Goal: Task Accomplishment & Management: Manage account settings

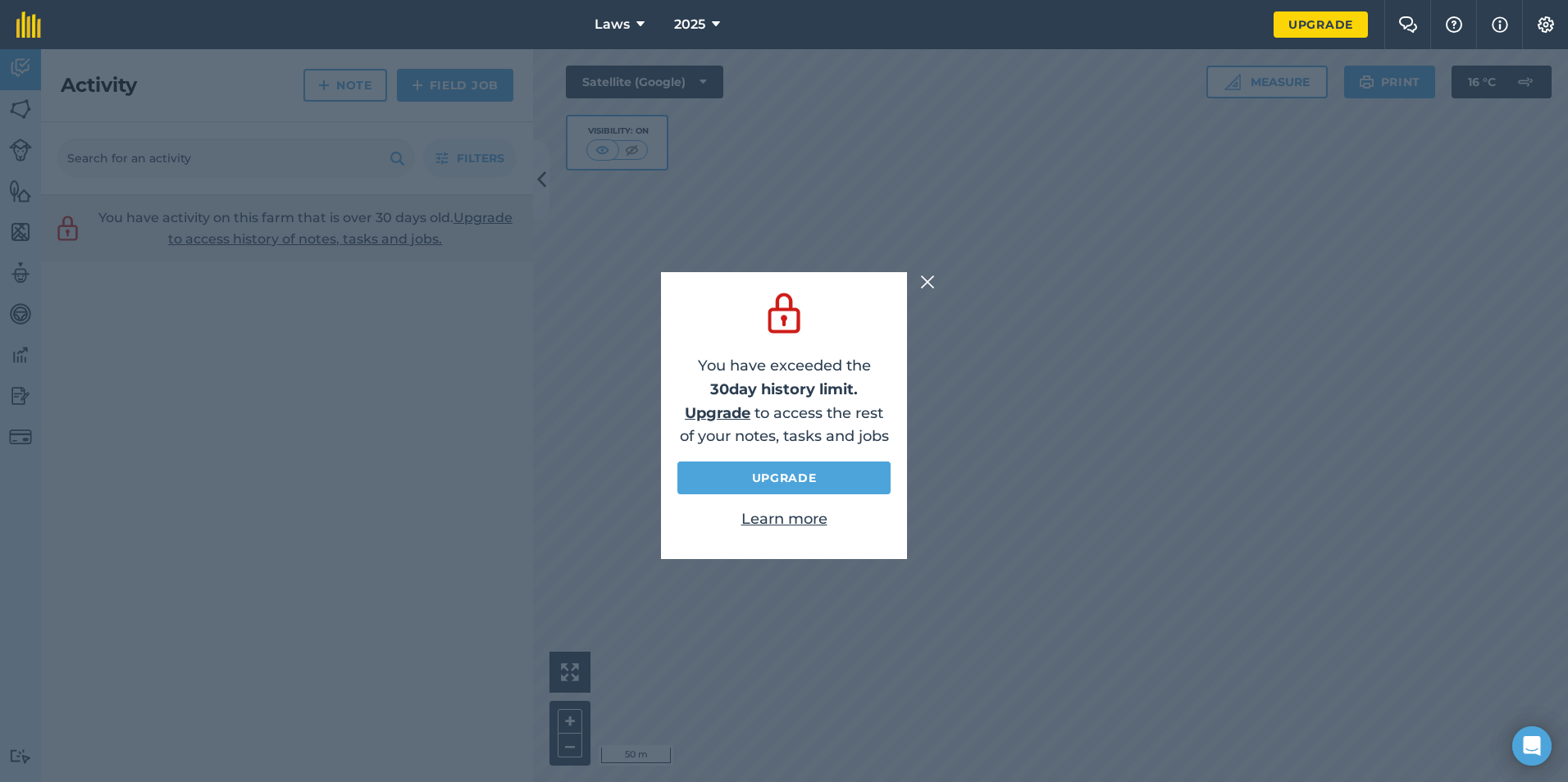
click at [934, 282] on img at bounding box center [928, 282] width 15 height 19
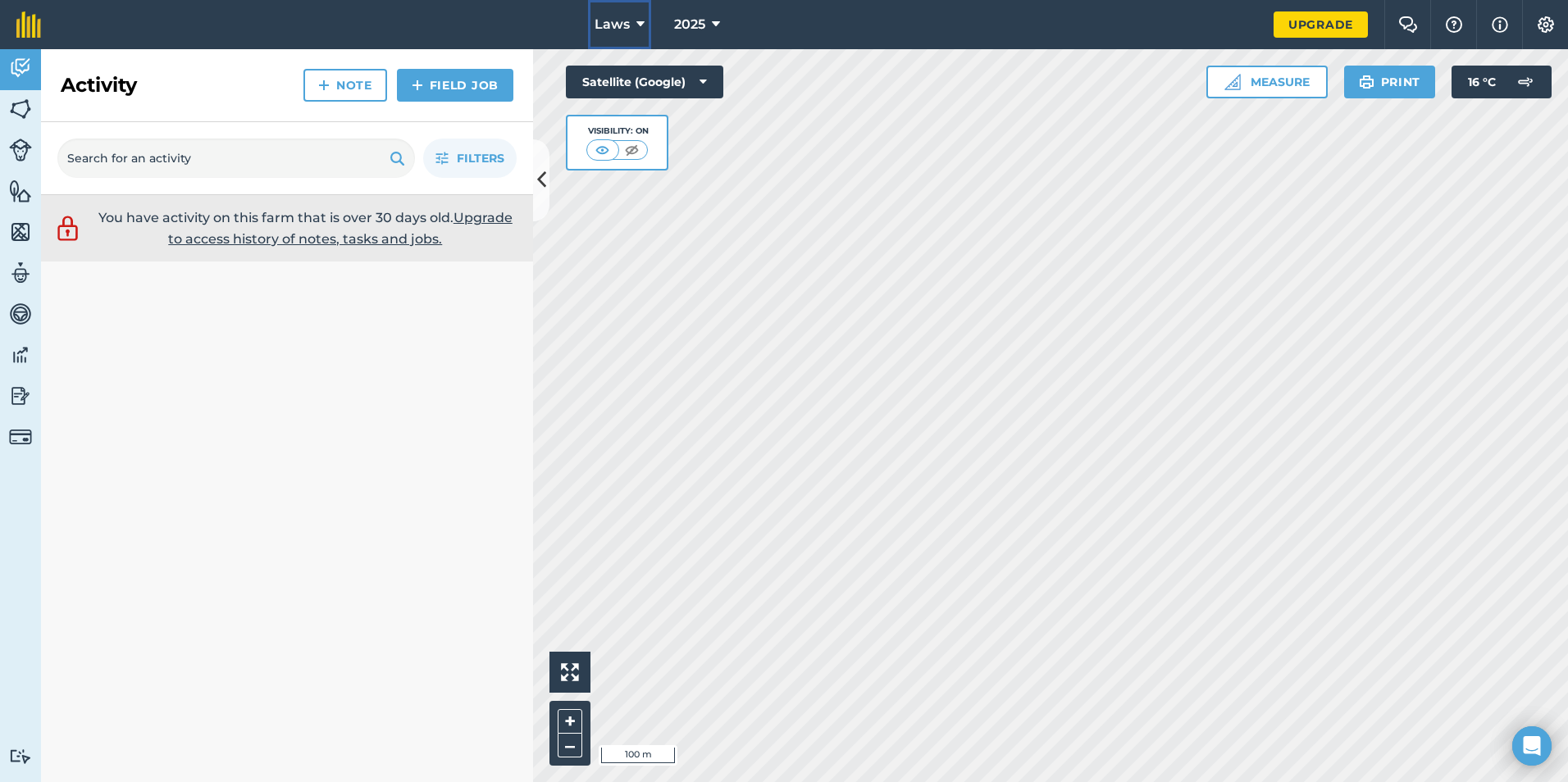
click at [643, 19] on icon at bounding box center [640, 24] width 8 height 19
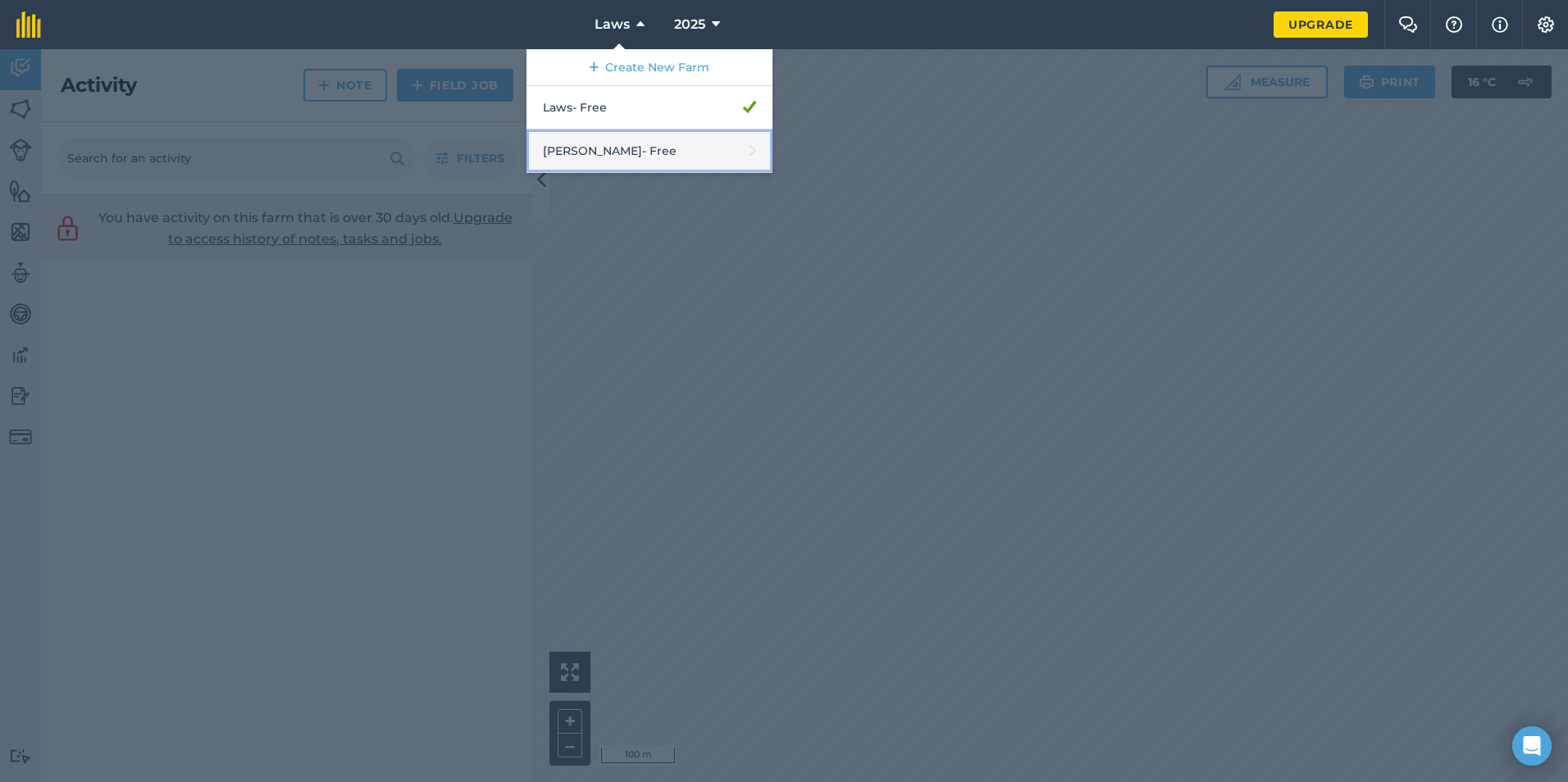
click at [724, 161] on link "[PERSON_NAME] - Free" at bounding box center [649, 151] width 246 height 44
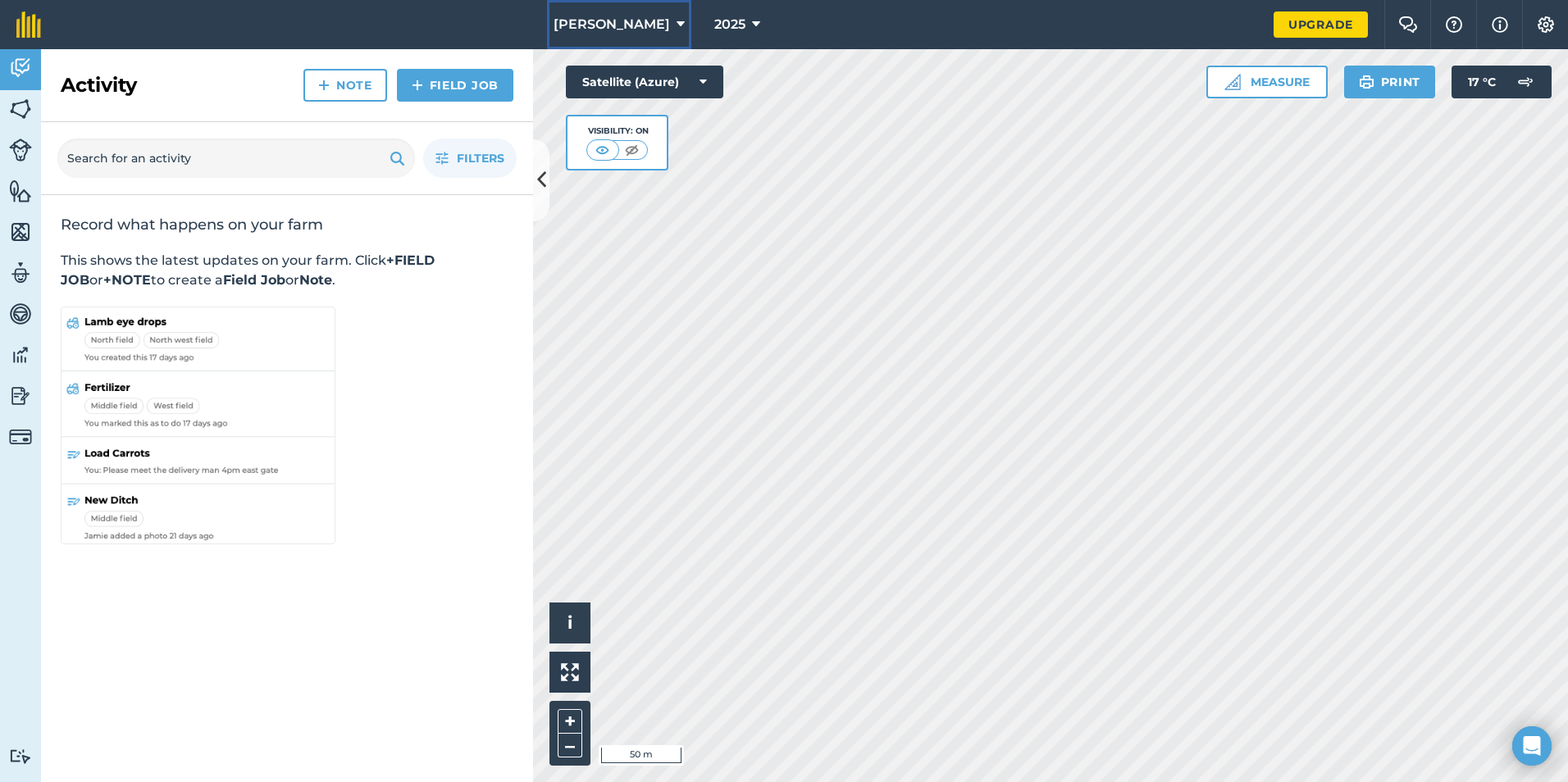
click at [676, 16] on icon at bounding box center [680, 24] width 8 height 19
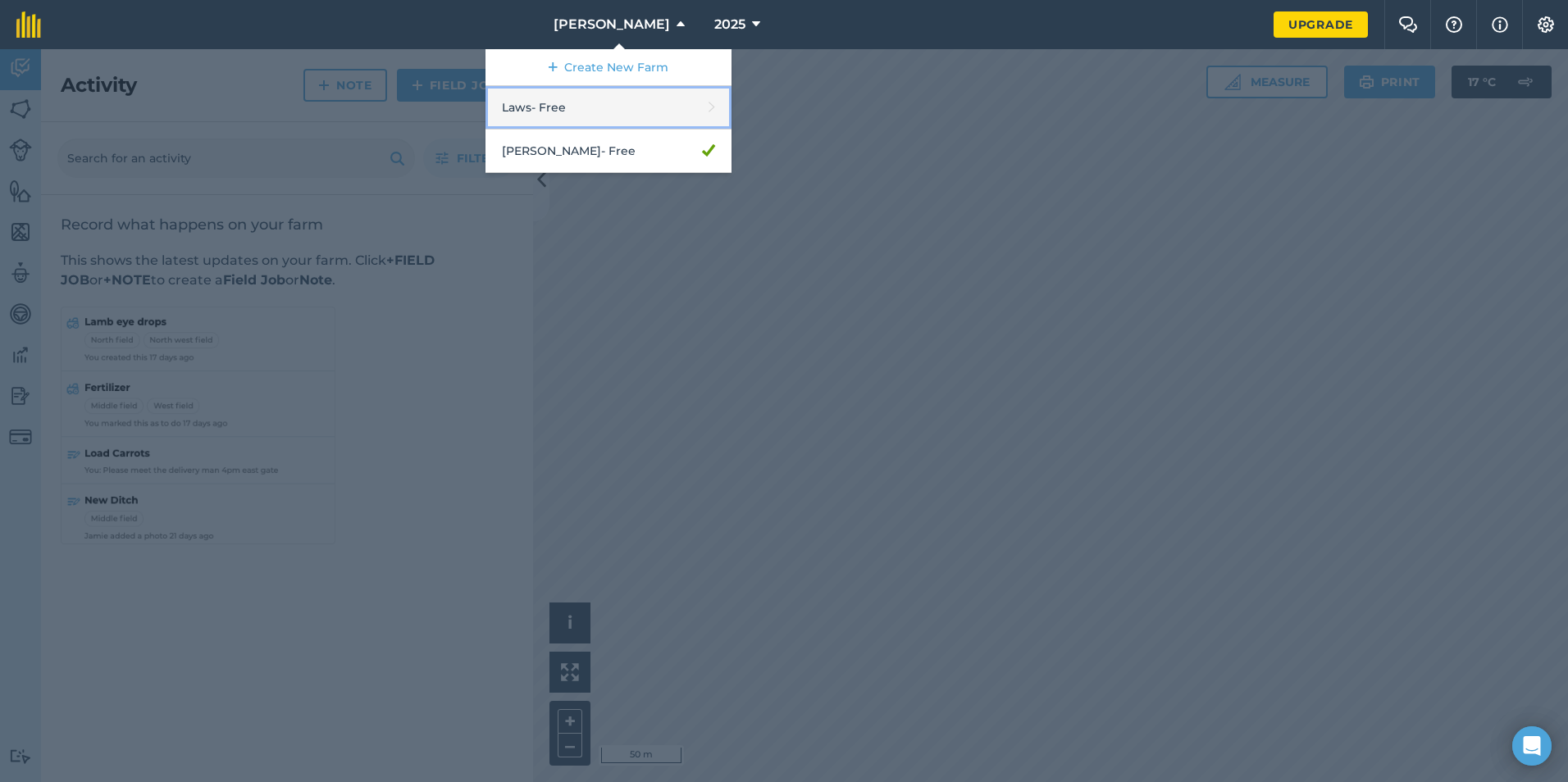
click at [653, 102] on link "Laws - Free" at bounding box center [608, 108] width 246 height 44
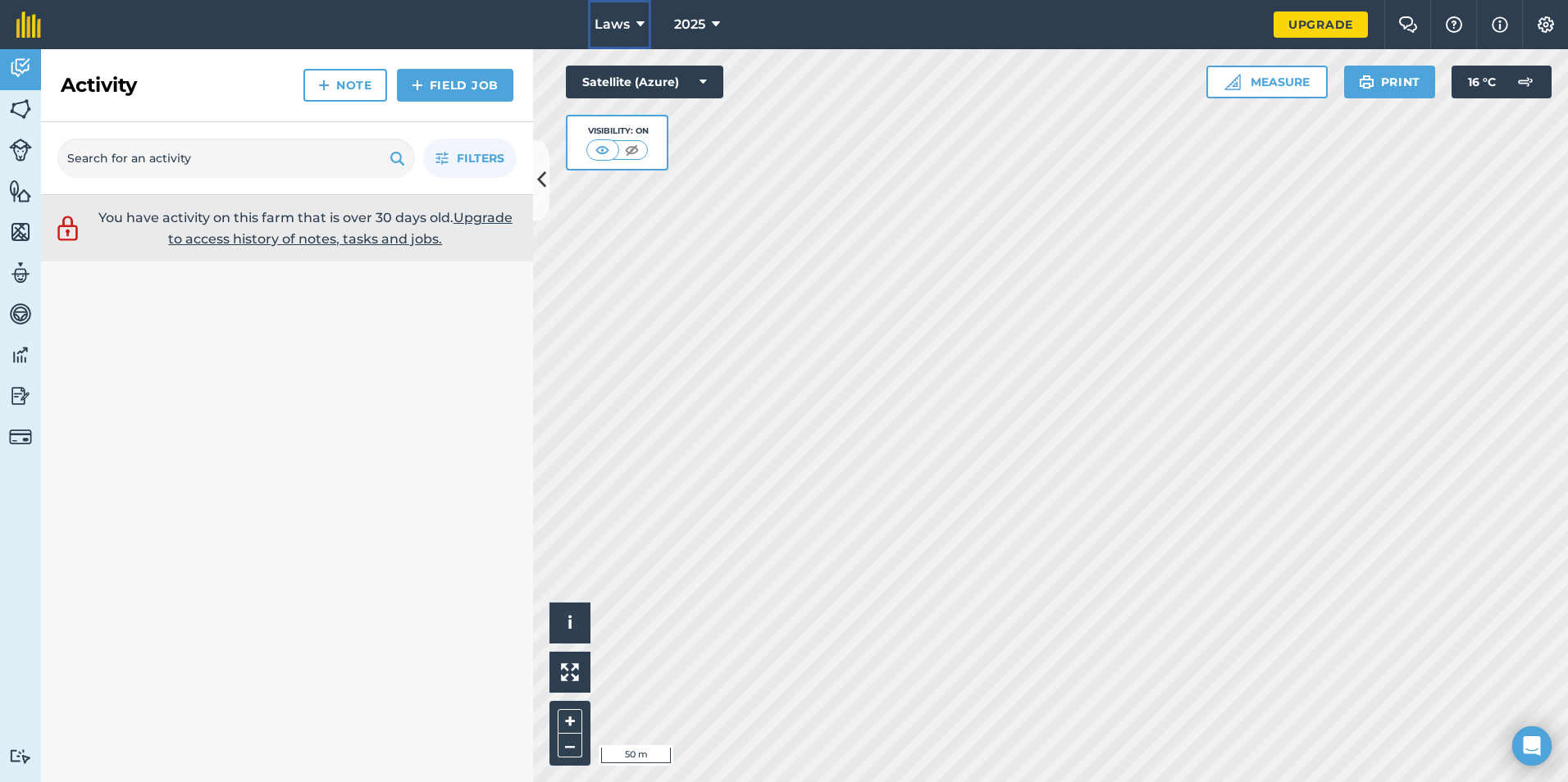
drag, startPoint x: 617, startPoint y: 29, endPoint x: 605, endPoint y: 42, distance: 17.7
click at [605, 42] on button "Laws" at bounding box center [620, 24] width 63 height 49
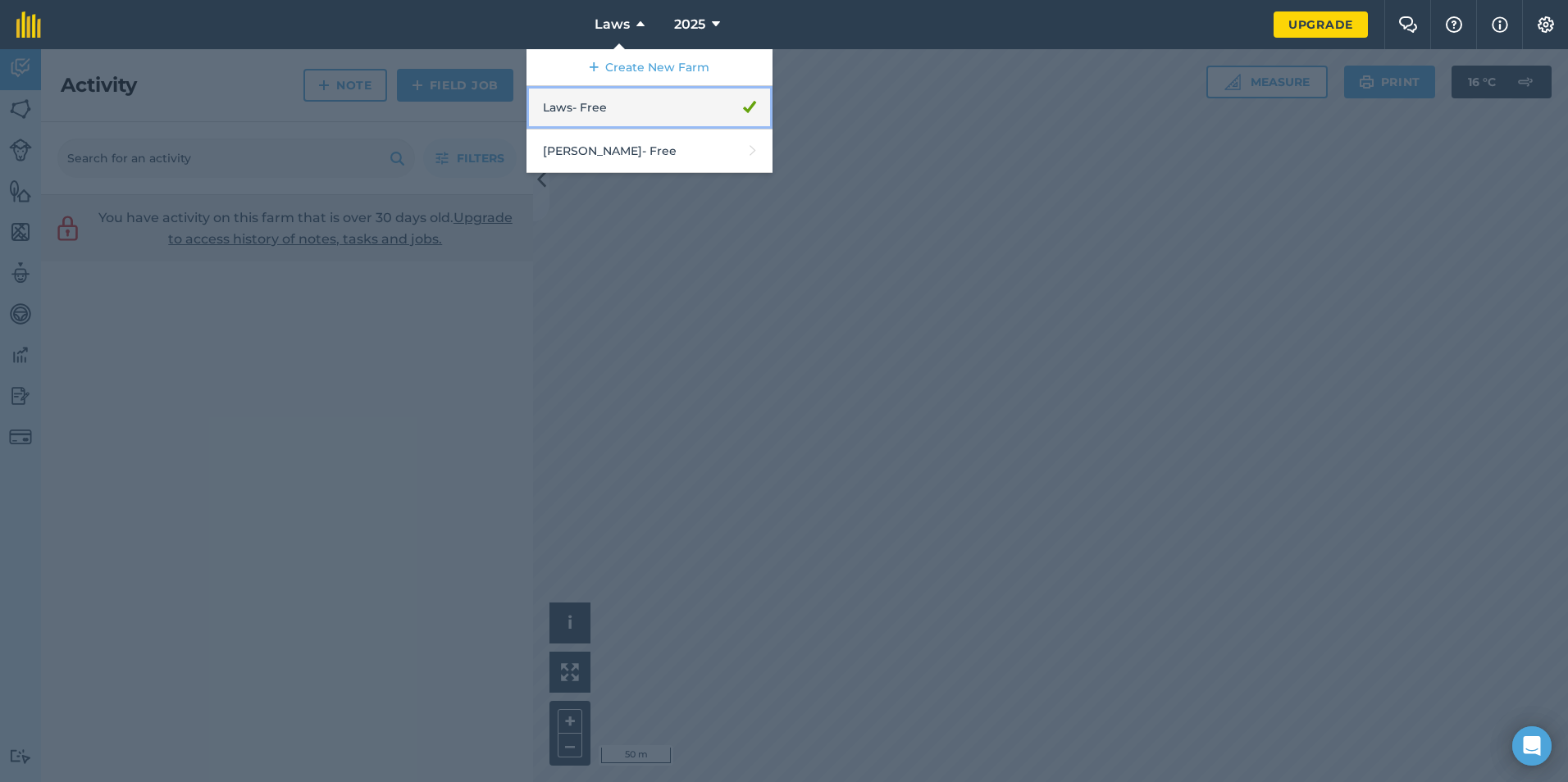
click at [593, 122] on link "Laws - Free" at bounding box center [649, 108] width 246 height 44
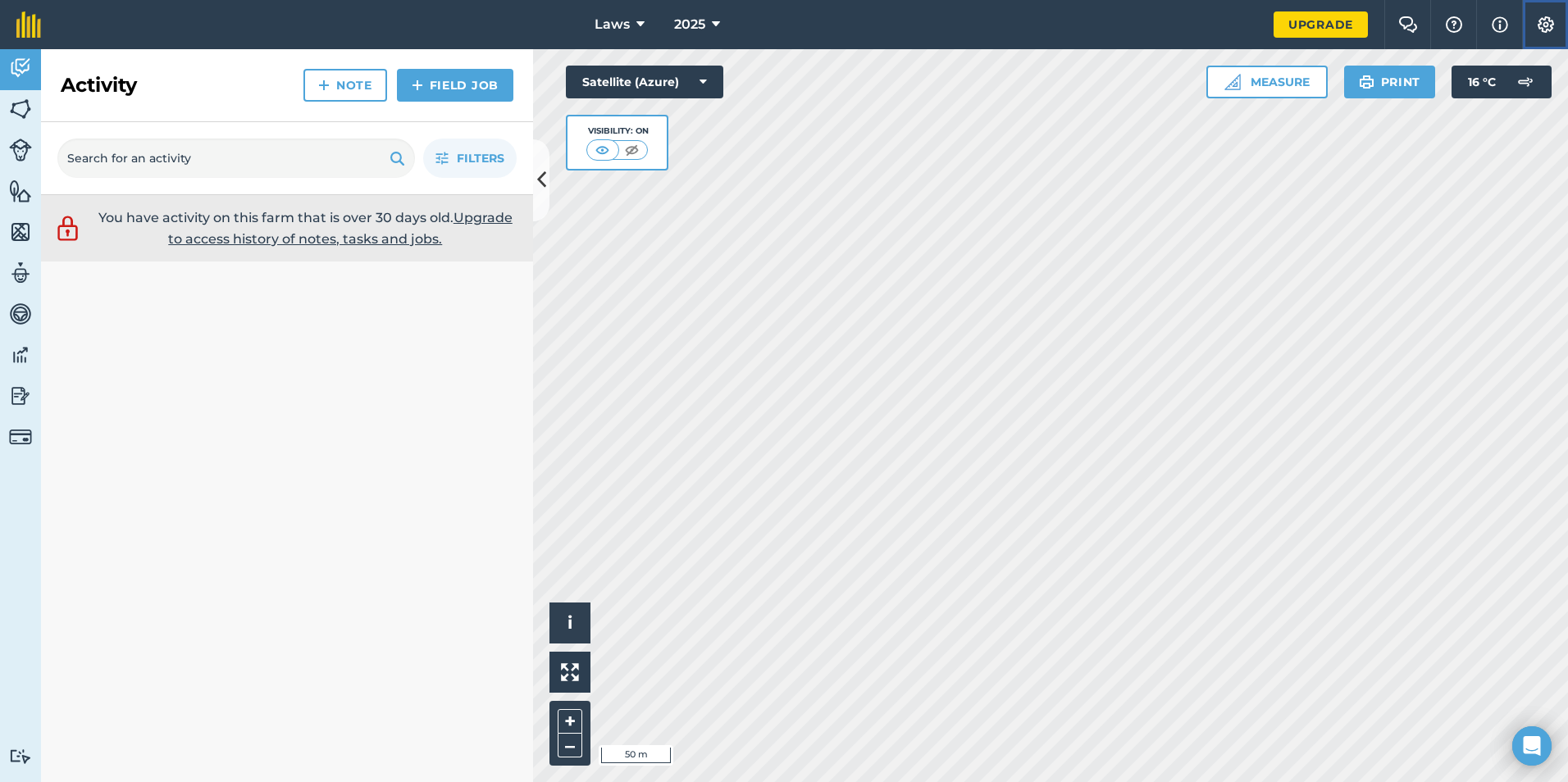
click at [1563, 22] on button "Settings" at bounding box center [1545, 24] width 46 height 49
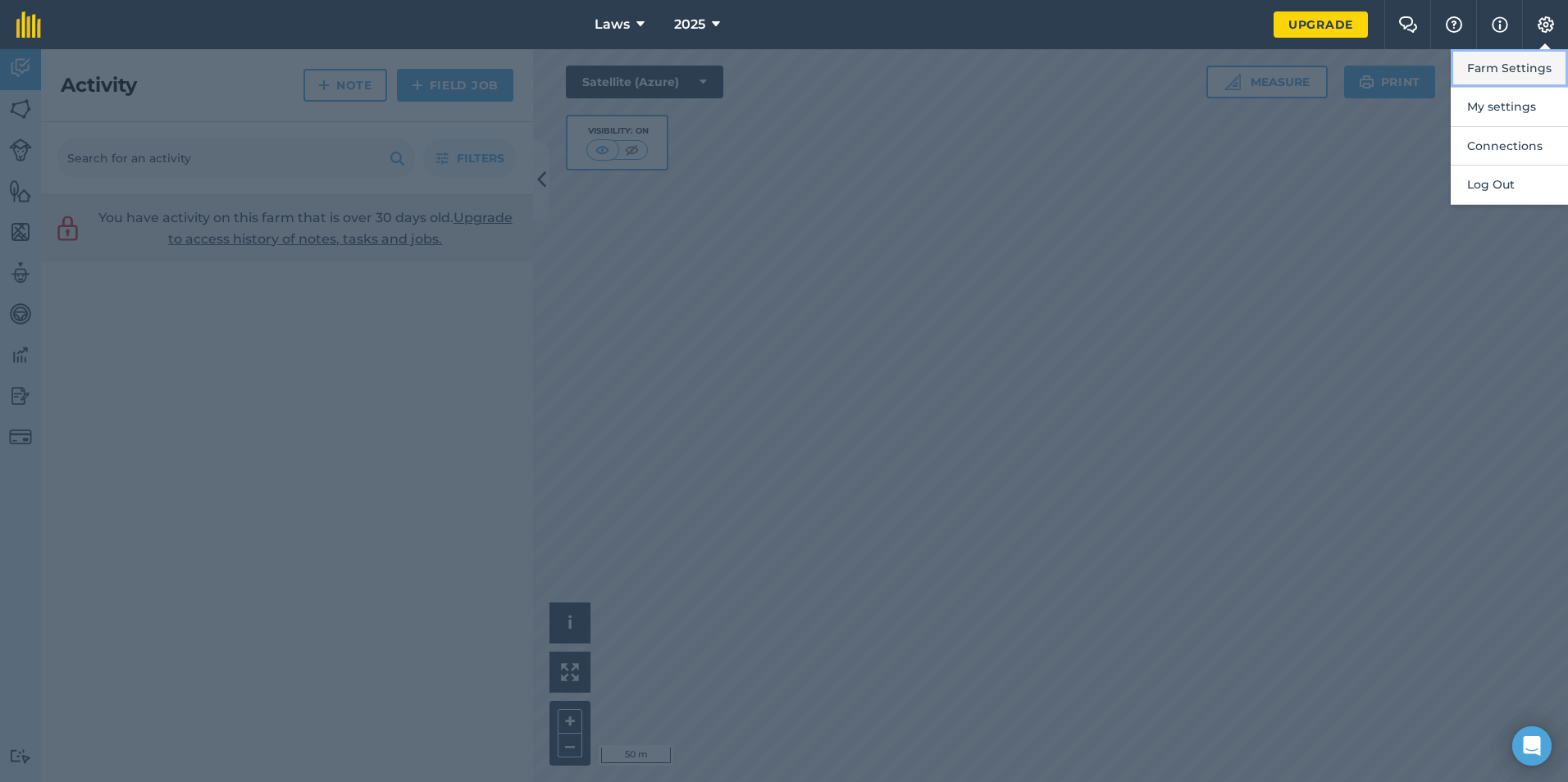
click at [1551, 67] on button "Farm Settings" at bounding box center [1509, 68] width 117 height 38
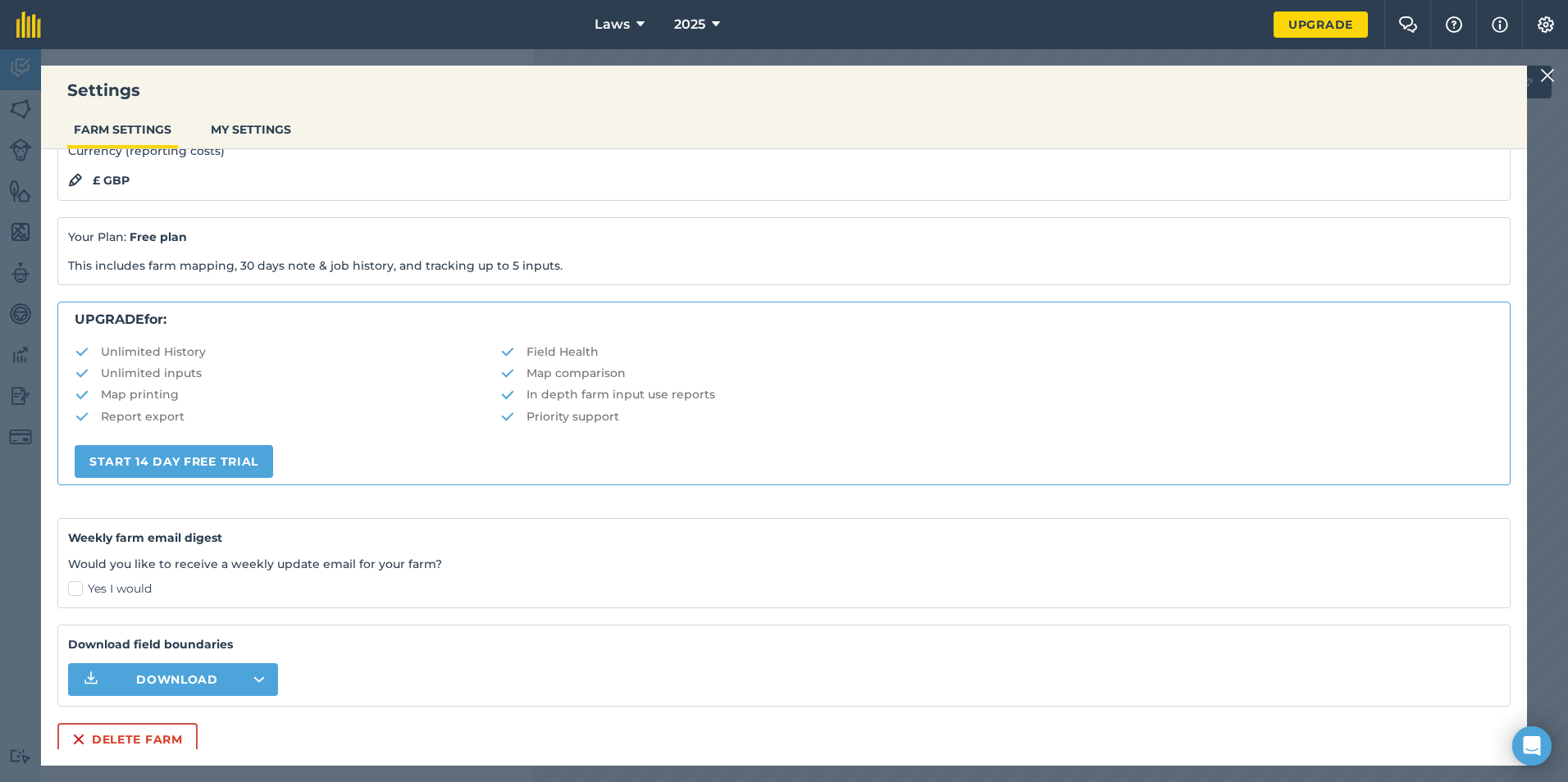
scroll to position [171, 0]
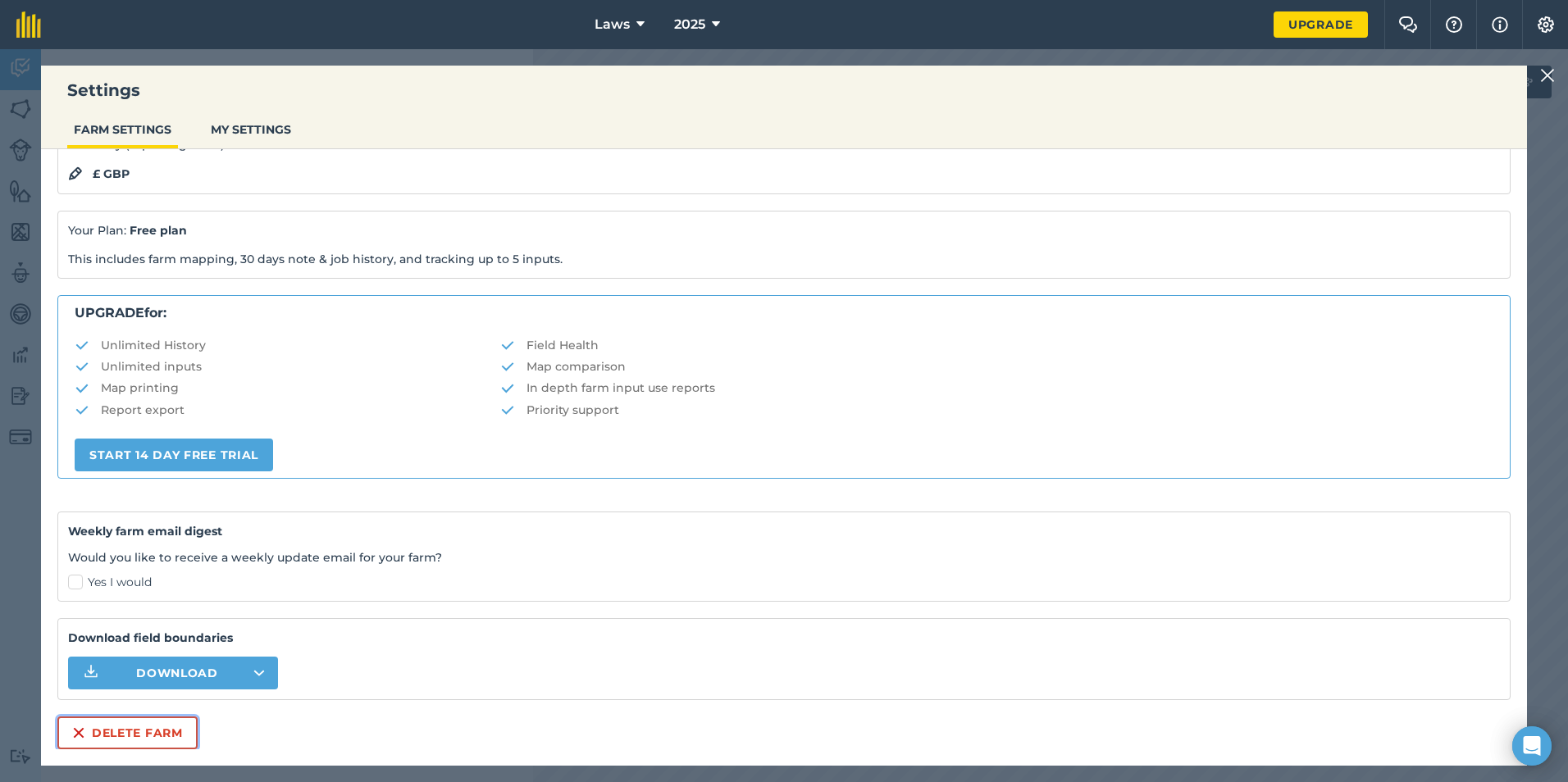
click at [178, 735] on button "Delete farm" at bounding box center [128, 732] width 140 height 32
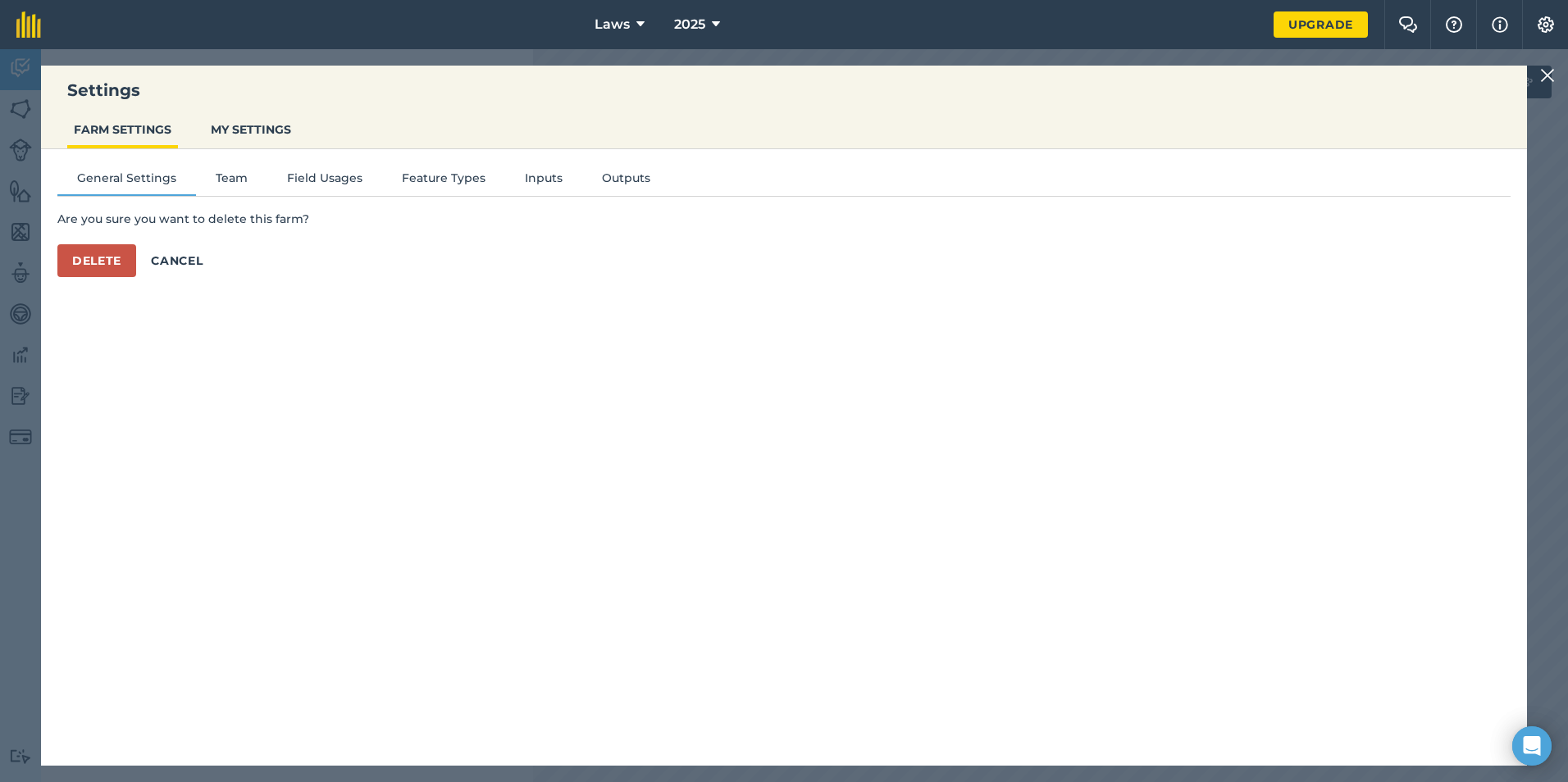
scroll to position [0, 0]
click at [94, 262] on button "Delete" at bounding box center [97, 260] width 79 height 32
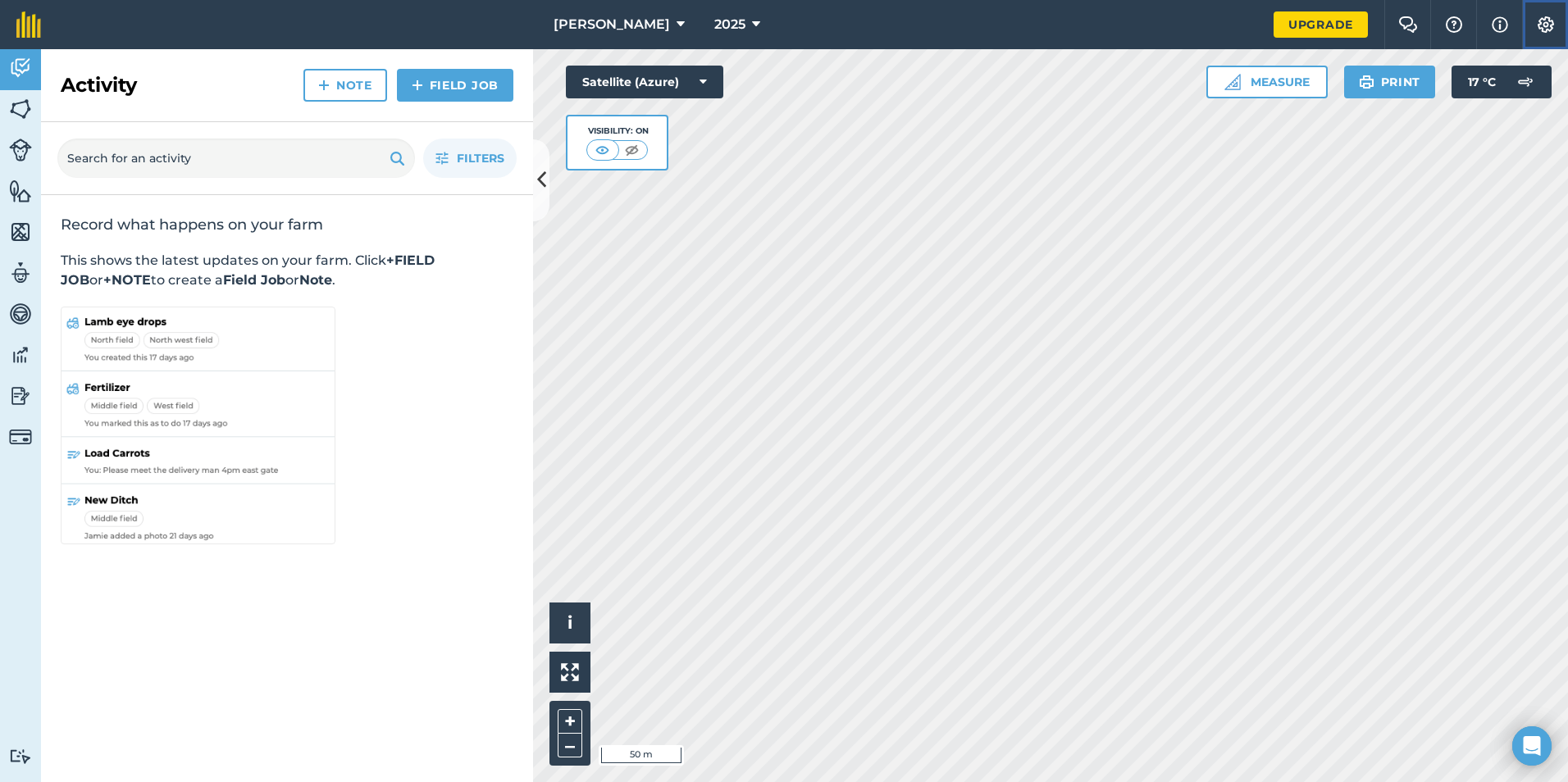
click at [1542, 27] on img at bounding box center [1545, 24] width 19 height 17
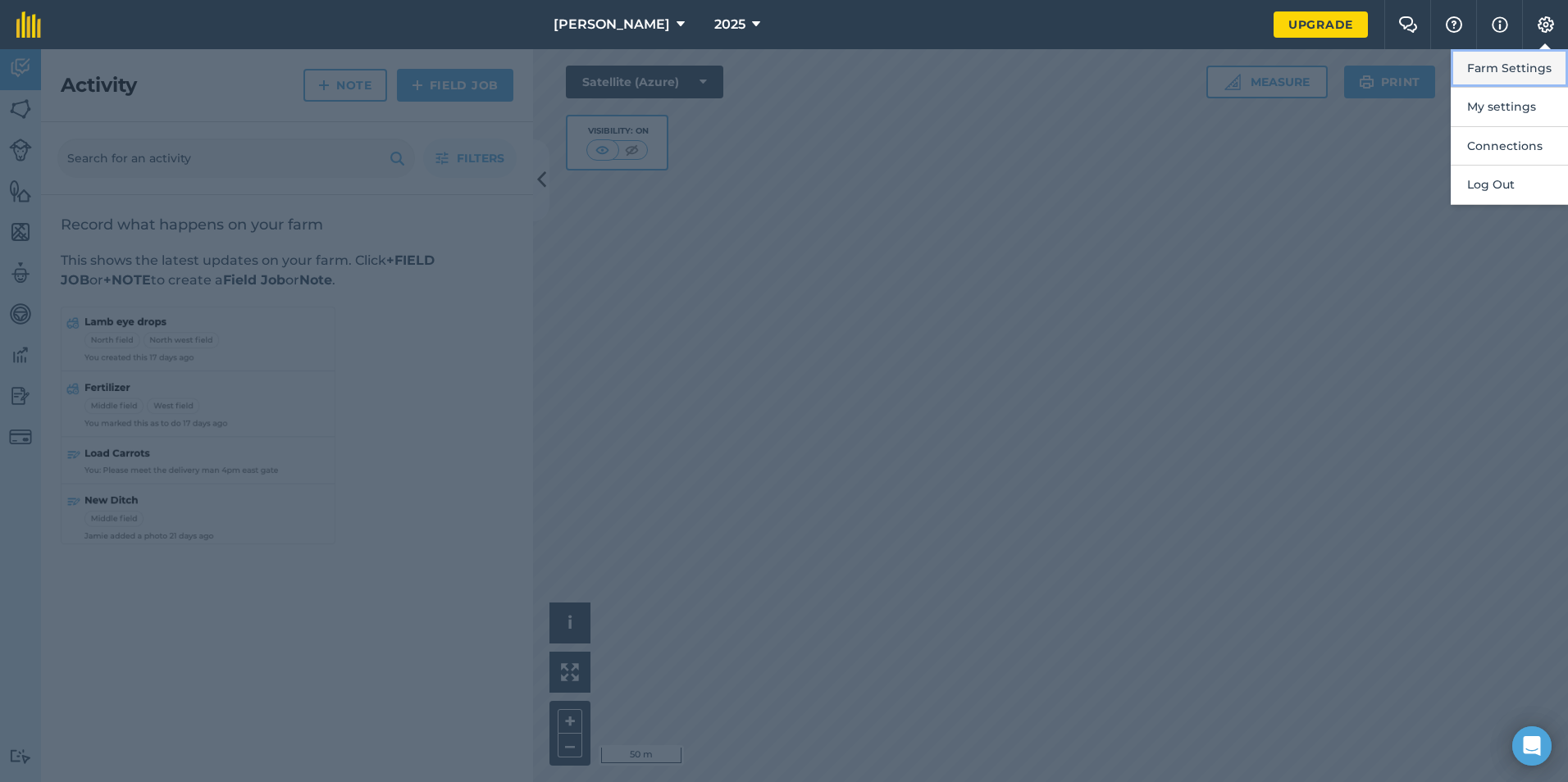
click at [1505, 74] on button "Farm Settings" at bounding box center [1509, 68] width 117 height 38
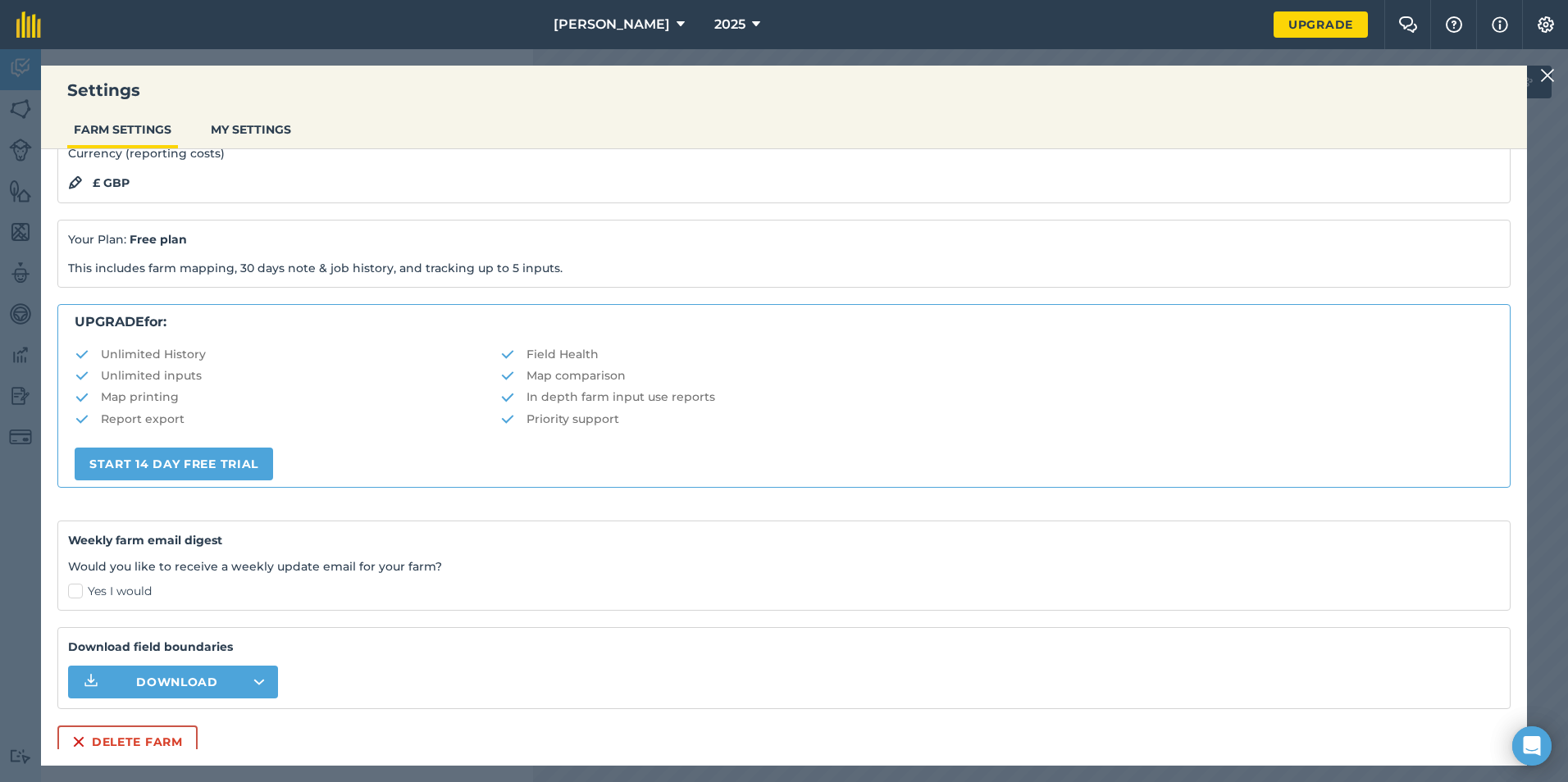
scroll to position [171, 0]
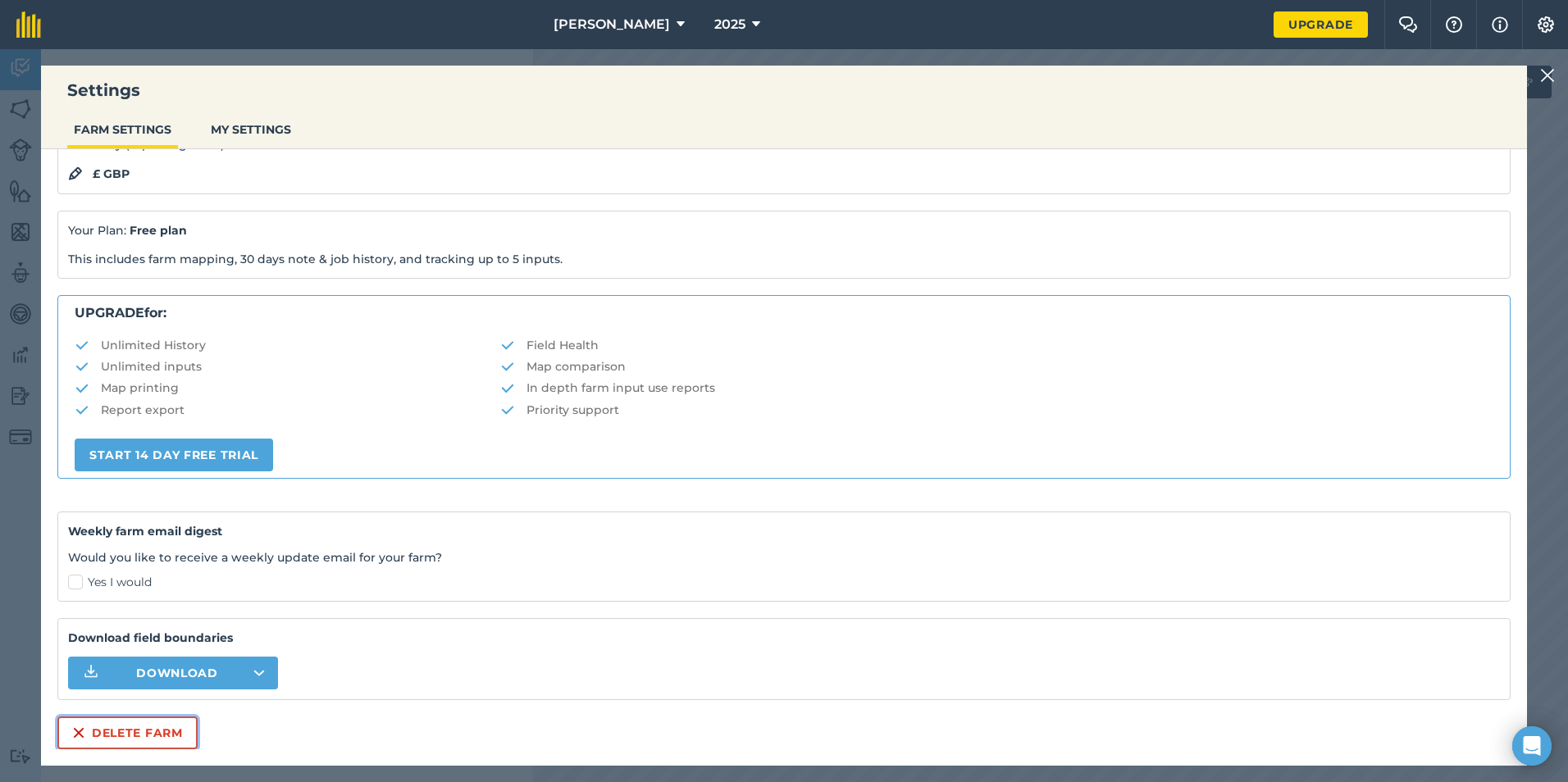
click at [155, 733] on button "Delete farm" at bounding box center [128, 732] width 140 height 32
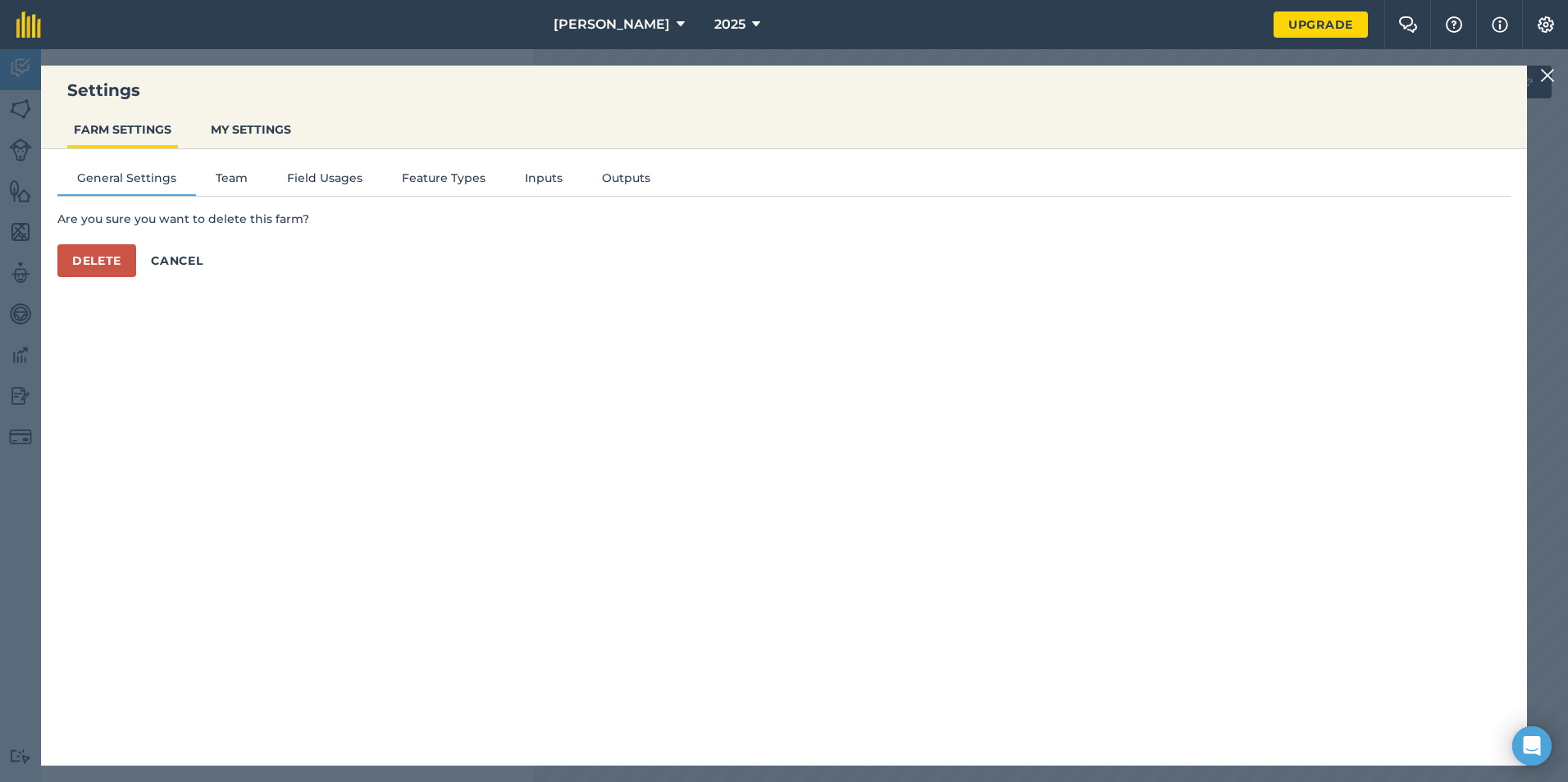
click at [123, 236] on div "Are you sure you want to delete this farm? Delete Cancel" at bounding box center [784, 243] width 1453 height 67
click at [111, 257] on button "Delete" at bounding box center [97, 260] width 79 height 32
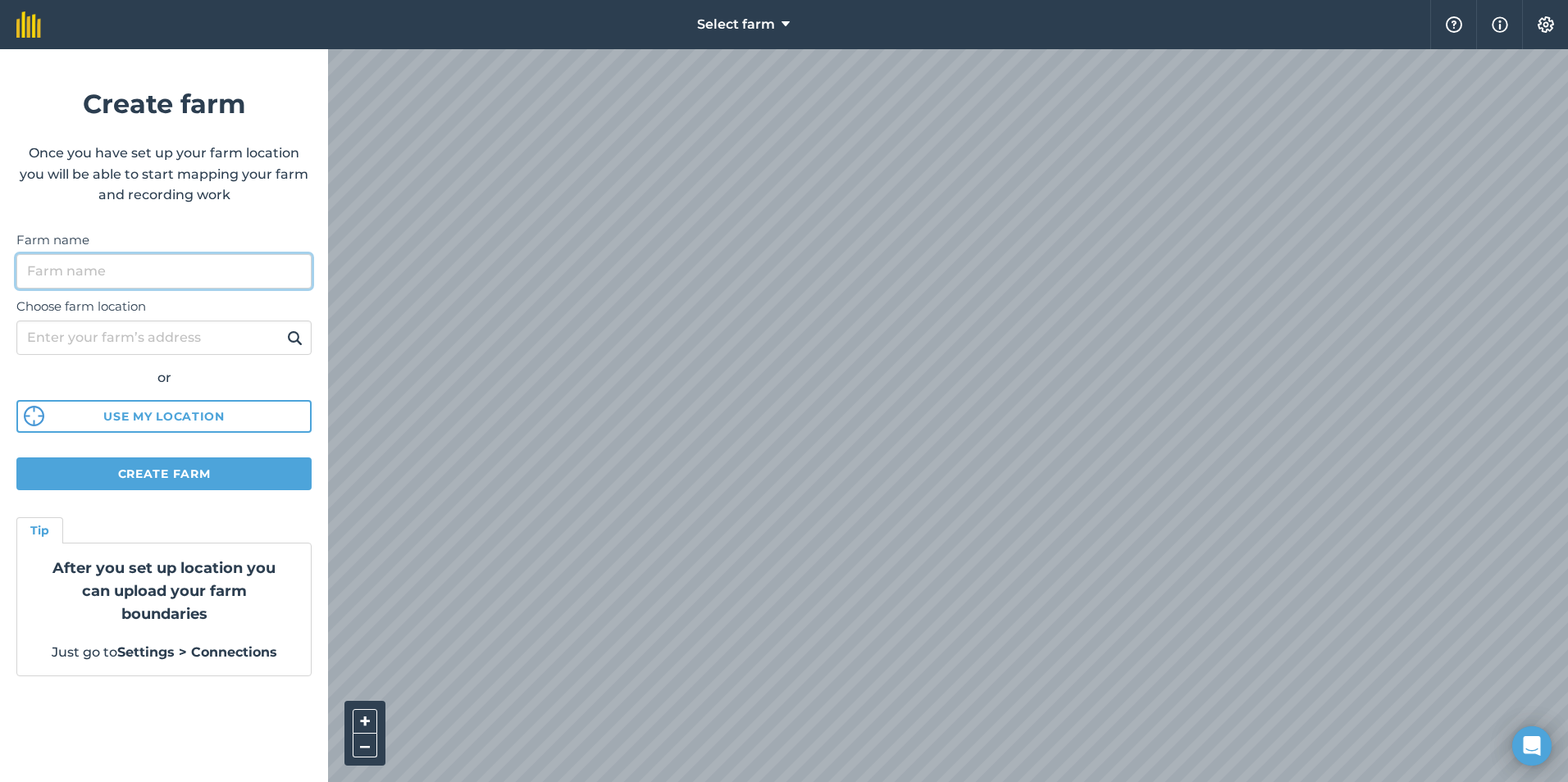
click at [111, 269] on input "Farm name" at bounding box center [164, 271] width 295 height 34
type input "a"
type input "[PERSON_NAME]"
click at [209, 343] on input "Choose farm location" at bounding box center [164, 337] width 295 height 34
type input "n"
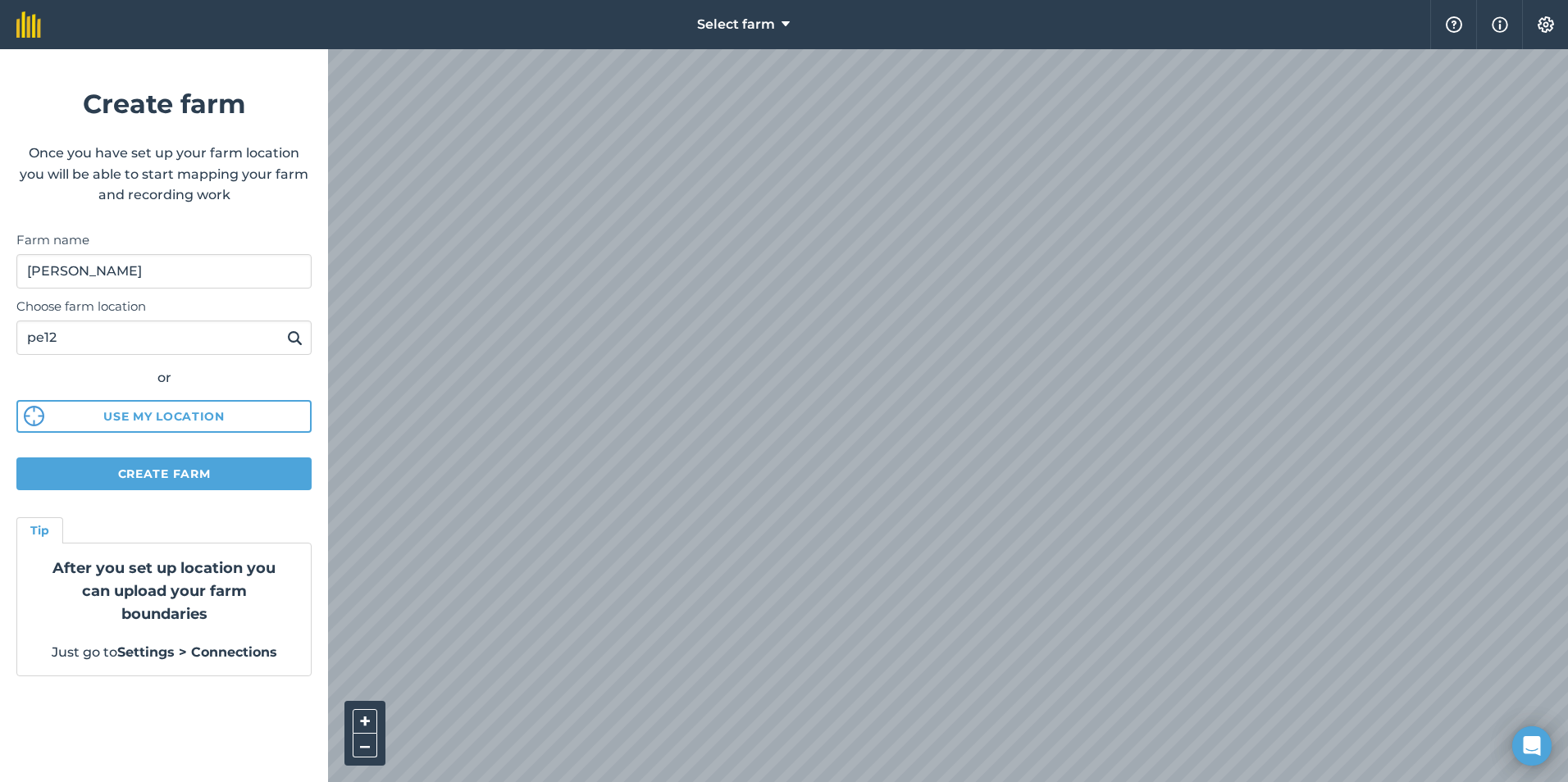
click at [288, 335] on img at bounding box center [295, 338] width 16 height 19
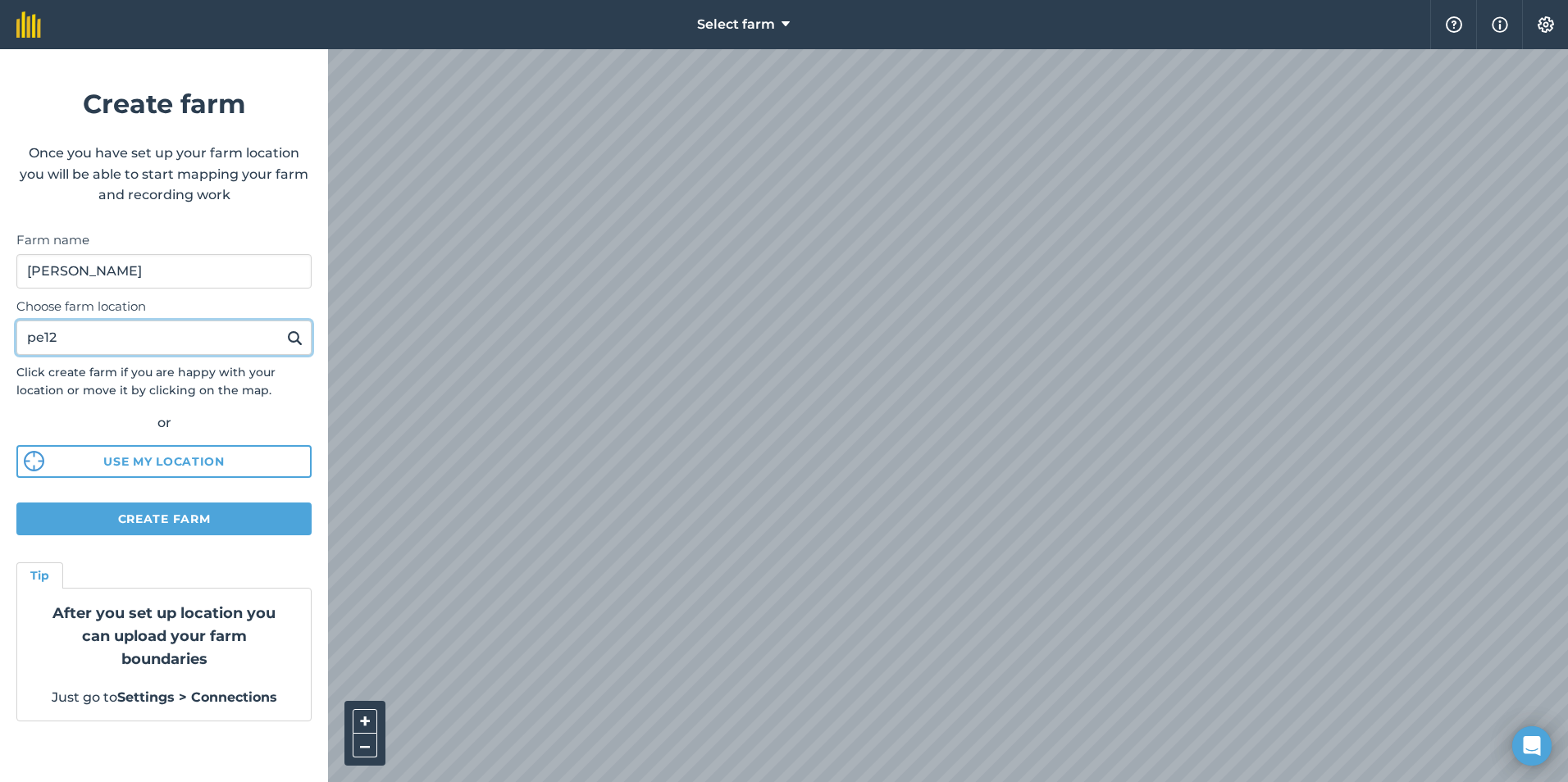
click at [167, 333] on input "pe12" at bounding box center [164, 337] width 295 height 34
type input "p"
type input "north road spalding"
click at [285, 343] on button at bounding box center [294, 338] width 25 height 21
click at [268, 515] on button "Create farm" at bounding box center [164, 519] width 295 height 32
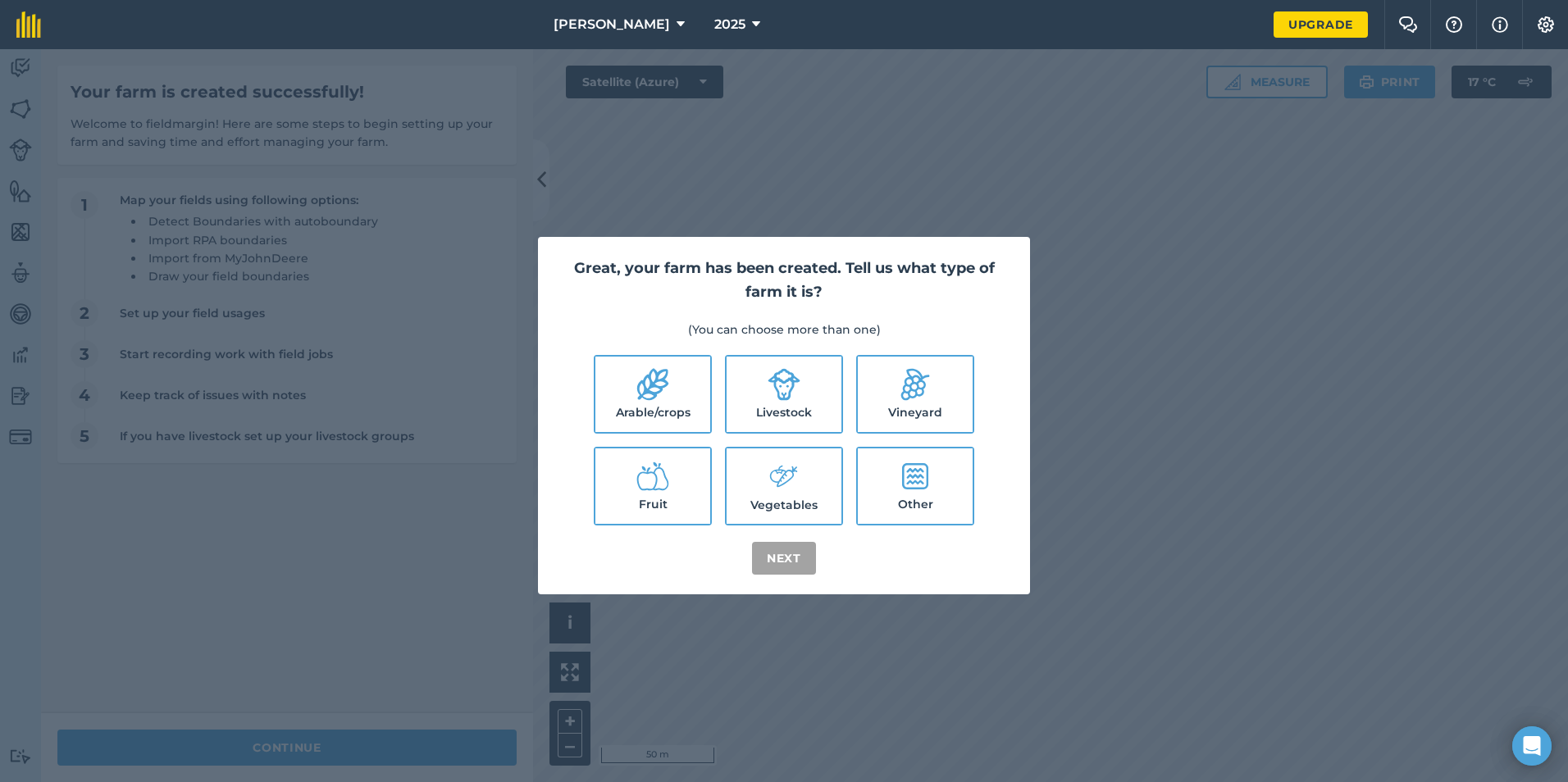
click at [684, 394] on label "Arable/crops" at bounding box center [652, 394] width 115 height 75
checkbox input "true"
click at [791, 555] on button "Next" at bounding box center [783, 558] width 64 height 32
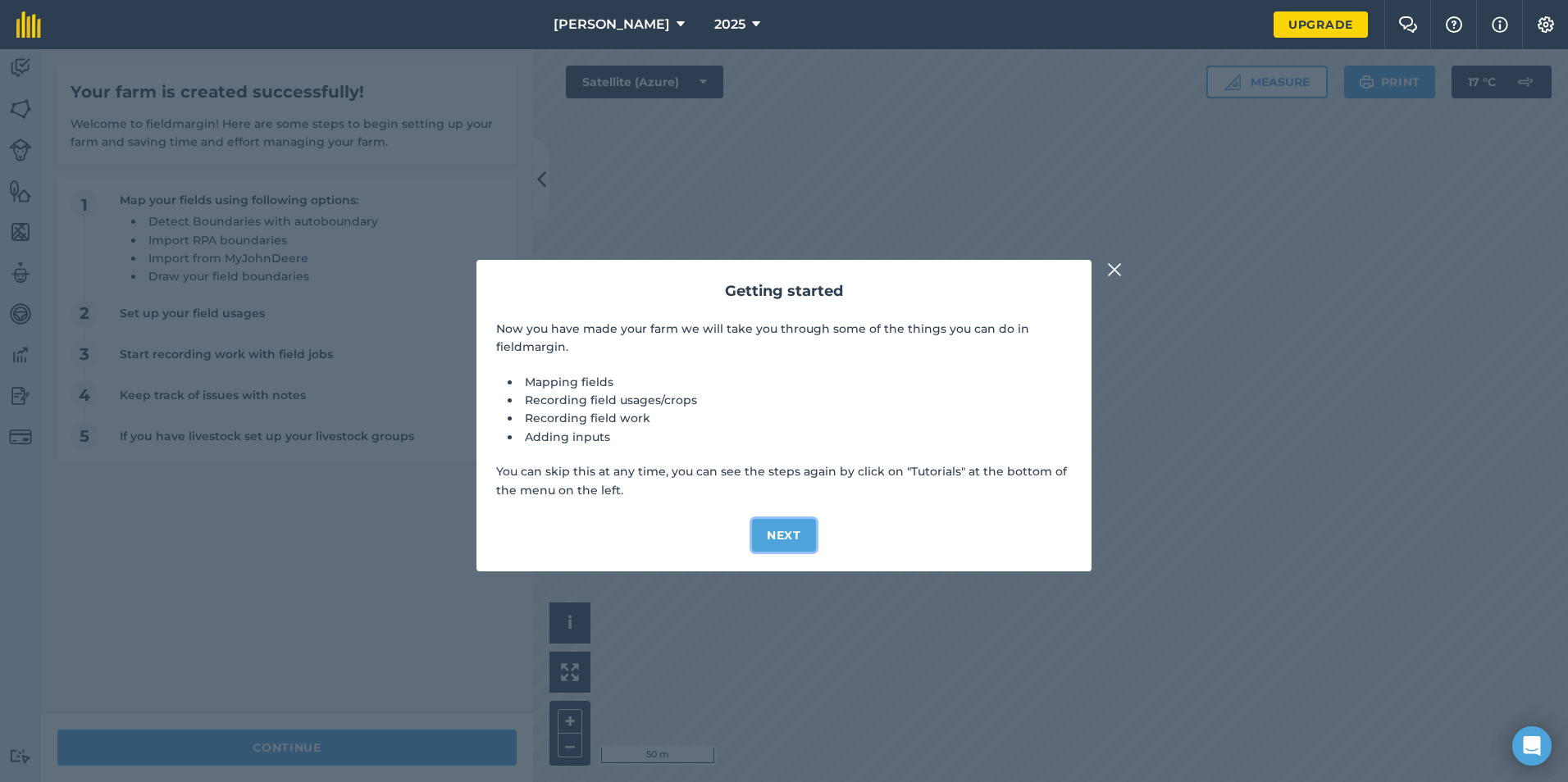
click at [781, 530] on button "Next" at bounding box center [783, 534] width 64 height 32
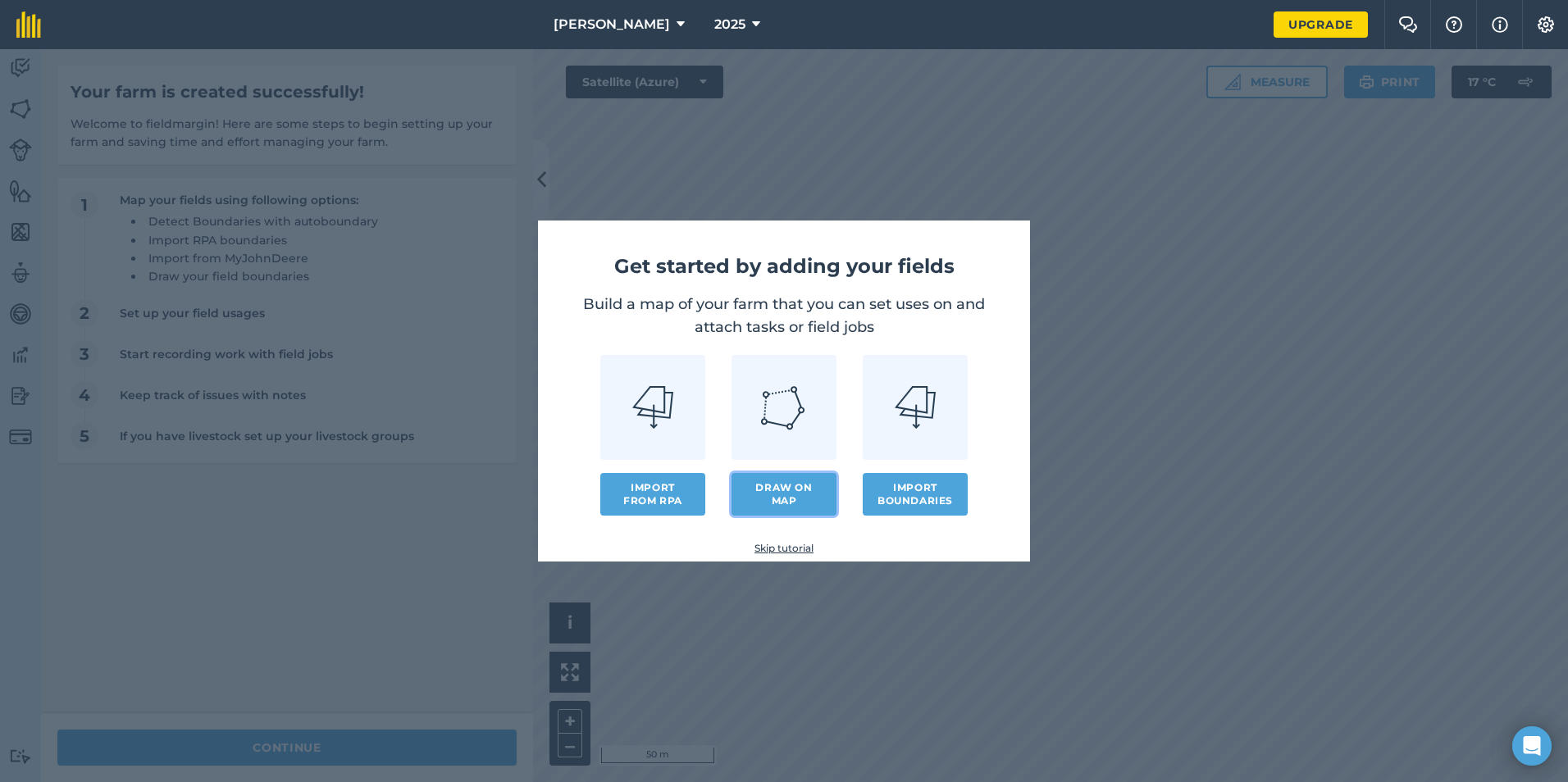
click at [761, 490] on link "Draw on map" at bounding box center [784, 494] width 105 height 43
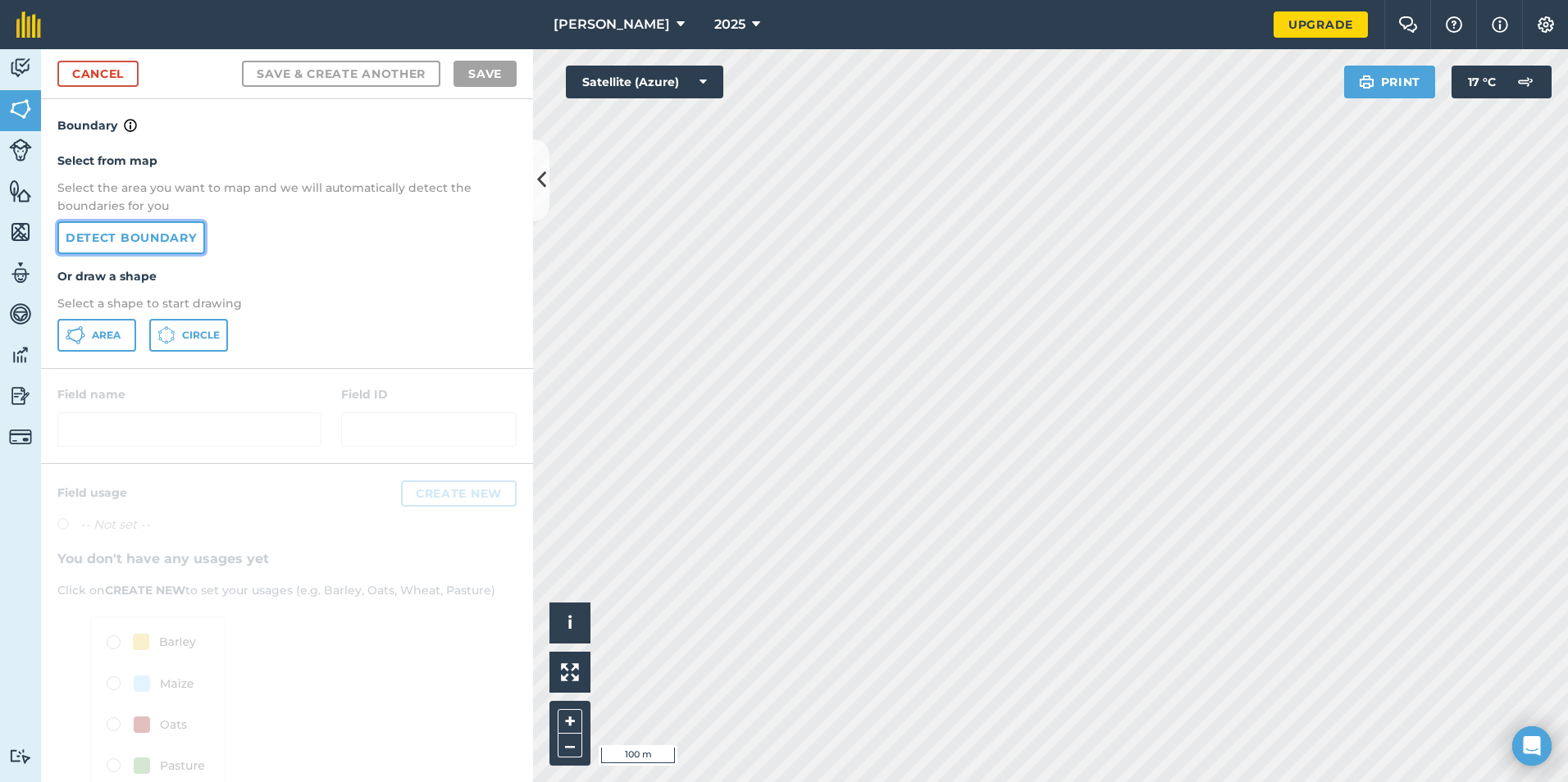
click at [126, 231] on link "Detect boundary" at bounding box center [131, 237] width 148 height 32
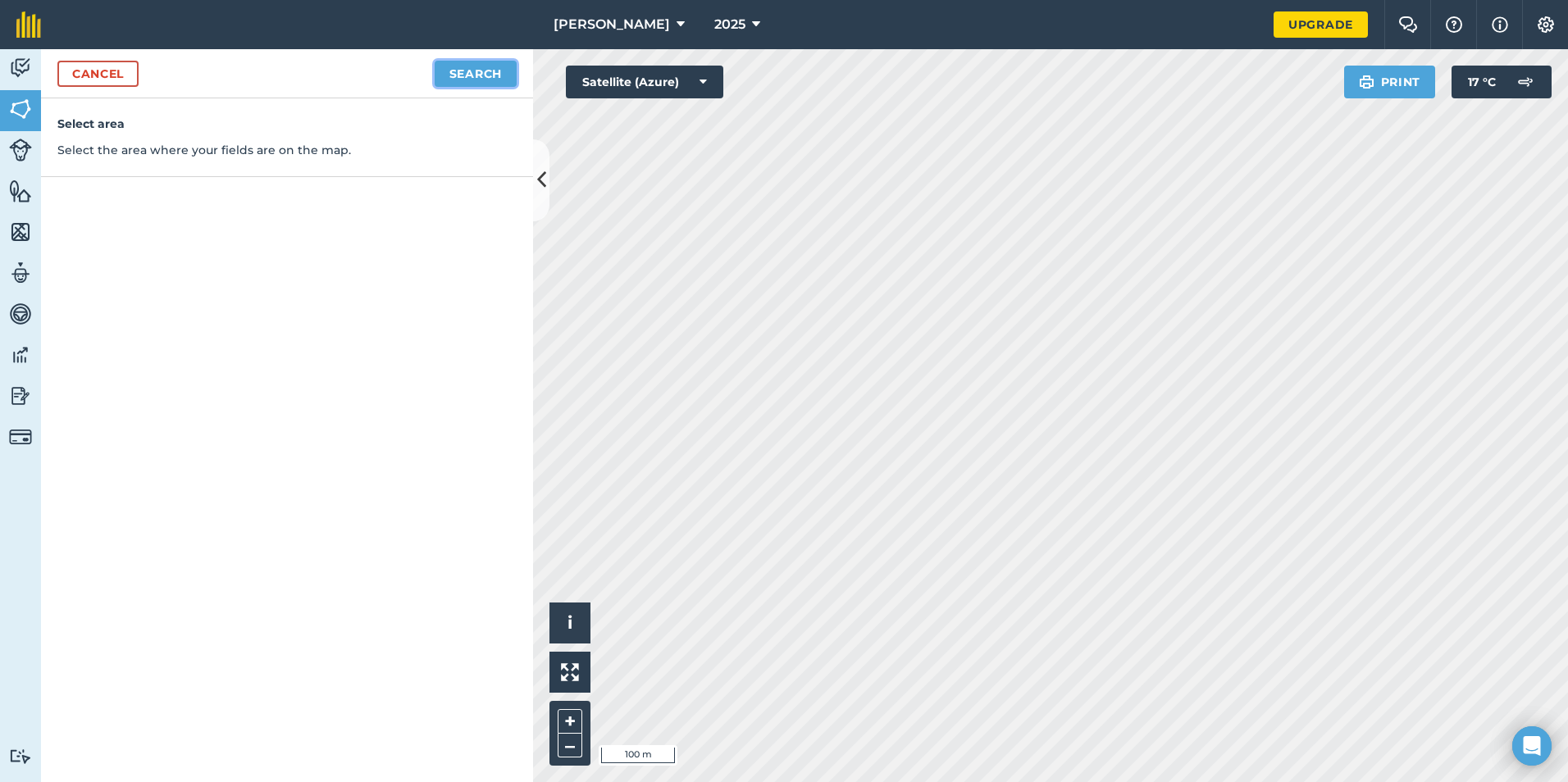
click at [469, 74] on button "Search" at bounding box center [476, 73] width 82 height 26
click at [411, 73] on button "Continue to edit boundaries" at bounding box center [392, 73] width 248 height 26
click at [411, 73] on button "Continue to name fields" at bounding box center [410, 73] width 213 height 26
type input "[GEOGRAPHIC_DATA]"
click at [467, 73] on button "Save" at bounding box center [485, 73] width 63 height 26
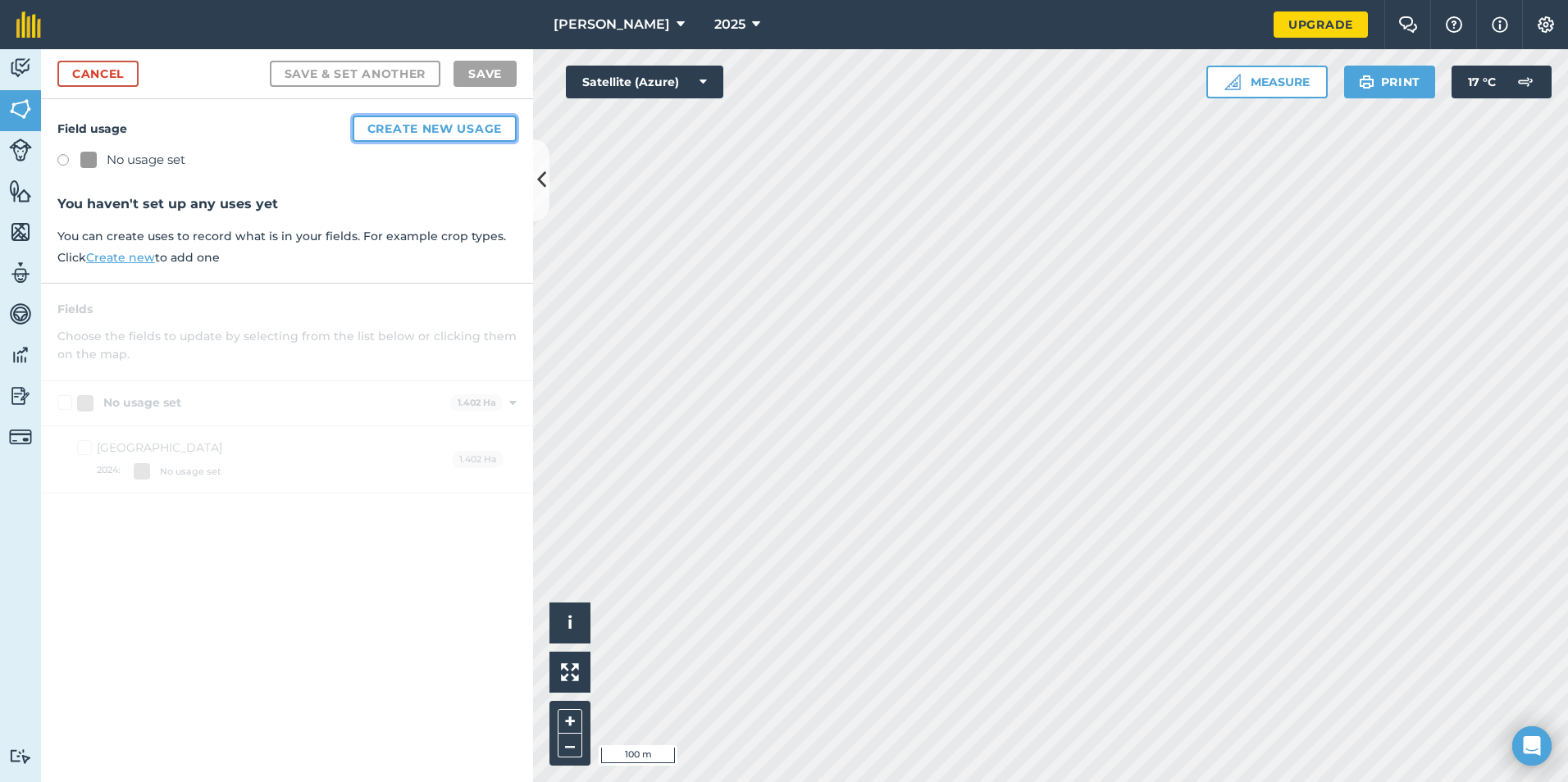
click at [370, 132] on button "Create new usage" at bounding box center [434, 129] width 164 height 26
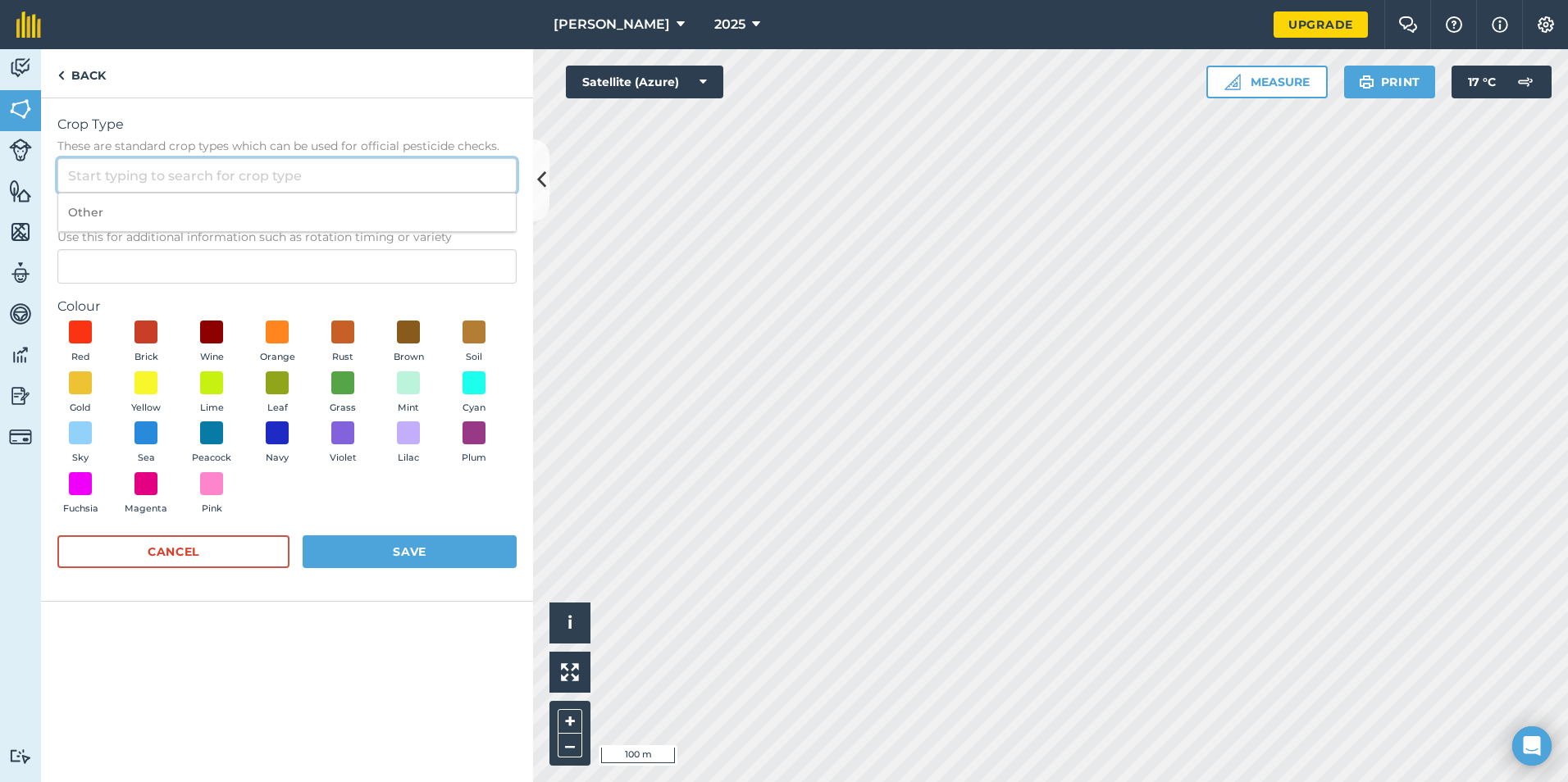
click at [304, 159] on input "Crop Type These are standard crop types which can be used for official pesticid…" at bounding box center [287, 175] width 459 height 34
click at [78, 326] on span at bounding box center [80, 332] width 25 height 25
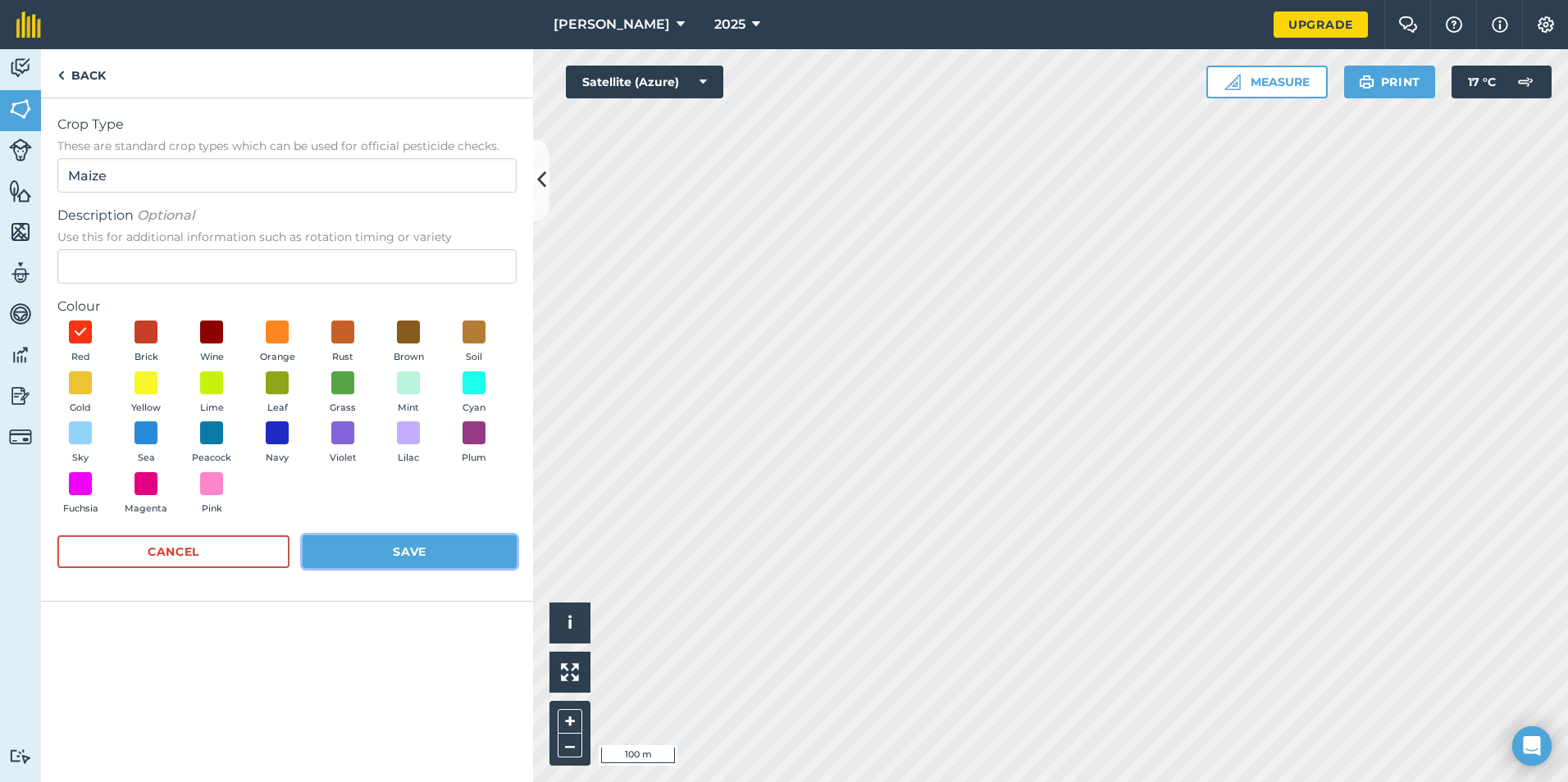
click at [348, 546] on button "Save" at bounding box center [410, 551] width 214 height 32
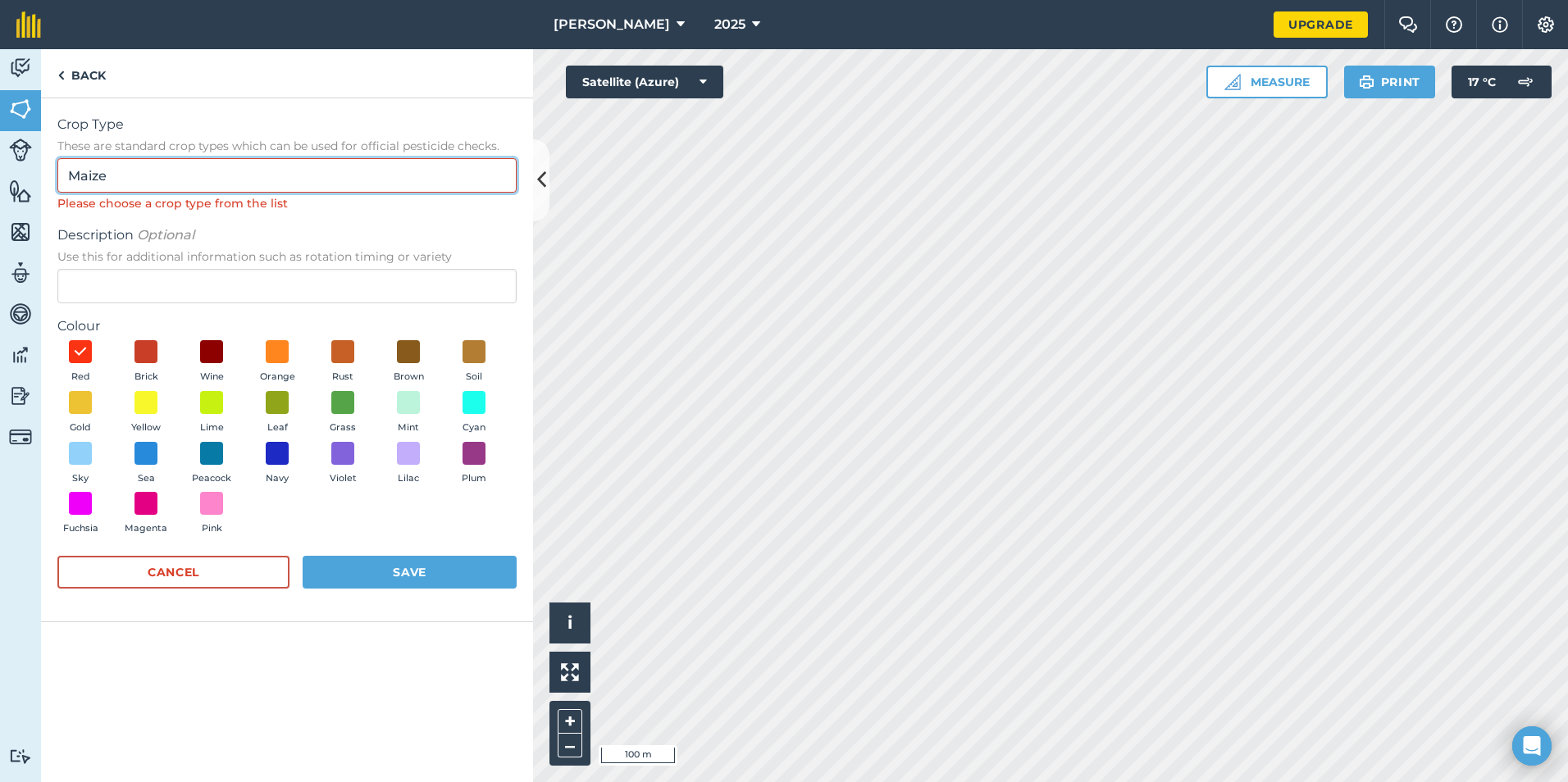
click at [140, 178] on input "Maize" at bounding box center [287, 175] width 459 height 34
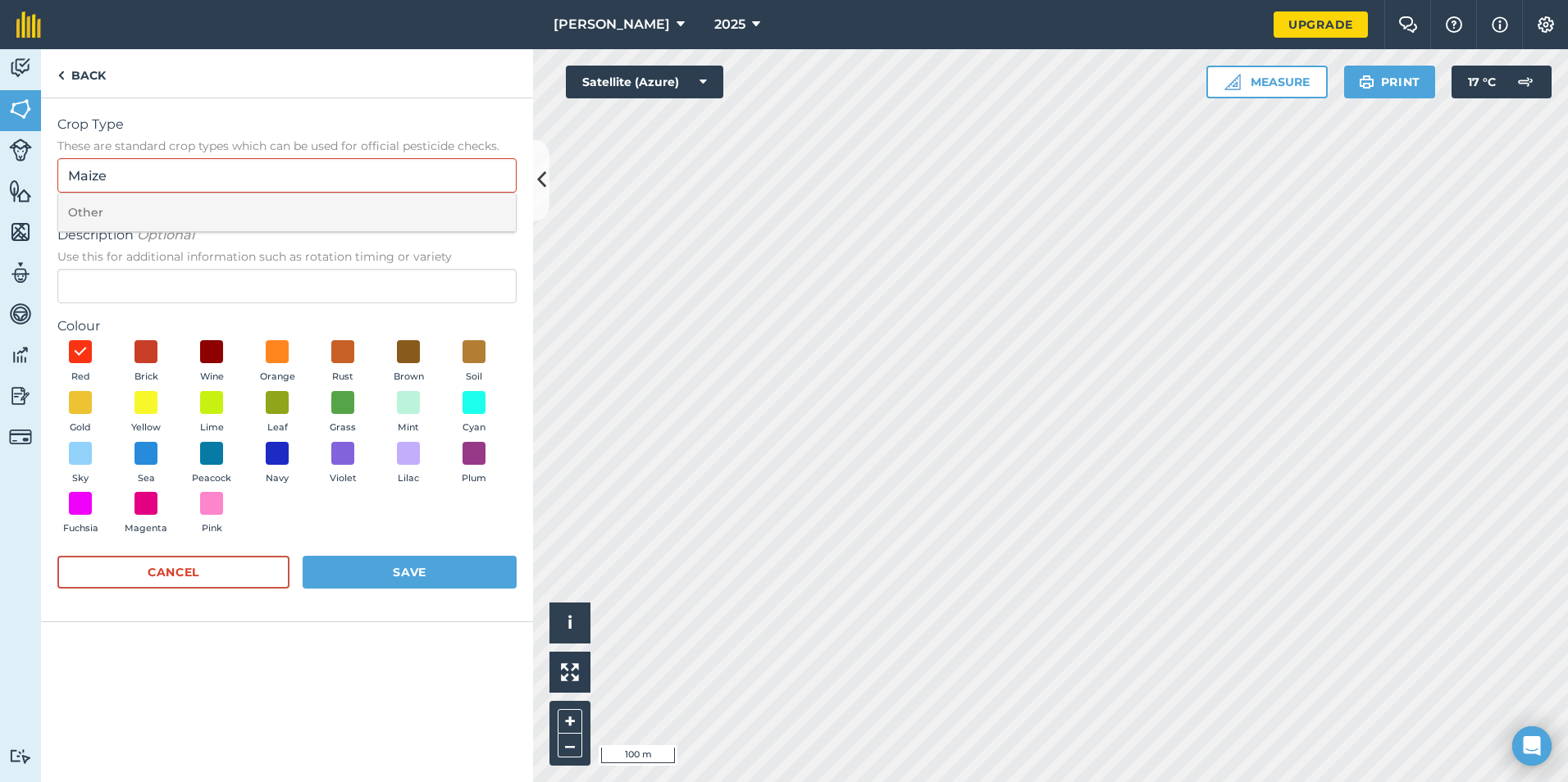
click at [158, 220] on li "Other" at bounding box center [287, 213] width 458 height 38
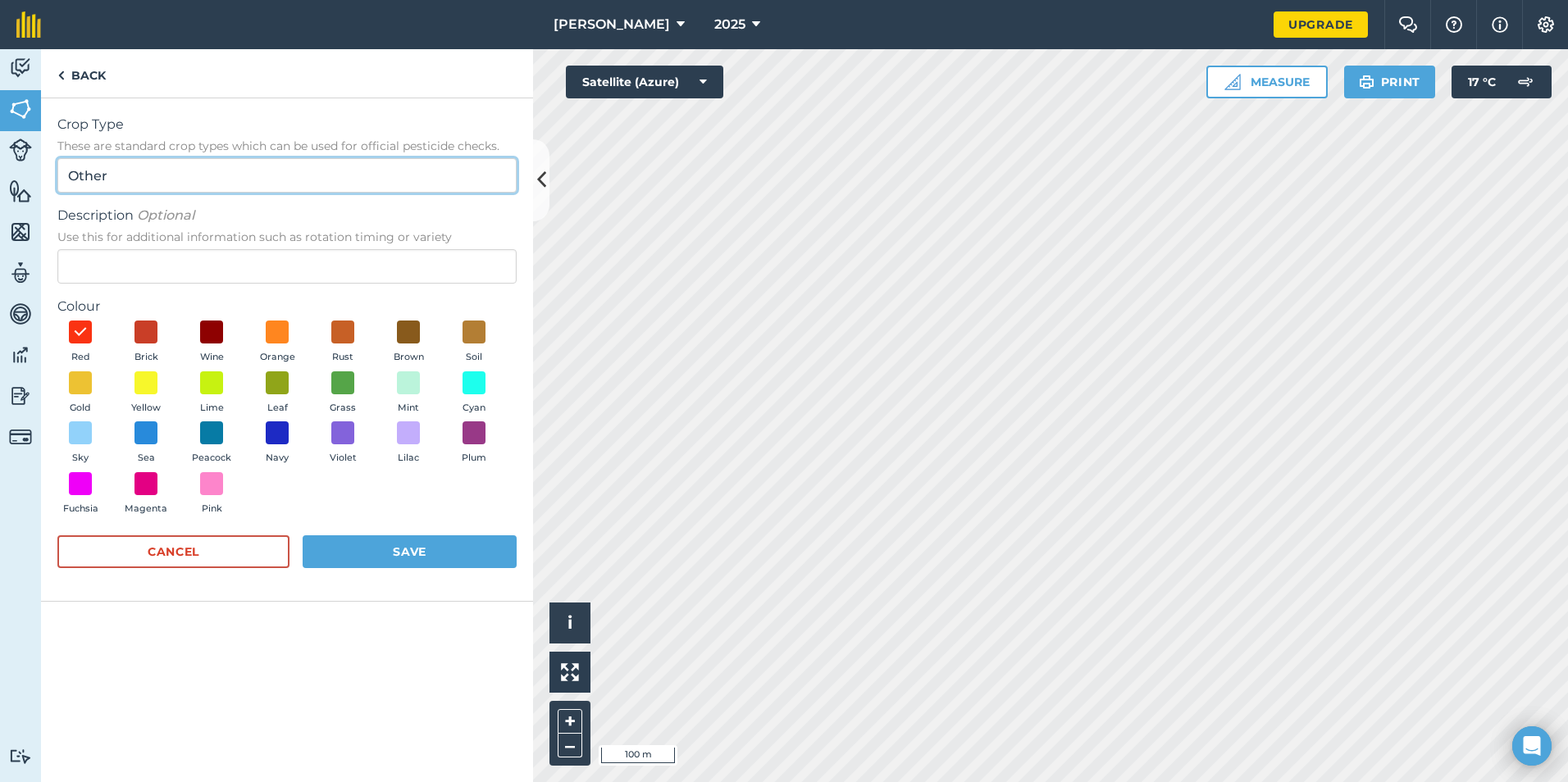
click at [144, 169] on input "Other" at bounding box center [287, 175] width 459 height 34
type input "O"
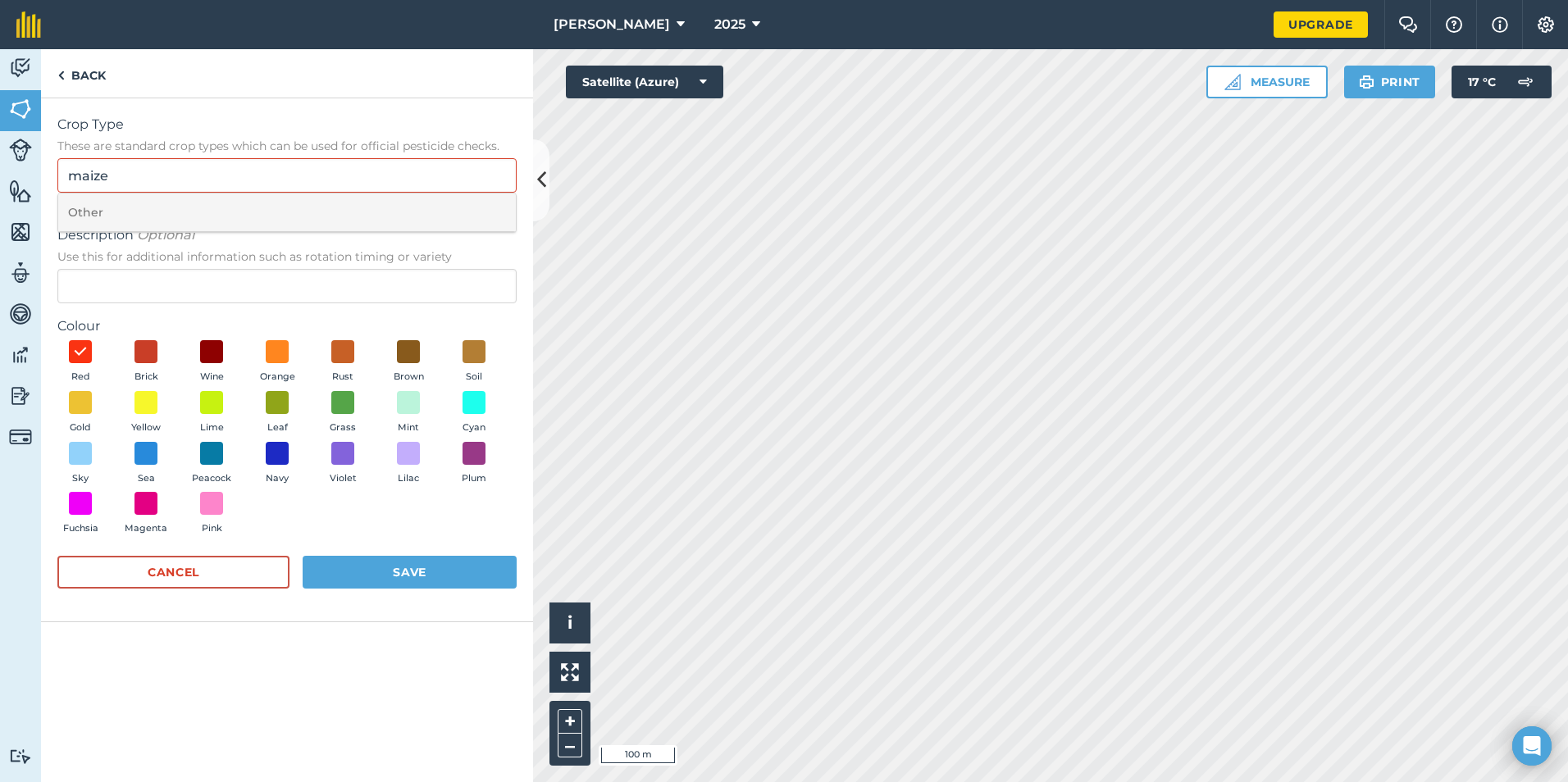
click at [174, 197] on li "Other" at bounding box center [287, 213] width 458 height 38
type input "Other"
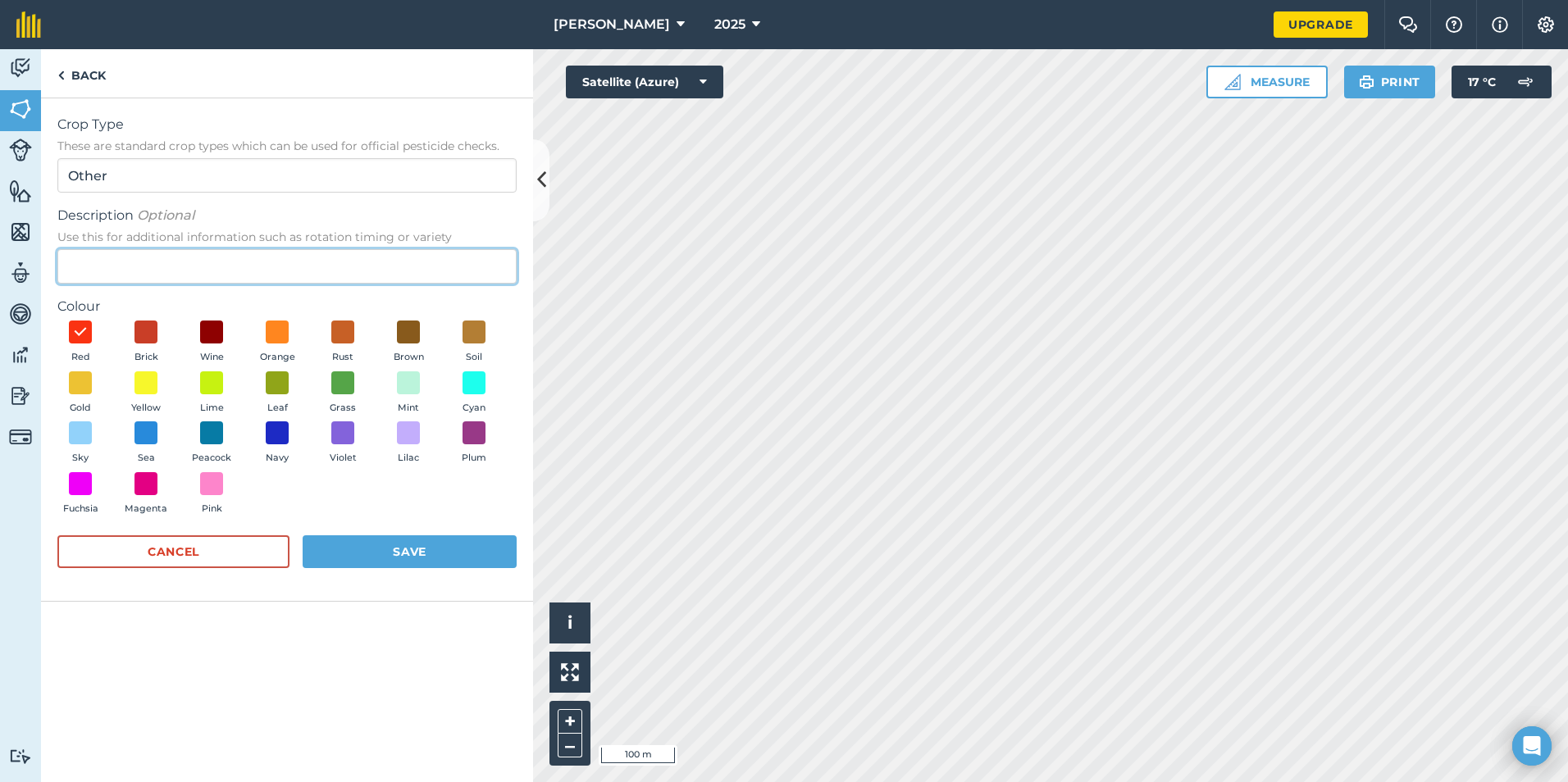
click at [205, 279] on input "Description Optional Use this for additional information such as rotation timin…" at bounding box center [287, 266] width 459 height 34
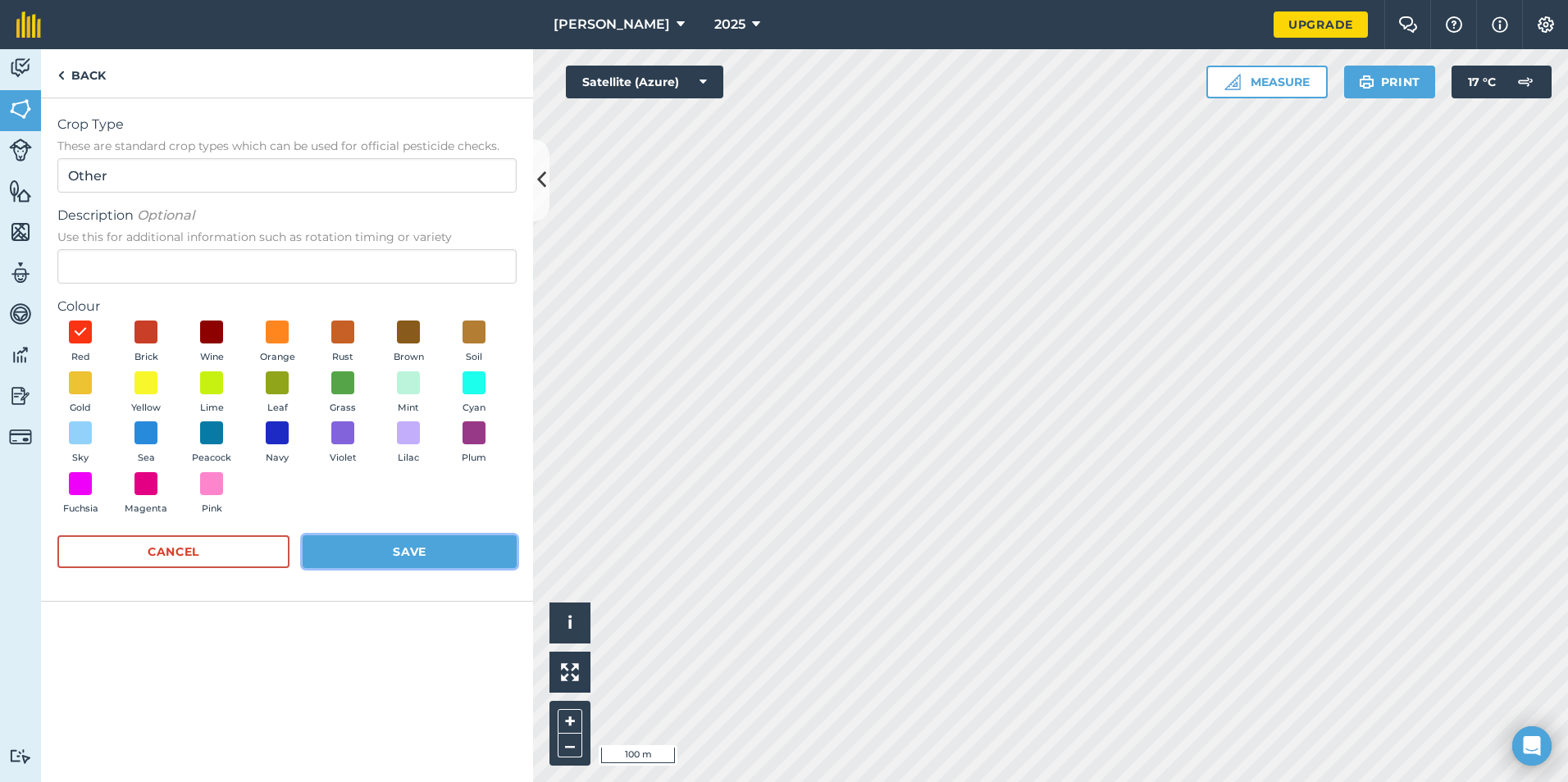
click at [464, 548] on button "Save" at bounding box center [410, 551] width 214 height 32
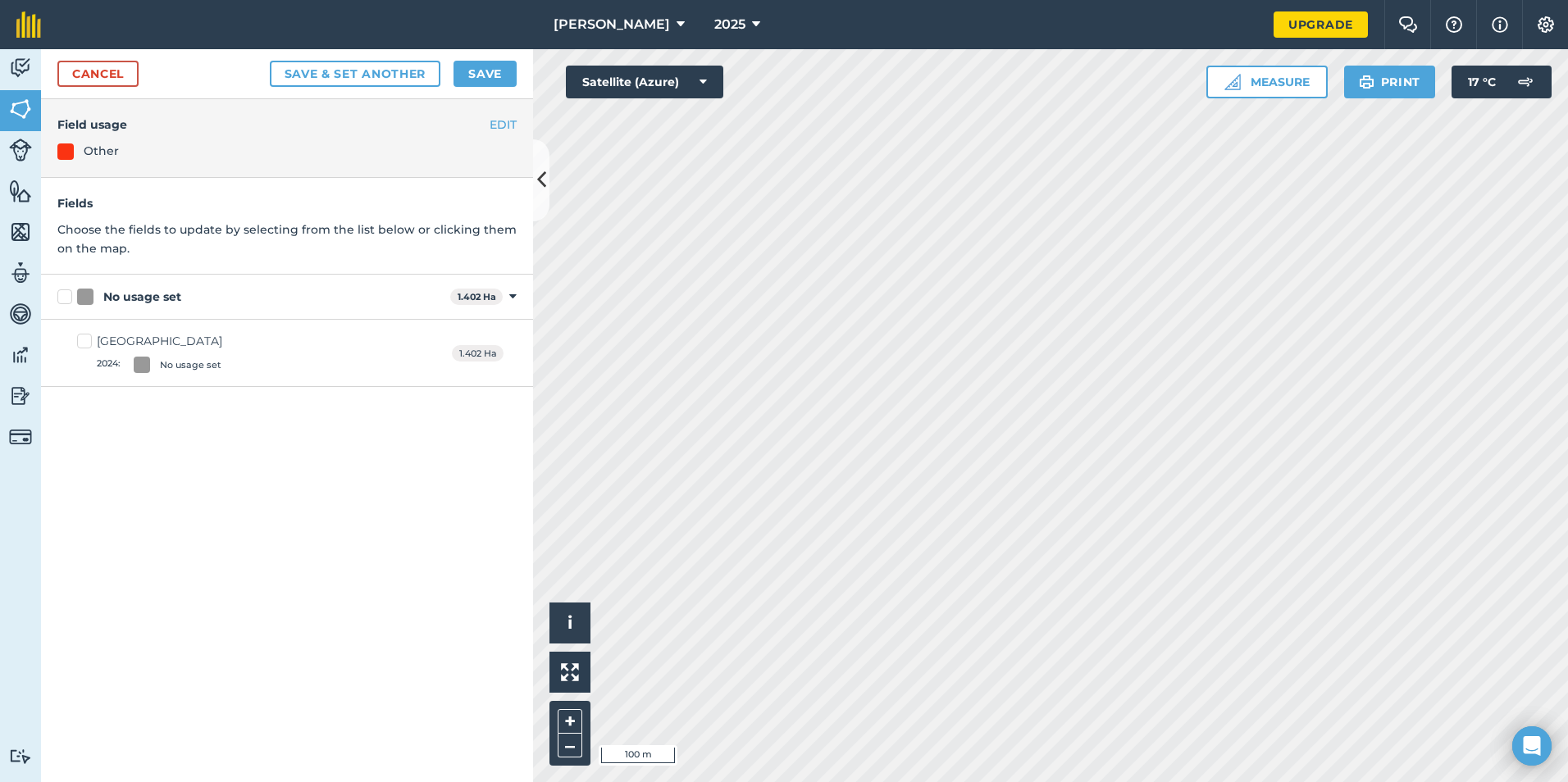
click at [90, 351] on label "[GEOGRAPHIC_DATA] 2024 : No usage set" at bounding box center [150, 353] width 145 height 40
click at [88, 344] on input "[GEOGRAPHIC_DATA] 2024 : No usage set" at bounding box center [82, 339] width 10 height 10
checkbox input "true"
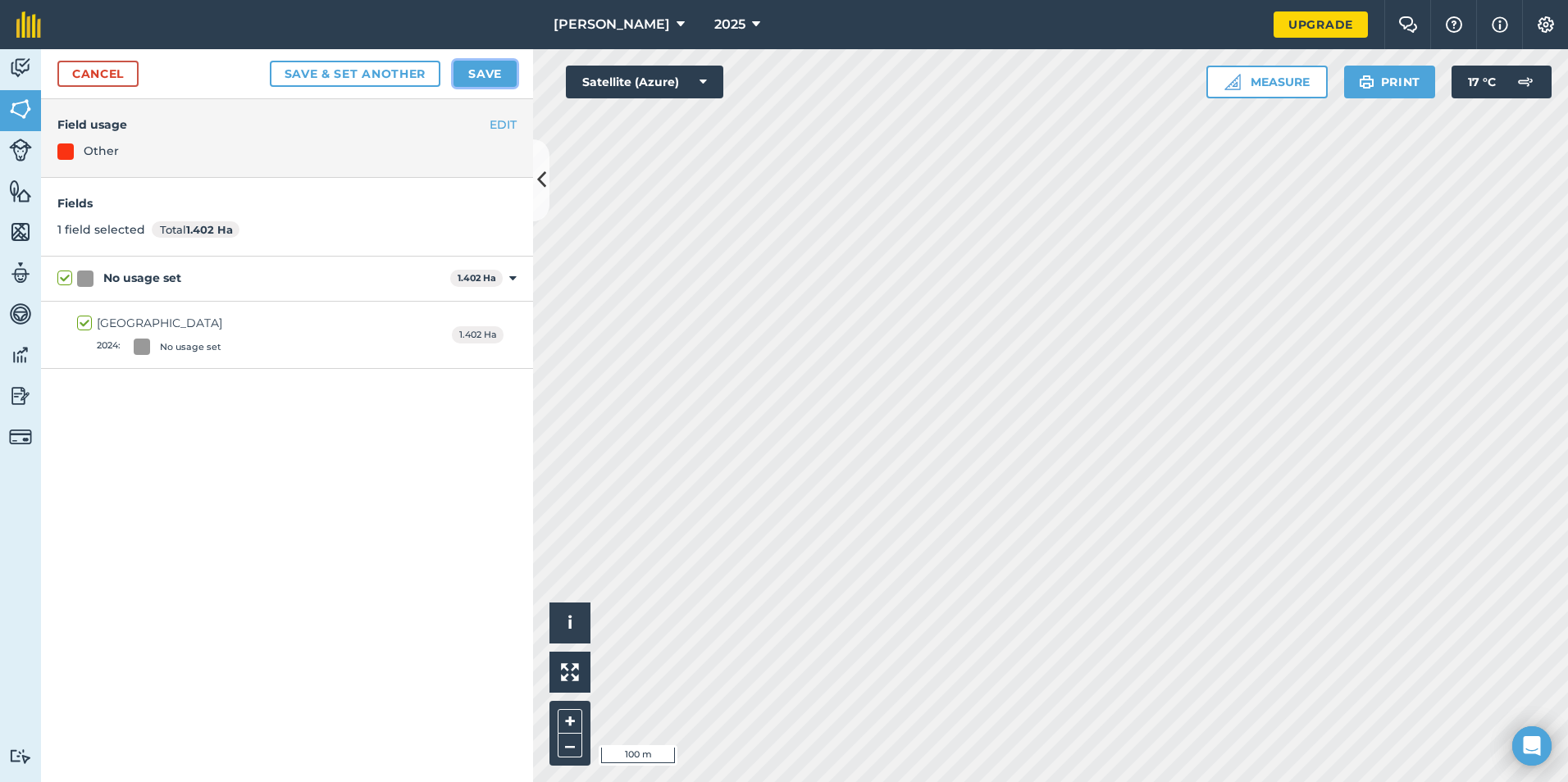
click at [477, 80] on button "Save" at bounding box center [485, 73] width 63 height 26
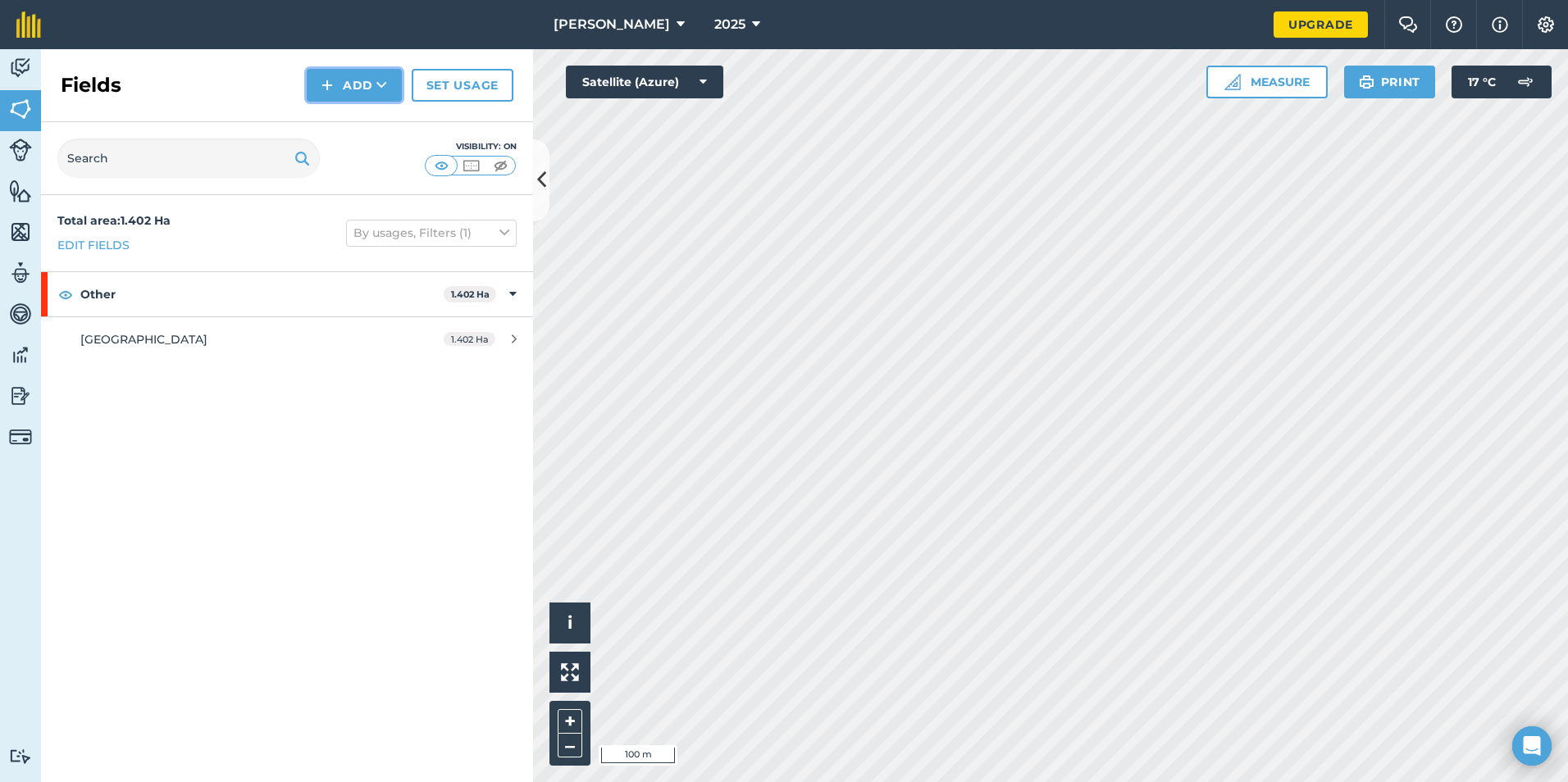
click at [352, 74] on button "Add" at bounding box center [354, 85] width 95 height 32
click at [379, 71] on button "Add" at bounding box center [354, 85] width 95 height 32
click at [384, 123] on link "Draw" at bounding box center [354, 122] width 90 height 36
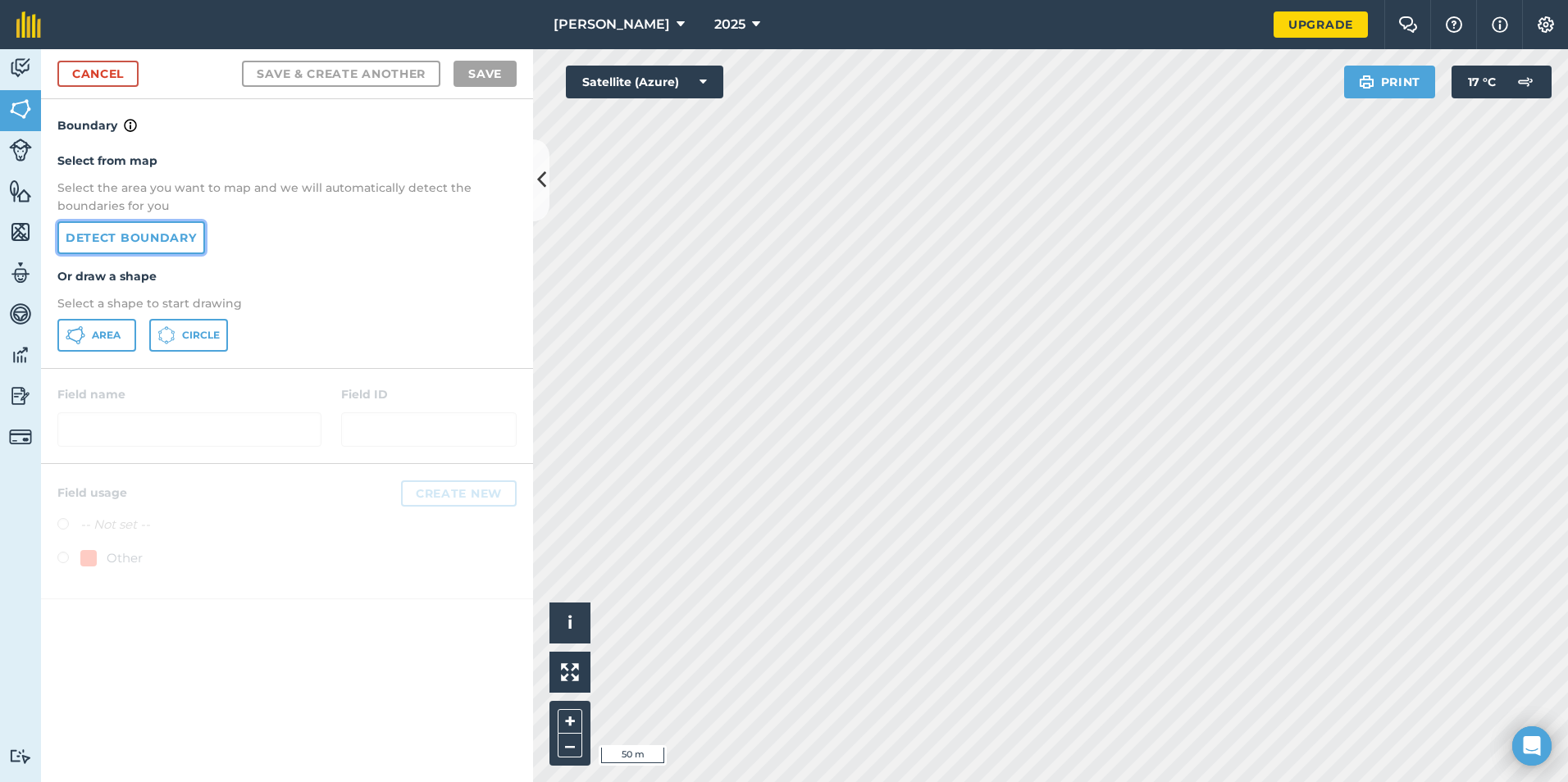
click at [164, 242] on link "Detect boundary" at bounding box center [131, 237] width 148 height 32
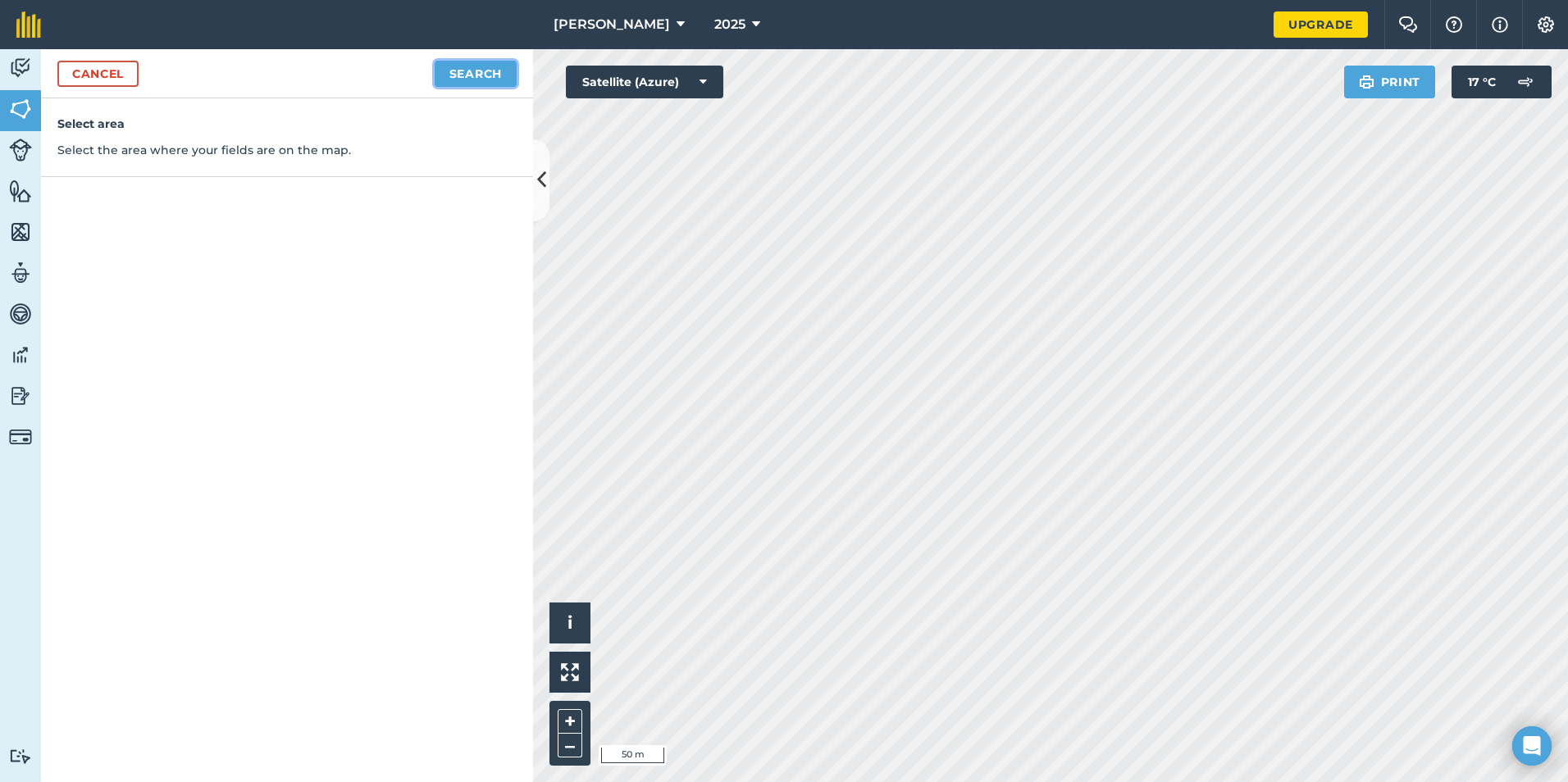
click at [461, 70] on button "Search" at bounding box center [476, 73] width 82 height 26
click at [314, 67] on button "Continue to edit boundaries" at bounding box center [392, 73] width 248 height 26
click at [314, 67] on button "Continue to name fields" at bounding box center [410, 73] width 213 height 26
click at [243, 144] on input "text" at bounding box center [216, 157] width 268 height 34
type input "Mole Drove"
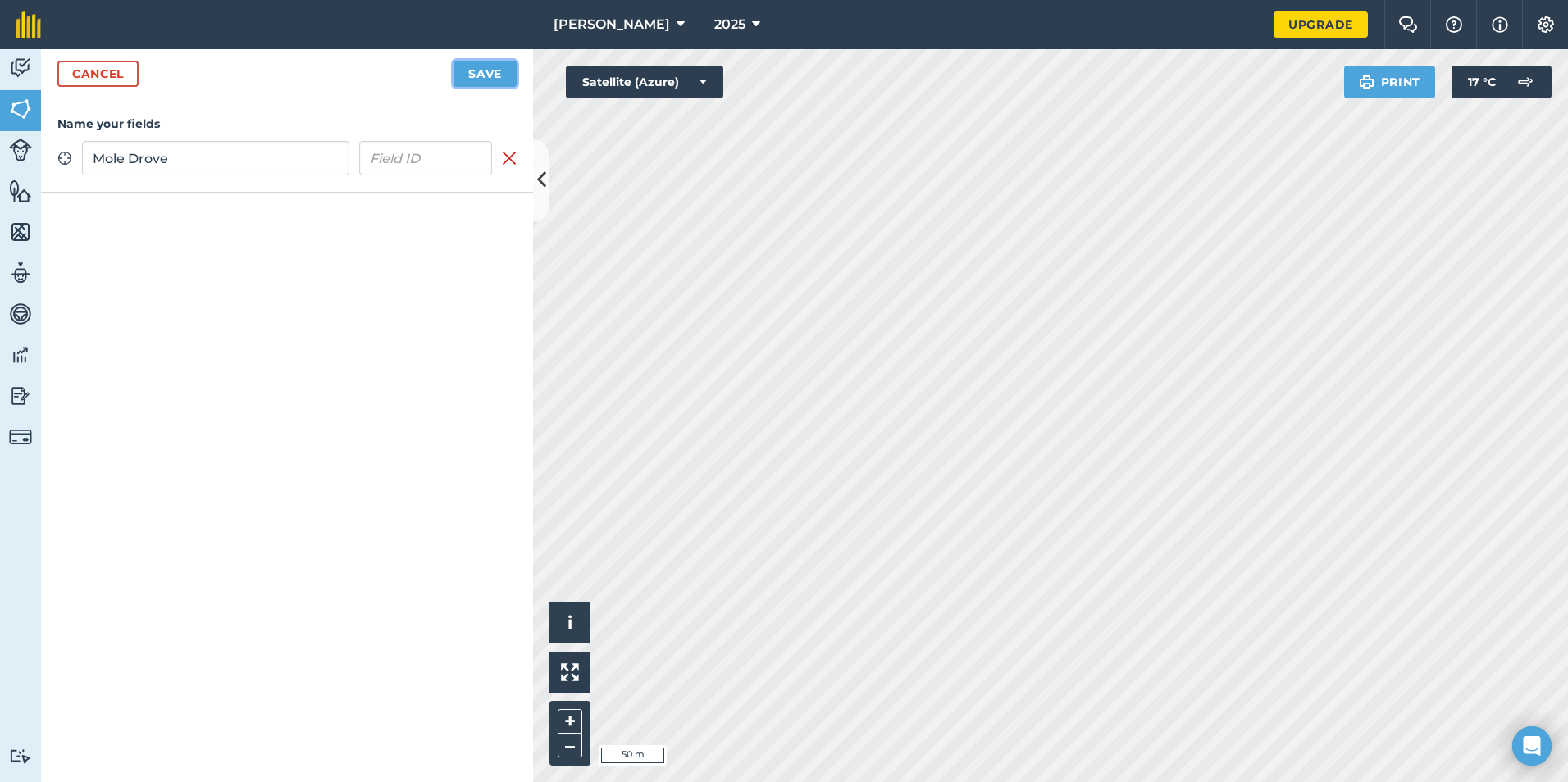
click at [472, 74] on button "Save" at bounding box center [485, 73] width 63 height 26
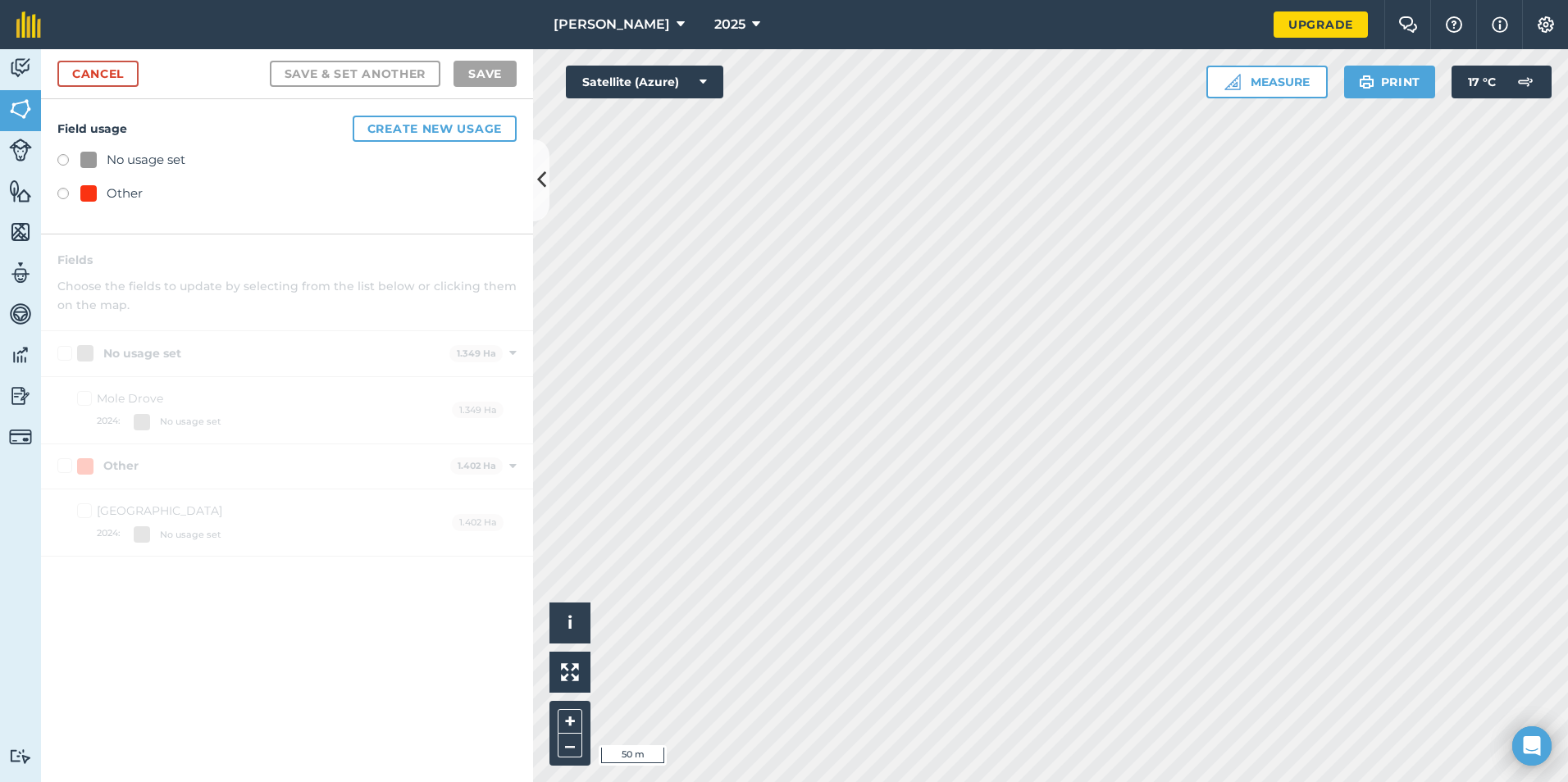
click at [64, 193] on label at bounding box center [69, 196] width 23 height 17
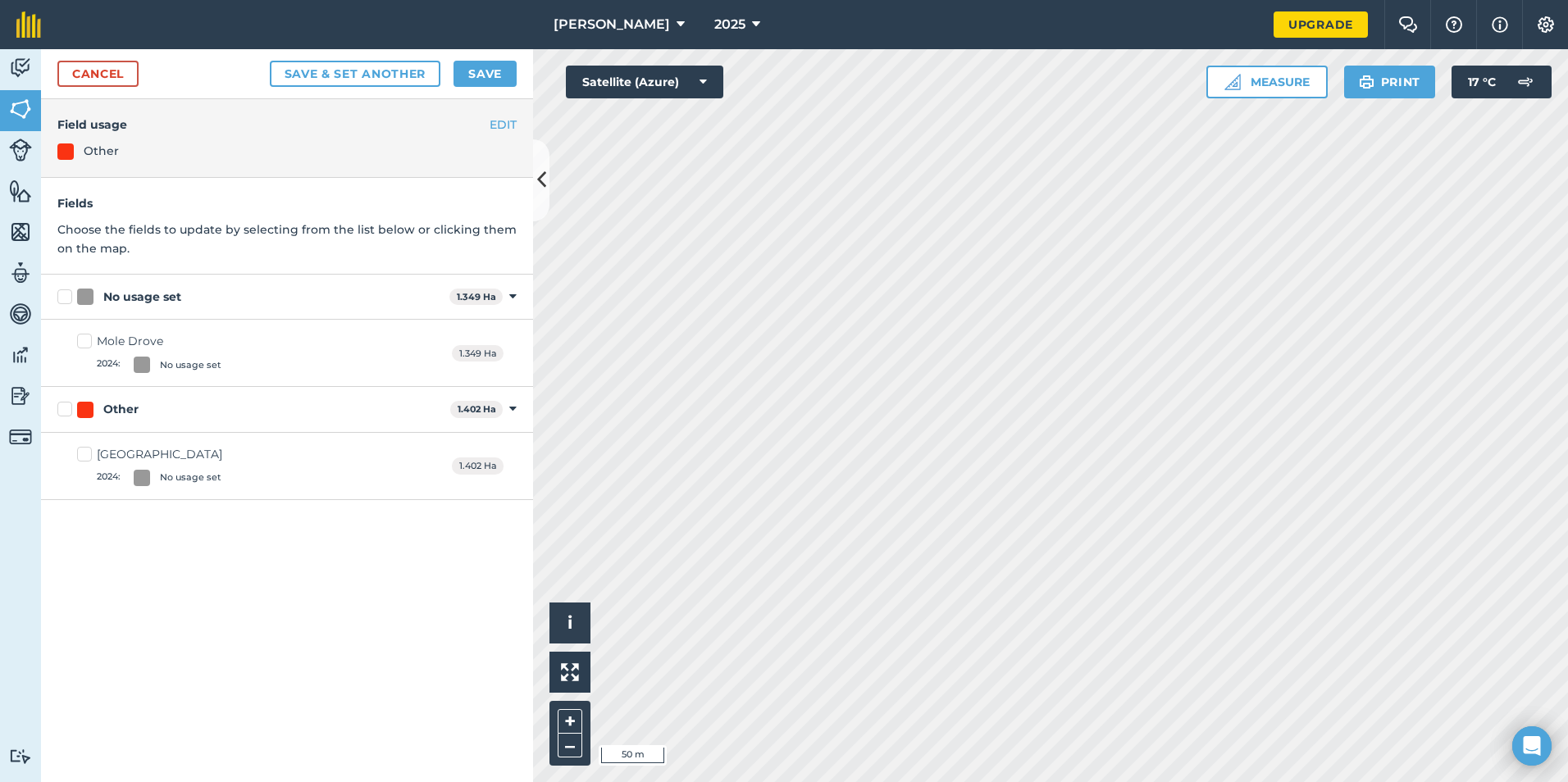
click at [76, 297] on label "No usage set" at bounding box center [250, 297] width 386 height 17
click at [68, 297] on input "No usage set" at bounding box center [63, 294] width 10 height 10
checkbox input "true"
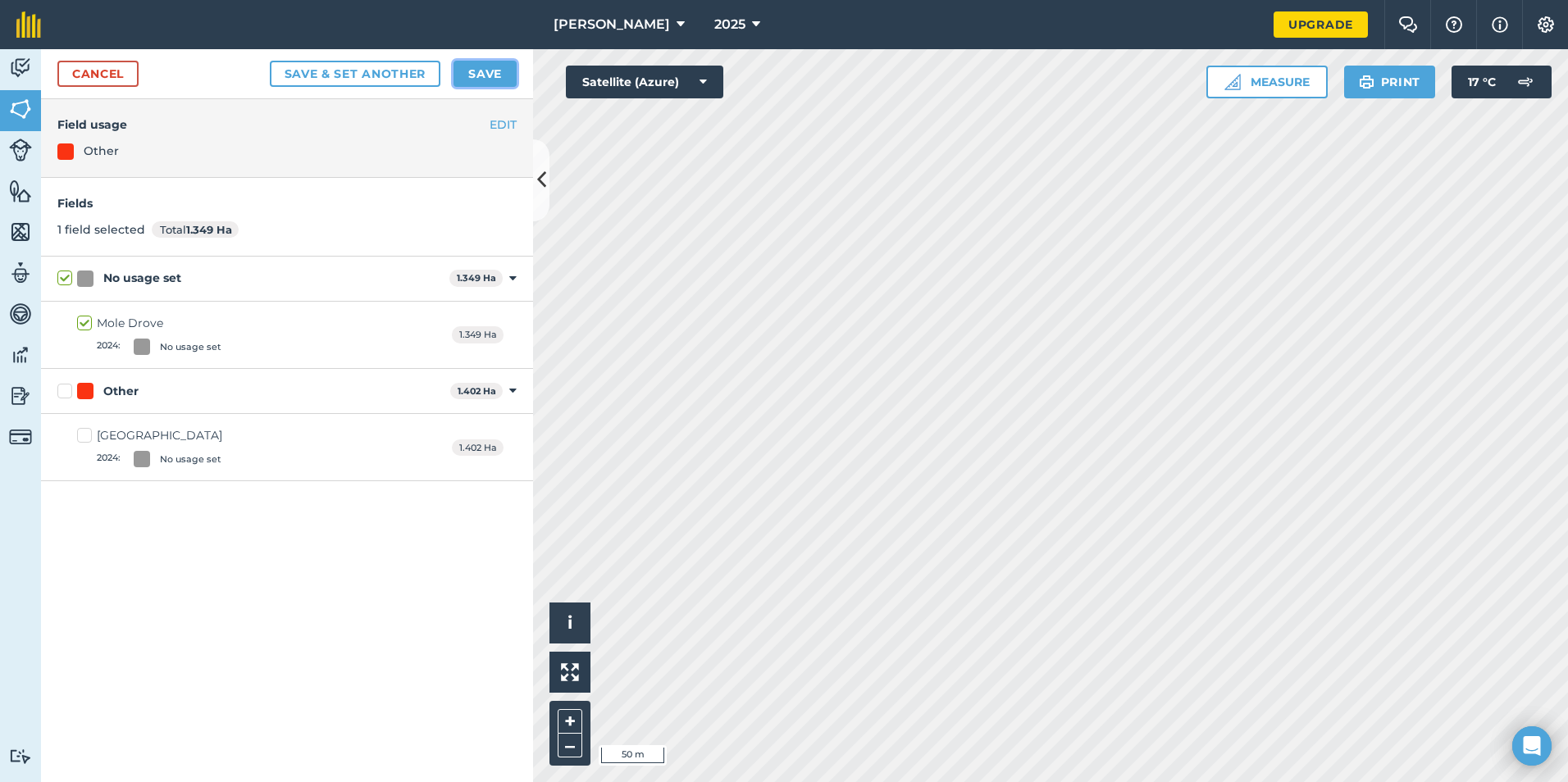
click at [475, 85] on button "Save" at bounding box center [485, 73] width 63 height 26
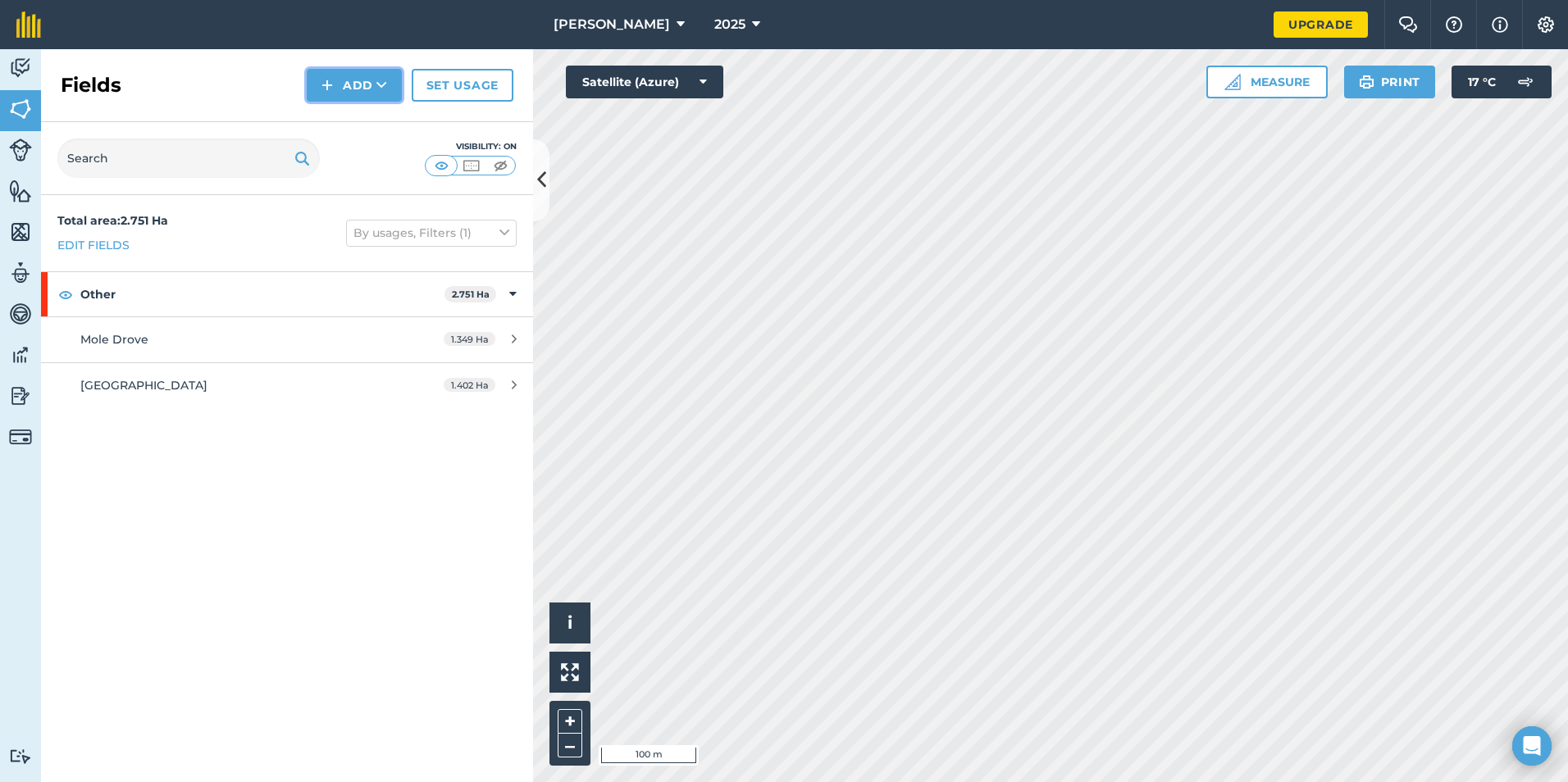
click at [342, 81] on button "Add" at bounding box center [354, 85] width 95 height 32
click at [358, 108] on link "Draw" at bounding box center [354, 122] width 90 height 36
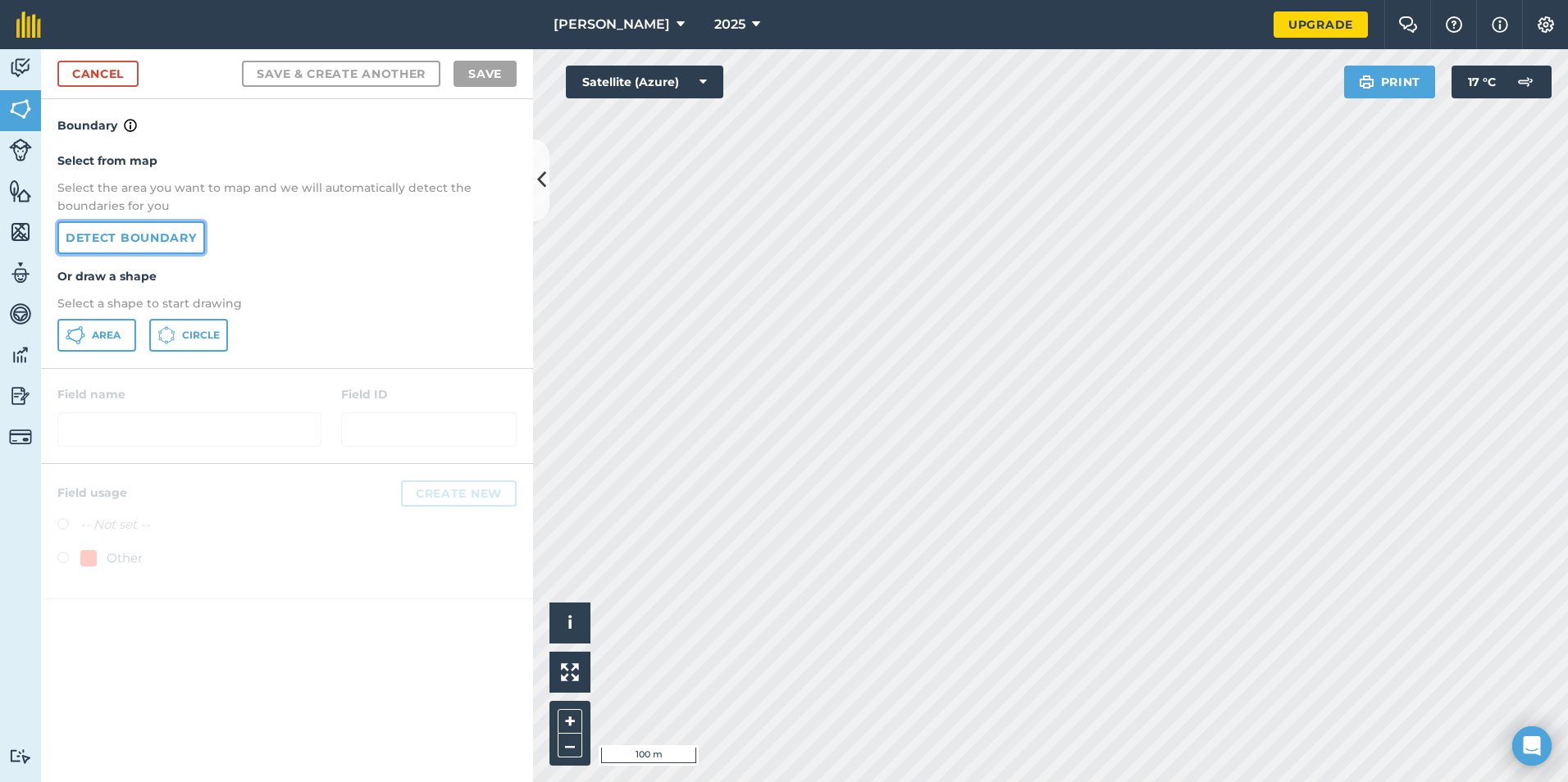
click at [135, 232] on link "Detect boundary" at bounding box center [131, 237] width 148 height 32
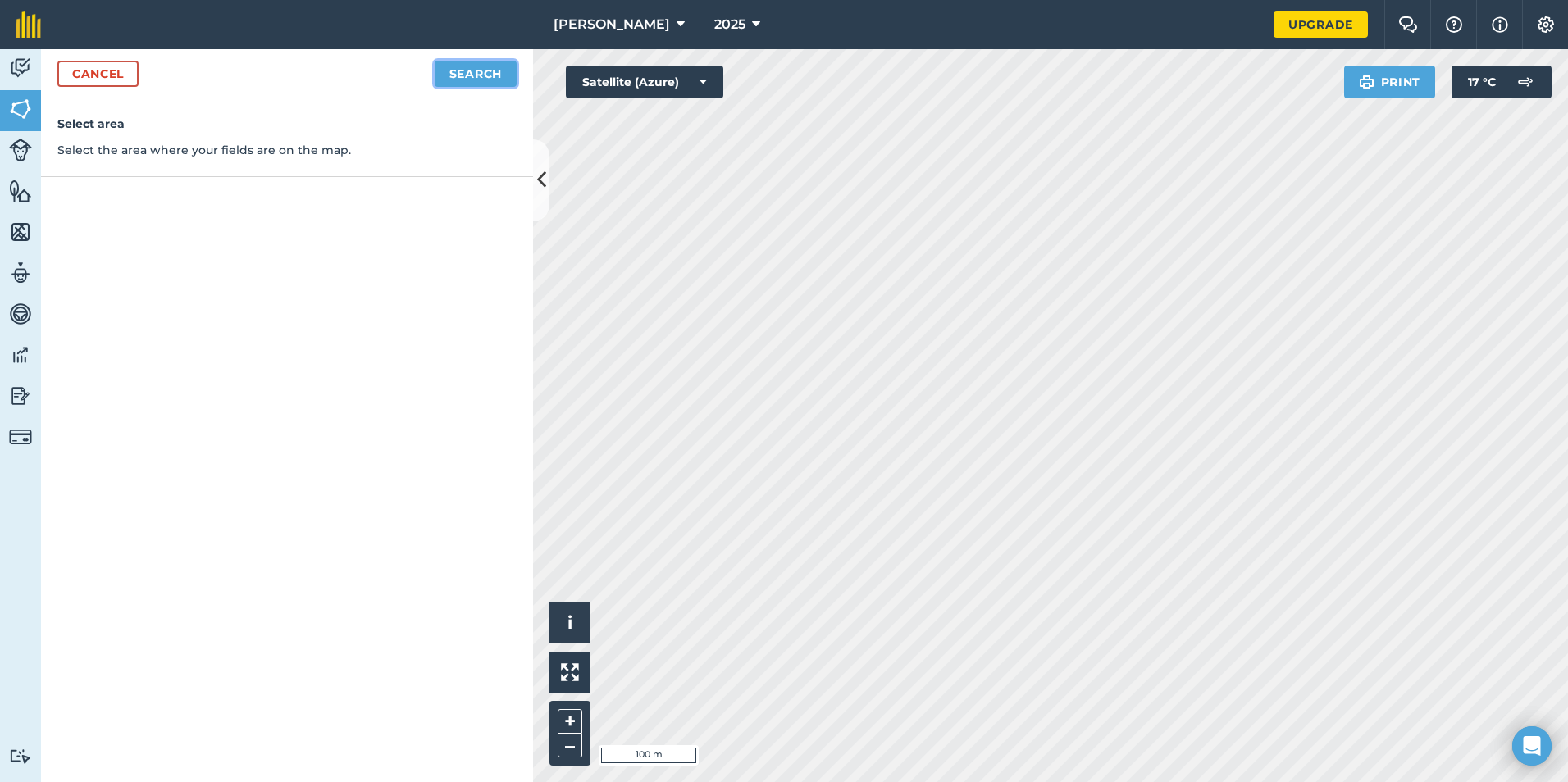
click at [486, 65] on button "Search" at bounding box center [476, 73] width 82 height 26
click at [490, 62] on button "Continue to edit boundaries" at bounding box center [392, 73] width 248 height 26
click at [401, 66] on button "Continue to name fields" at bounding box center [410, 73] width 213 height 26
click at [259, 172] on input "text" at bounding box center [216, 157] width 268 height 34
type input "Mole Drove 2"
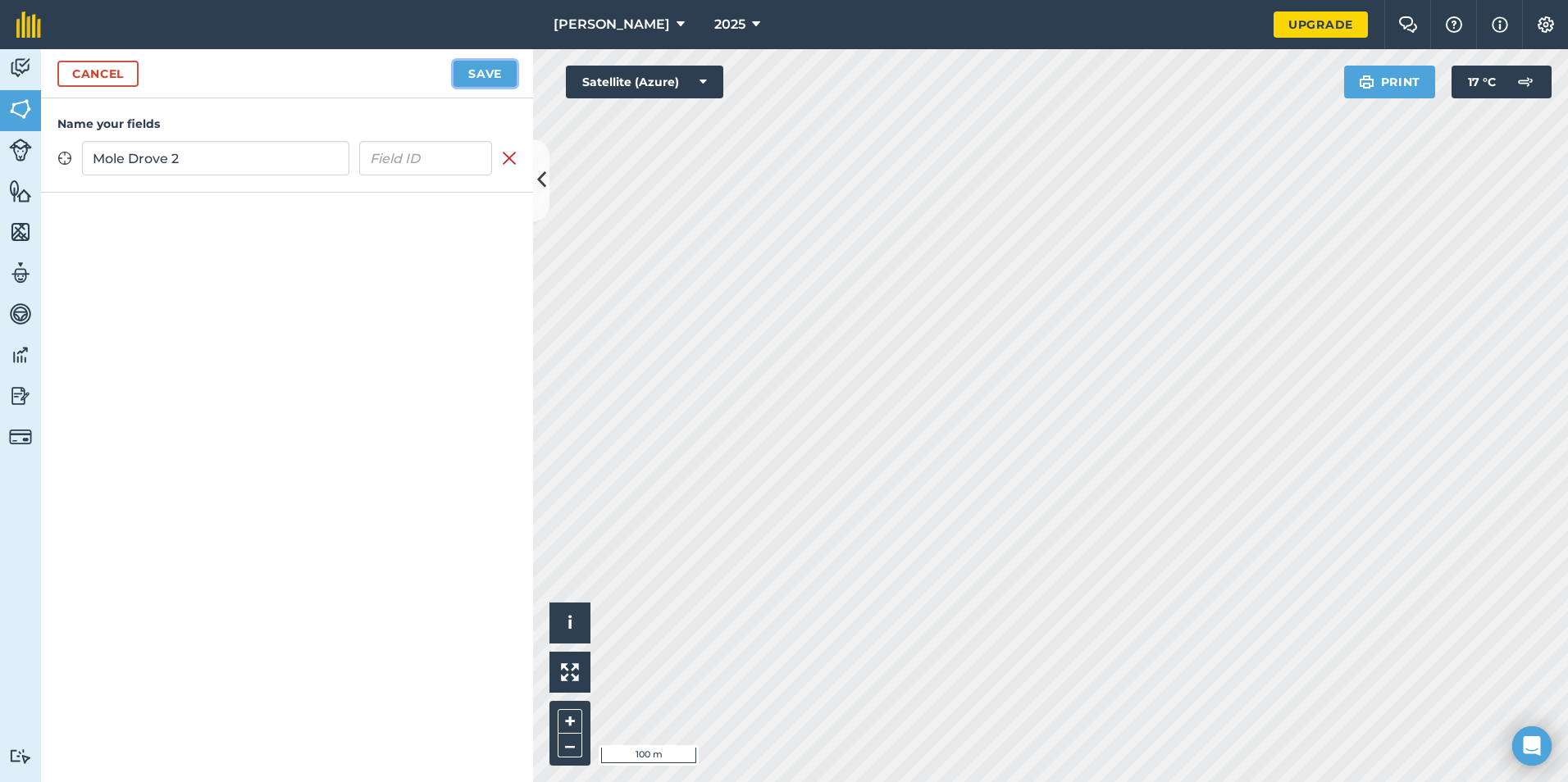
click at [480, 80] on button "Save" at bounding box center [485, 73] width 63 height 26
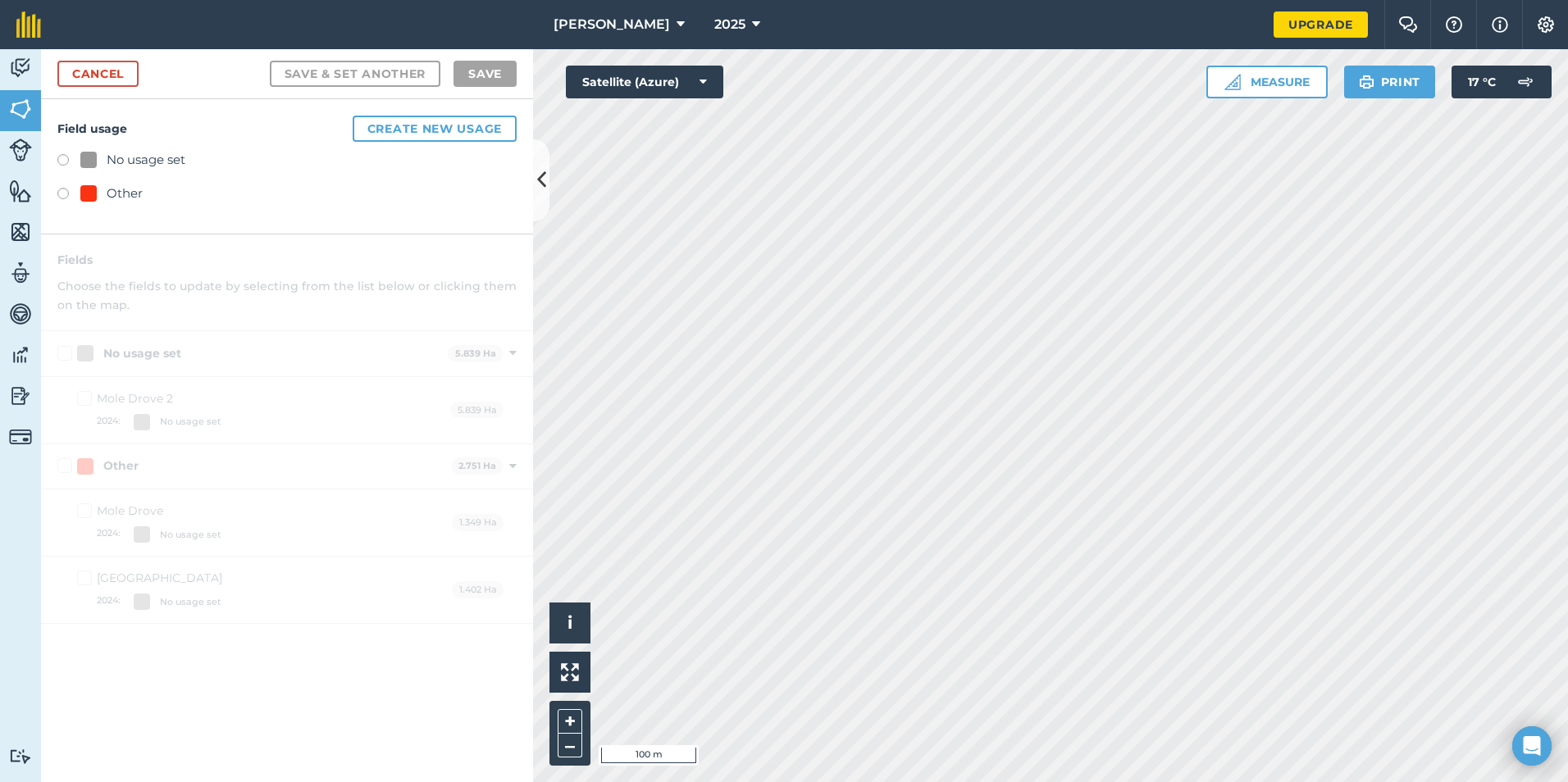
click at [59, 184] on div "Other" at bounding box center [287, 195] width 459 height 24
click at [60, 191] on div "Field usage Create new usage No usage set Other" at bounding box center [287, 166] width 492 height 136
click at [65, 193] on label at bounding box center [69, 196] width 23 height 17
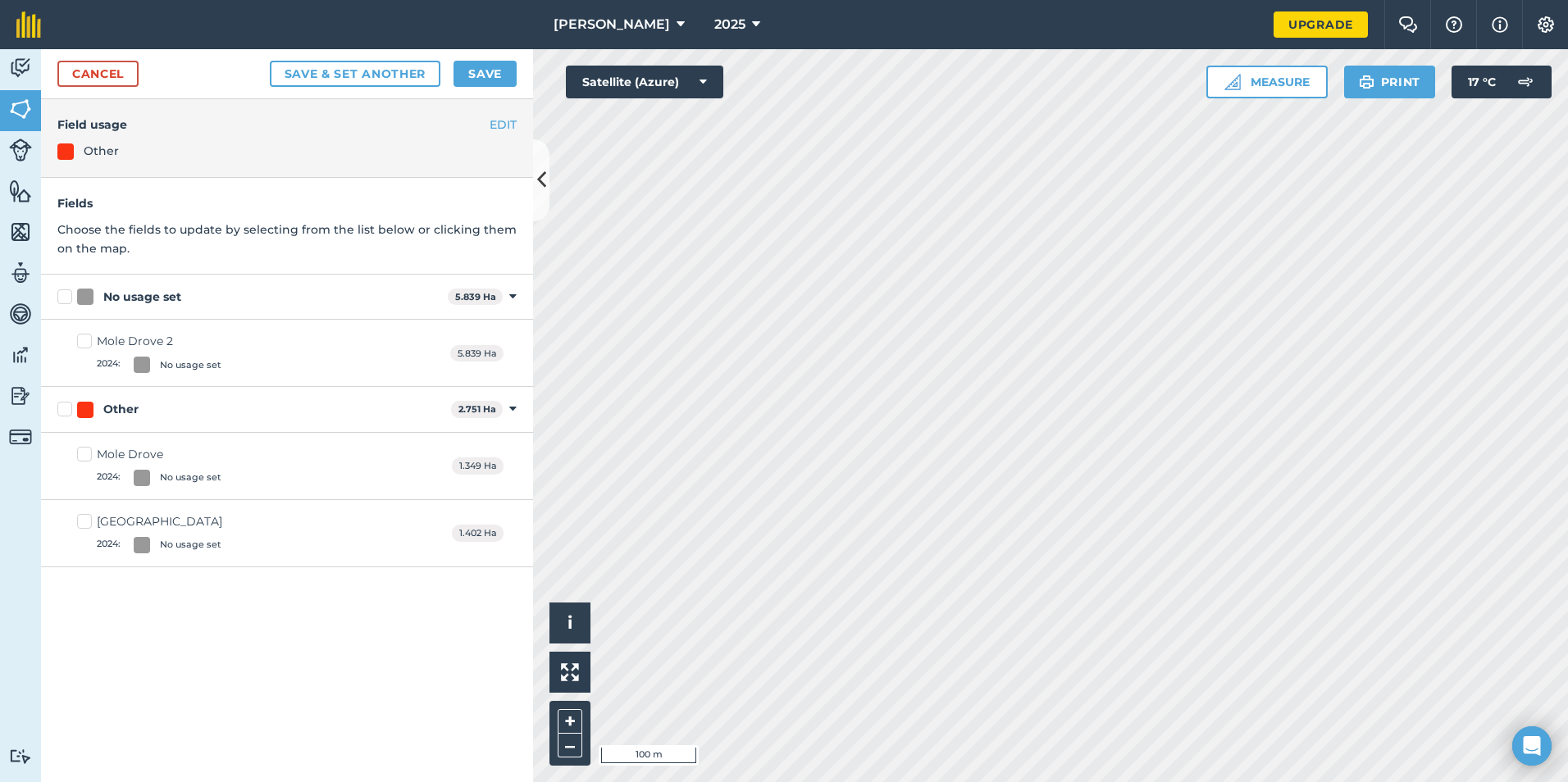
click at [66, 295] on label "No usage set" at bounding box center [249, 297] width 384 height 17
click at [66, 295] on input "No usage set" at bounding box center [63, 294] width 10 height 10
checkbox input "true"
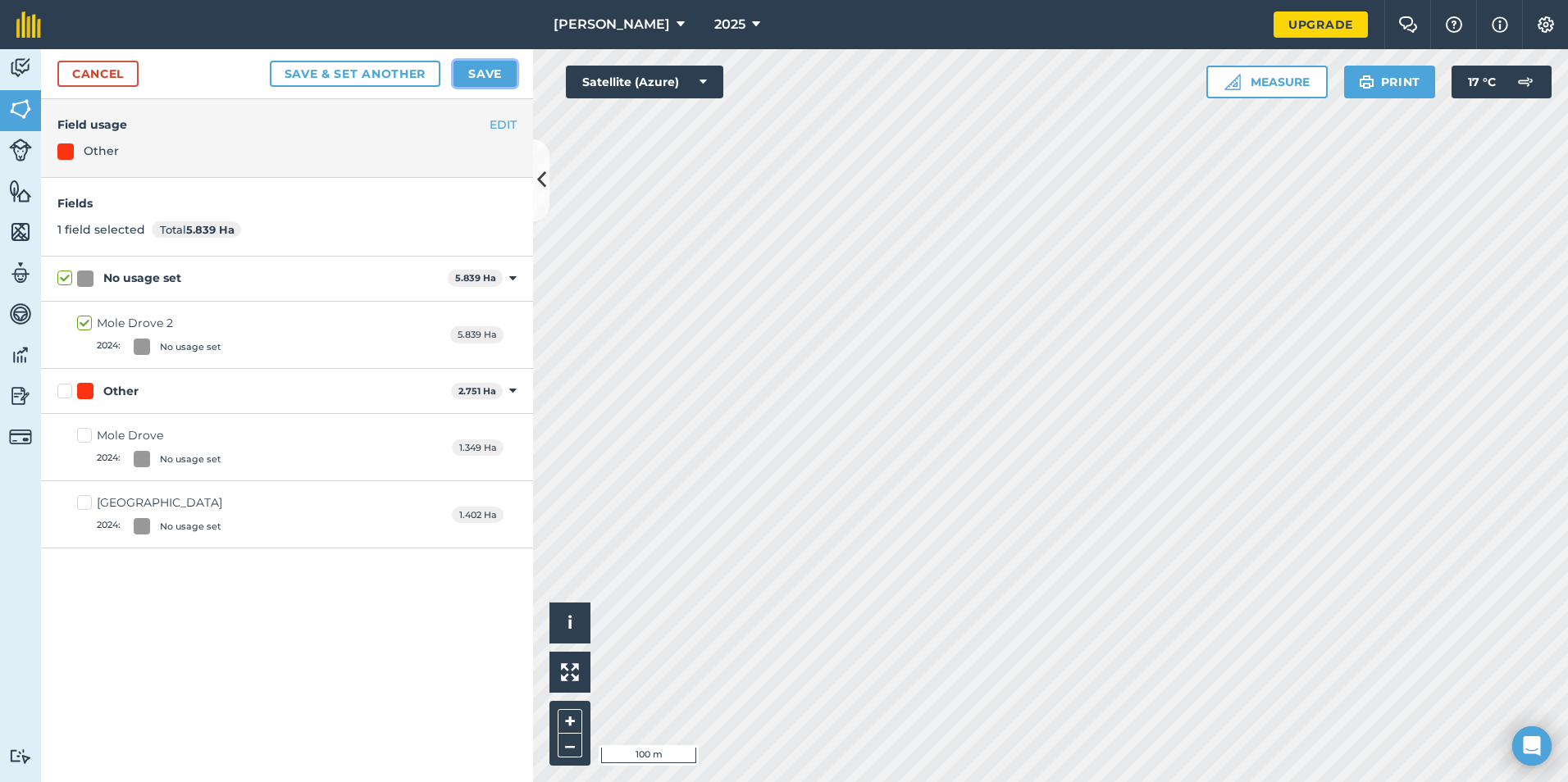
click at [493, 80] on button "Save" at bounding box center [485, 73] width 63 height 26
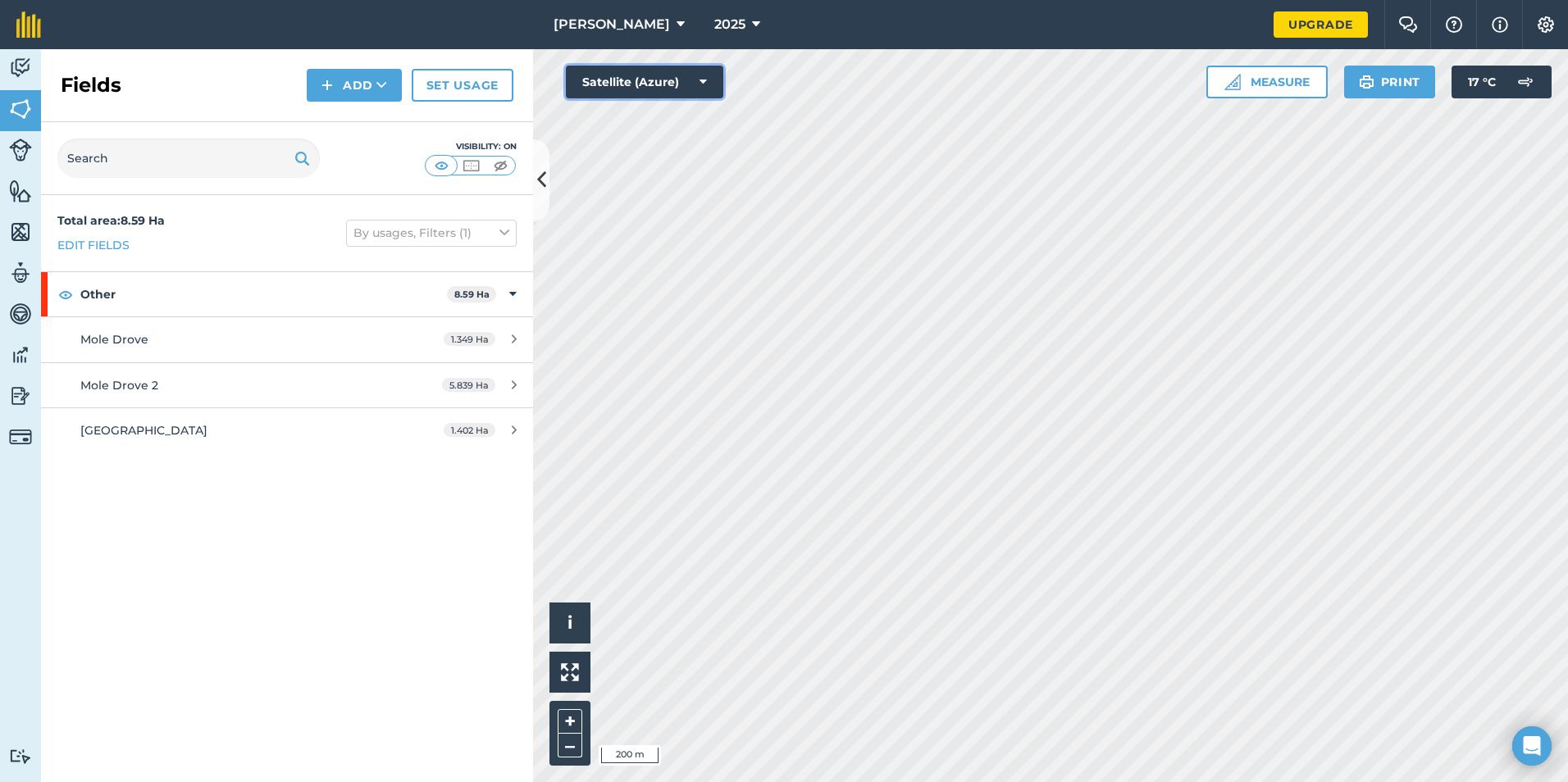
click at [710, 85] on button "Satellite (Azure)" at bounding box center [645, 81] width 158 height 32
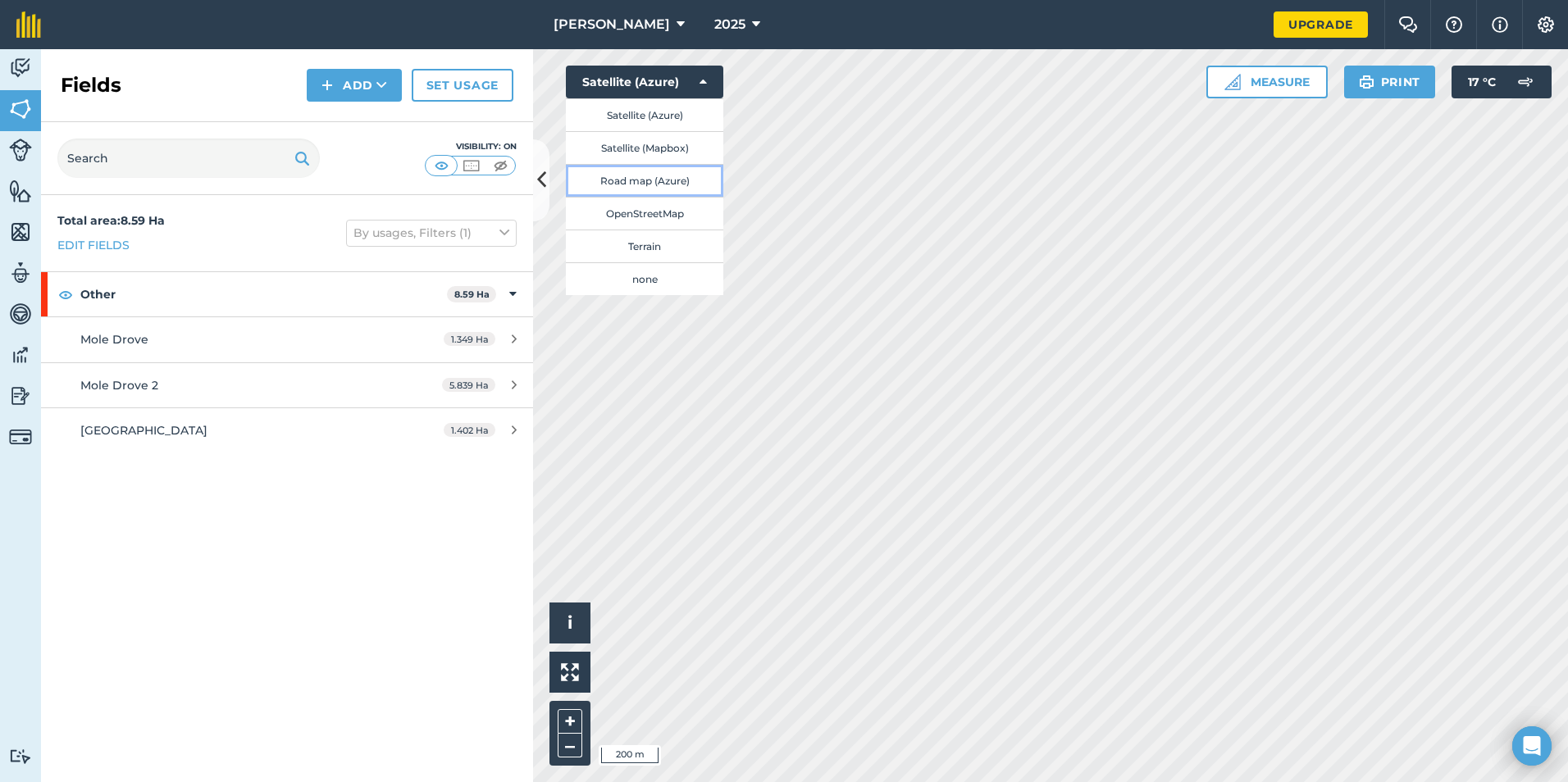
click at [688, 178] on button "Road map (Azure)" at bounding box center [645, 179] width 158 height 32
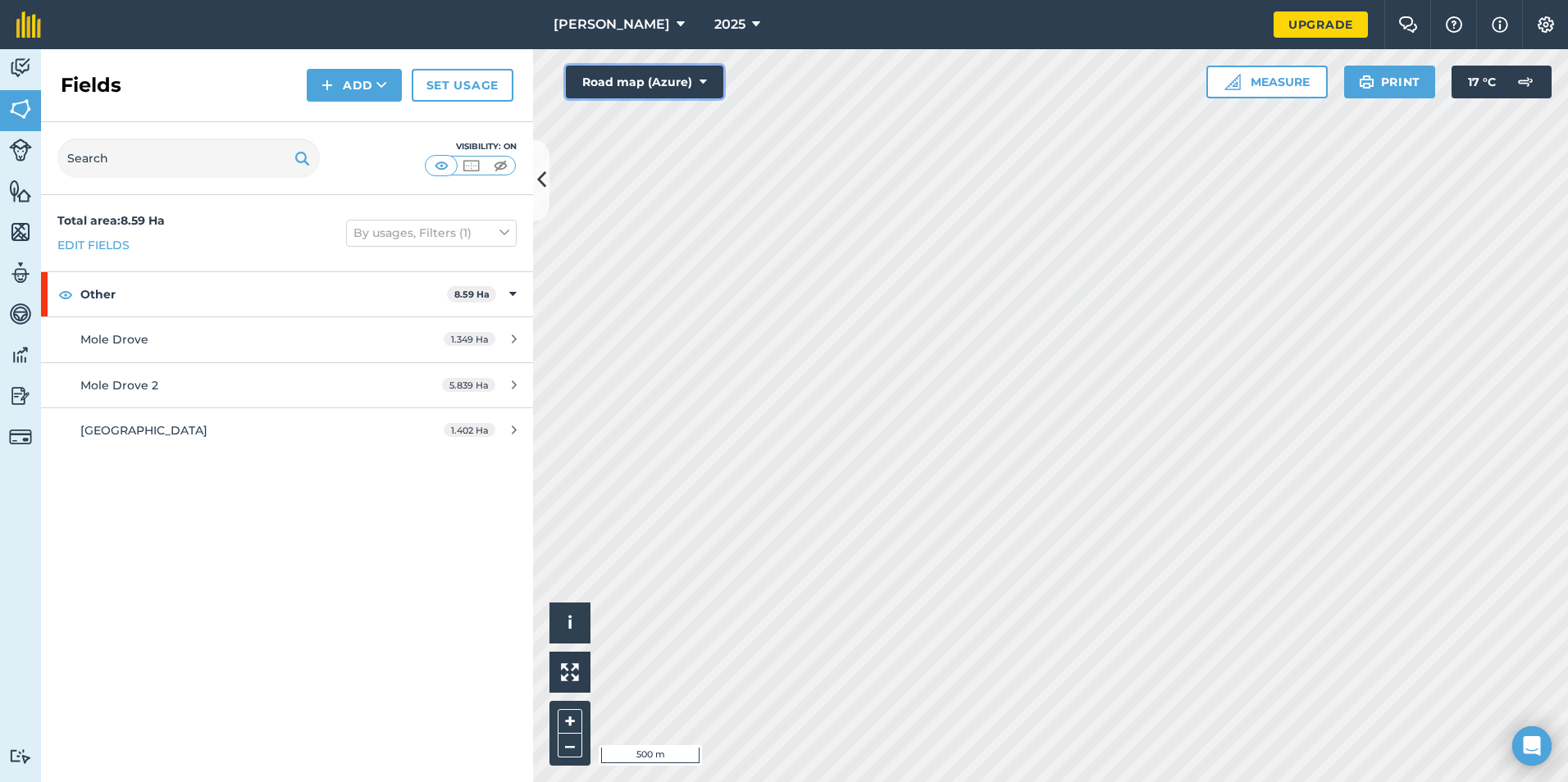
click at [696, 79] on button "Road map (Azure)" at bounding box center [645, 81] width 158 height 32
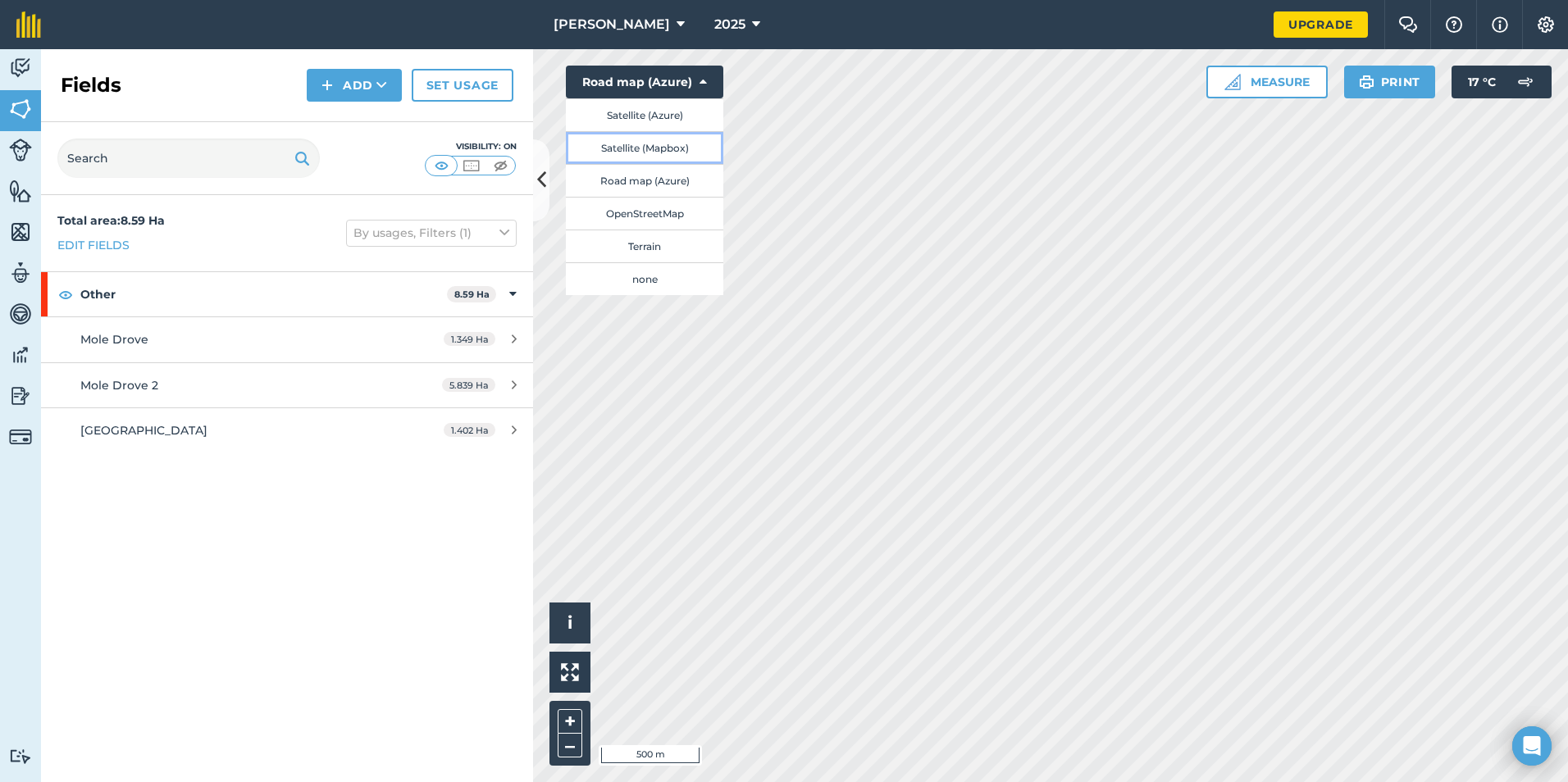
click at [697, 156] on button "Satellite (Mapbox)" at bounding box center [645, 147] width 158 height 32
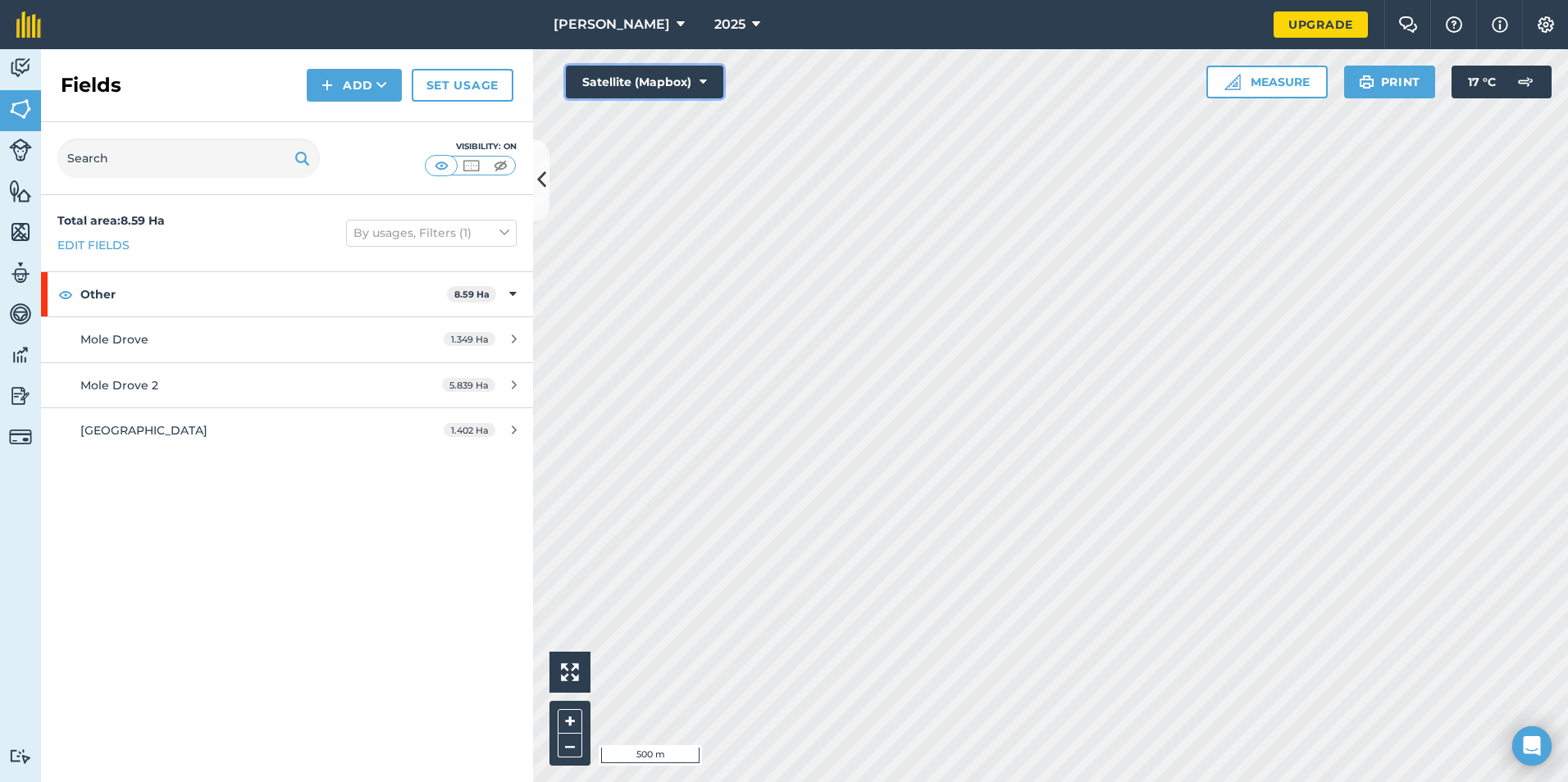
click at [703, 86] on icon at bounding box center [703, 81] width 7 height 17
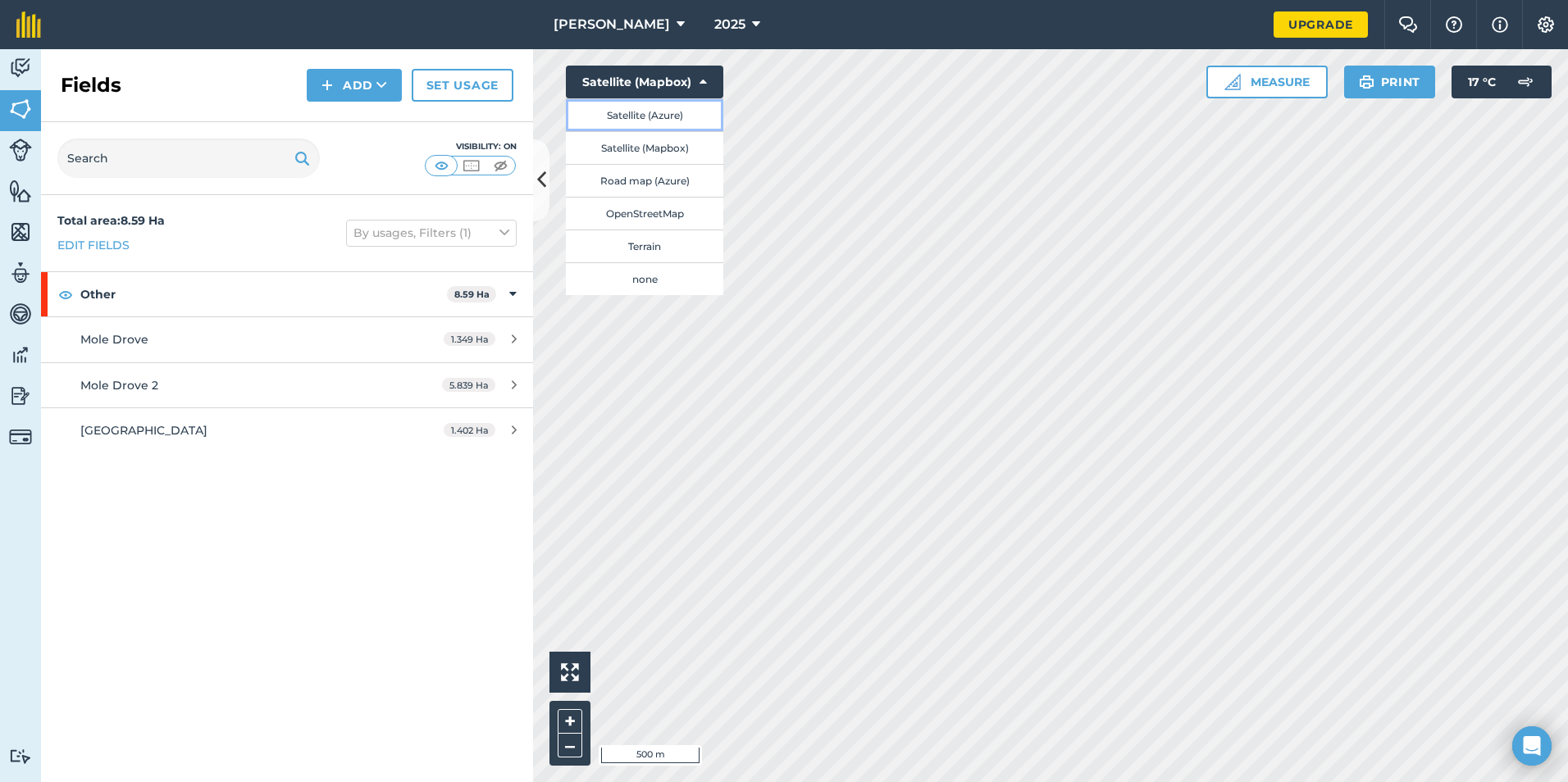
click at [690, 116] on button "Satellite (Azure)" at bounding box center [645, 114] width 158 height 32
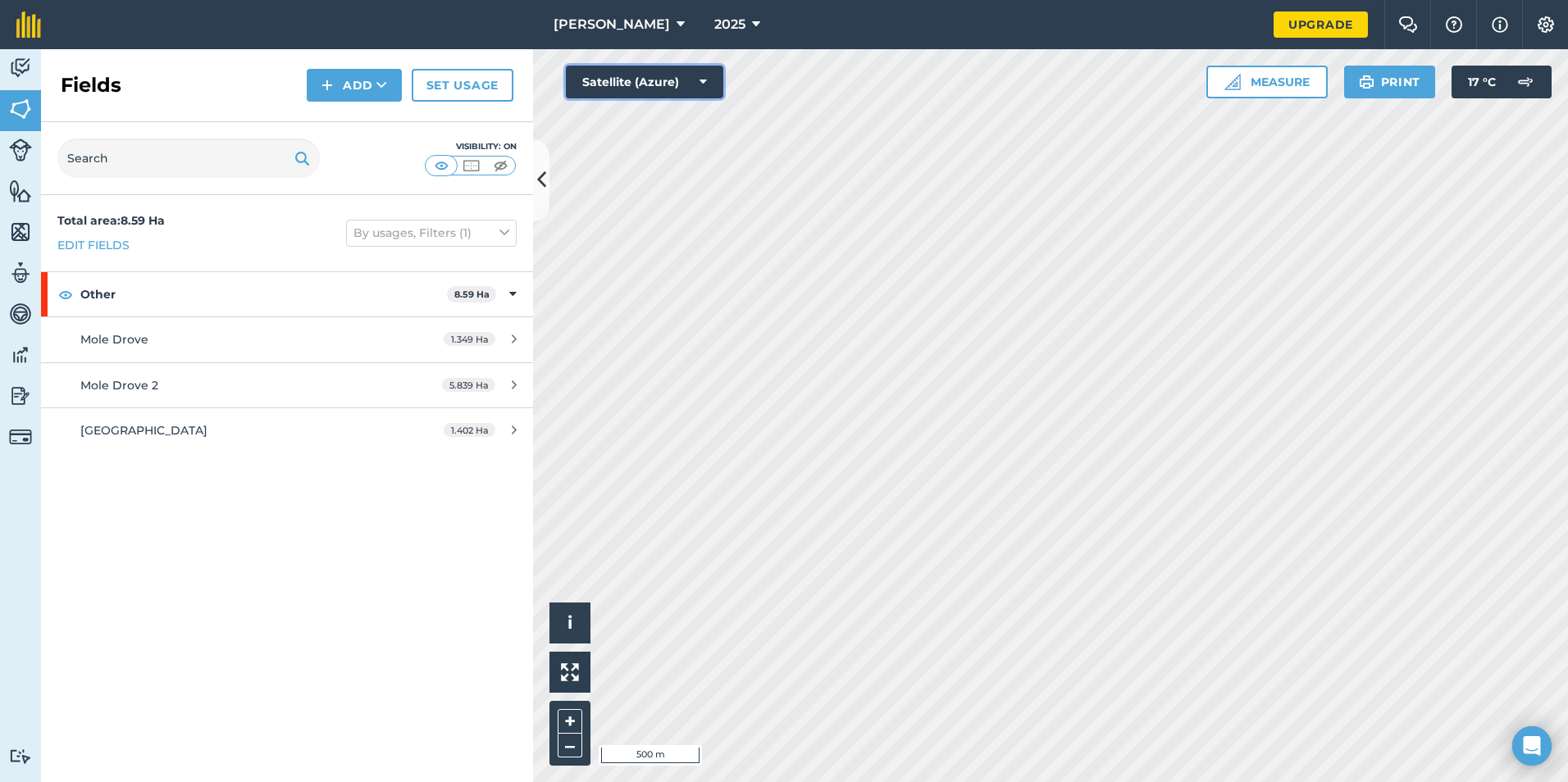
click at [692, 71] on button "Satellite (Azure)" at bounding box center [645, 81] width 158 height 32
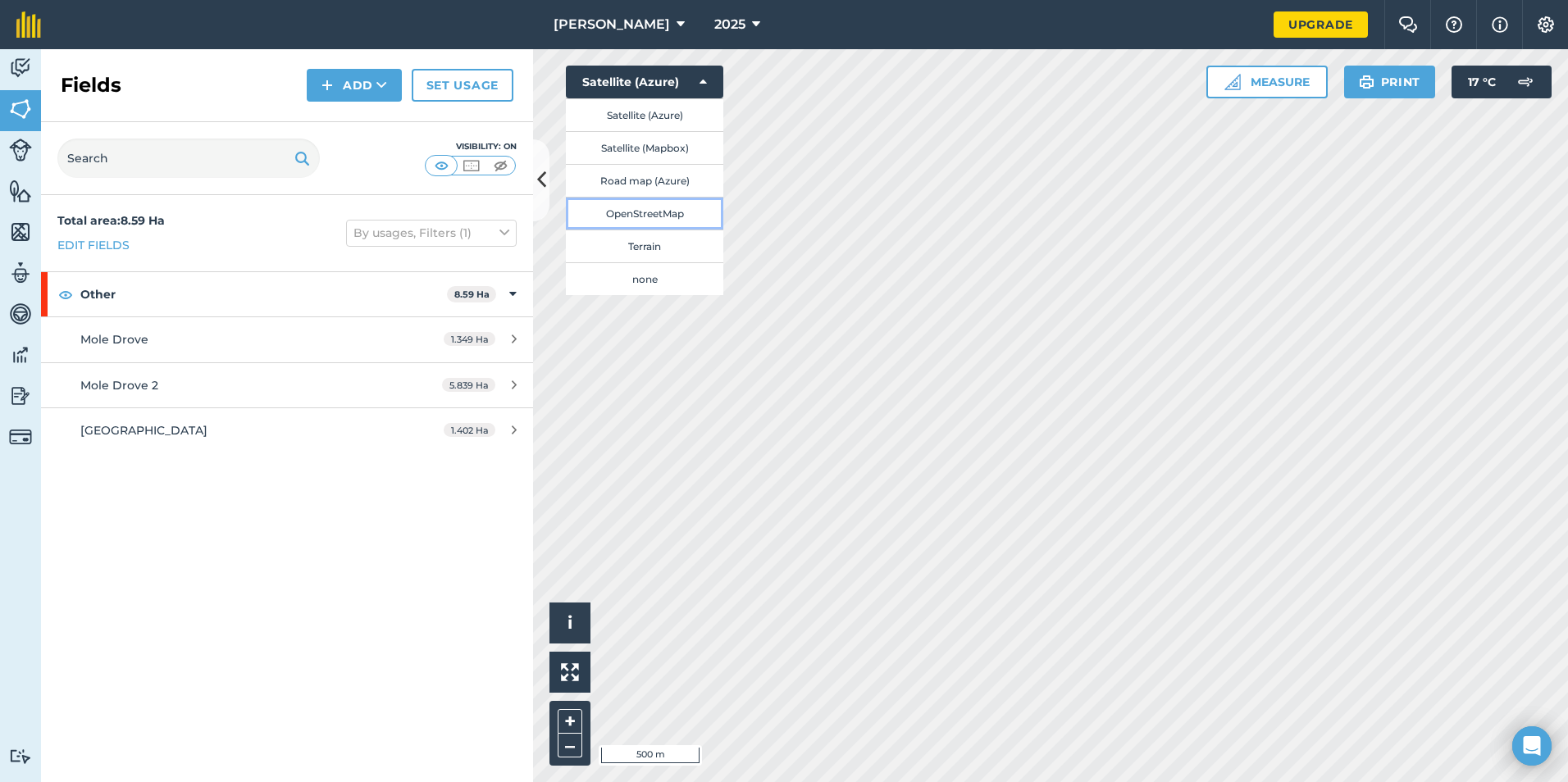
click at [681, 208] on button "OpenStreetMap" at bounding box center [645, 213] width 158 height 32
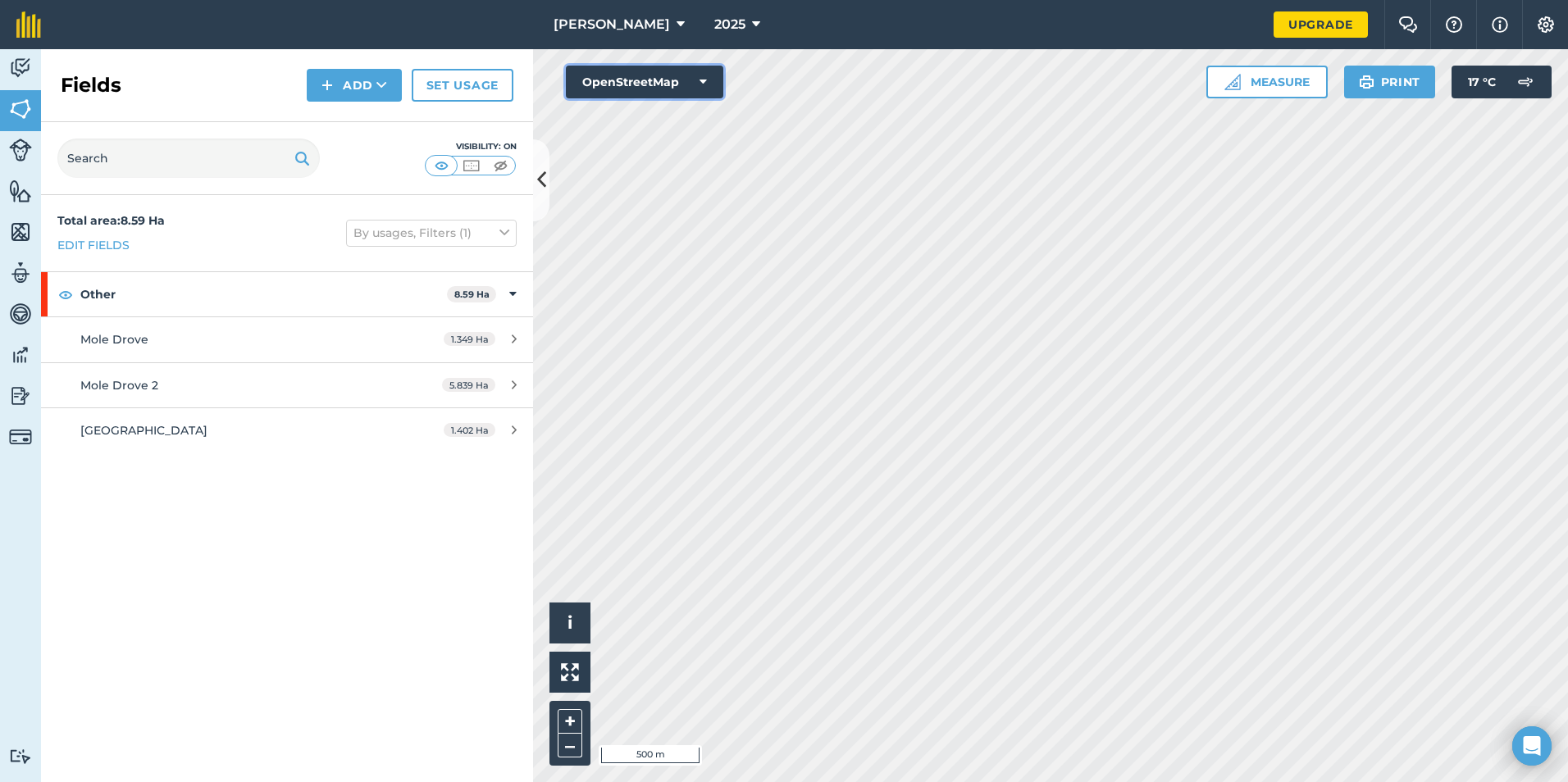
click at [711, 94] on button "OpenStreetMap" at bounding box center [645, 81] width 158 height 32
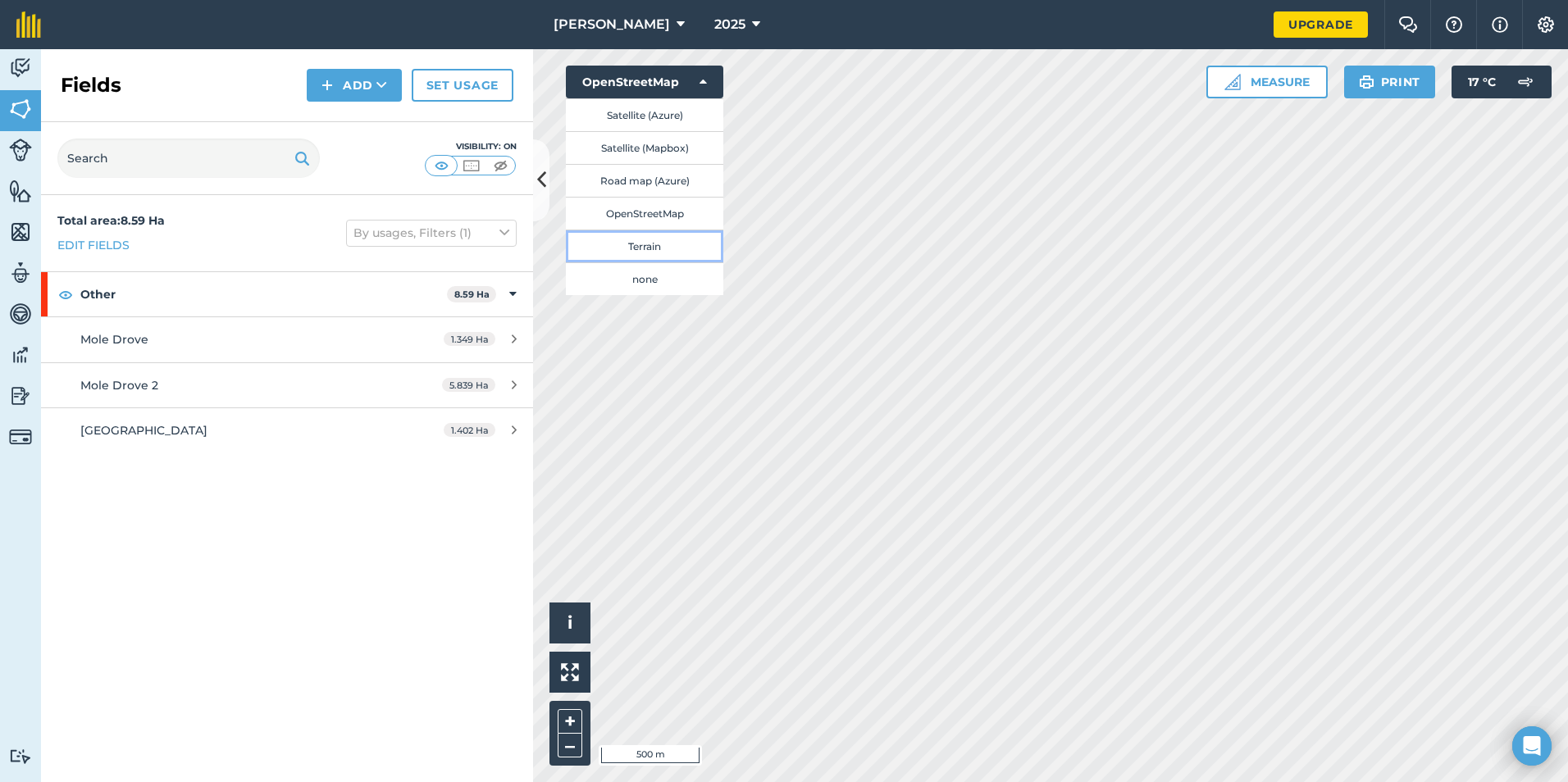
click at [671, 237] on button "Terrain" at bounding box center [645, 245] width 158 height 32
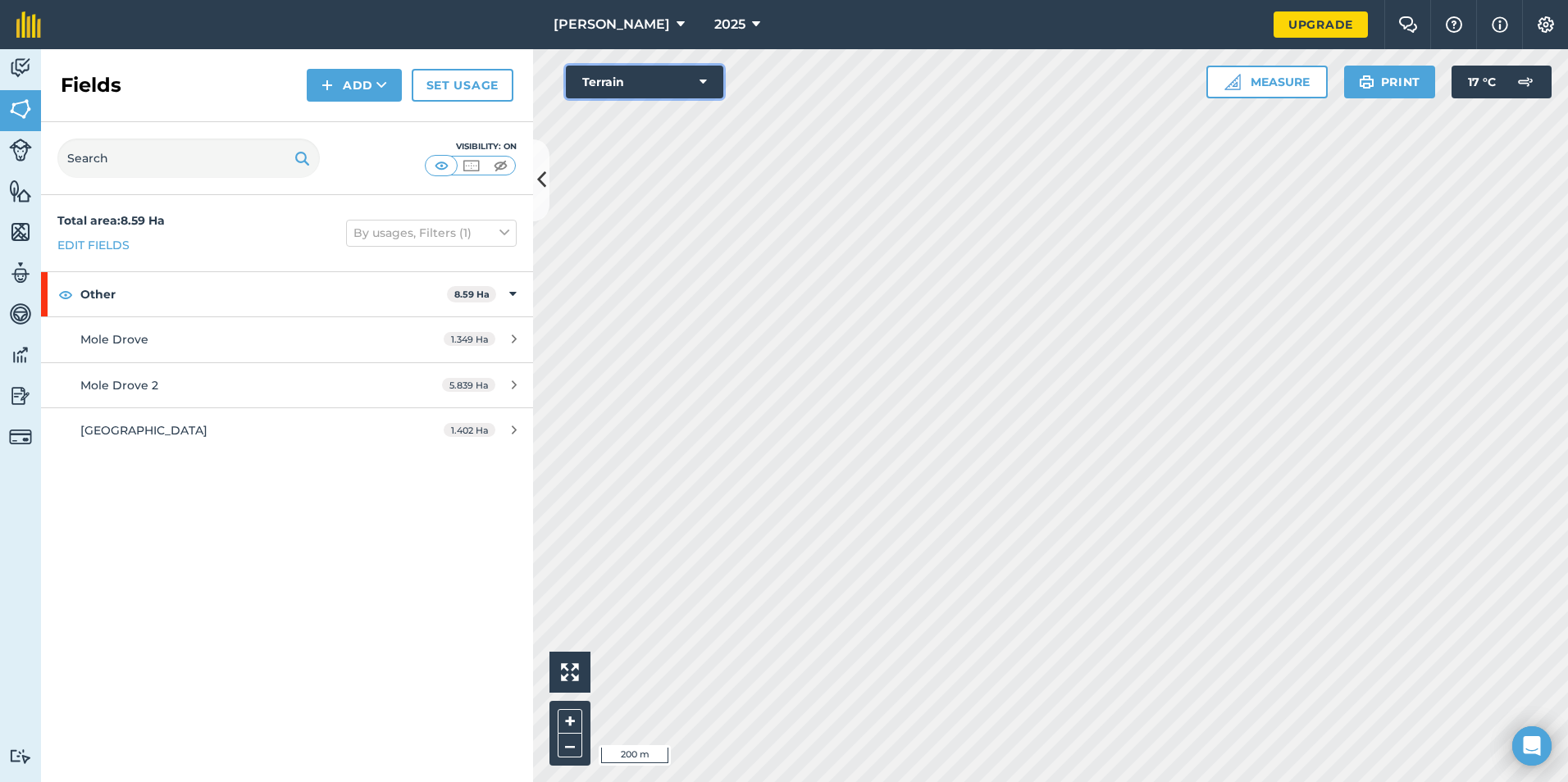
click at [704, 79] on icon at bounding box center [703, 81] width 7 height 17
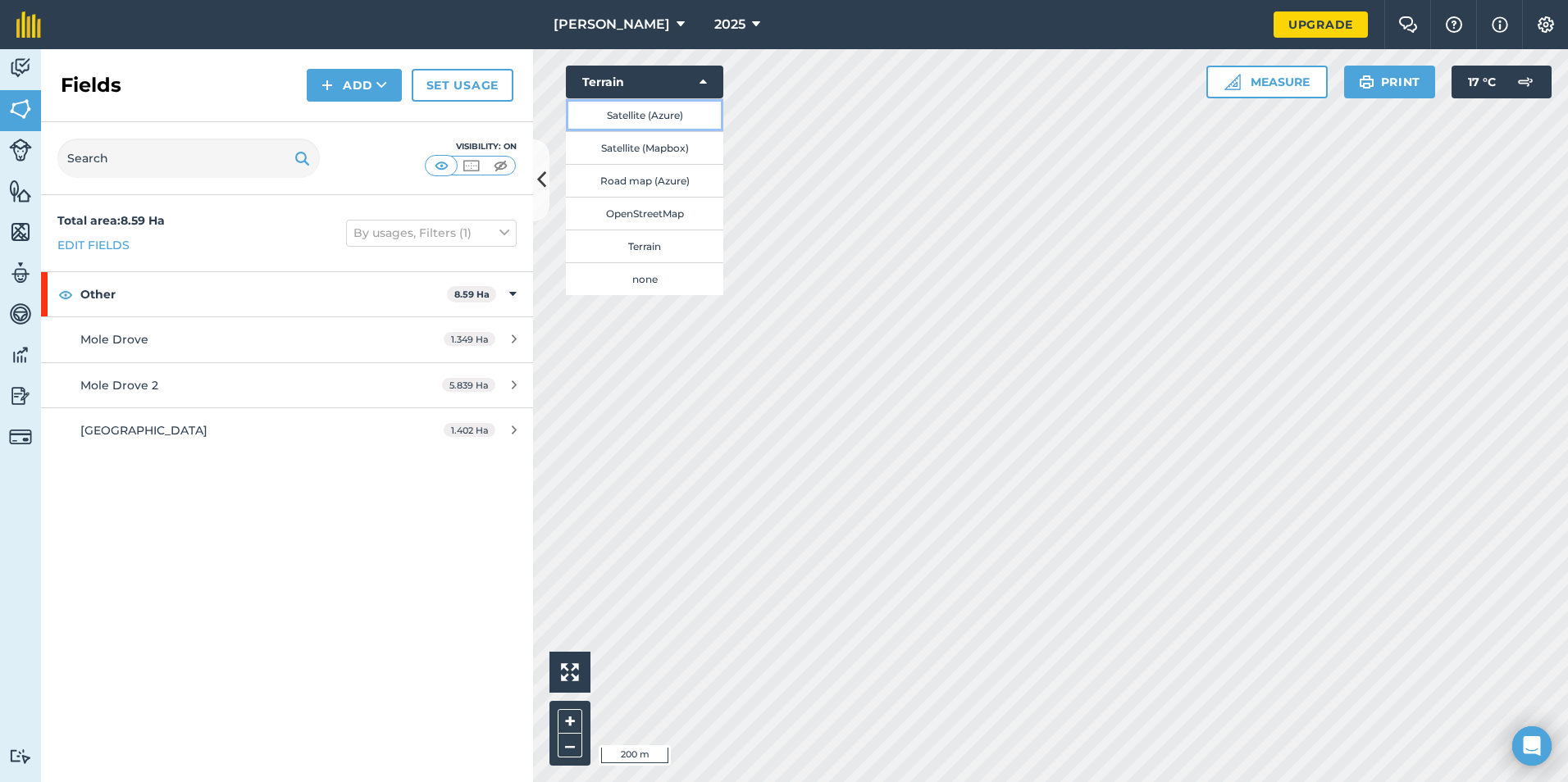
click at [686, 105] on button "Satellite (Azure)" at bounding box center [645, 114] width 158 height 32
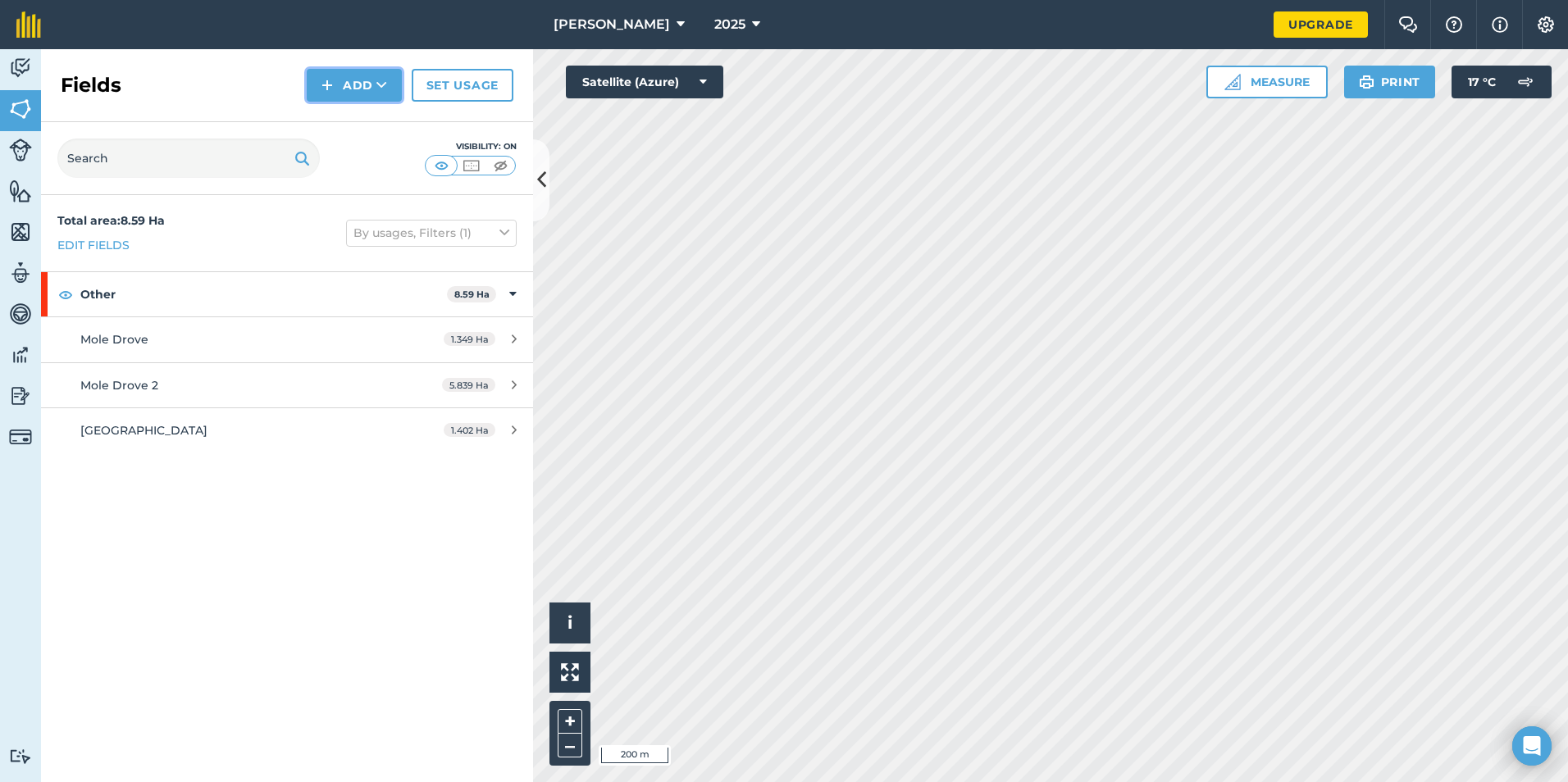
click at [374, 84] on button "Add" at bounding box center [354, 85] width 95 height 32
click at [365, 125] on link "Draw" at bounding box center [354, 122] width 90 height 36
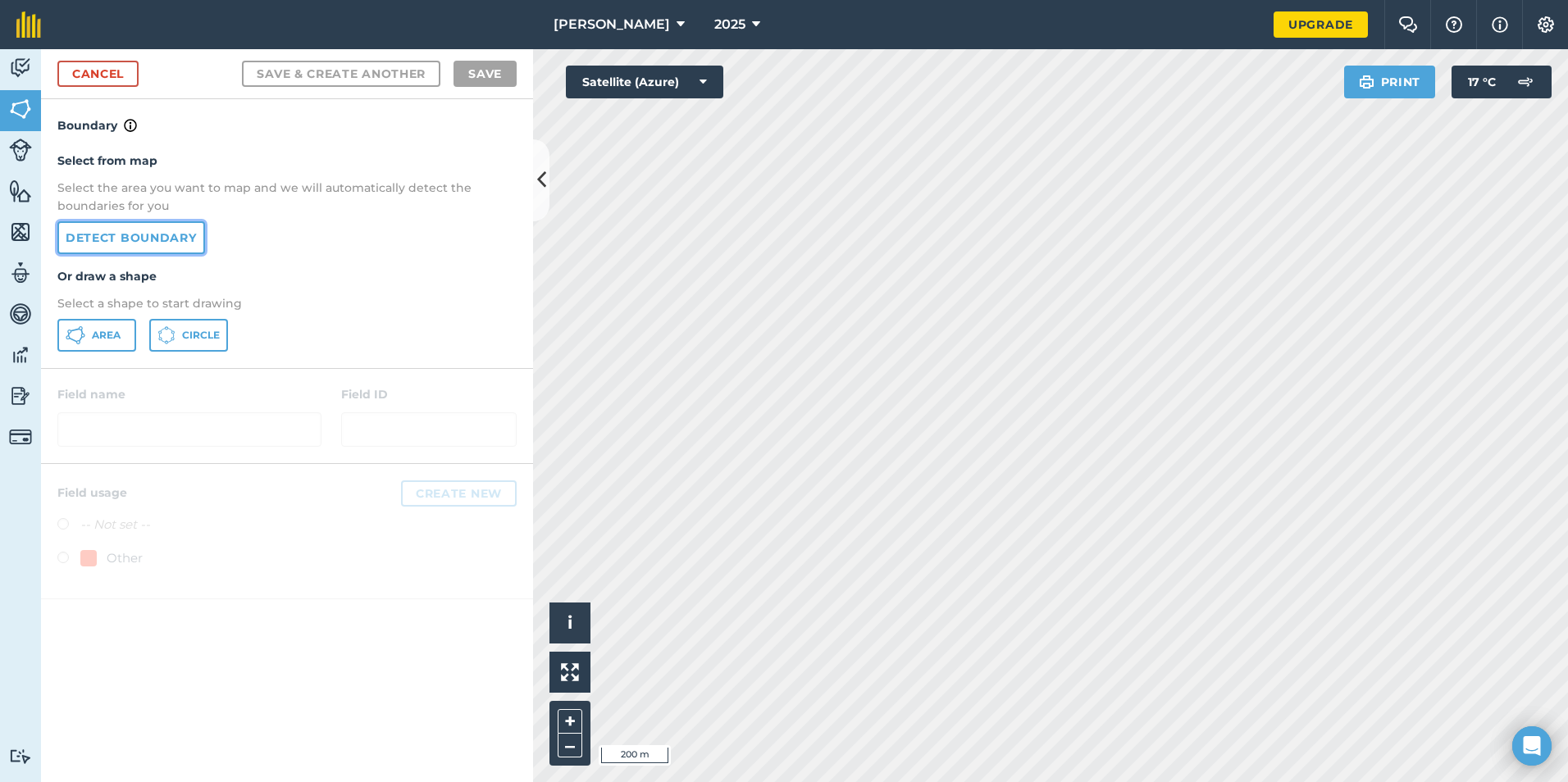
click at [146, 234] on link "Detect boundary" at bounding box center [131, 237] width 148 height 32
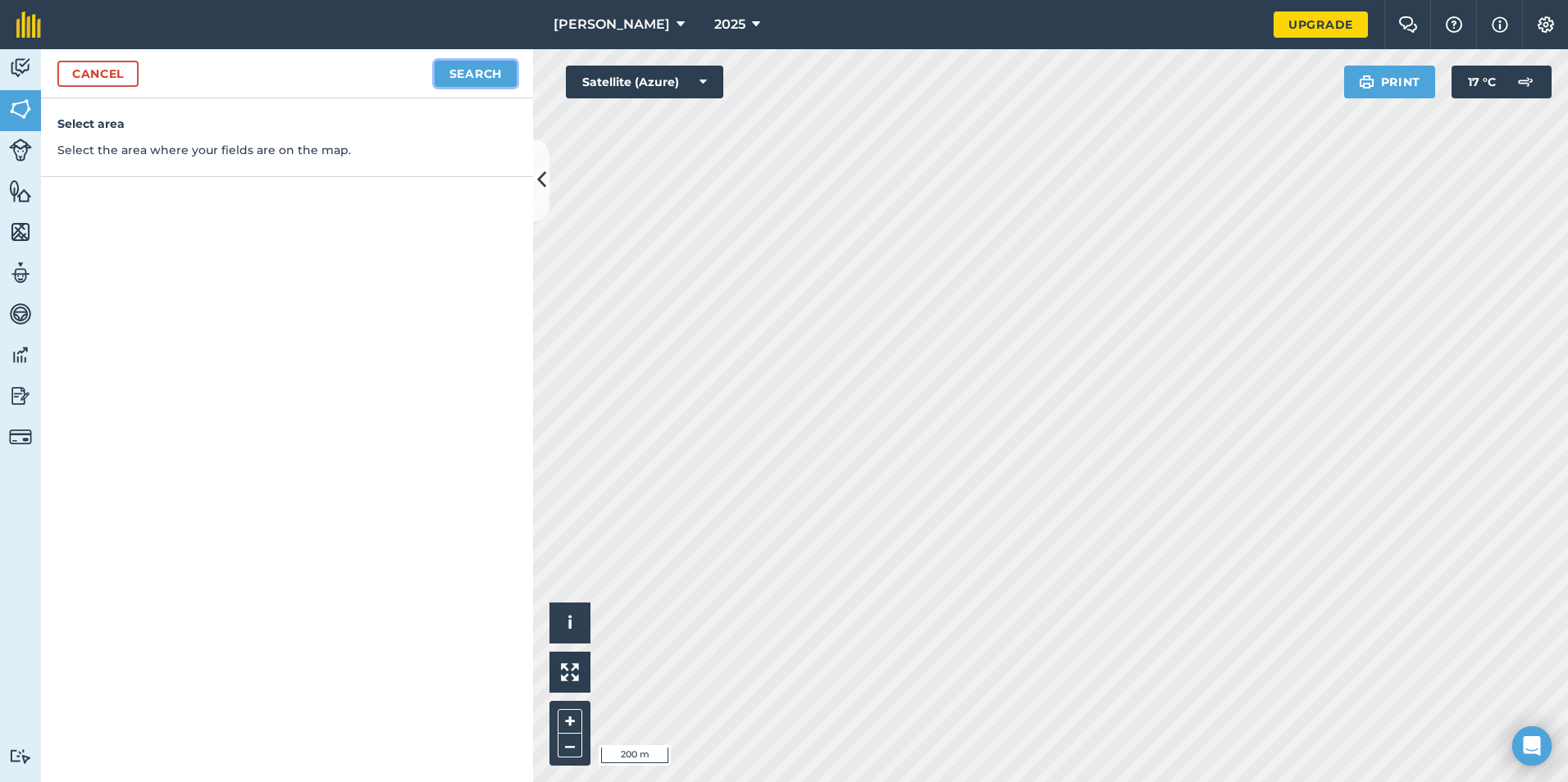
click at [477, 73] on button "Search" at bounding box center [476, 73] width 82 height 26
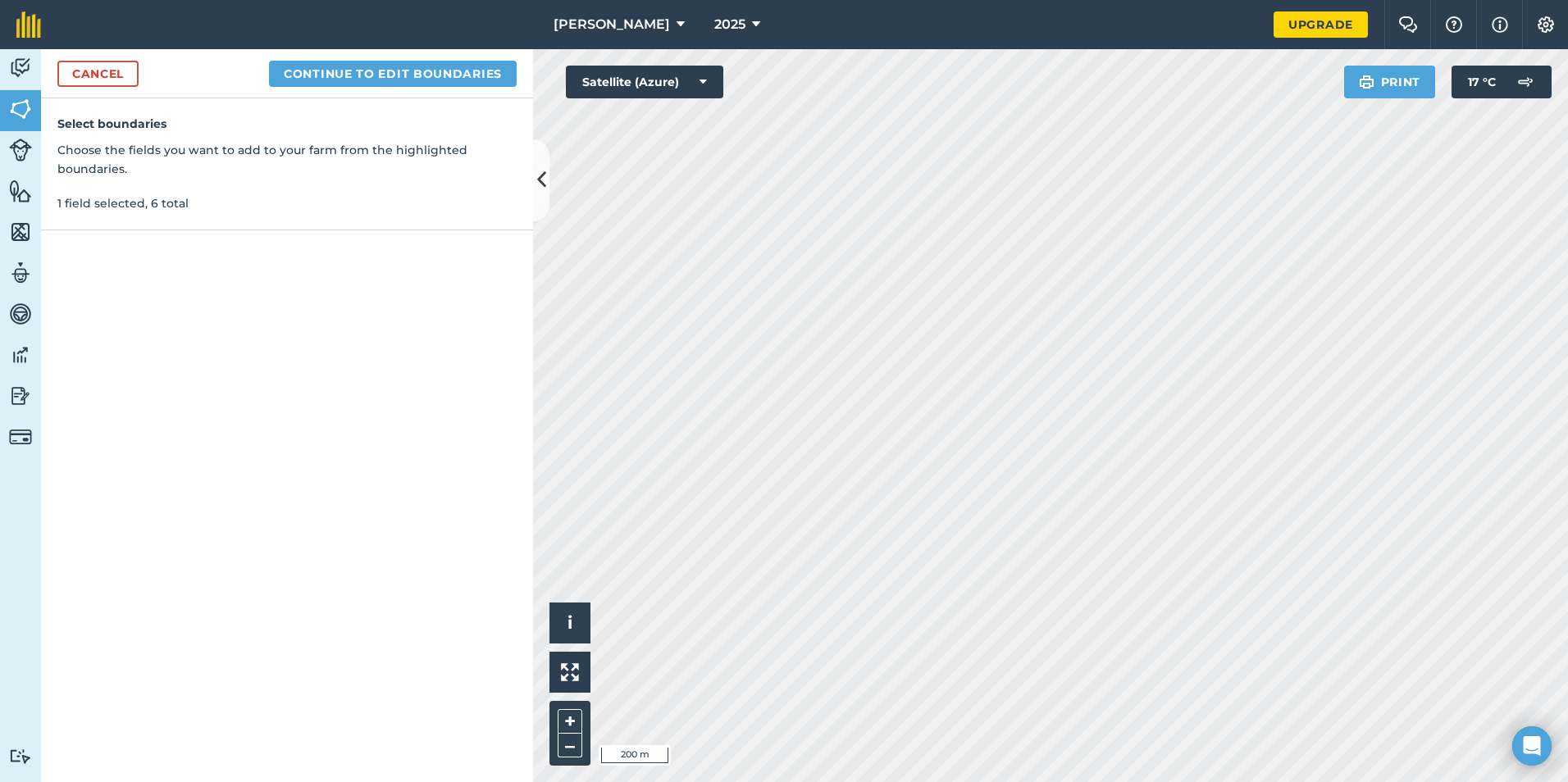
click at [467, 56] on div "Cancel Continue to edit boundaries" at bounding box center [287, 73] width 492 height 49
click at [466, 70] on button "Continue to edit boundaries" at bounding box center [392, 73] width 248 height 26
click at [360, 72] on button "Continue to name fields" at bounding box center [410, 73] width 213 height 26
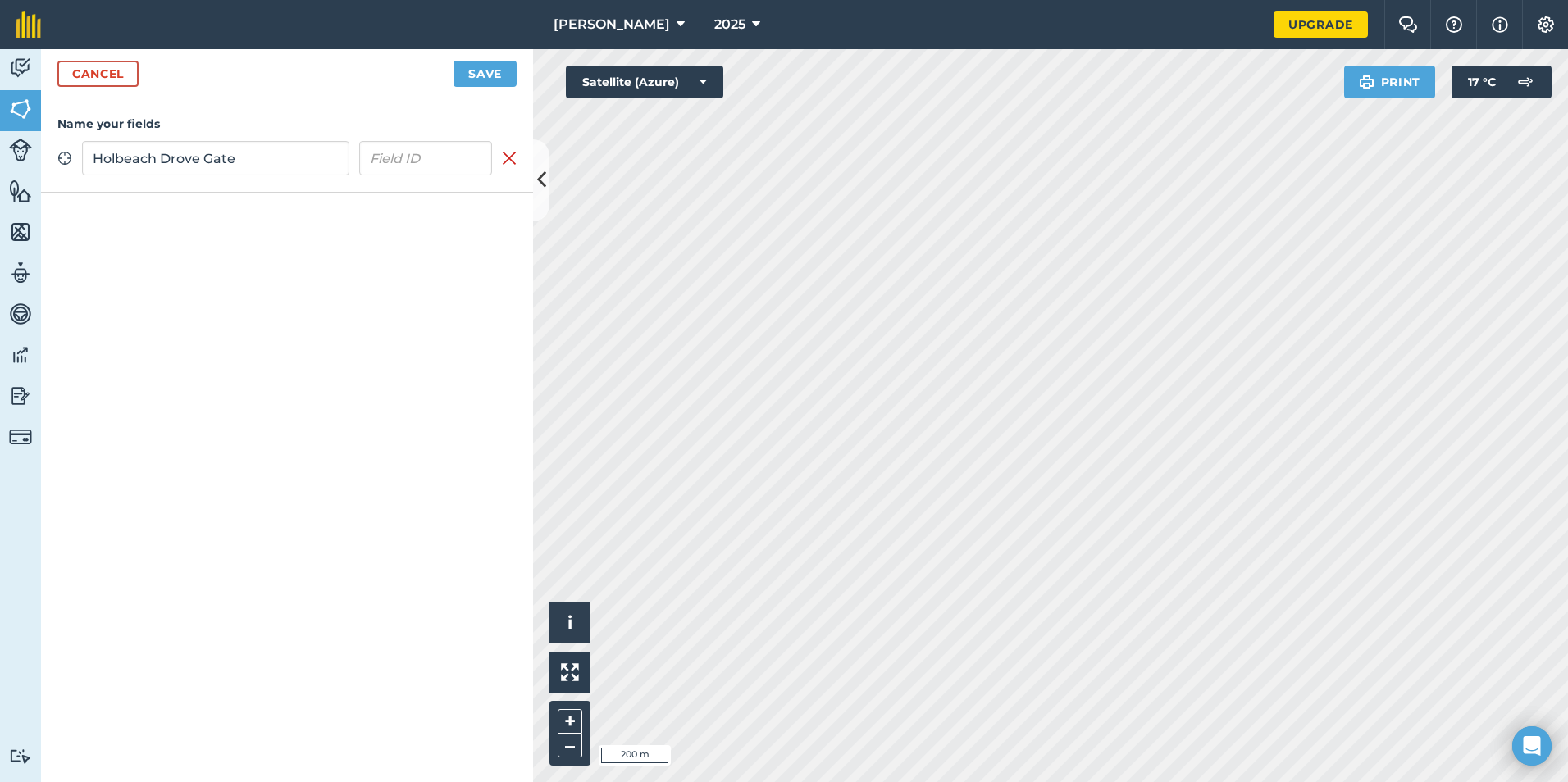
type input "Holbeach Drove Gate"
click at [470, 74] on button "Save" at bounding box center [485, 73] width 63 height 26
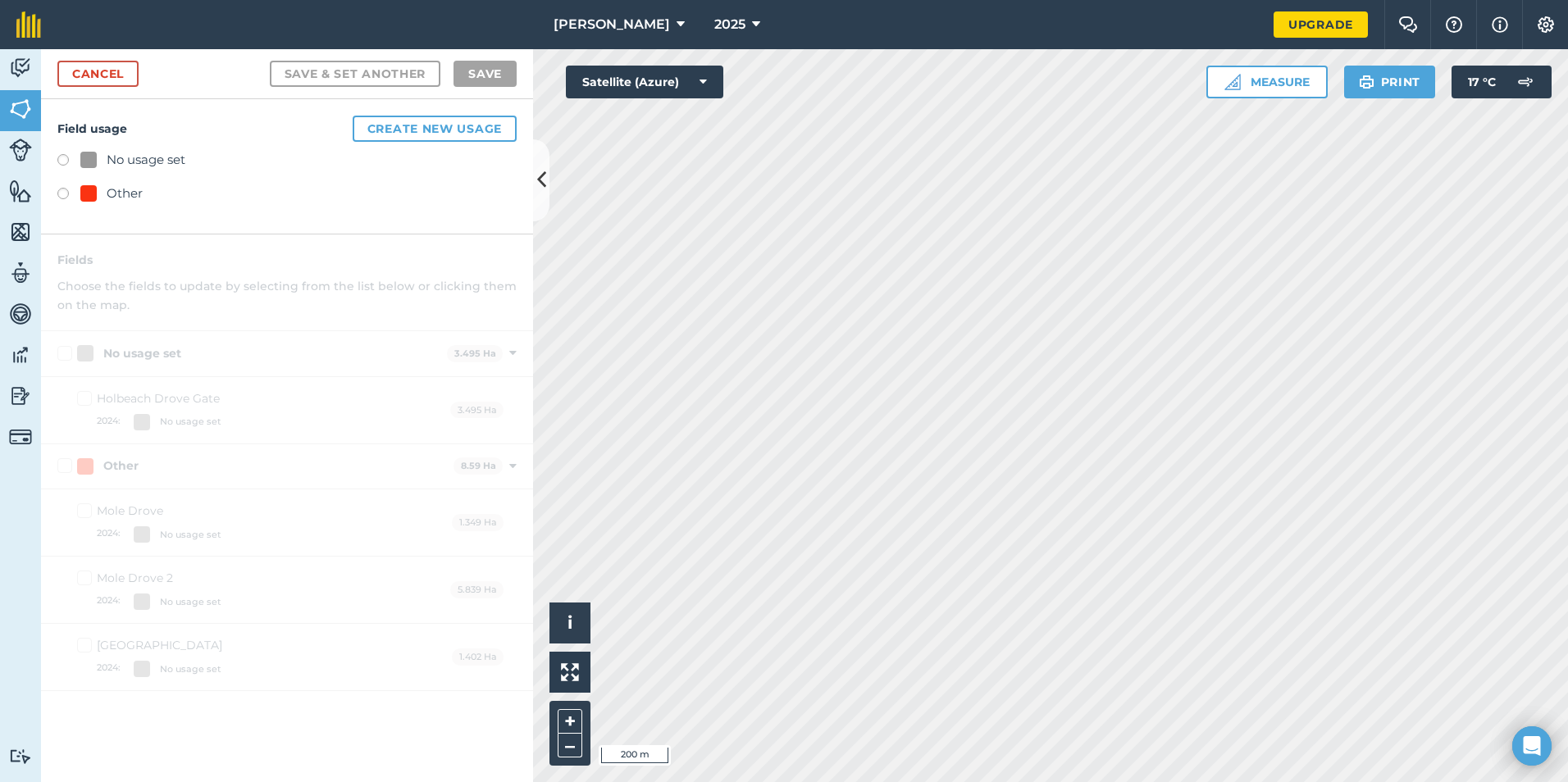
click at [72, 186] on div "Other" at bounding box center [287, 195] width 459 height 24
click at [67, 194] on label at bounding box center [69, 196] width 23 height 17
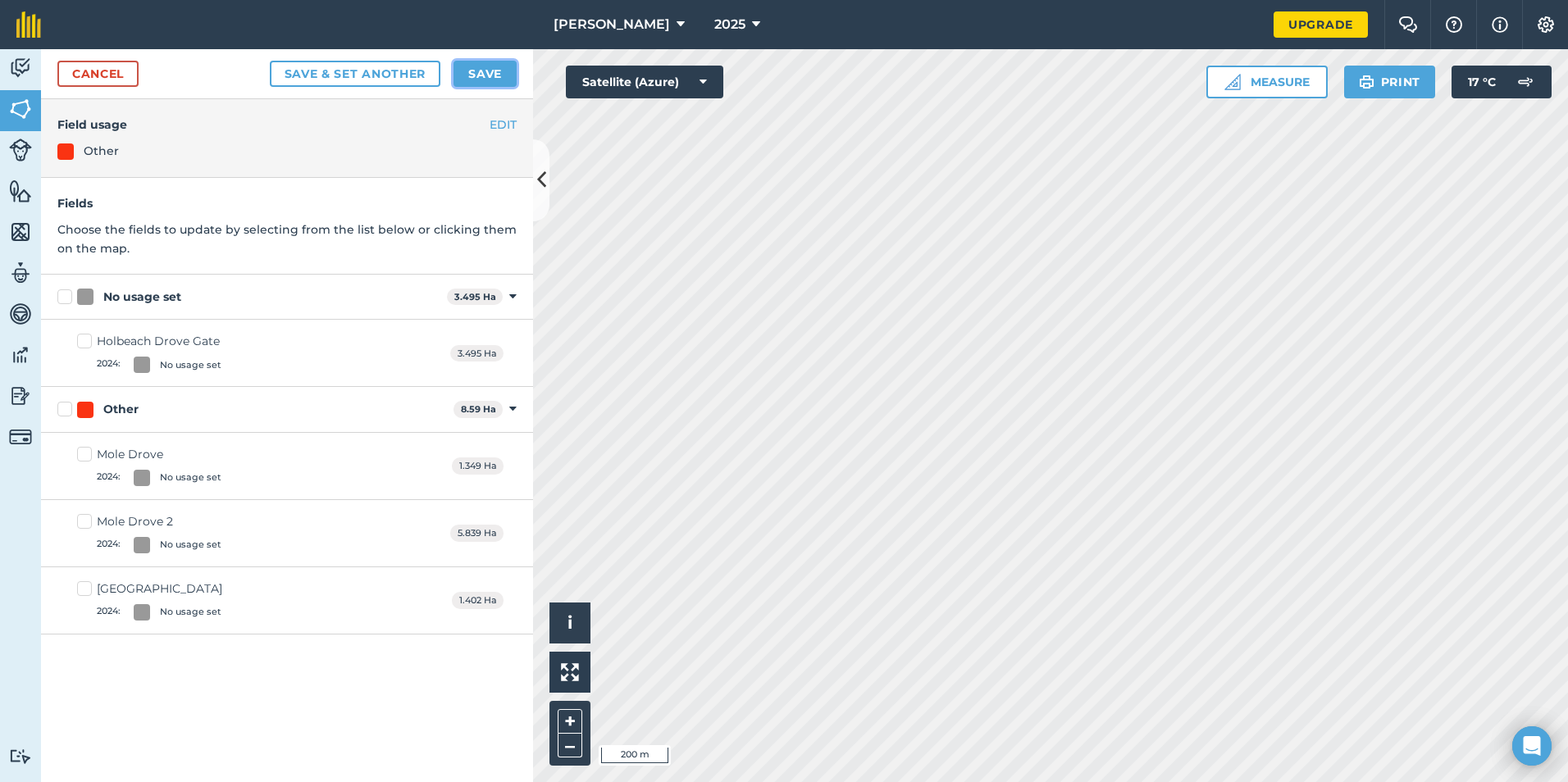
click at [476, 70] on button "Save" at bounding box center [485, 73] width 63 height 26
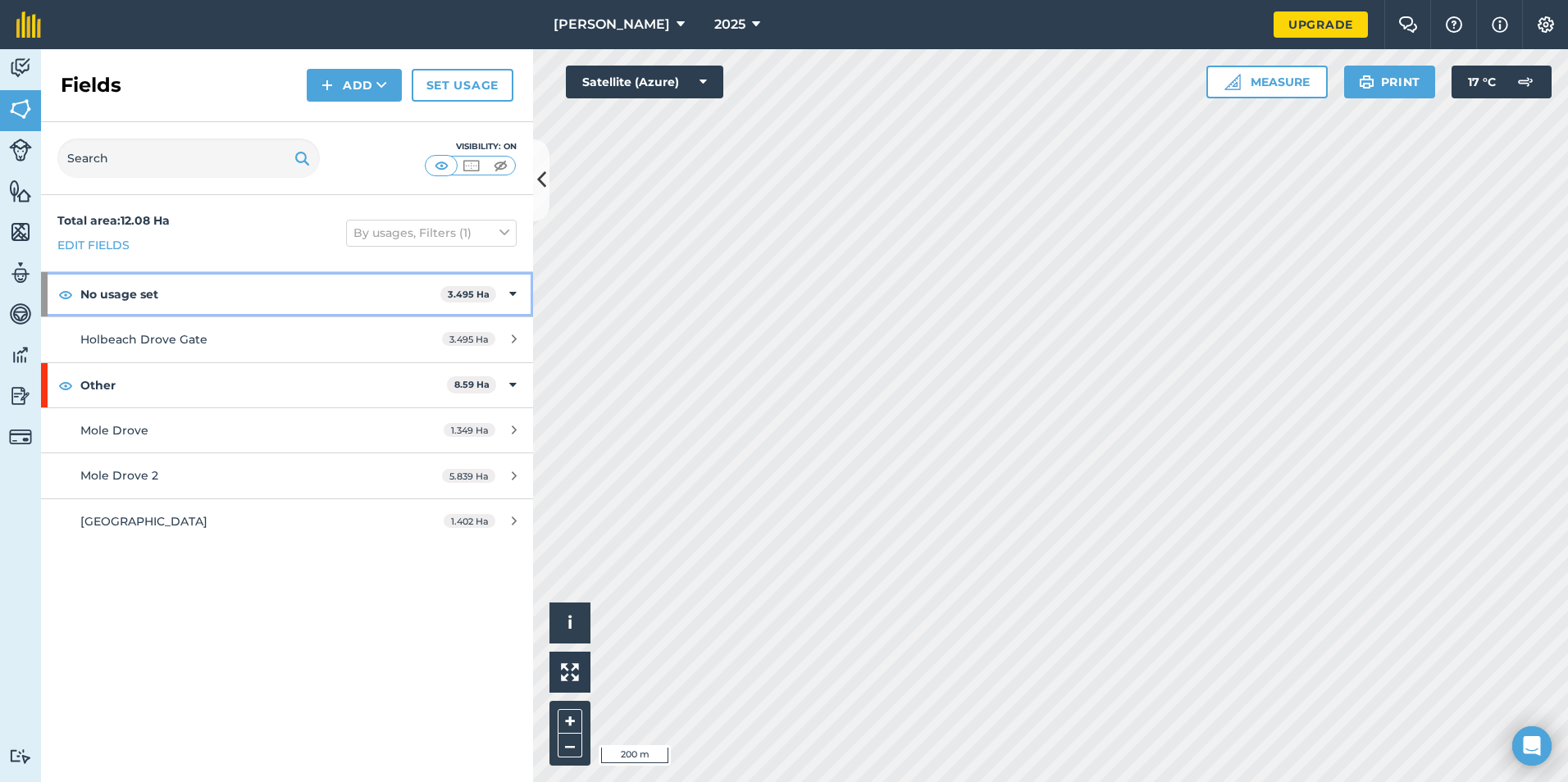
click at [186, 288] on strong "No usage set" at bounding box center [260, 294] width 360 height 45
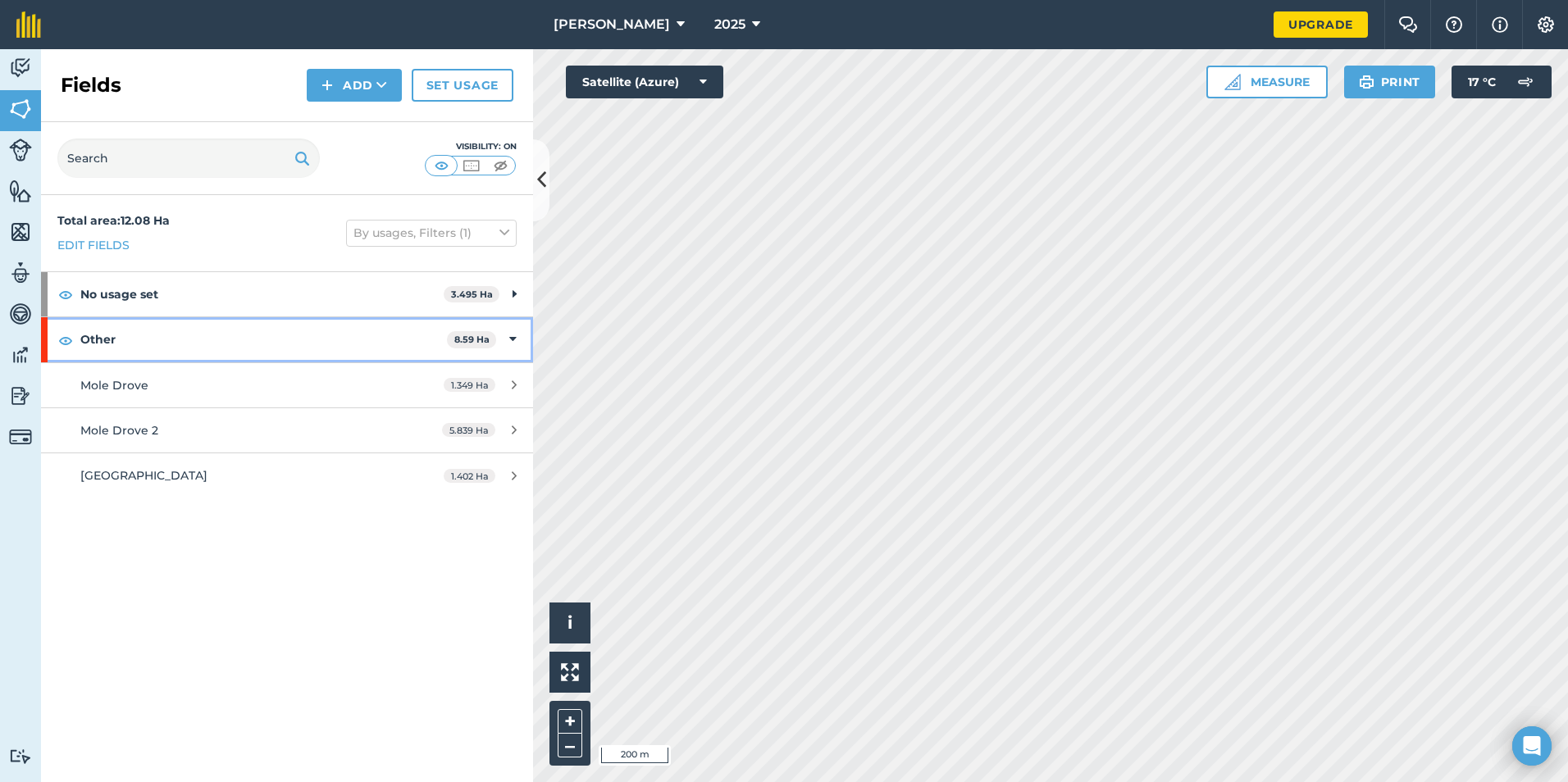
click at [149, 349] on strong "Other" at bounding box center [263, 339] width 367 height 45
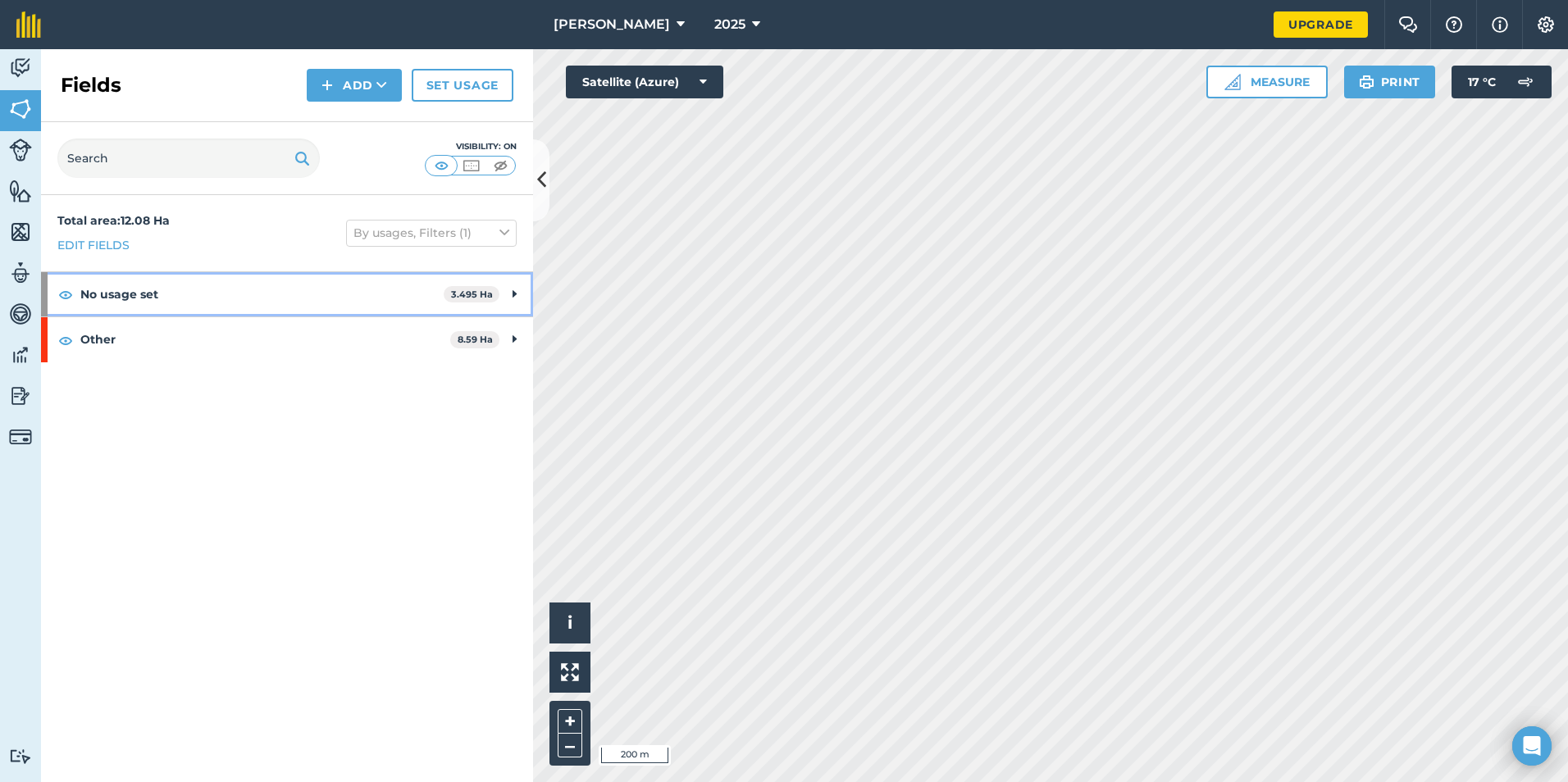
click at [151, 302] on strong "No usage set" at bounding box center [262, 294] width 363 height 45
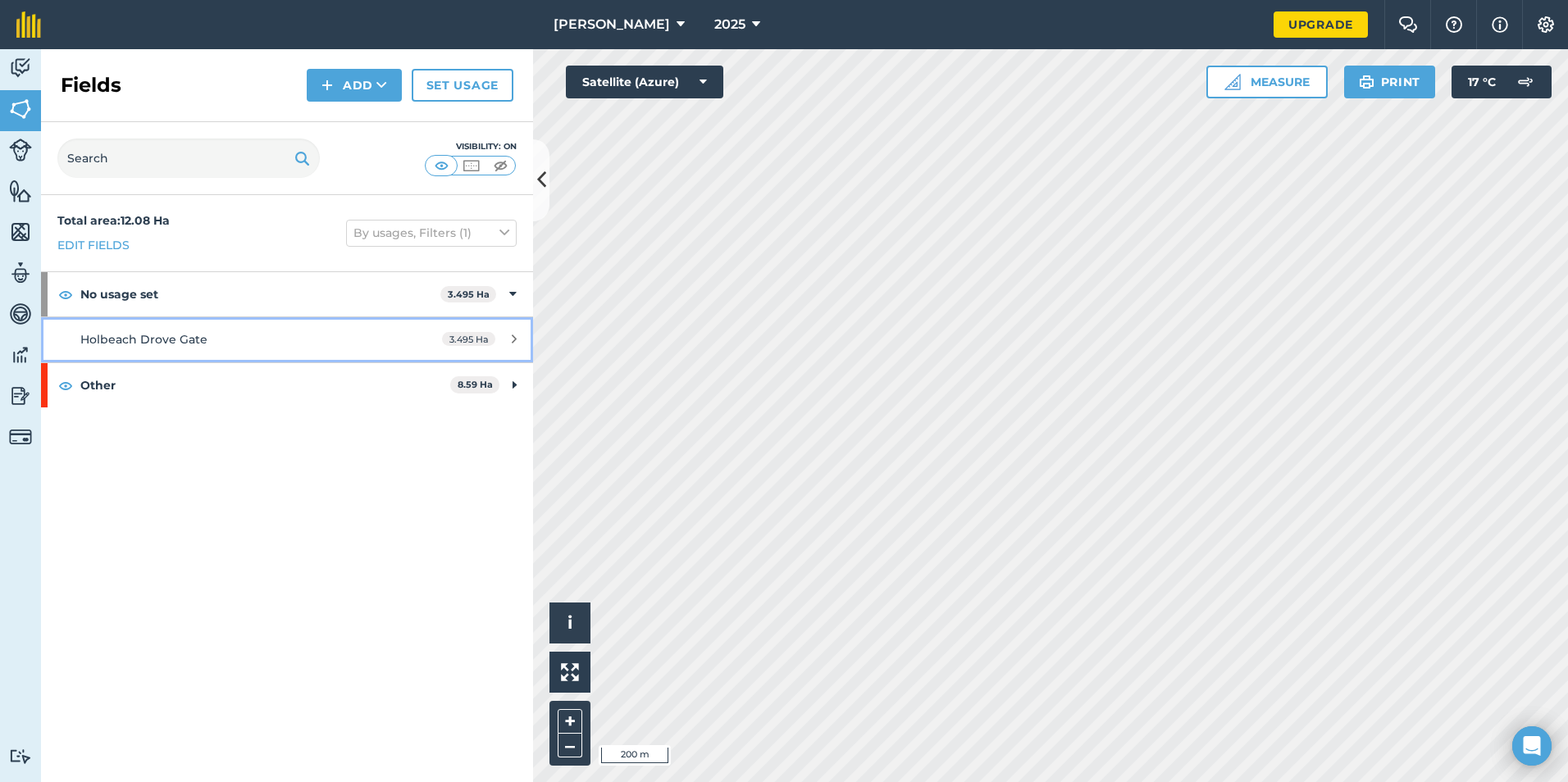
click at [458, 341] on span "3.495 Ha" at bounding box center [468, 339] width 53 height 14
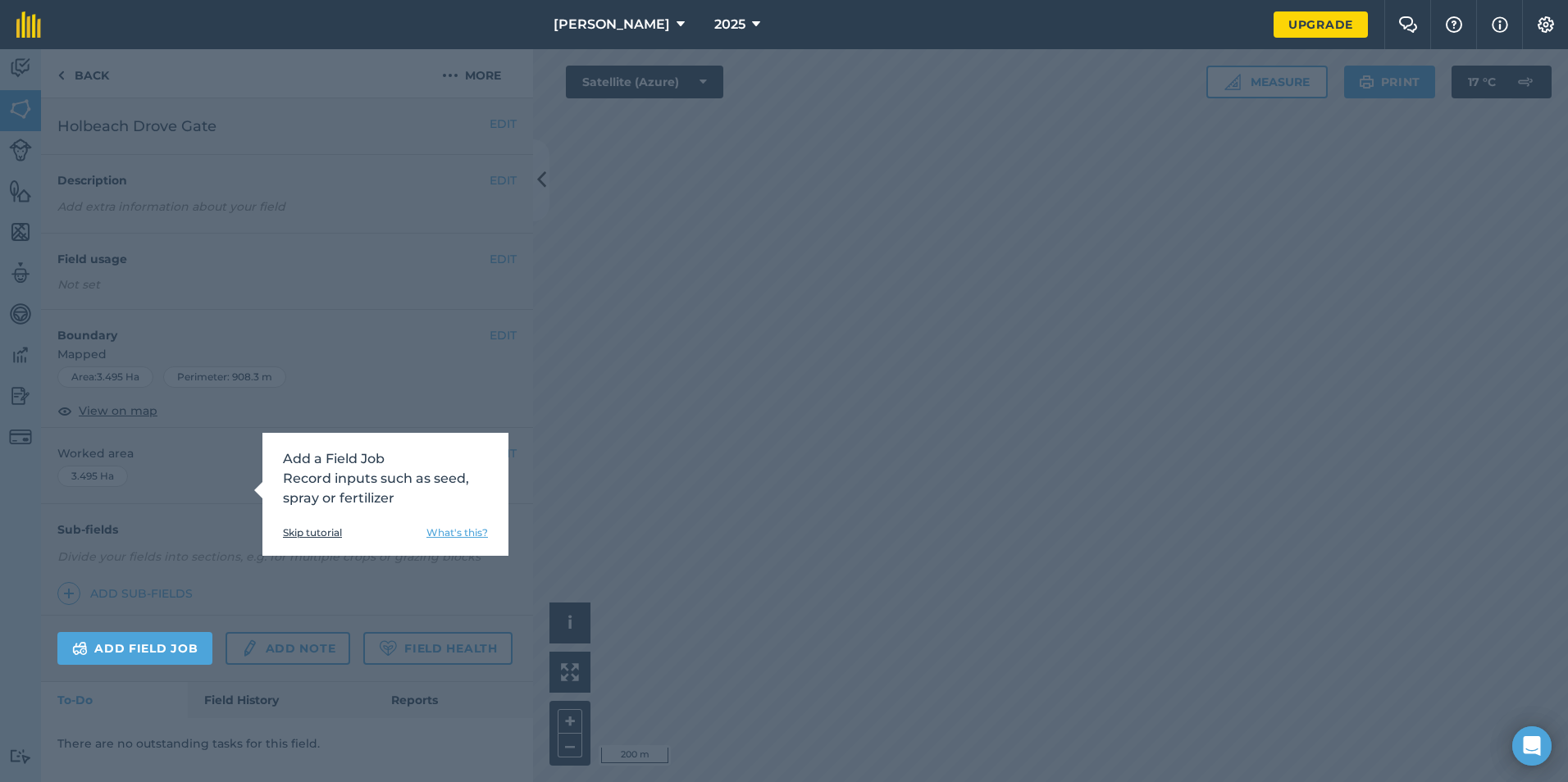
click at [393, 382] on div "Add a Field Job Record inputs such as seed, spray or fertilizer Skip tutorial W…" at bounding box center [784, 415] width 1568 height 733
click at [320, 534] on link "Skip tutorial" at bounding box center [312, 533] width 59 height 13
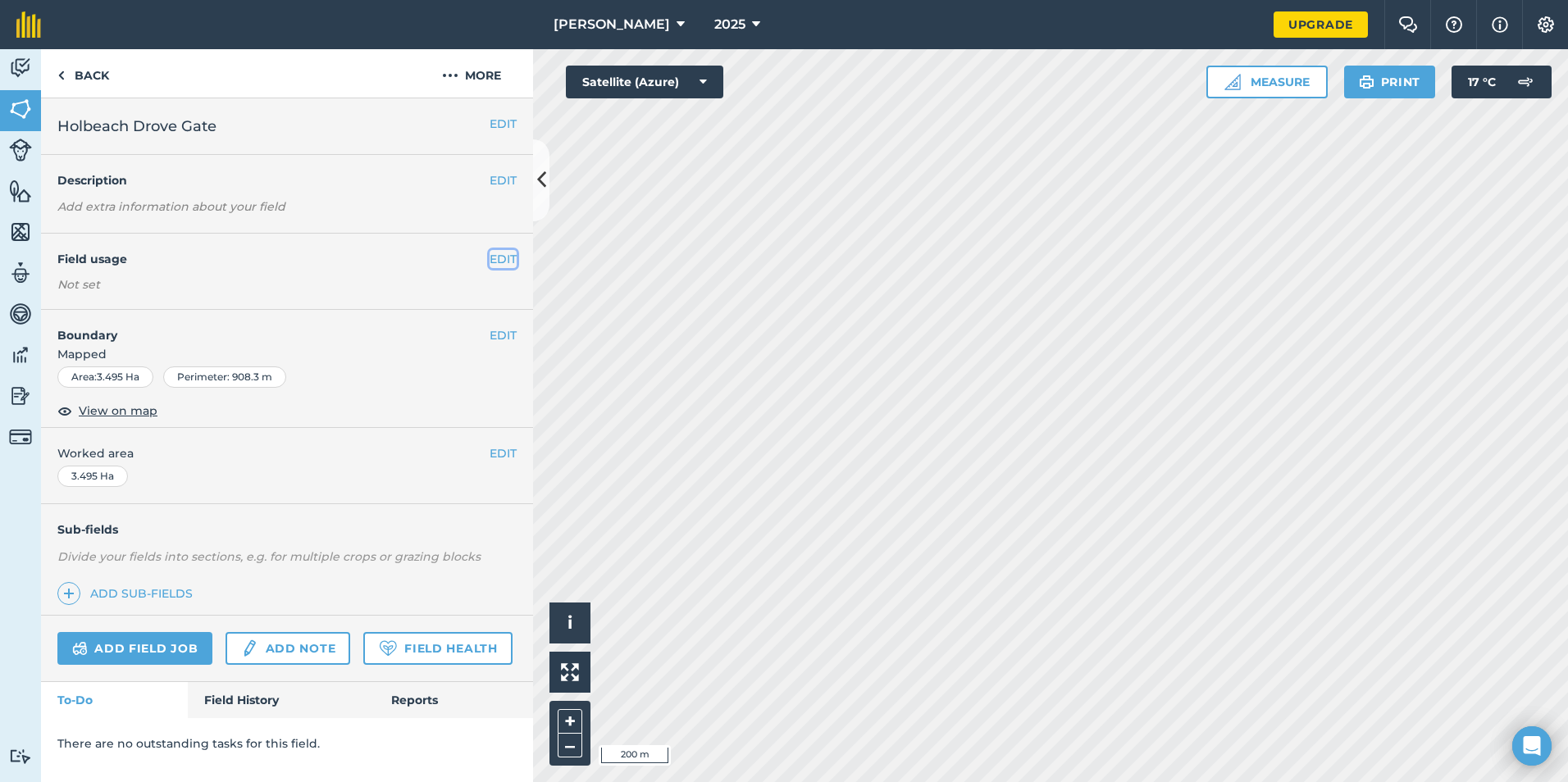
click at [498, 253] on button "EDIT" at bounding box center [503, 259] width 27 height 18
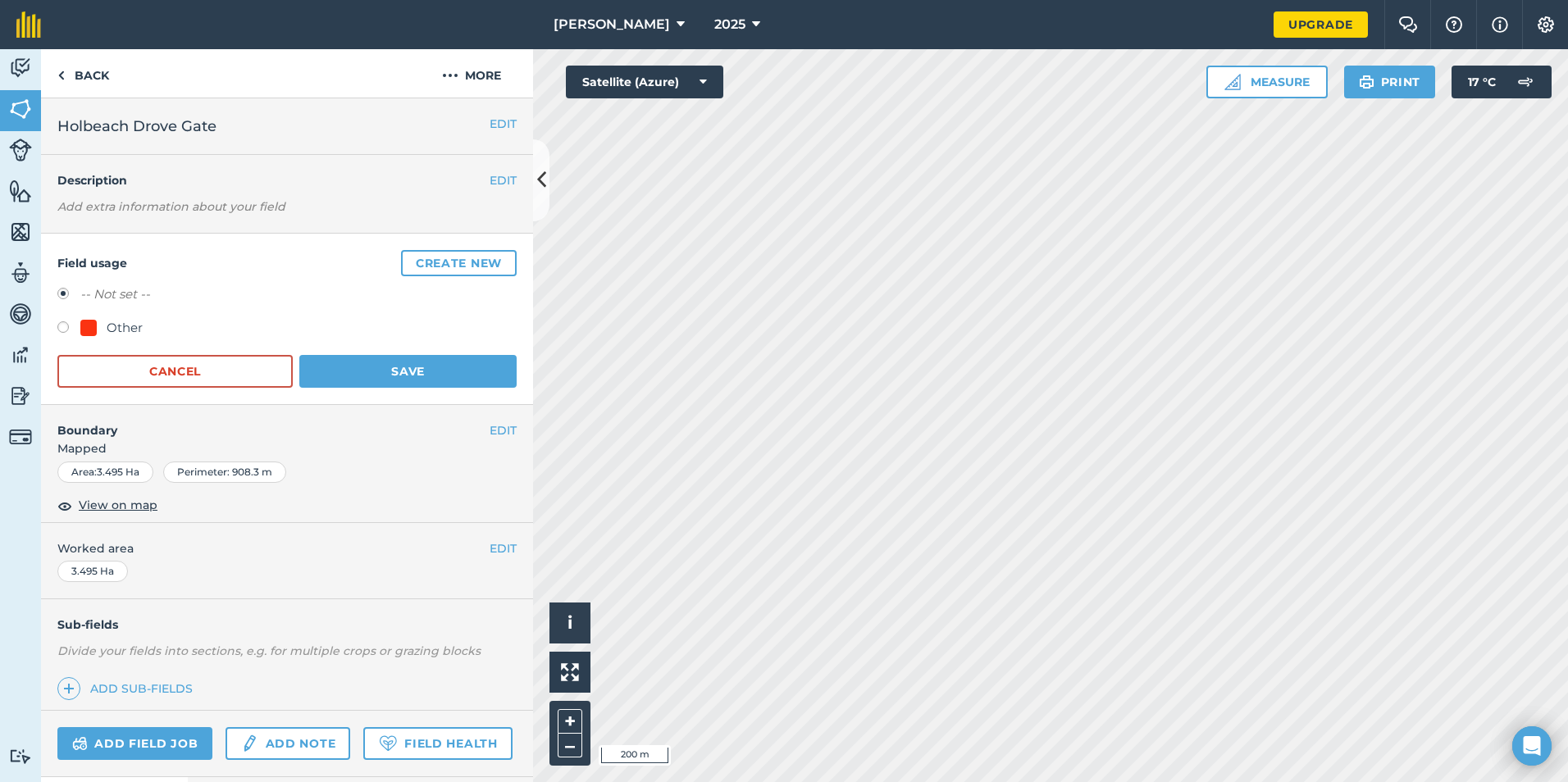
click at [60, 321] on label at bounding box center [69, 329] width 23 height 17
radio input "true"
radio input "false"
click at [391, 370] on button "Save" at bounding box center [408, 371] width 217 height 32
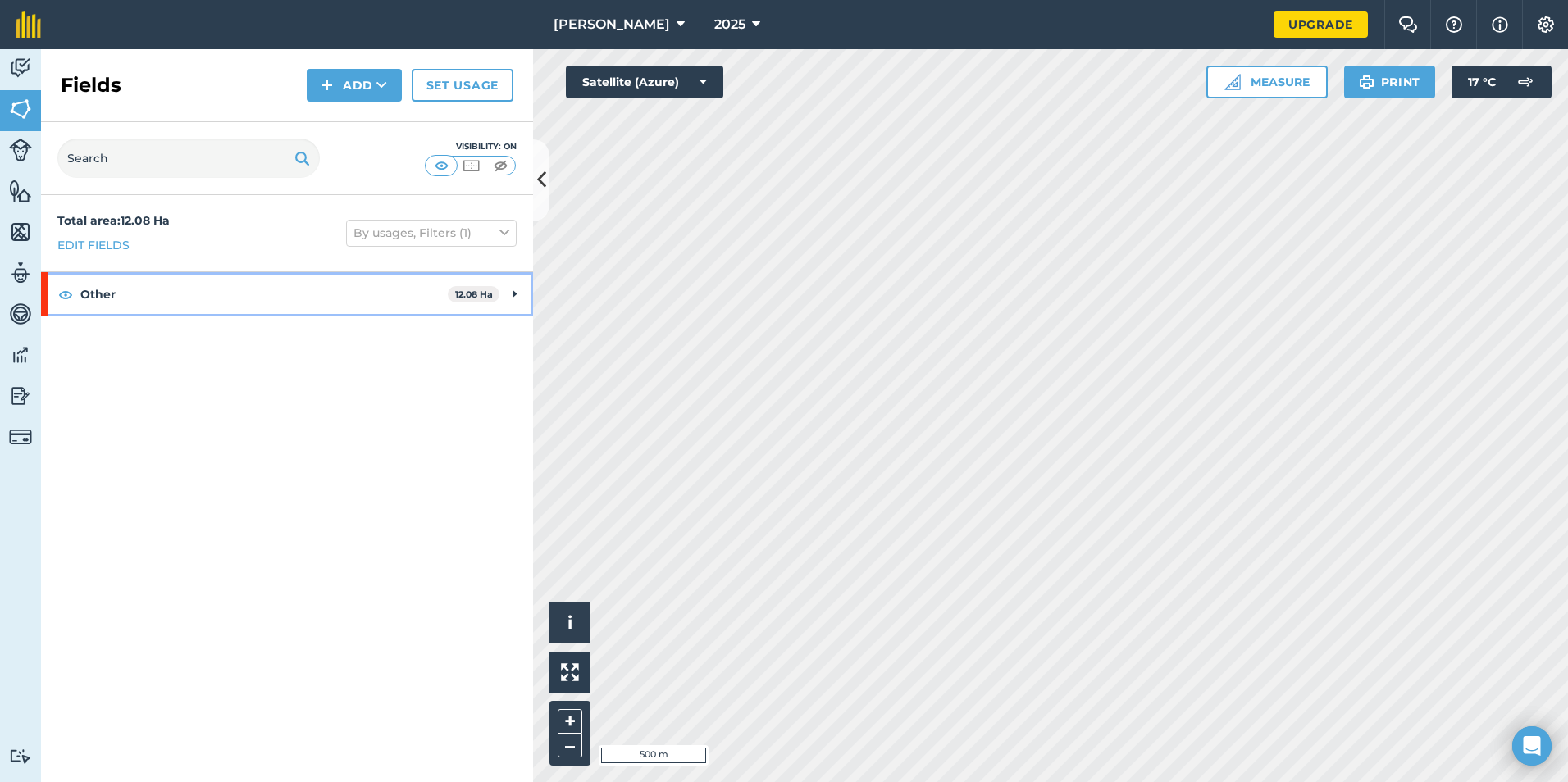
click at [203, 304] on strong "Other" at bounding box center [264, 294] width 368 height 45
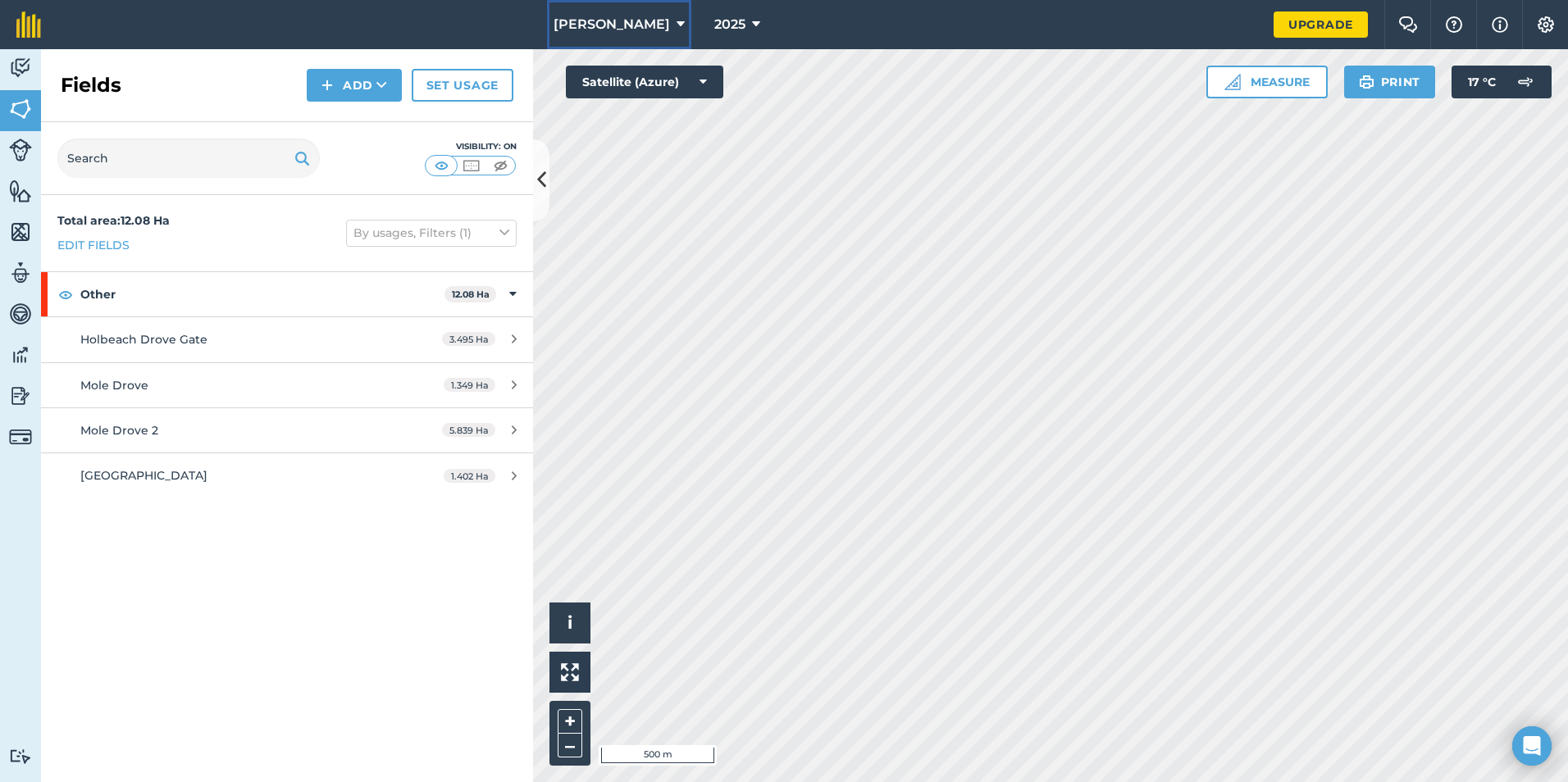
click at [676, 22] on icon at bounding box center [680, 24] width 8 height 19
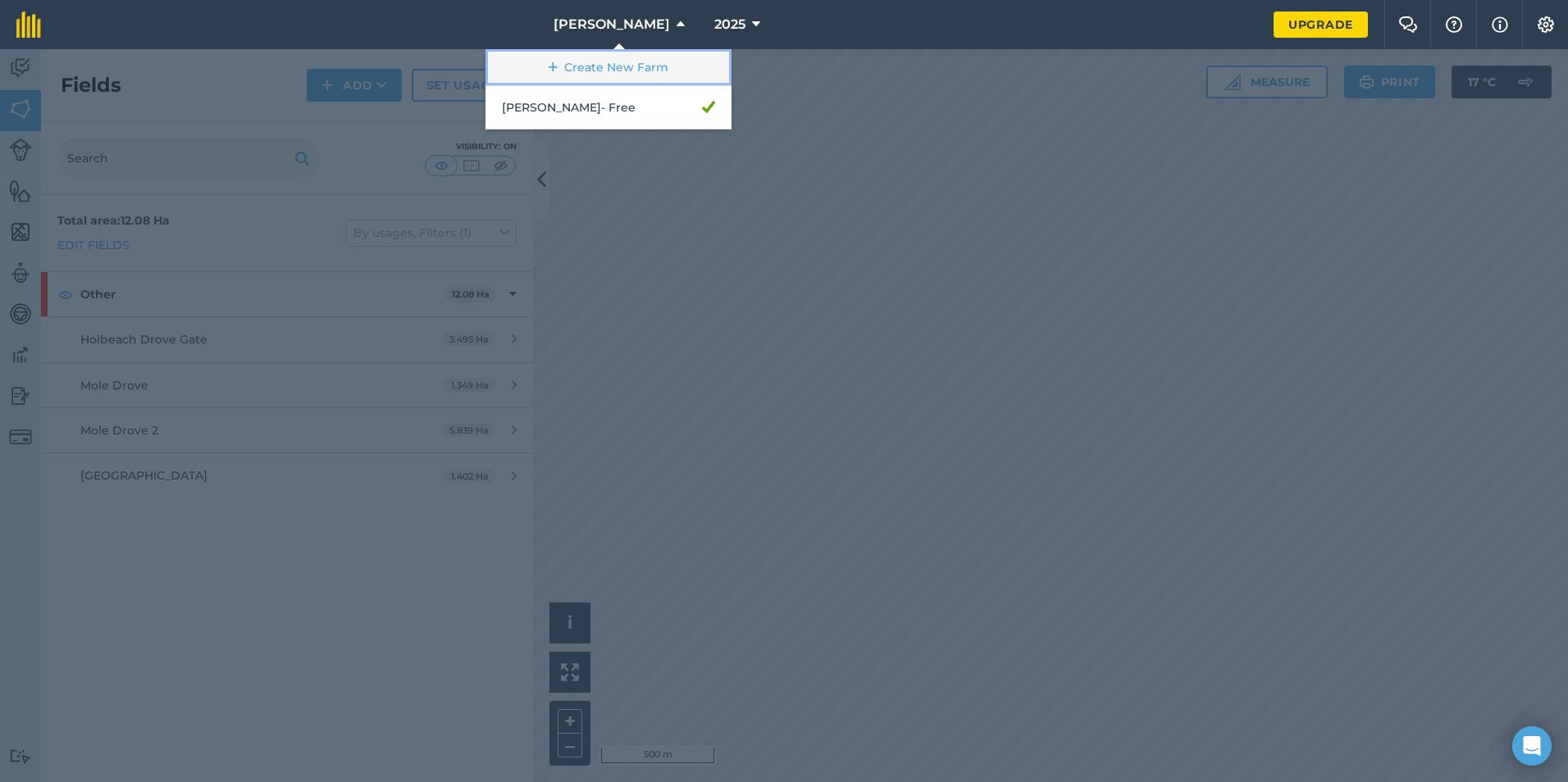
click at [662, 53] on link "Create New Farm" at bounding box center [608, 67] width 246 height 37
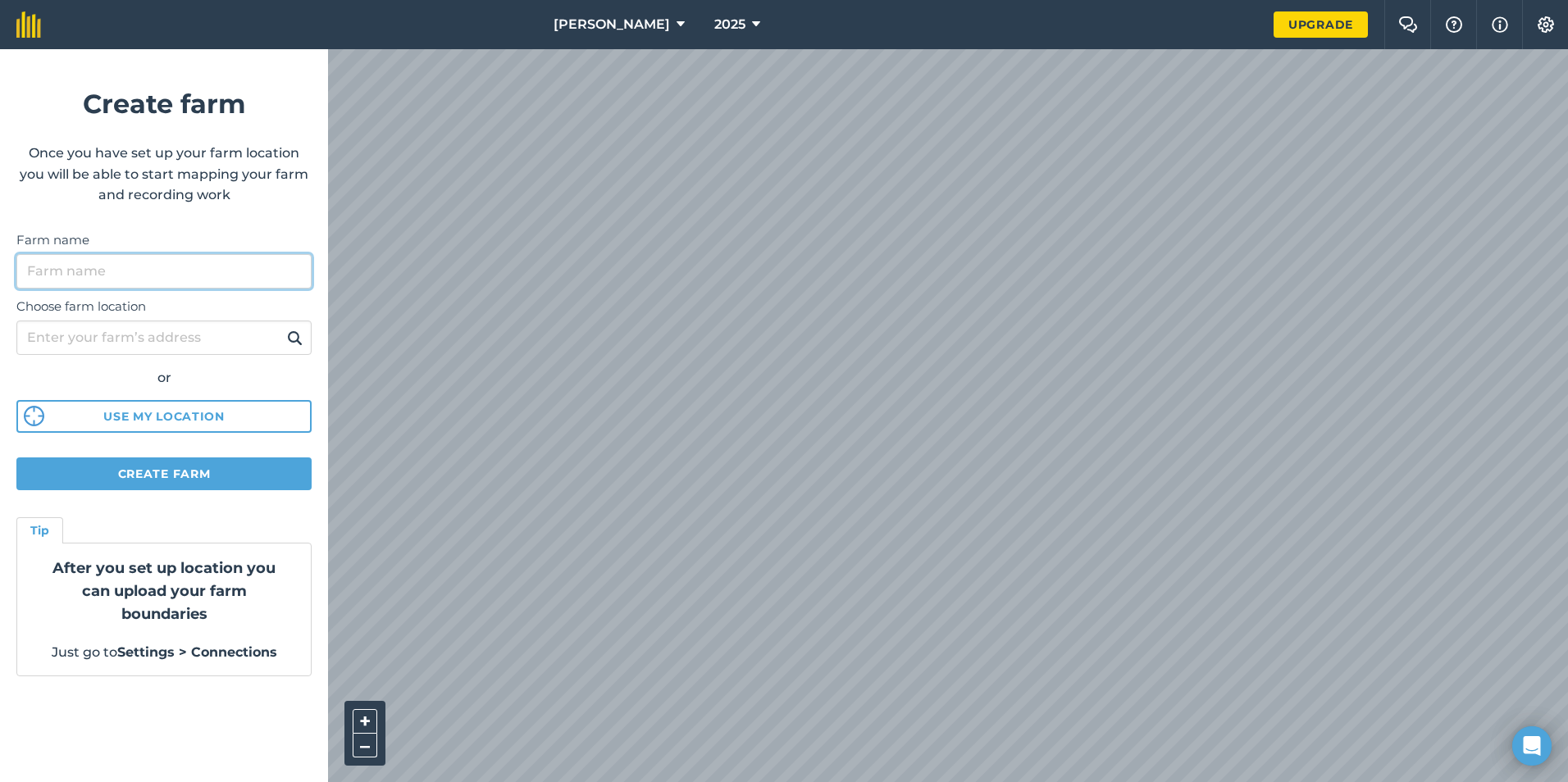
click at [251, 271] on input "Farm name" at bounding box center [164, 271] width 295 height 34
type input "[PERSON_NAME]"
click at [257, 333] on input "Choose farm location" at bounding box center [164, 337] width 295 height 34
type input "guyhirn"
click at [292, 332] on img at bounding box center [295, 338] width 16 height 19
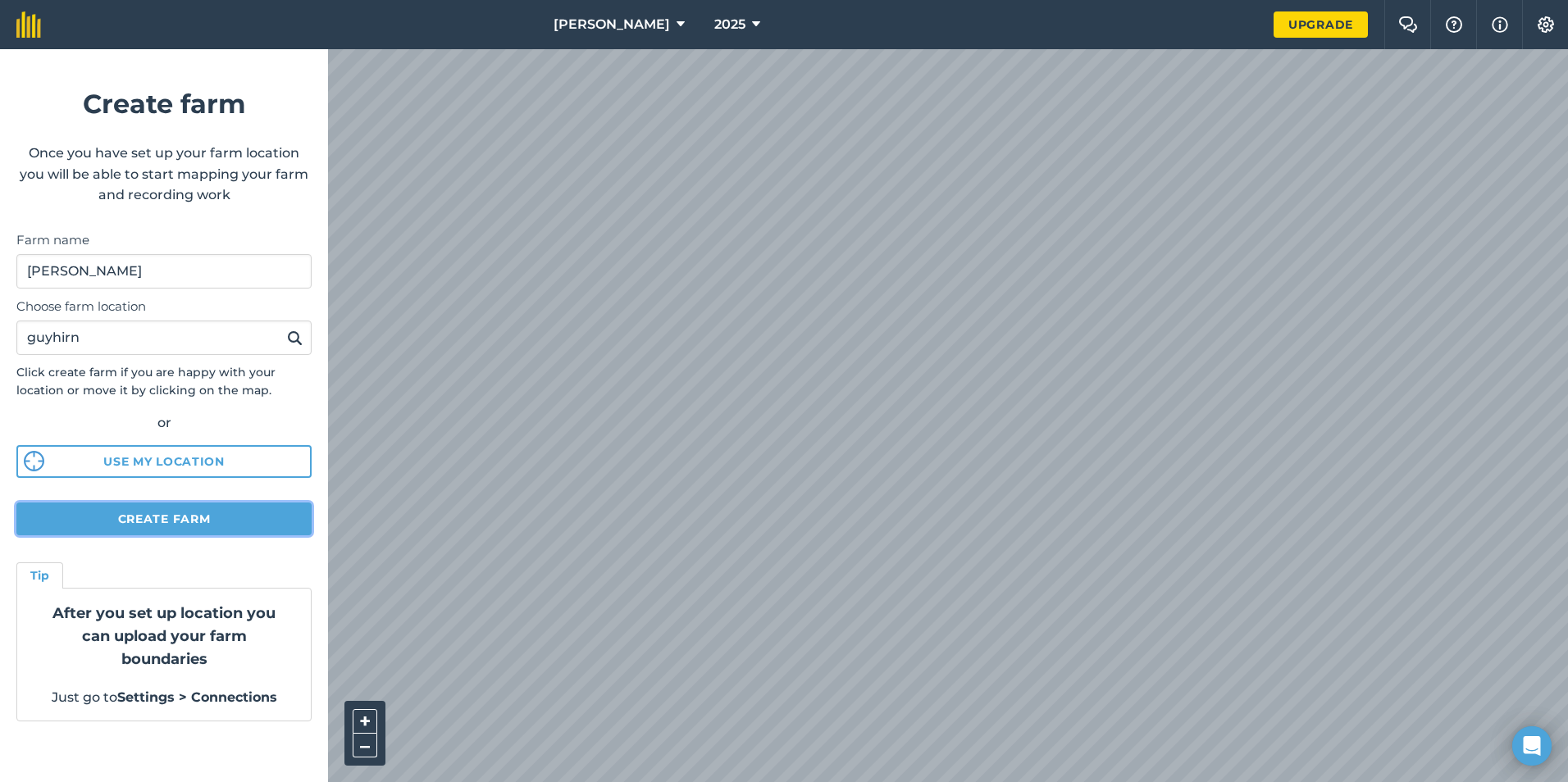
click at [242, 518] on button "Create farm" at bounding box center [164, 519] width 295 height 32
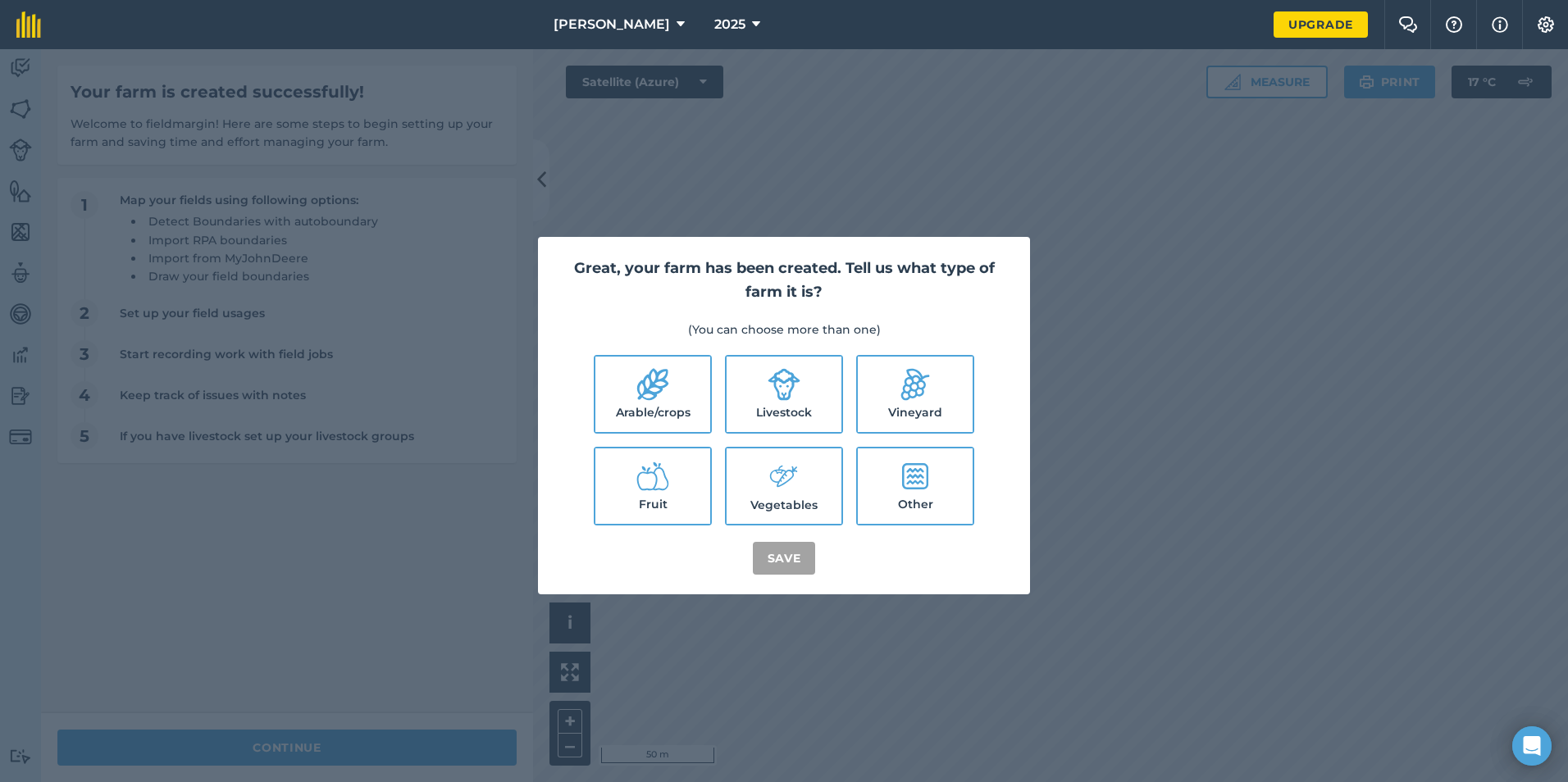
click at [686, 414] on label "Arable/crops" at bounding box center [652, 394] width 115 height 75
checkbox input "true"
click at [788, 574] on button "Save" at bounding box center [784, 558] width 63 height 32
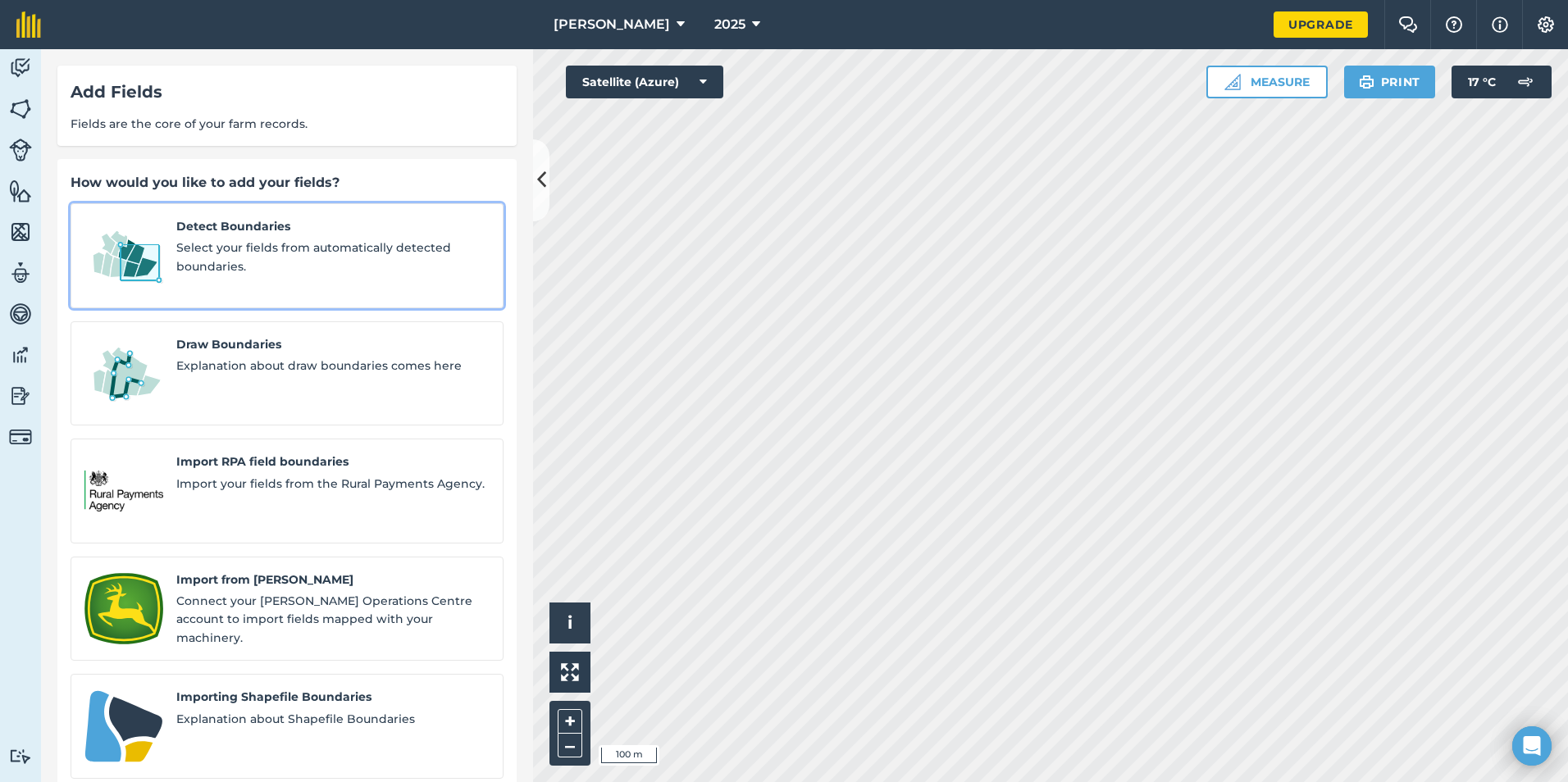
click at [319, 238] on div "Detect Boundaries Select your fields from automatically detected boundaries." at bounding box center [333, 255] width 313 height 77
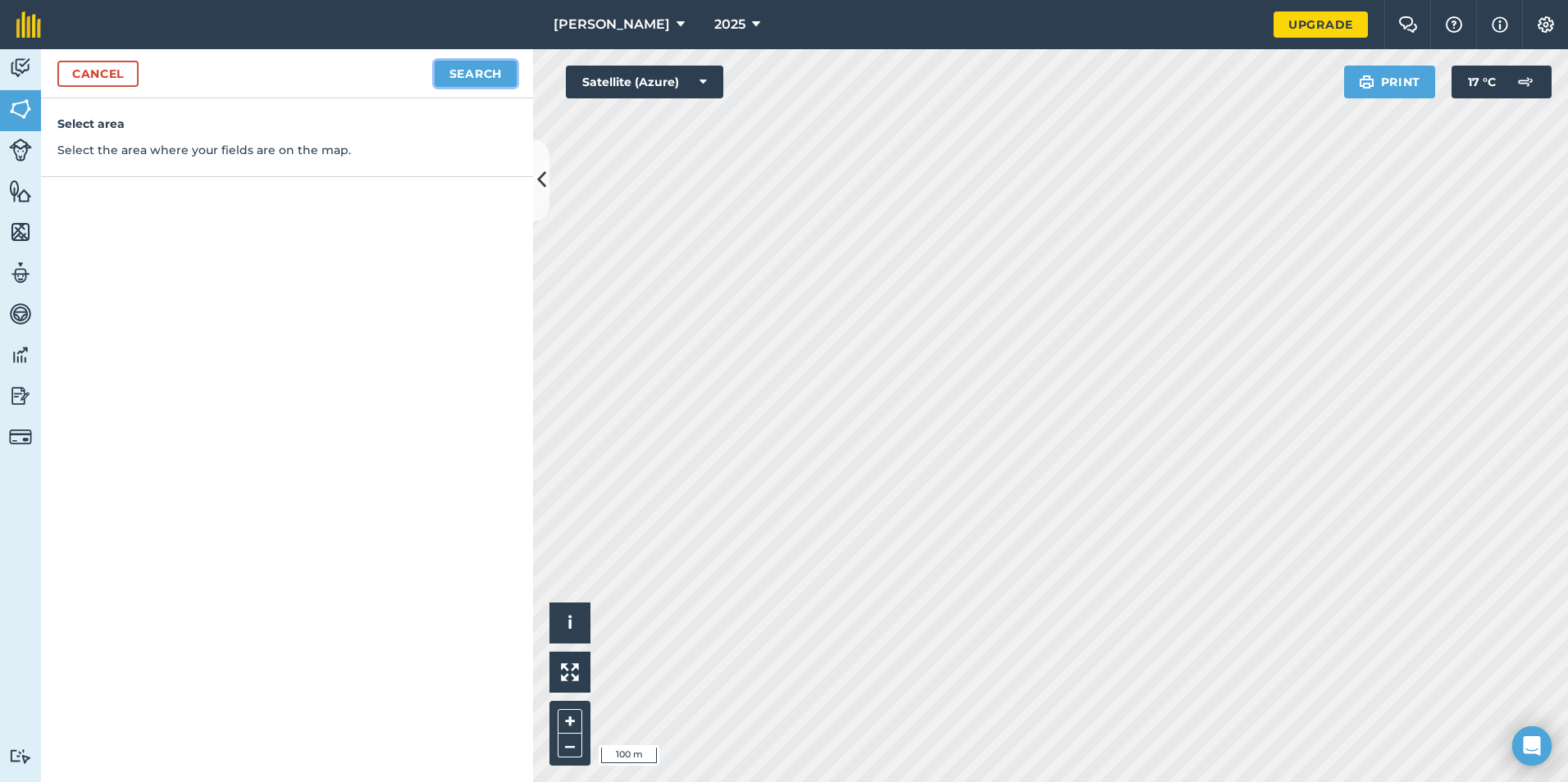
click at [490, 77] on button "Search" at bounding box center [476, 73] width 82 height 26
click at [480, 85] on button "Continue to edit boundaries" at bounding box center [392, 73] width 248 height 26
click at [475, 87] on div "Cancel Continue to name fields" at bounding box center [287, 73] width 492 height 49
click at [480, 72] on button "Continue to name fields" at bounding box center [410, 73] width 213 height 26
click at [329, 154] on input "text" at bounding box center [216, 157] width 268 height 34
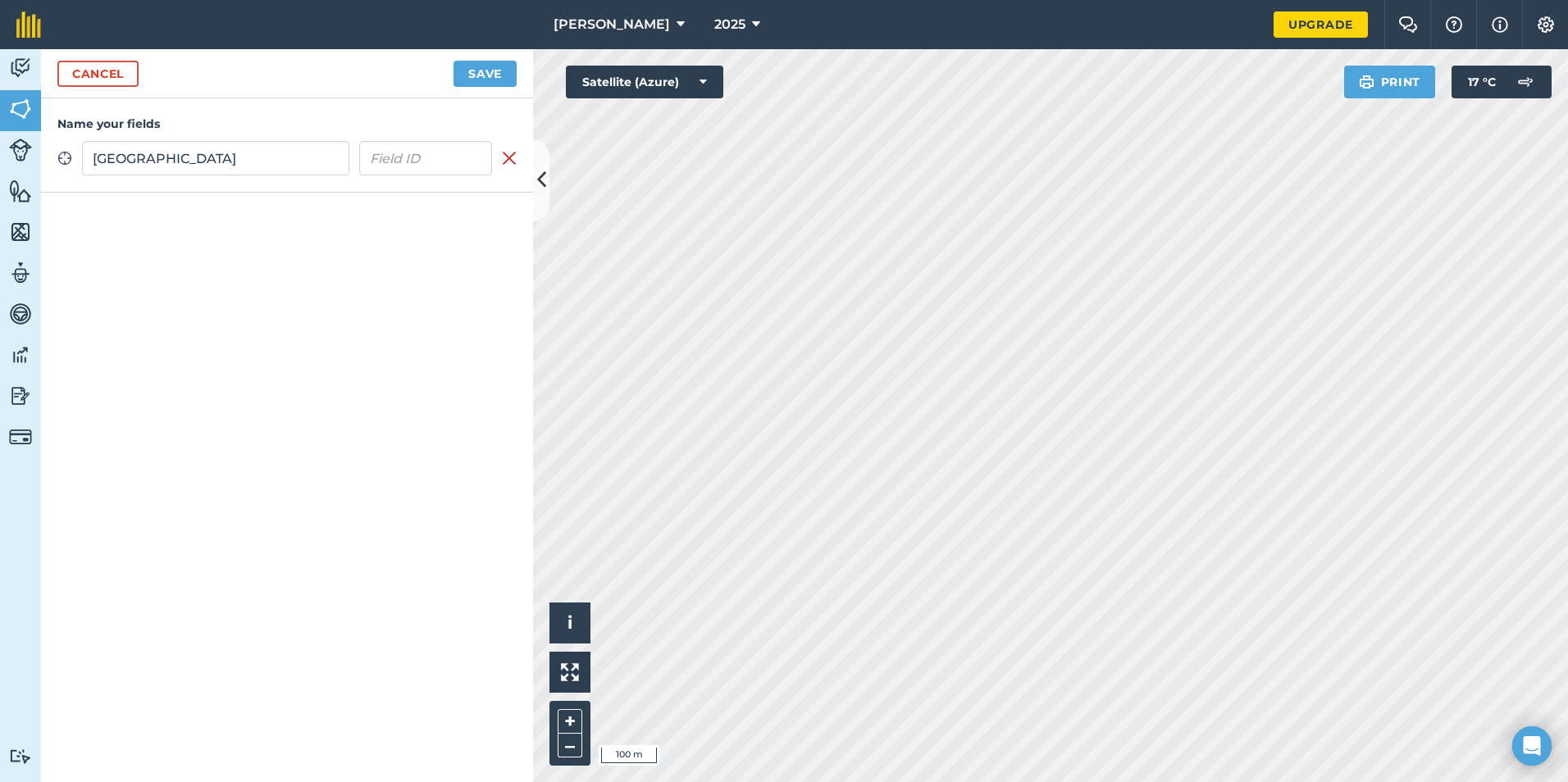
type input "[GEOGRAPHIC_DATA]"
click at [481, 79] on button "Save" at bounding box center [485, 73] width 63 height 26
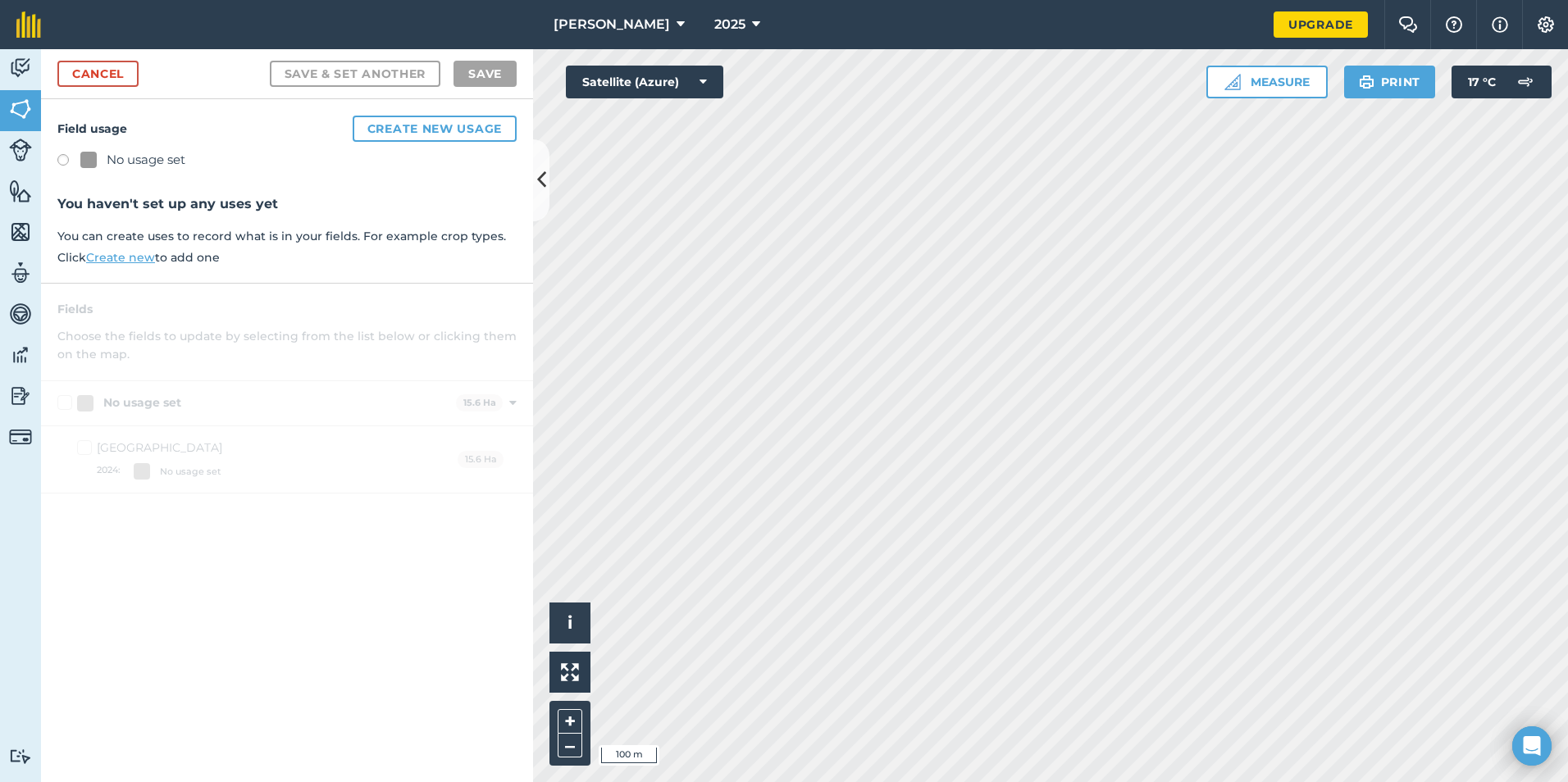
click at [136, 164] on div "No usage set" at bounding box center [146, 160] width 79 height 19
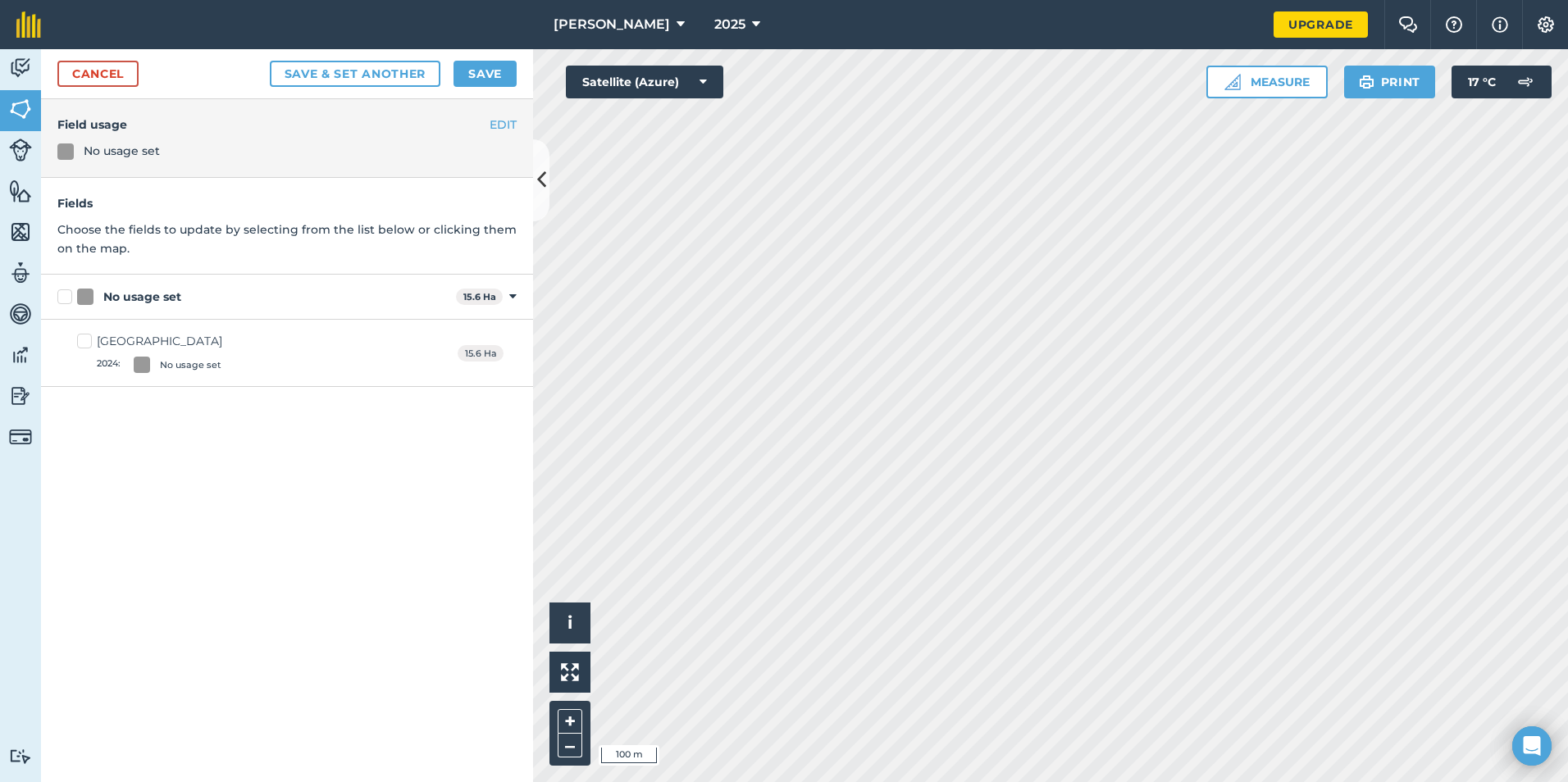
click at [136, 155] on div "No usage set" at bounding box center [122, 150] width 76 height 18
click at [518, 117] on div "EDIT Field usage No usage set" at bounding box center [287, 138] width 492 height 79
click at [508, 128] on button "EDIT" at bounding box center [503, 124] width 27 height 18
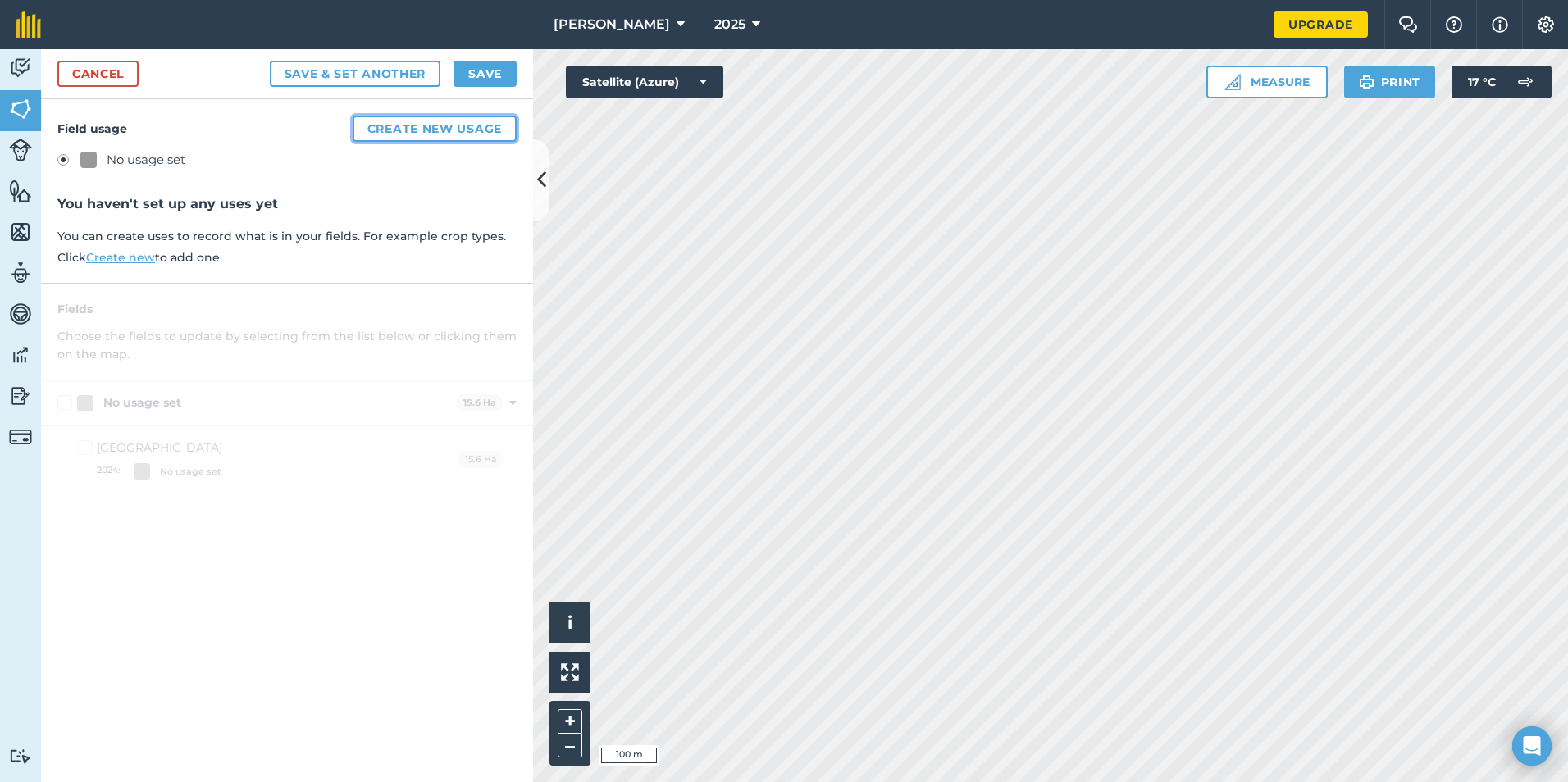
click at [432, 121] on button "Create new usage" at bounding box center [434, 129] width 164 height 26
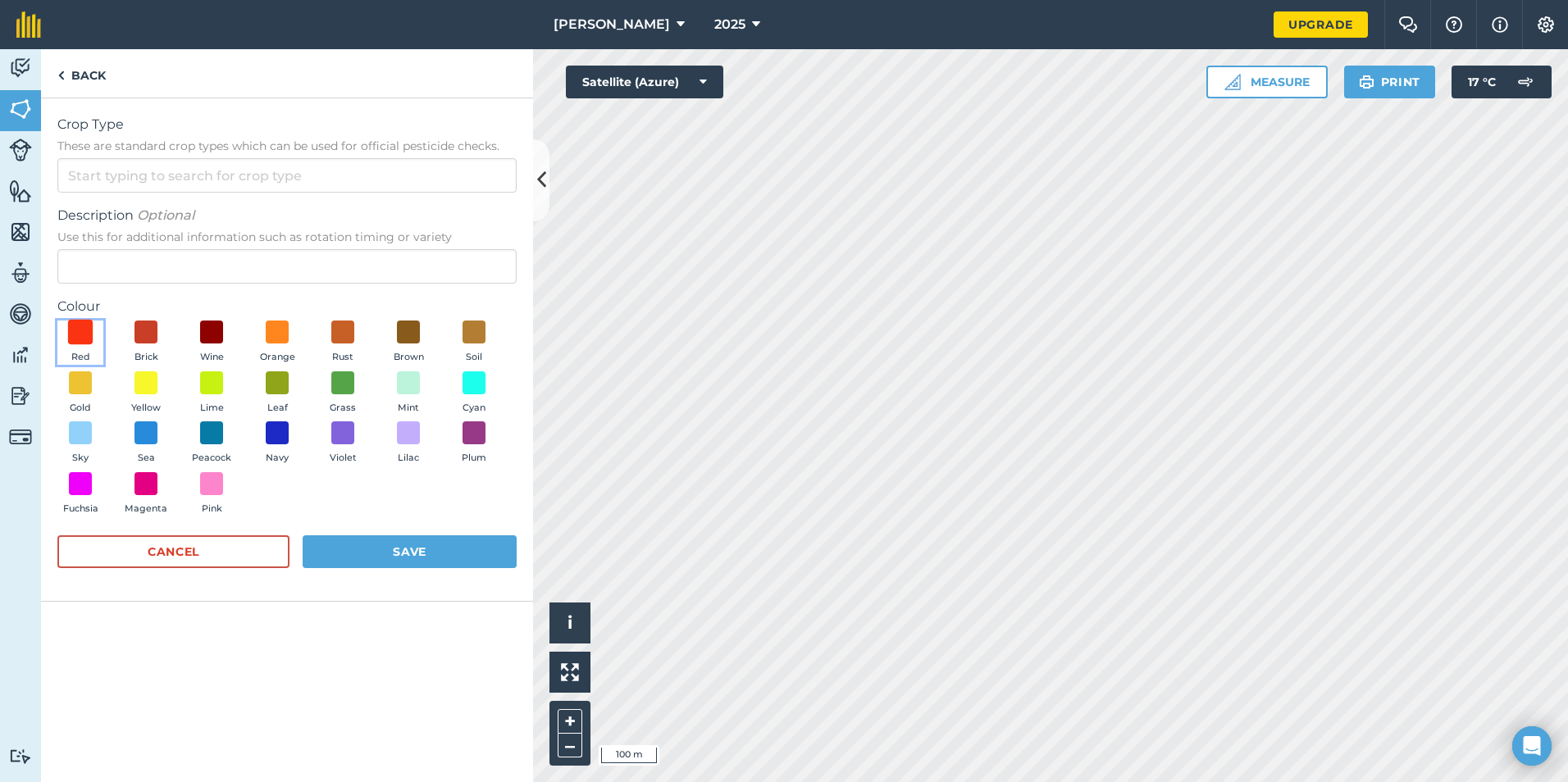
click at [87, 334] on span at bounding box center [80, 332] width 25 height 25
click at [108, 180] on input "Crop Type These are standard crop types which can be used for official pesticid…" at bounding box center [287, 175] width 459 height 34
click at [116, 218] on li "Other" at bounding box center [287, 213] width 458 height 38
type input "Other"
click at [408, 556] on button "Save" at bounding box center [410, 551] width 214 height 32
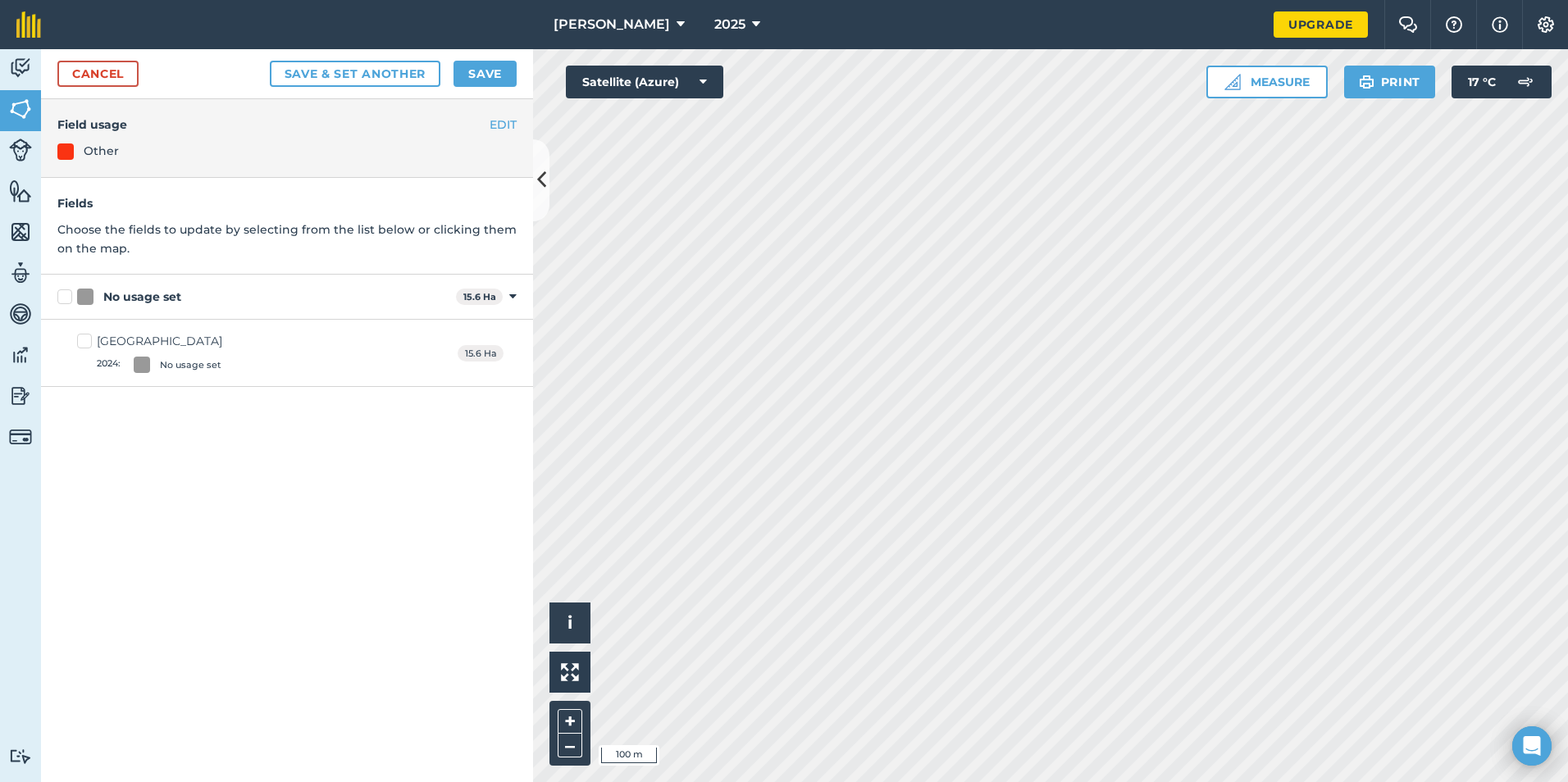
click at [64, 304] on label "No usage set" at bounding box center [254, 297] width 392 height 17
click at [64, 299] on input "No usage set" at bounding box center [63, 294] width 10 height 10
checkbox input "true"
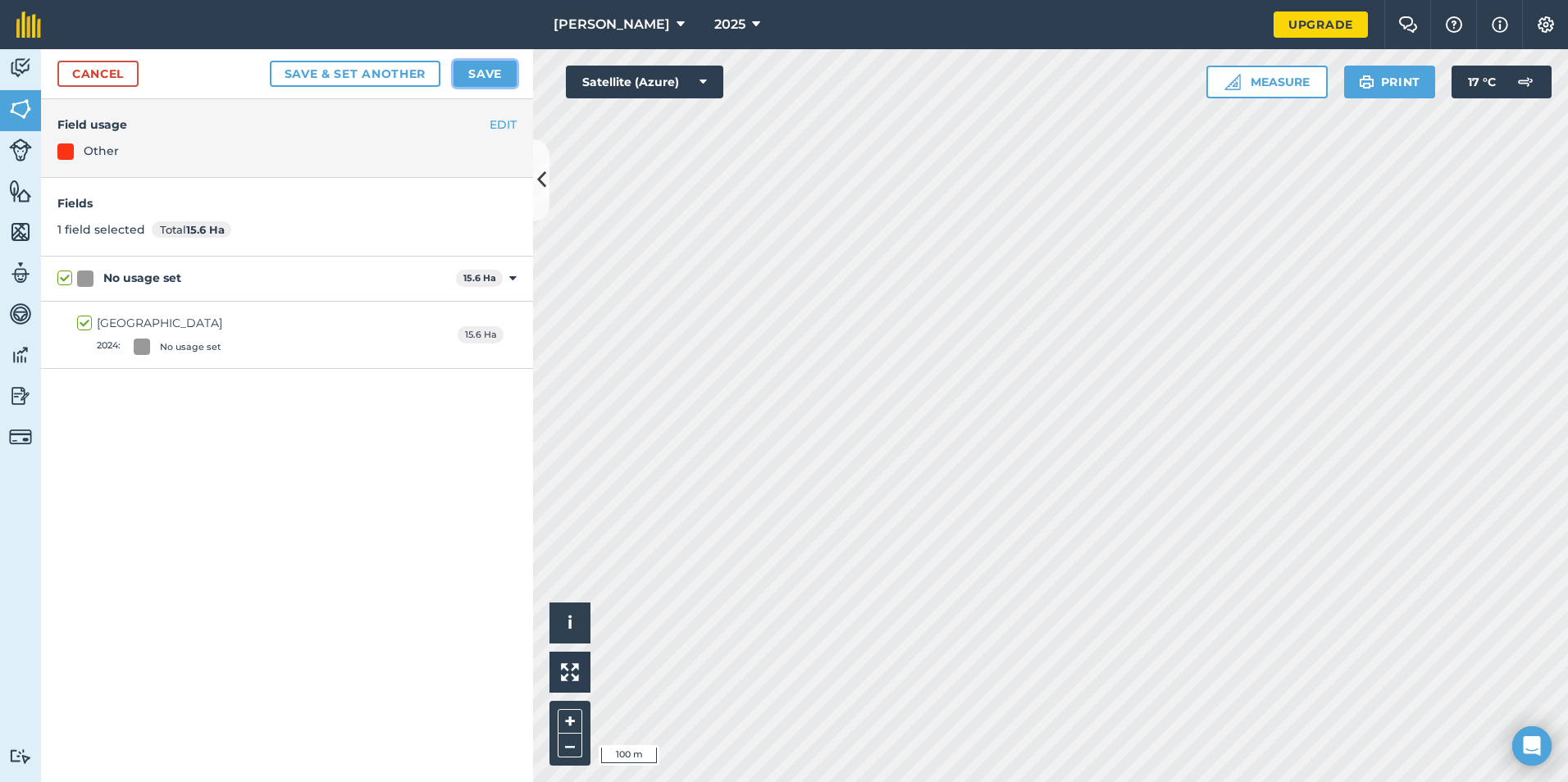
click at [485, 80] on button "Save" at bounding box center [485, 73] width 63 height 26
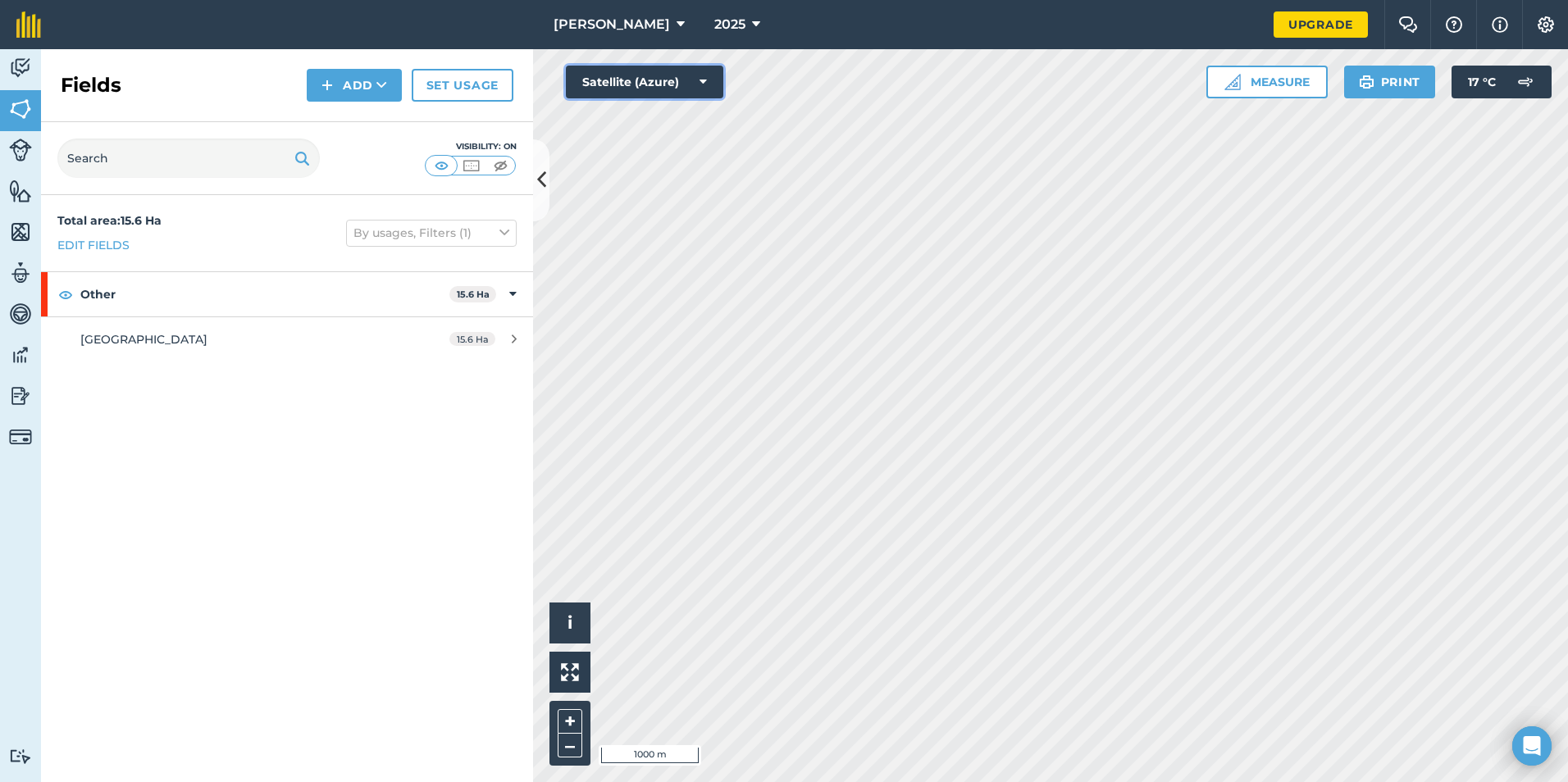
click at [704, 80] on icon at bounding box center [703, 81] width 7 height 17
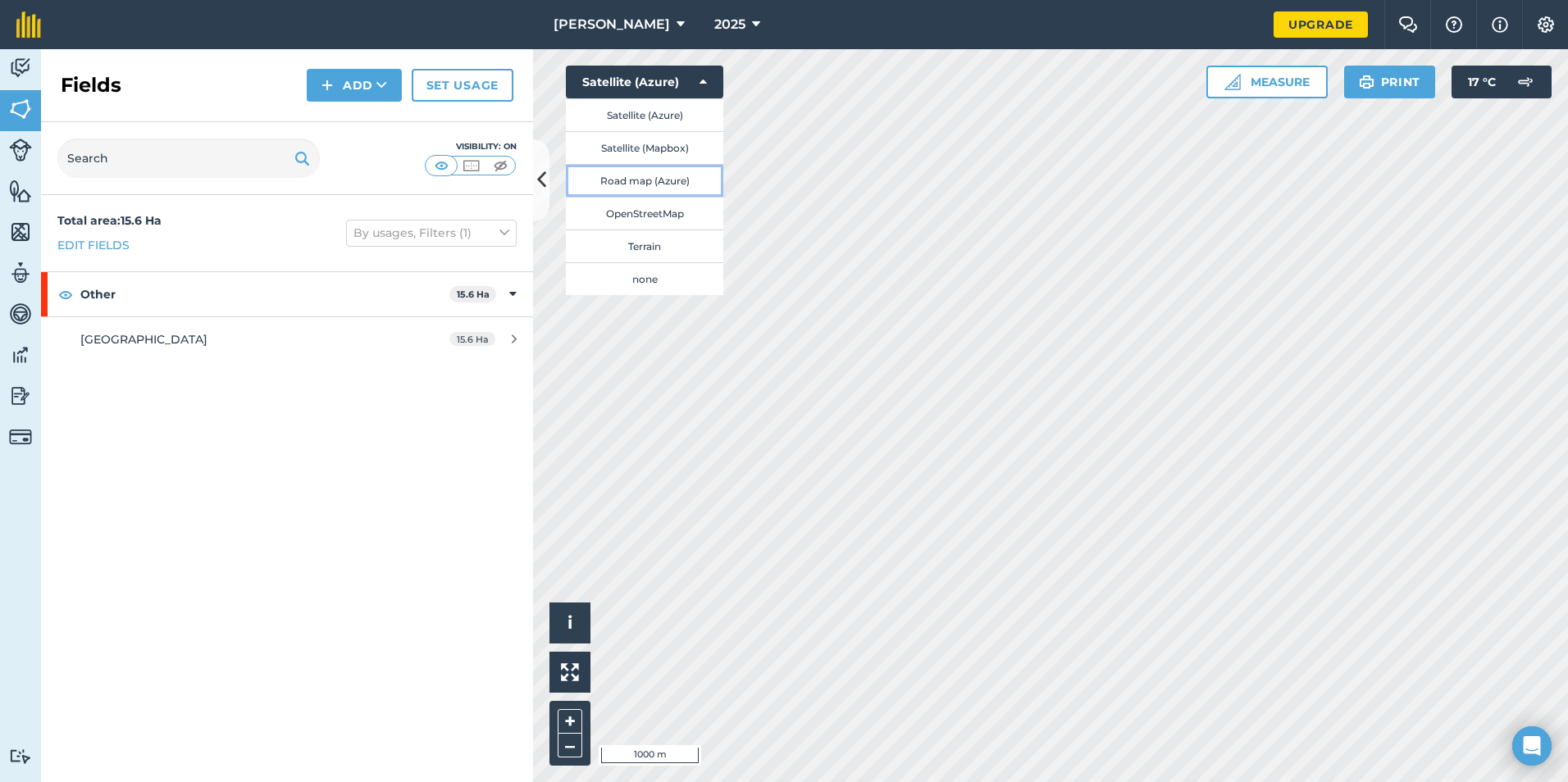
click at [674, 184] on button "Road map (Azure)" at bounding box center [645, 179] width 158 height 32
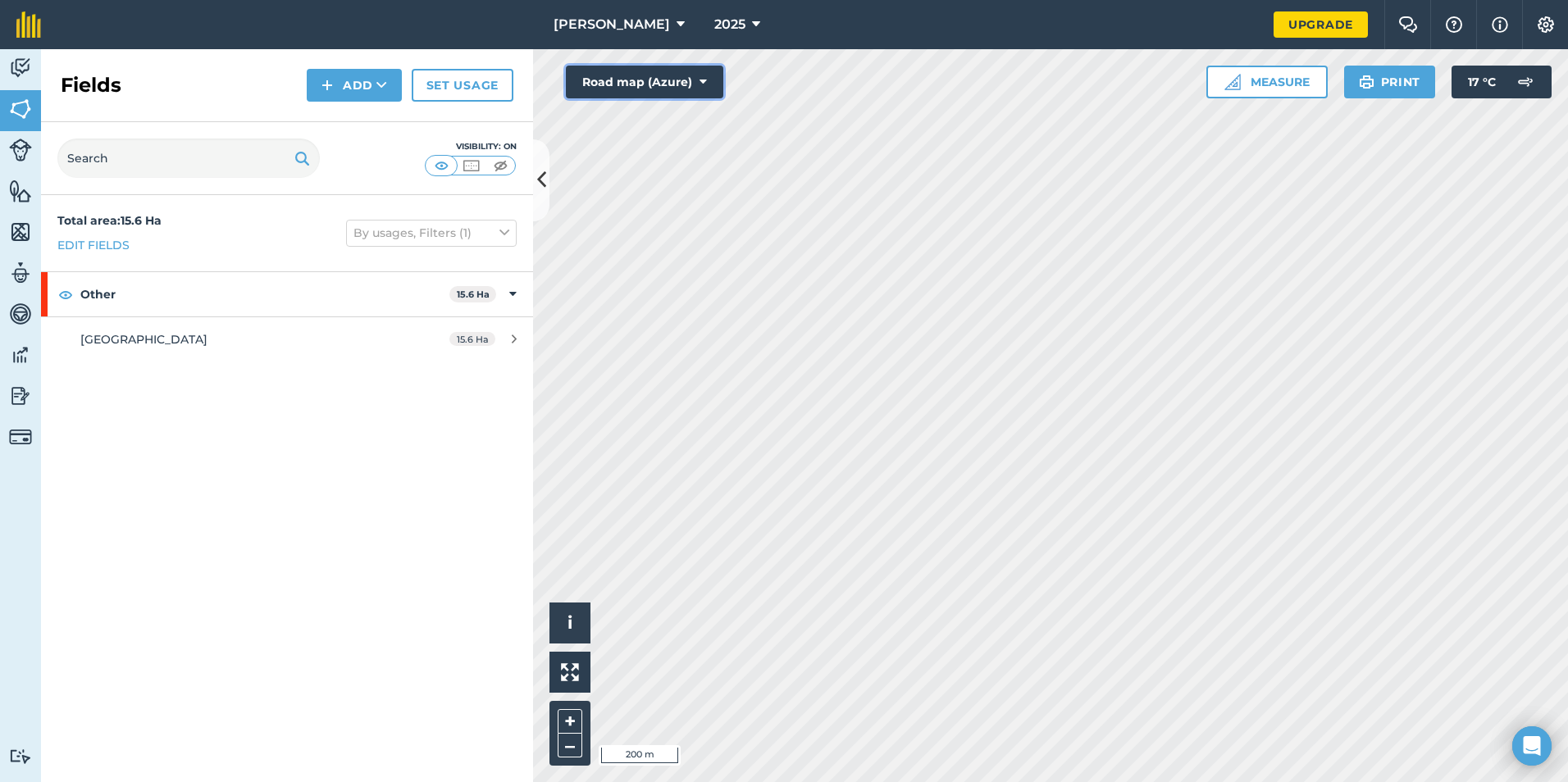
click at [704, 78] on icon at bounding box center [703, 81] width 7 height 17
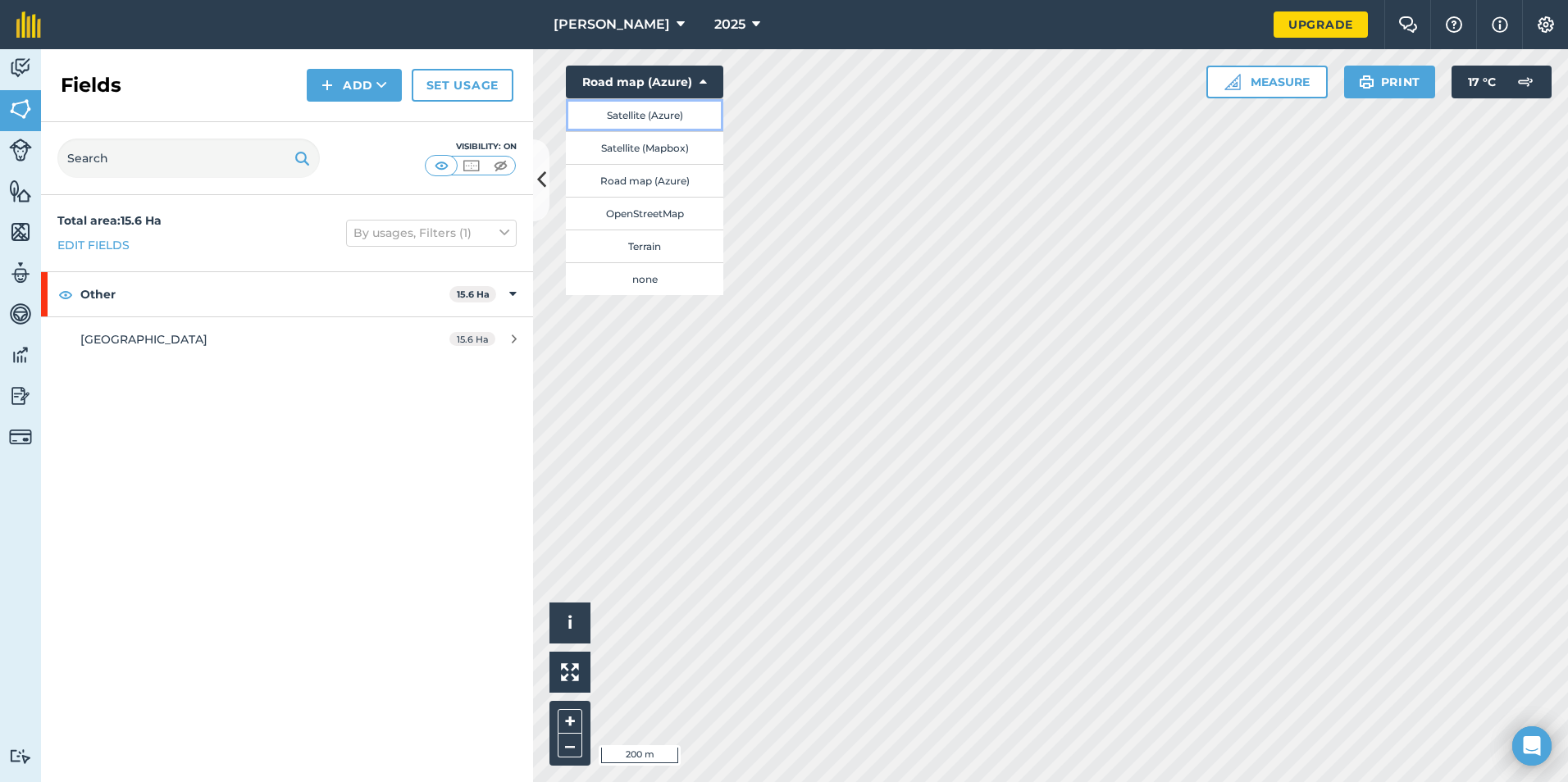
click at [683, 122] on button "Satellite (Azure)" at bounding box center [645, 114] width 158 height 32
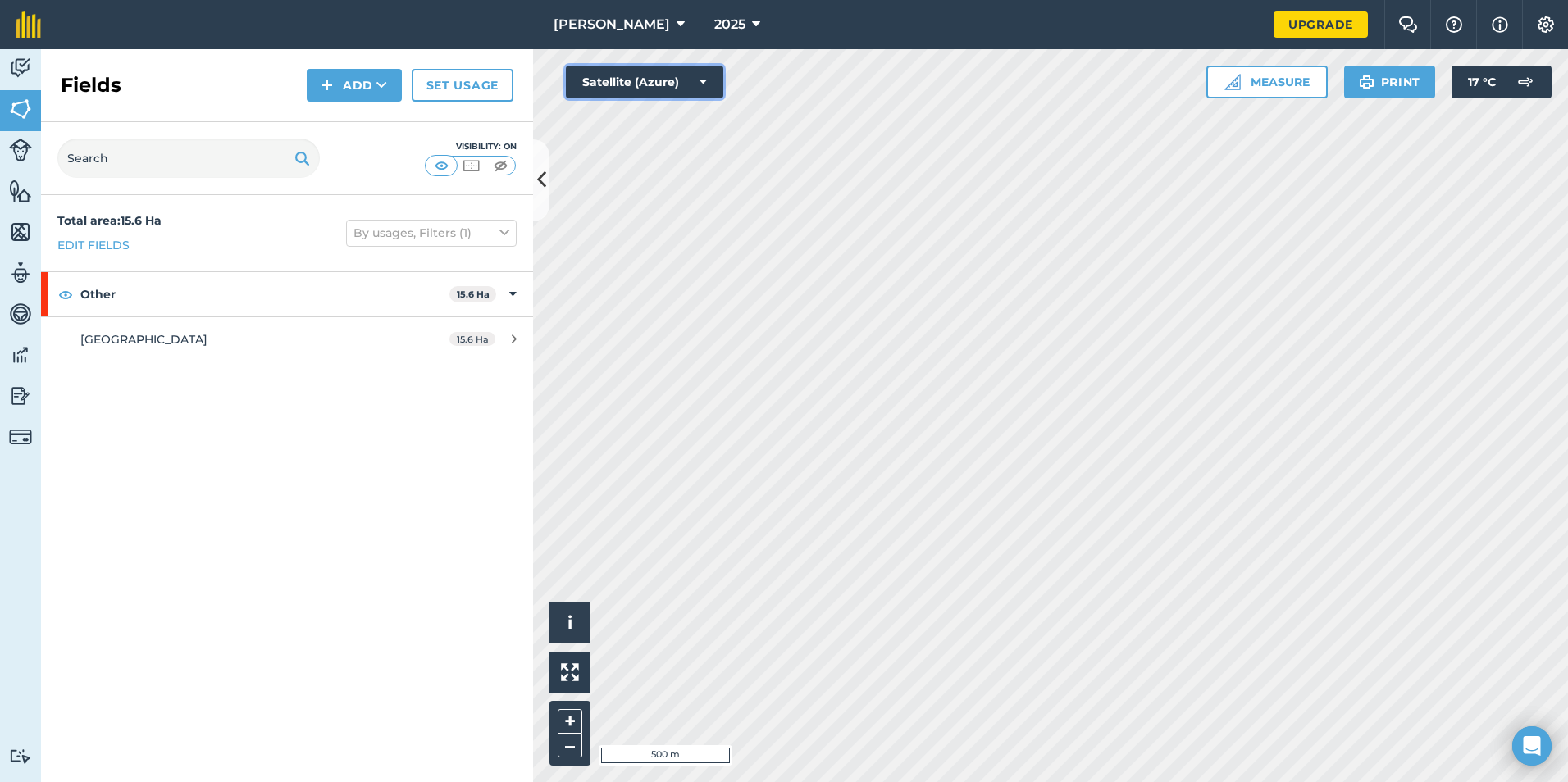
click at [699, 81] on button "Satellite (Azure)" at bounding box center [645, 81] width 158 height 32
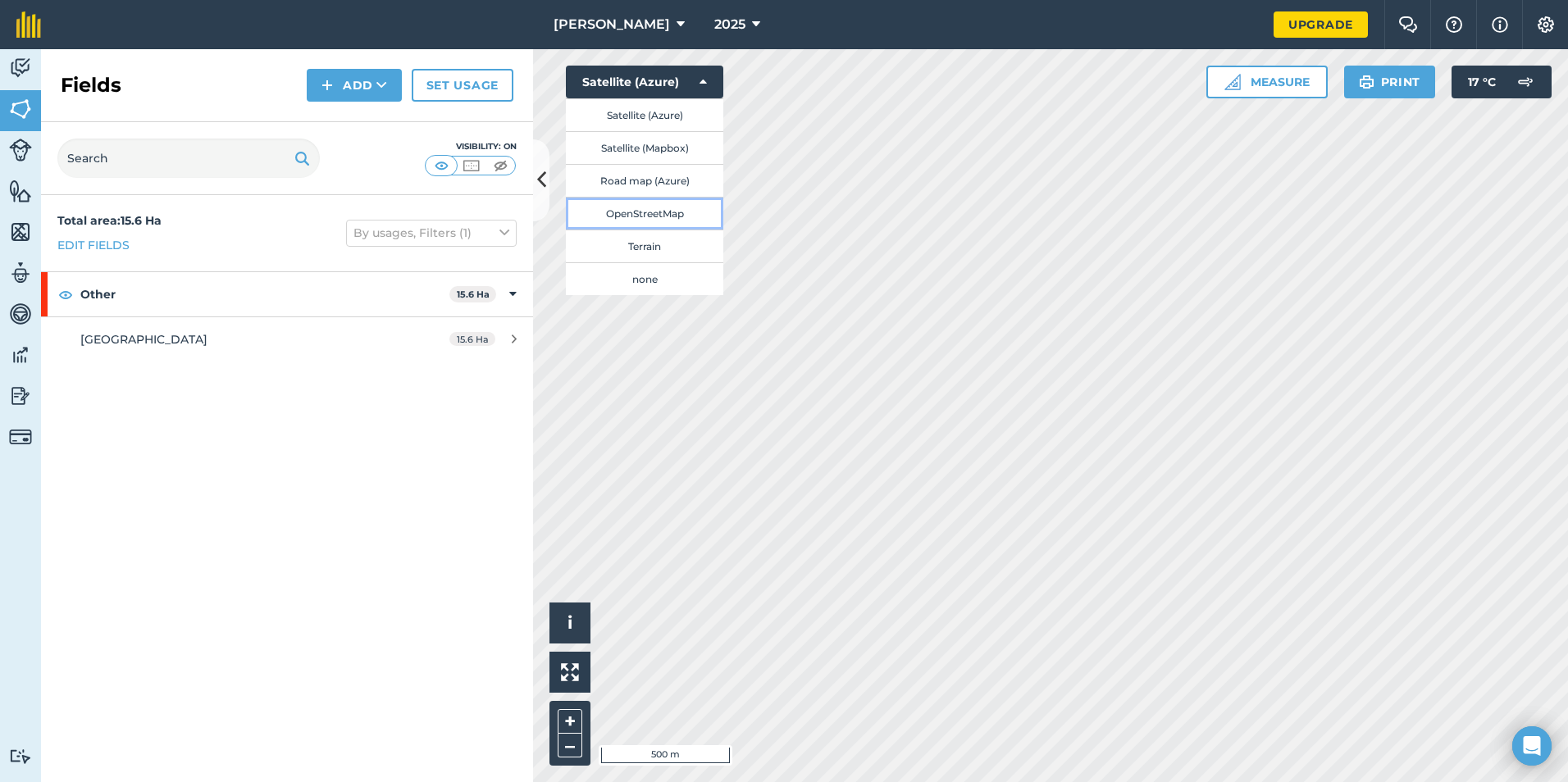
click at [688, 209] on button "OpenStreetMap" at bounding box center [645, 213] width 158 height 32
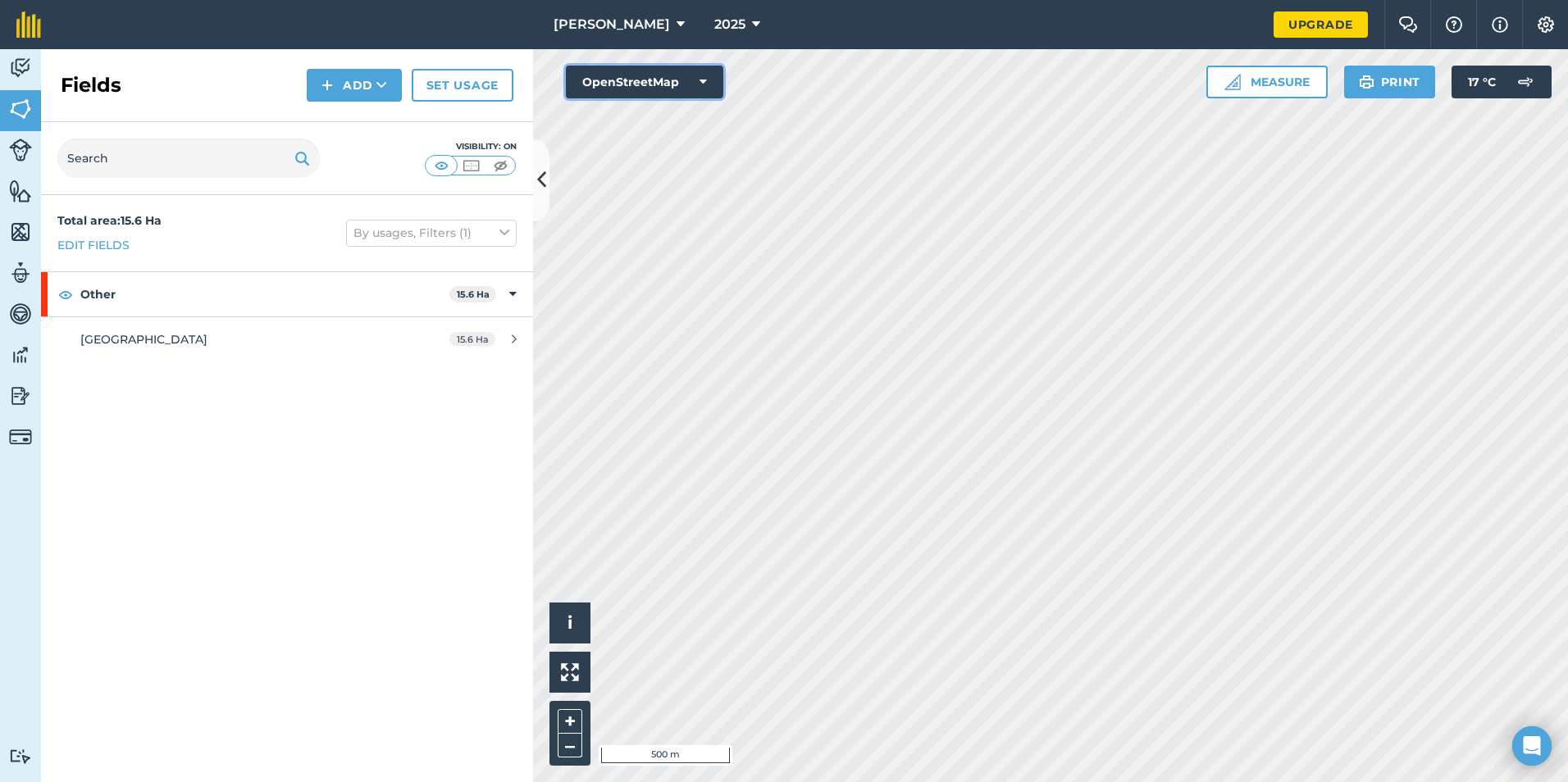
click at [703, 80] on icon at bounding box center [703, 81] width 7 height 17
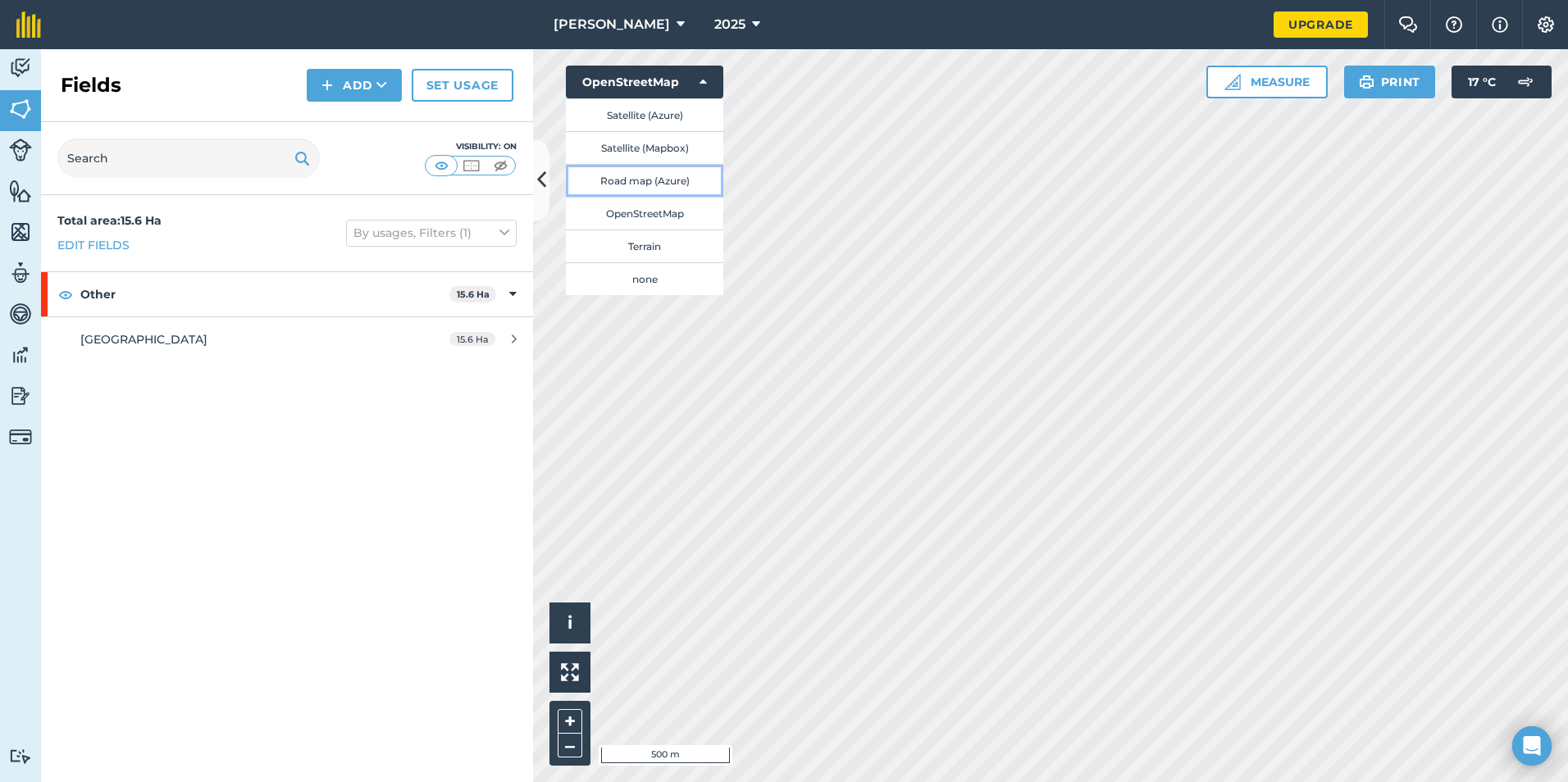
click at [678, 177] on button "Road map (Azure)" at bounding box center [645, 179] width 158 height 32
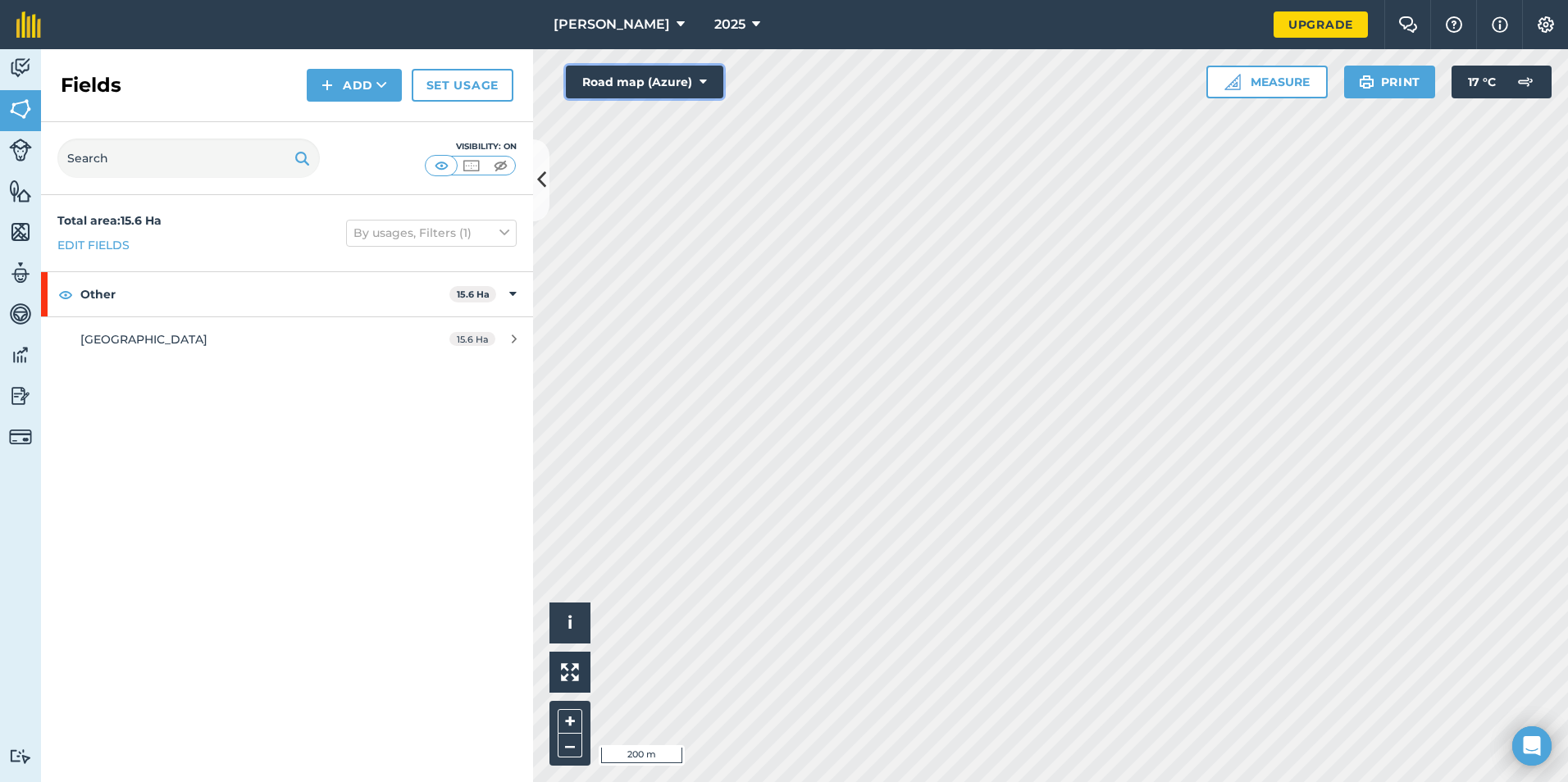
click at [710, 88] on button "Road map (Azure)" at bounding box center [645, 81] width 158 height 32
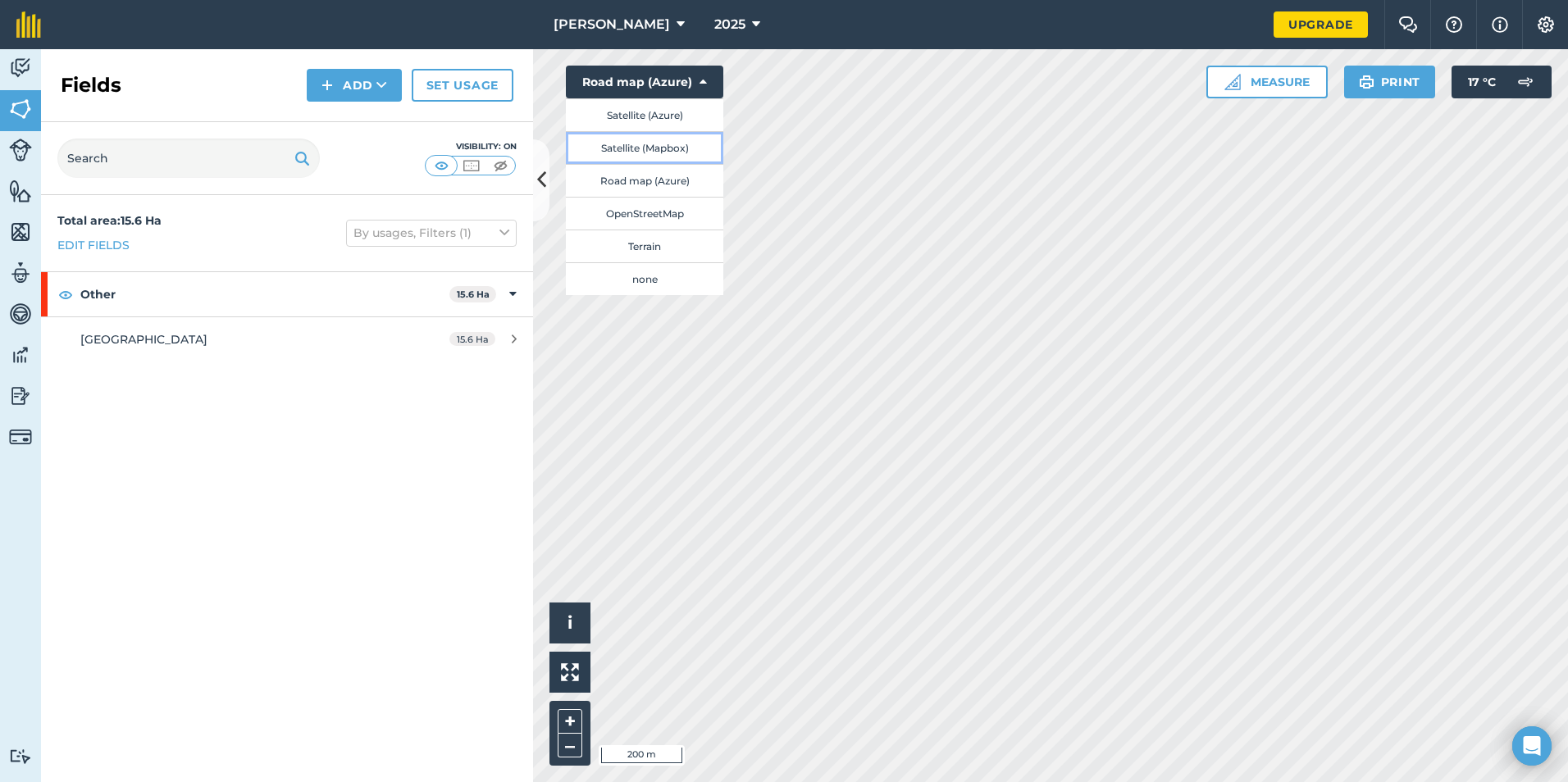
click at [684, 144] on button "Satellite (Mapbox)" at bounding box center [645, 147] width 158 height 32
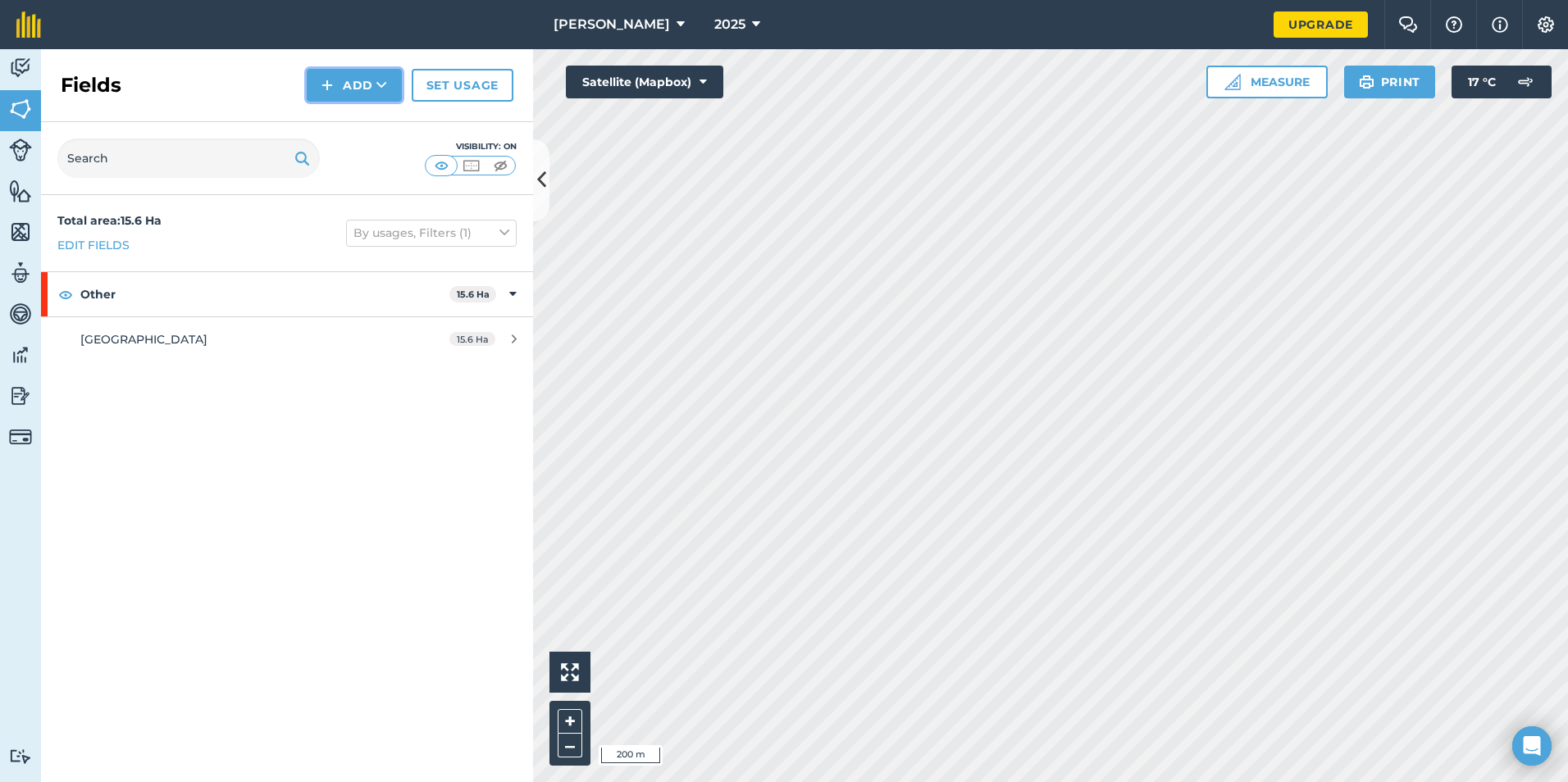
click at [382, 87] on icon at bounding box center [382, 85] width 10 height 17
click at [378, 108] on link "Draw" at bounding box center [354, 122] width 90 height 36
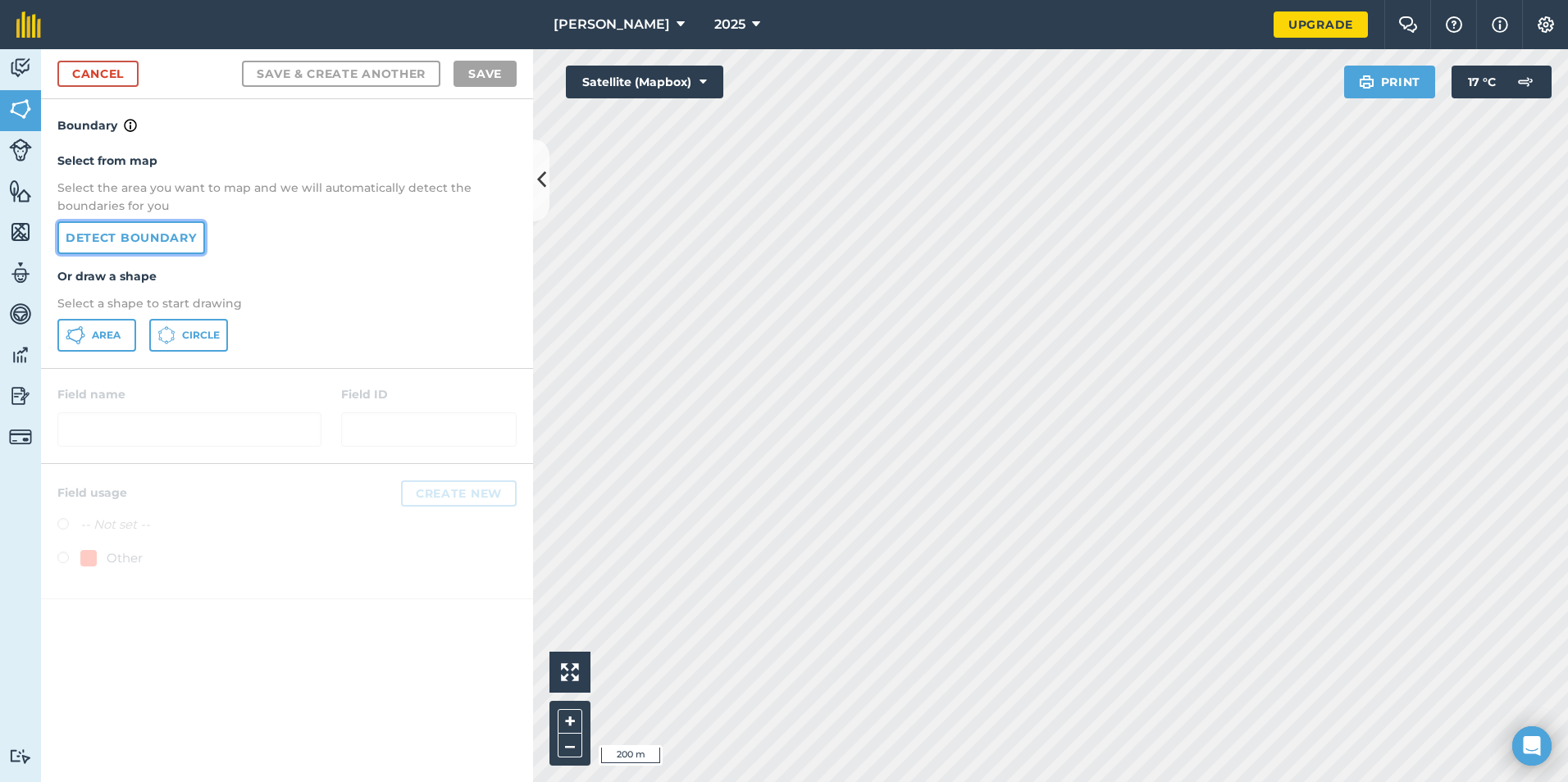
click at [119, 231] on link "Detect boundary" at bounding box center [131, 237] width 148 height 32
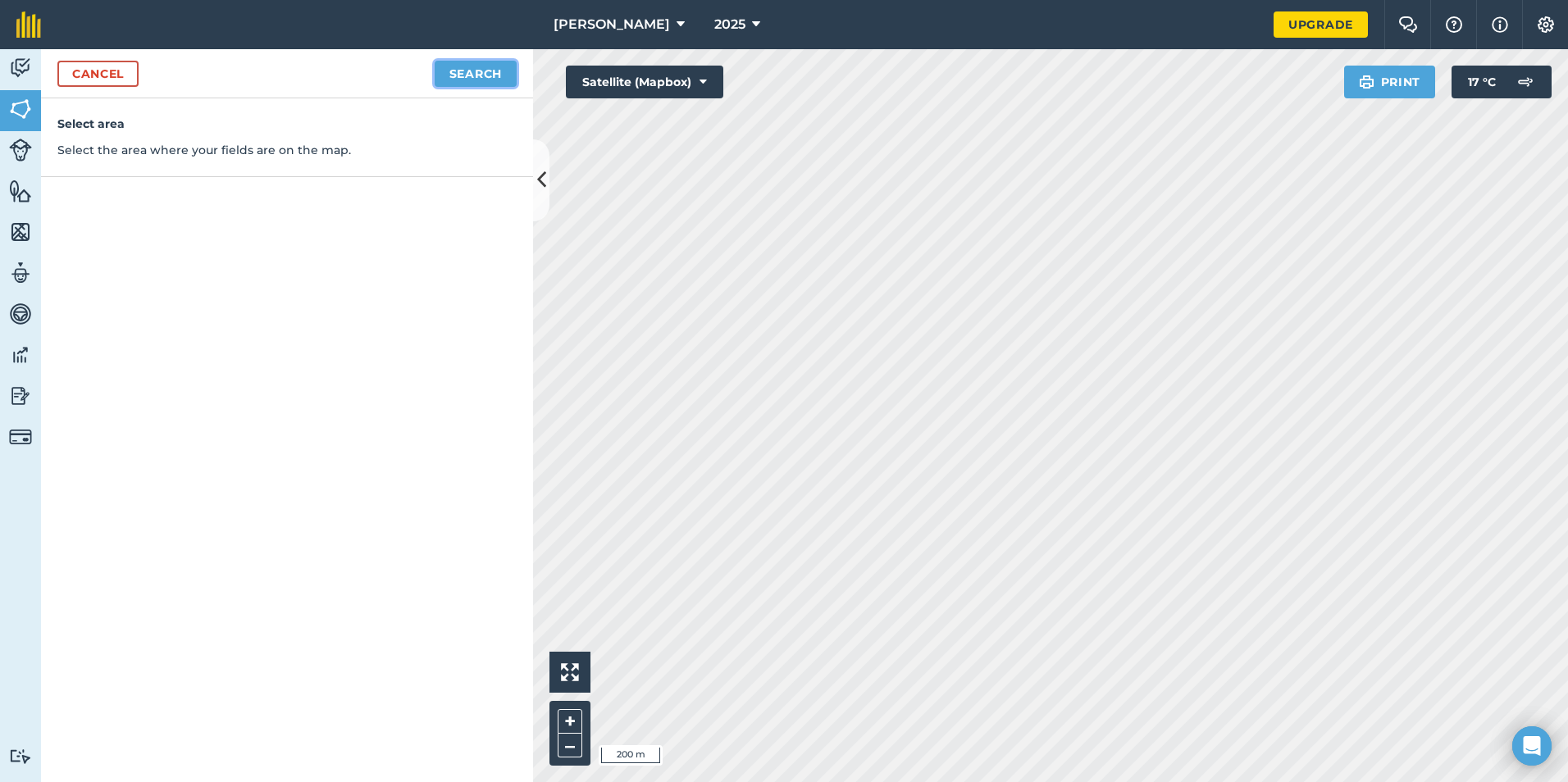
click at [473, 67] on button "Search" at bounding box center [476, 73] width 82 height 26
click at [380, 65] on button "Continue to edit boundaries" at bounding box center [392, 73] width 248 height 26
click at [377, 75] on button "Continue to name fields" at bounding box center [410, 73] width 213 height 26
click at [283, 157] on input "text" at bounding box center [216, 157] width 268 height 34
type input "Seadyke Bank"
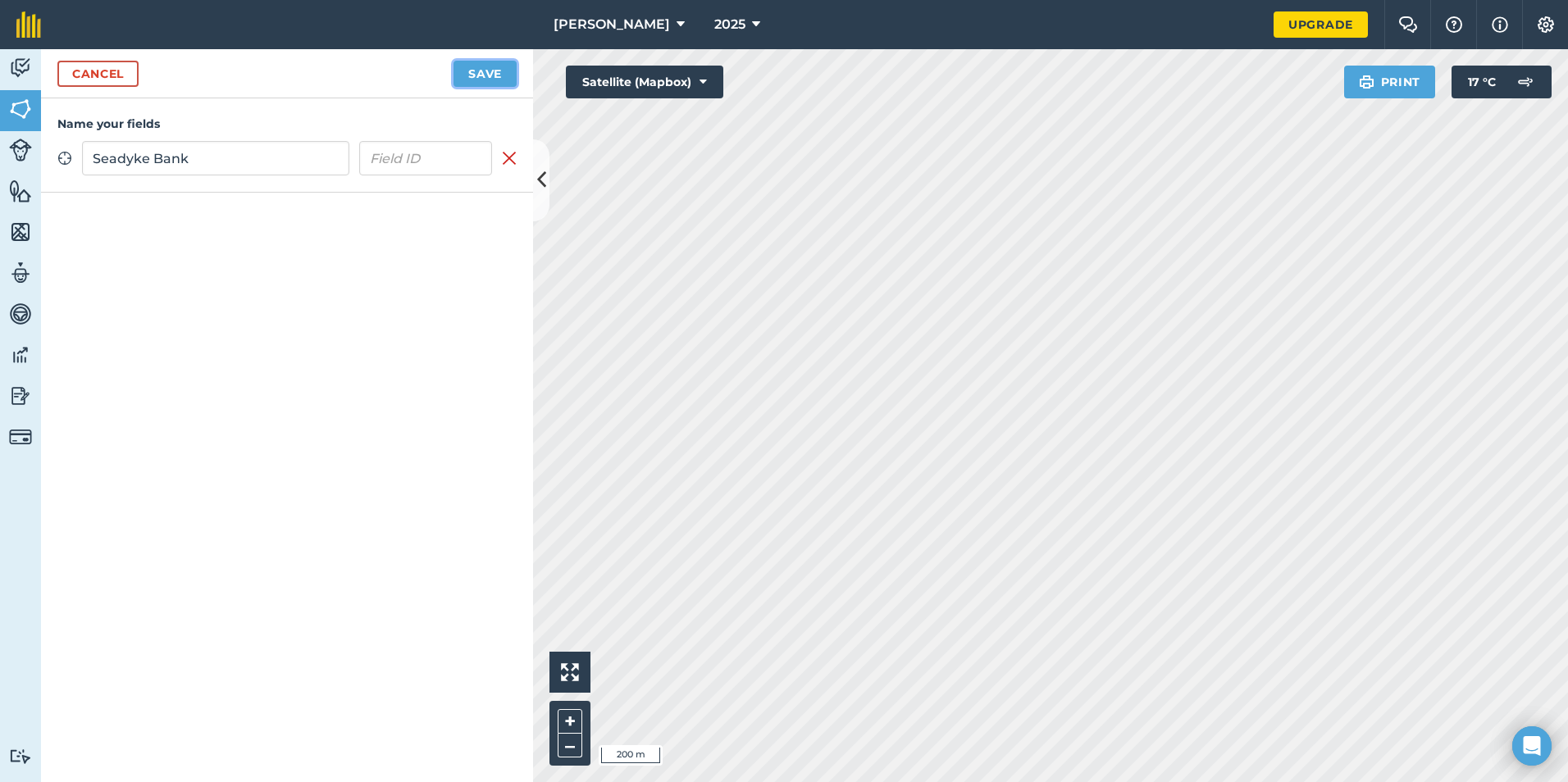
click at [496, 74] on button "Save" at bounding box center [485, 73] width 63 height 26
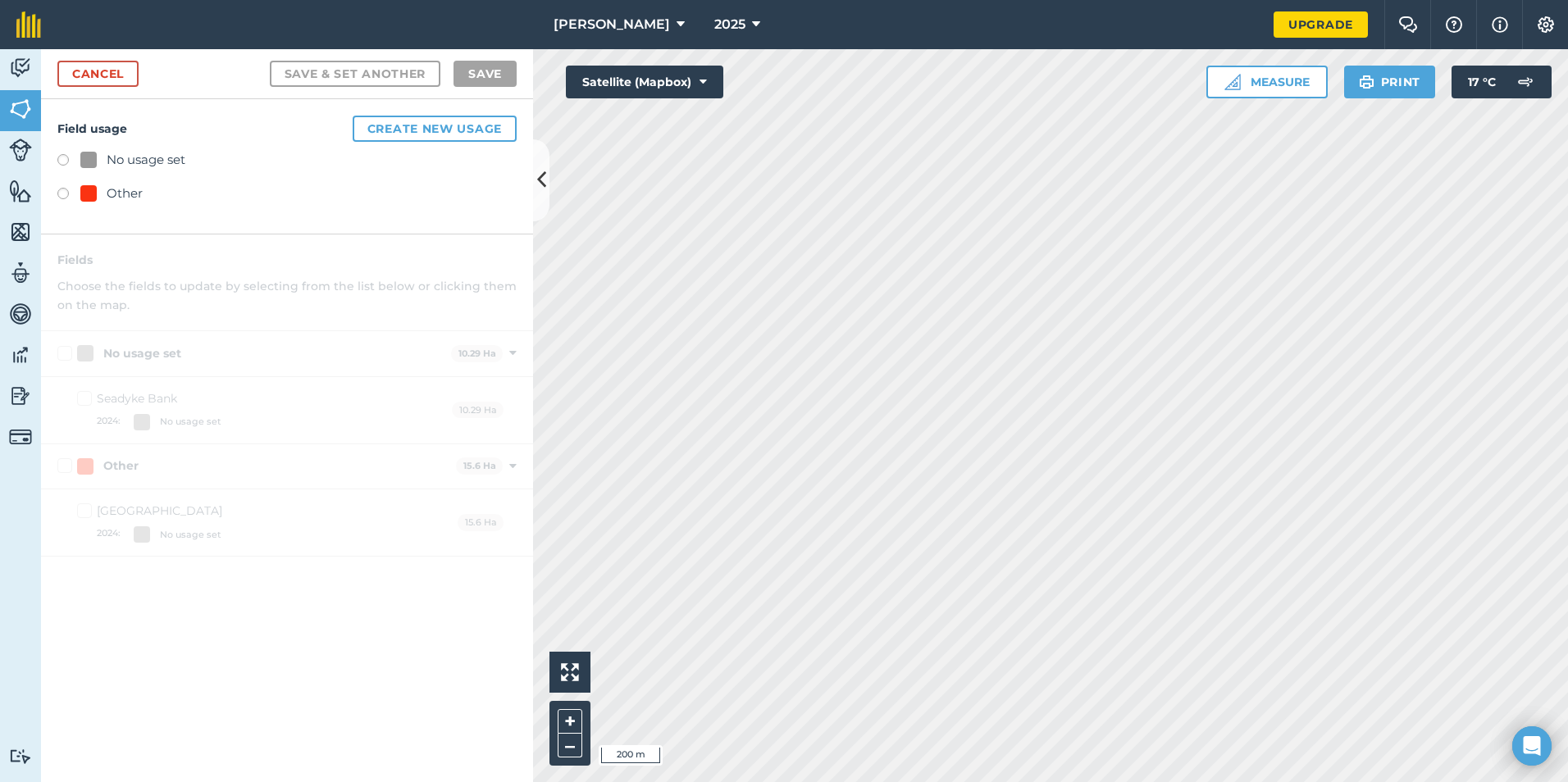
click at [70, 190] on label at bounding box center [69, 196] width 23 height 17
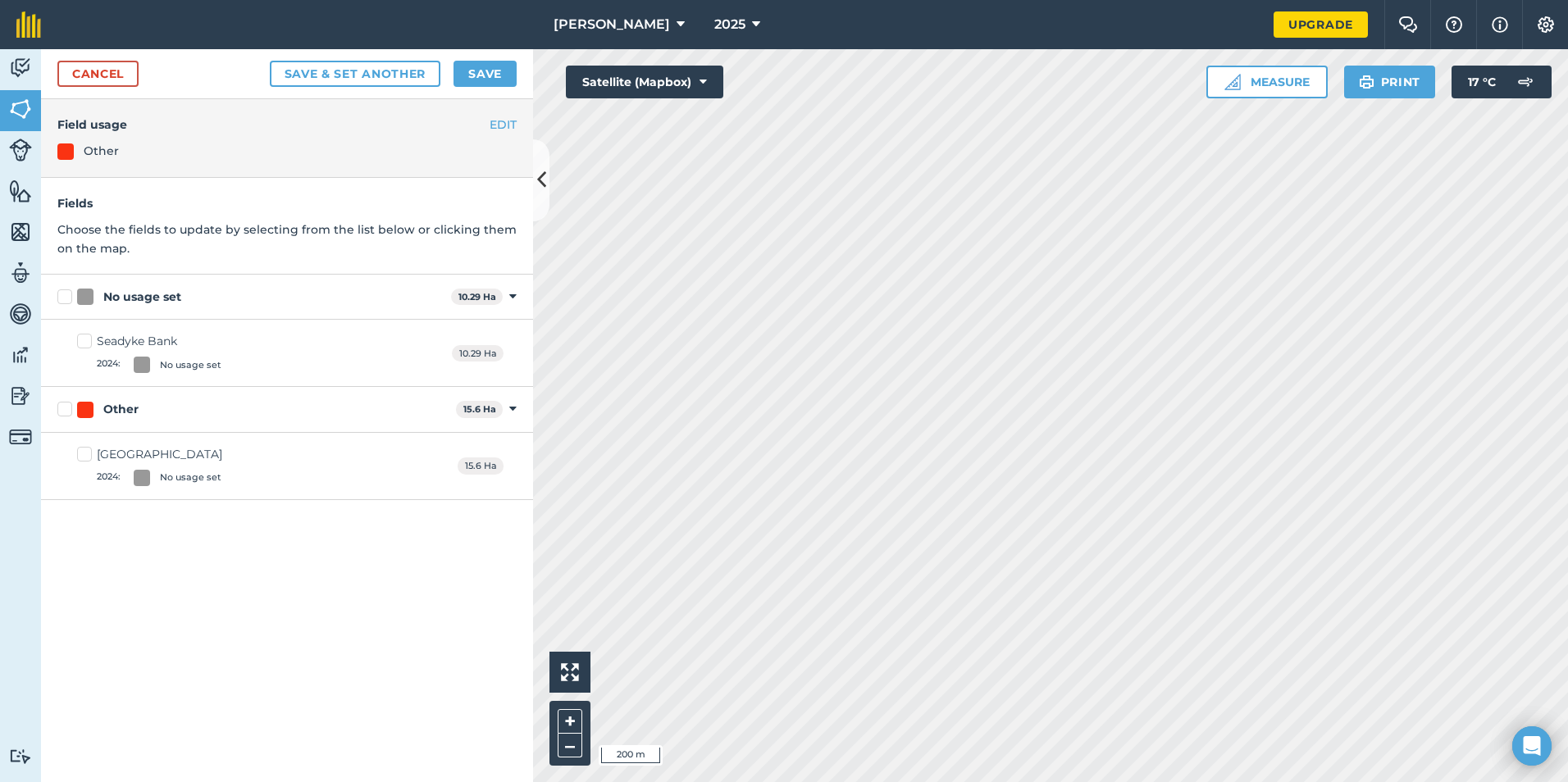
click at [65, 296] on label "No usage set" at bounding box center [251, 297] width 387 height 17
click at [65, 296] on input "No usage set" at bounding box center [63, 294] width 10 height 10
checkbox input "true"
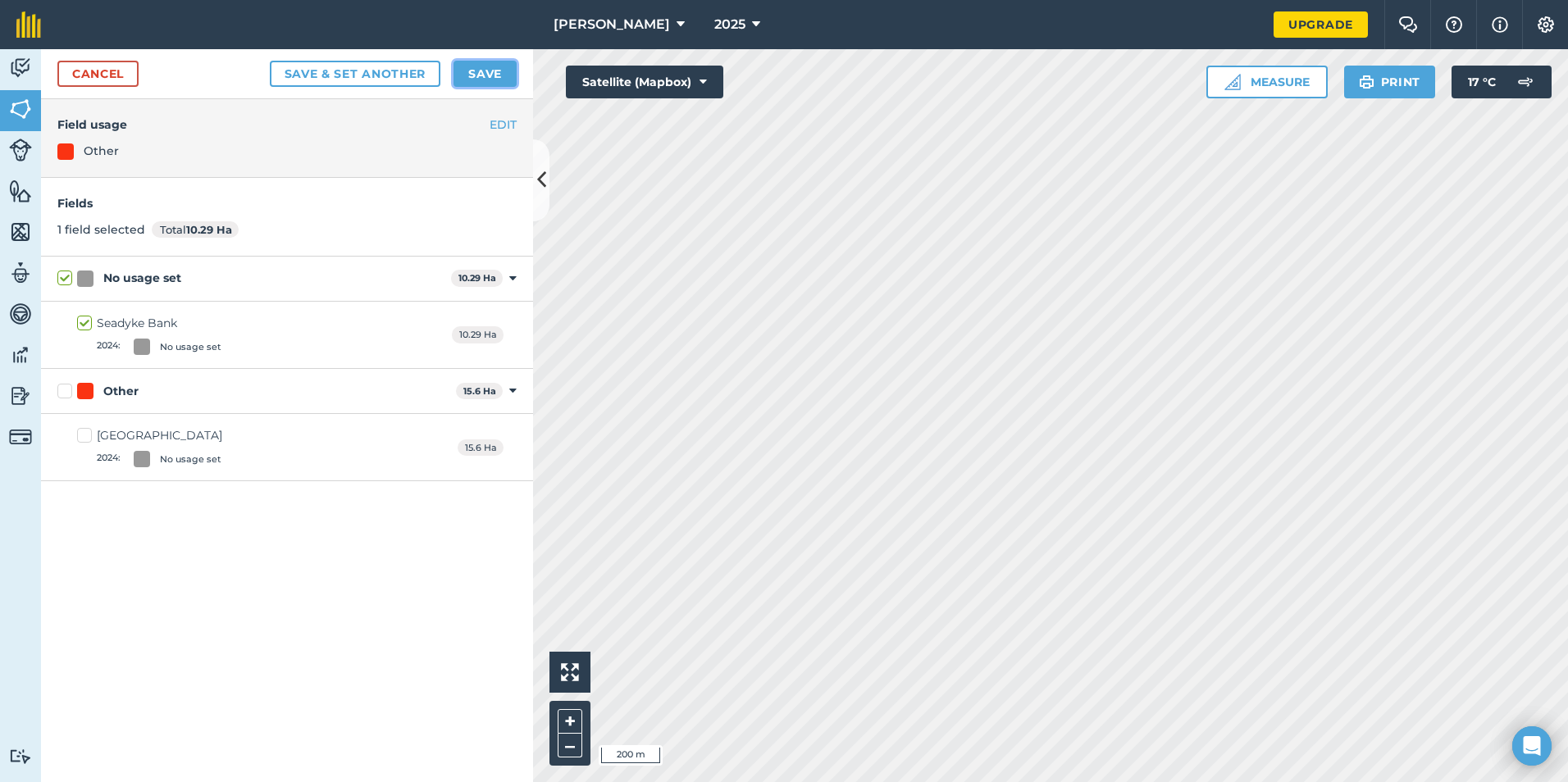
click at [505, 66] on button "Save" at bounding box center [485, 73] width 63 height 26
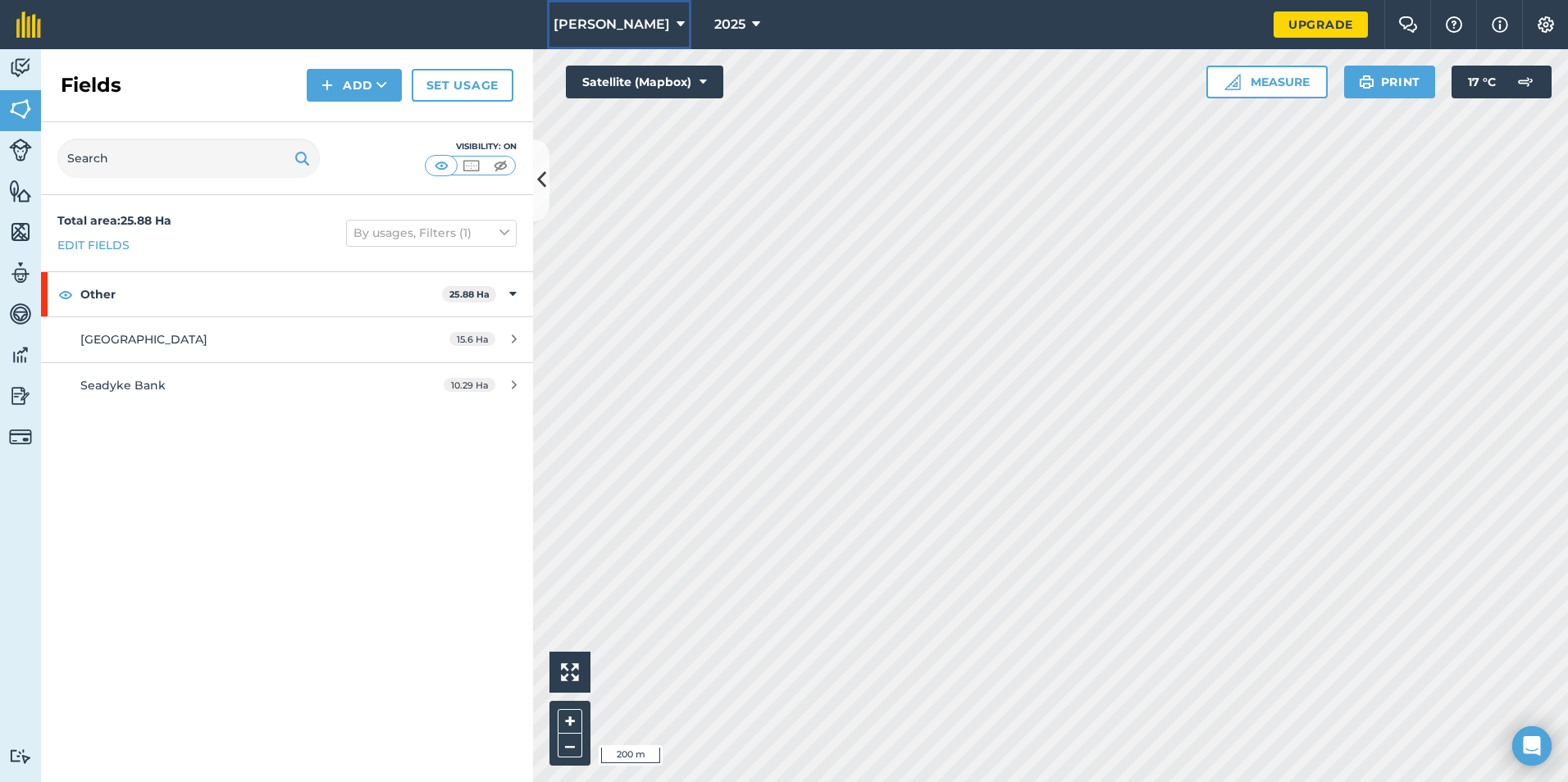
click at [676, 28] on icon at bounding box center [680, 24] width 8 height 19
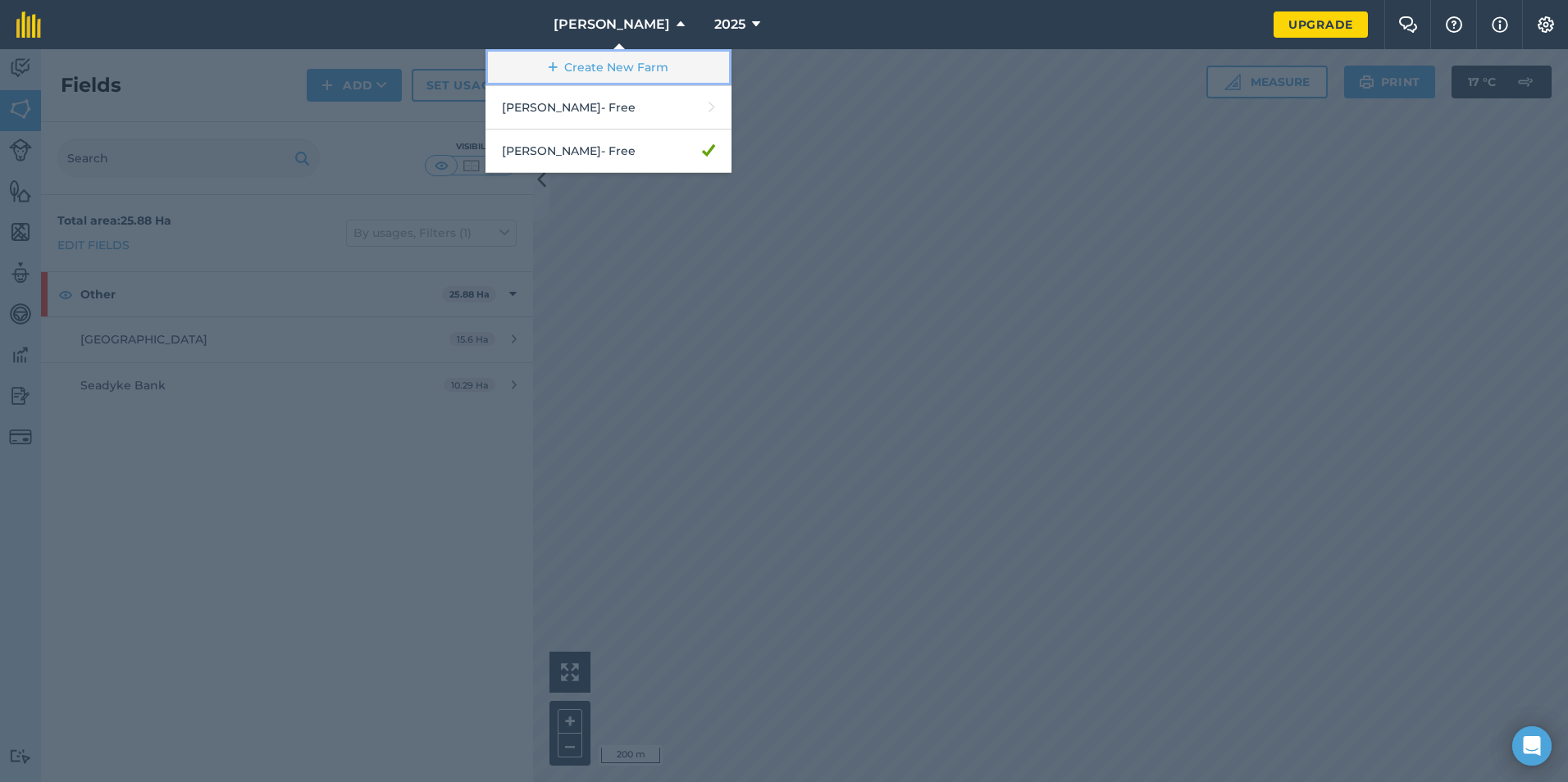
click at [634, 65] on link "Create New Farm" at bounding box center [608, 67] width 246 height 37
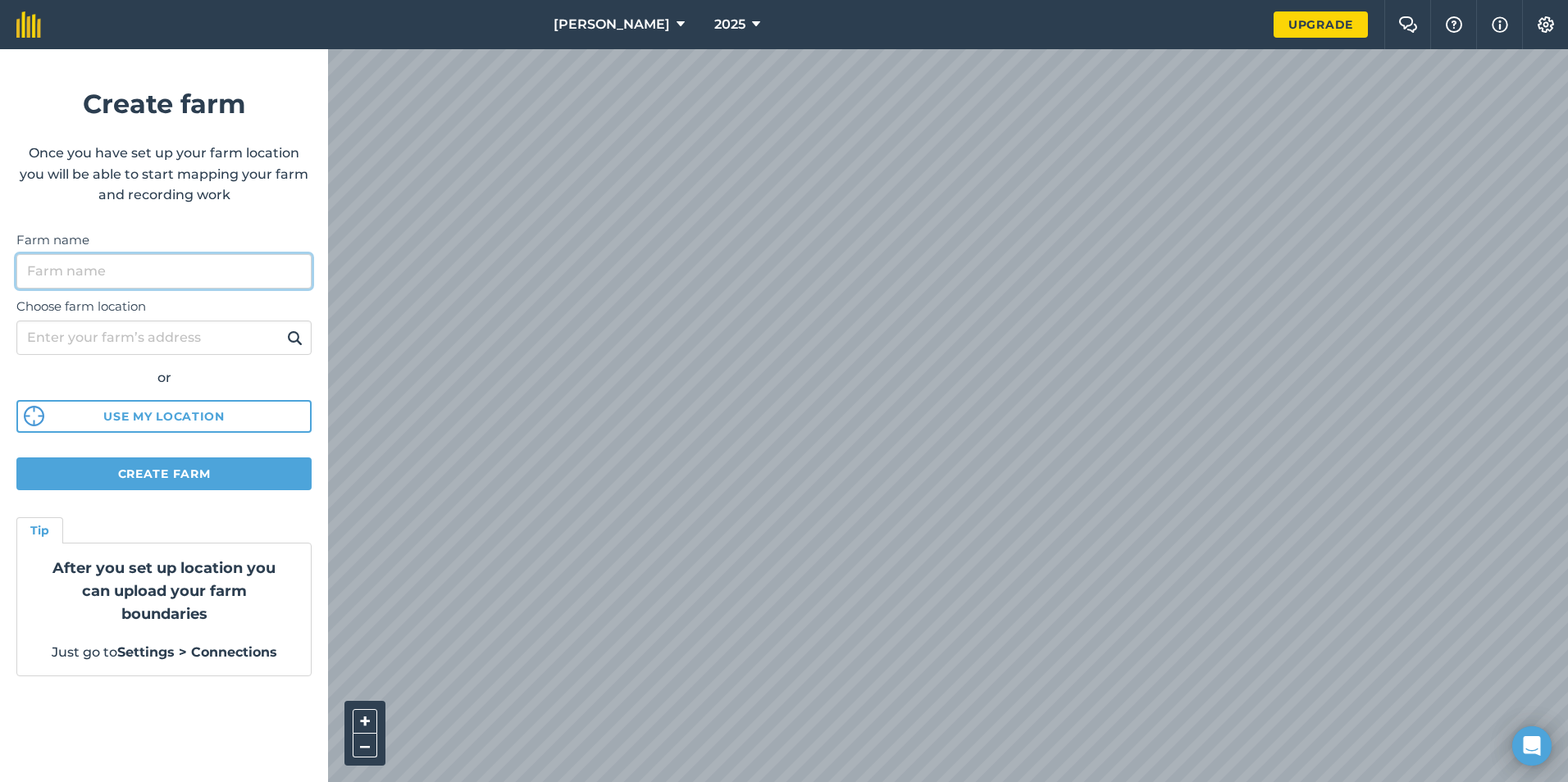
click at [109, 282] on input "Farm name" at bounding box center [164, 271] width 295 height 34
type input "r"
type input "[PERSON_NAME]"
click at [147, 336] on input "Choose farm location" at bounding box center [164, 337] width 295 height 34
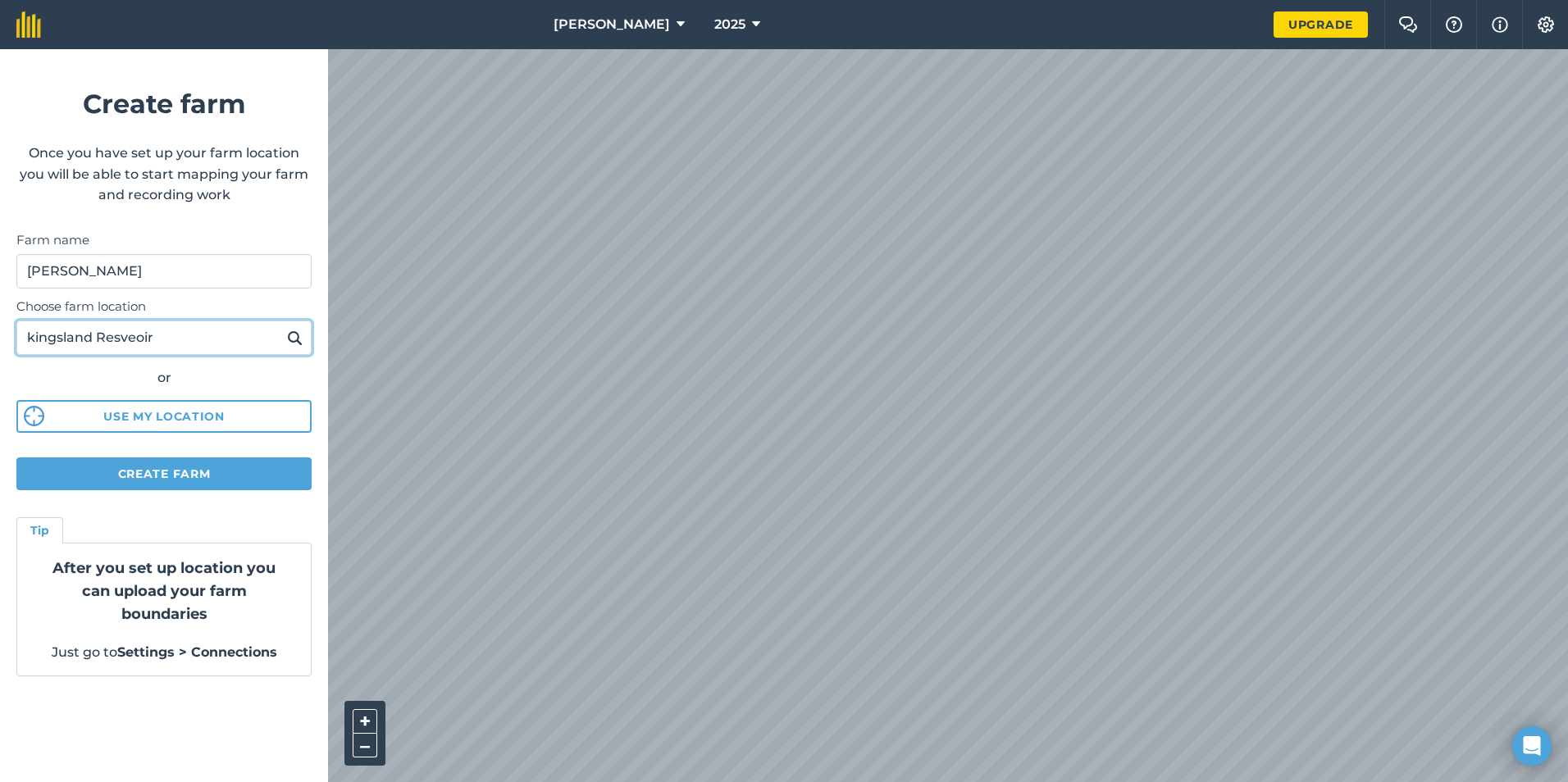
type input "kingsland Resveoir"
click at [296, 339] on img at bounding box center [295, 338] width 16 height 19
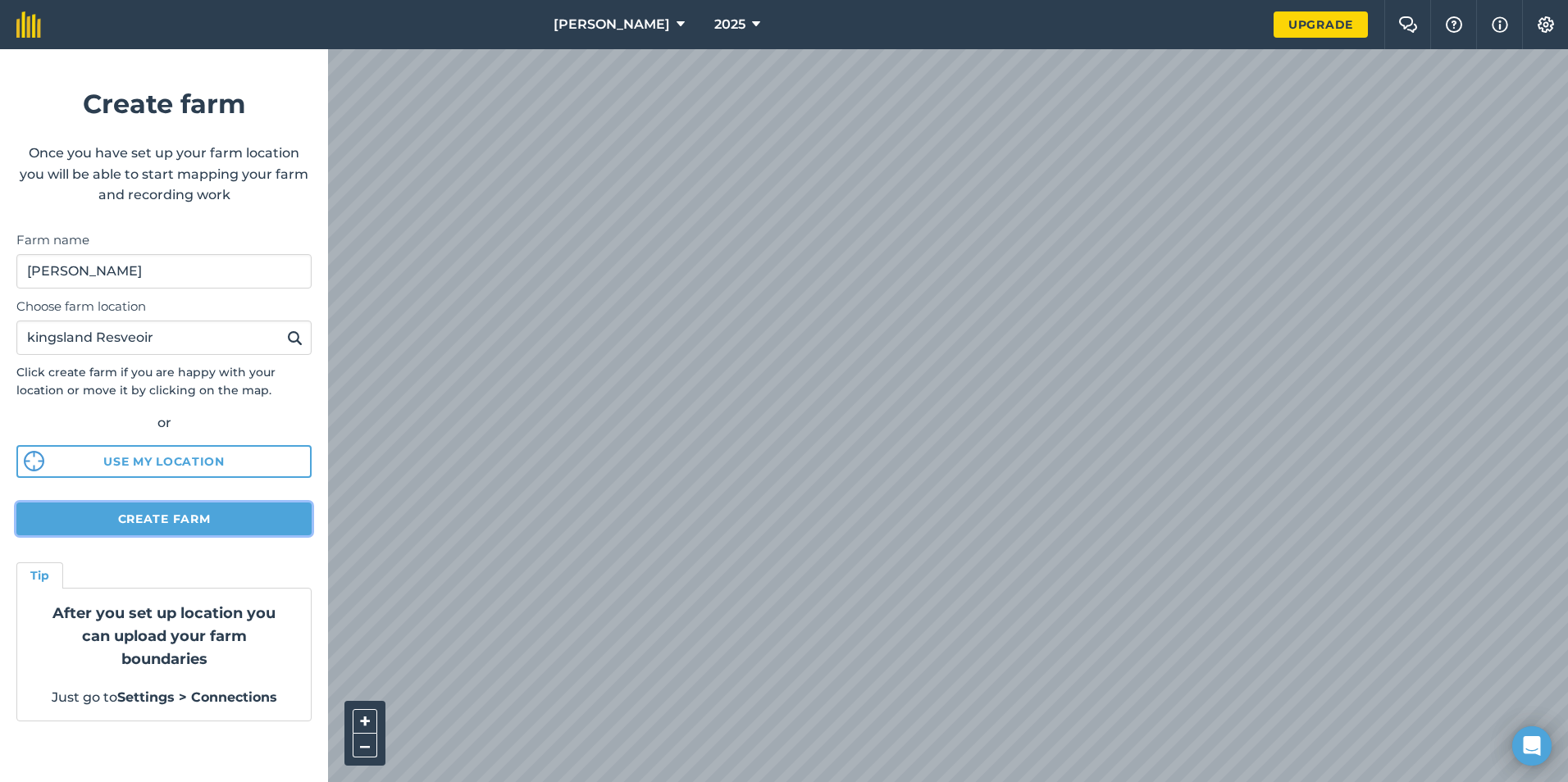
click at [201, 514] on button "Create farm" at bounding box center [164, 519] width 295 height 32
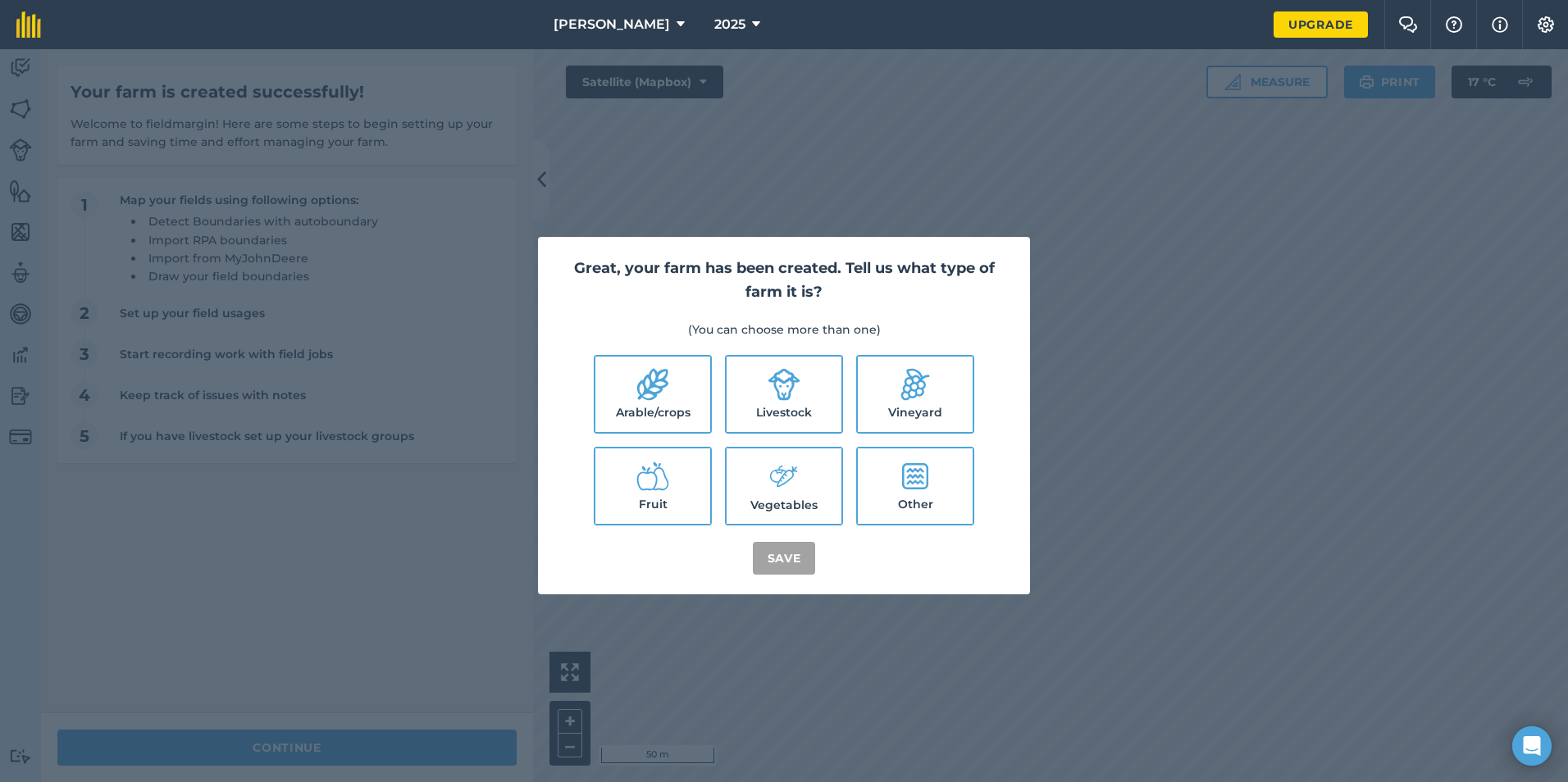
click at [621, 359] on label "Arable/crops" at bounding box center [652, 394] width 115 height 75
checkbox input "true"
click at [802, 562] on button "Save" at bounding box center [784, 558] width 63 height 32
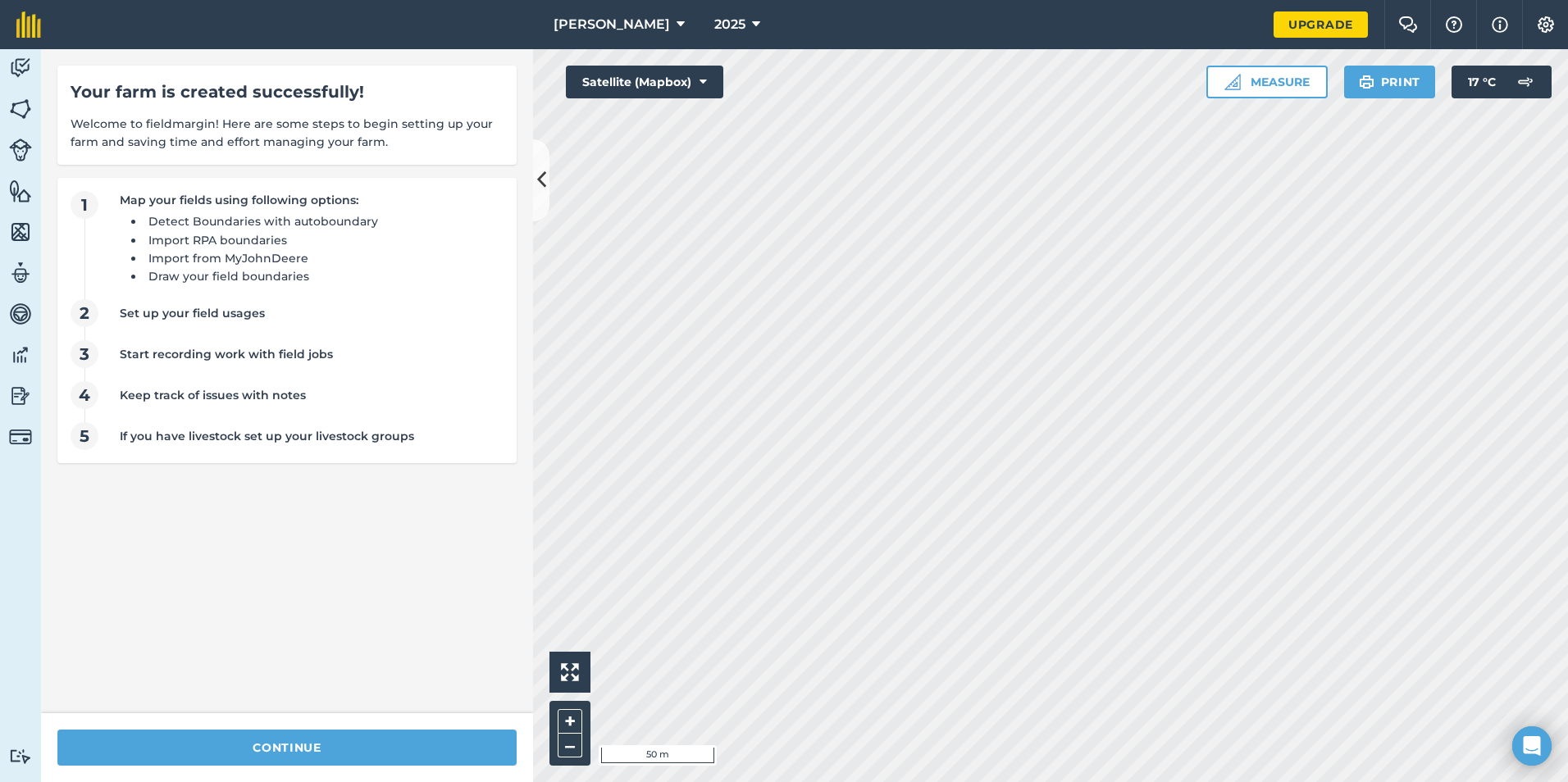
click at [484, 728] on div "continue" at bounding box center [287, 747] width 492 height 69
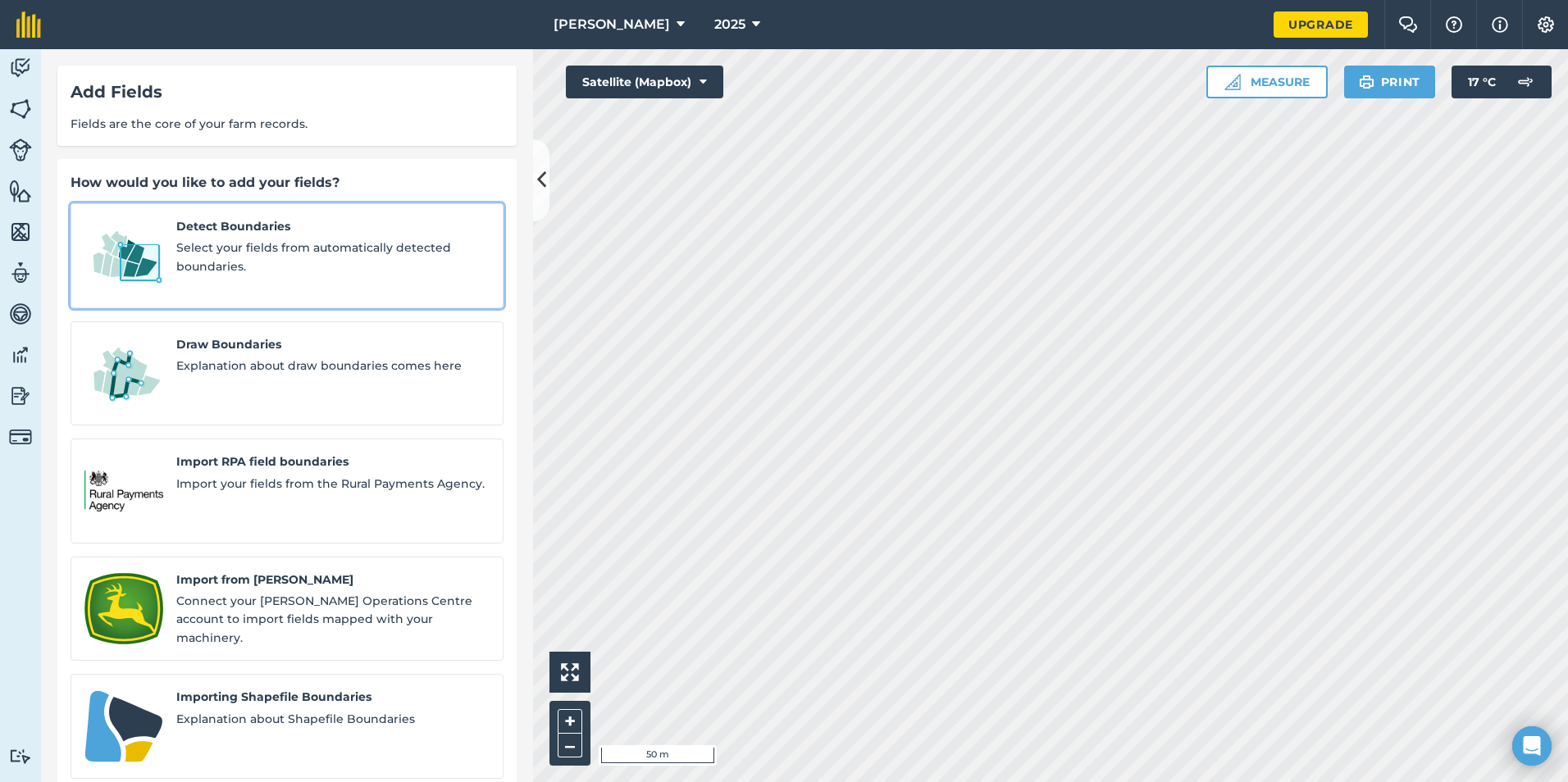
click at [200, 224] on span "Detect Boundaries" at bounding box center [333, 226] width 313 height 18
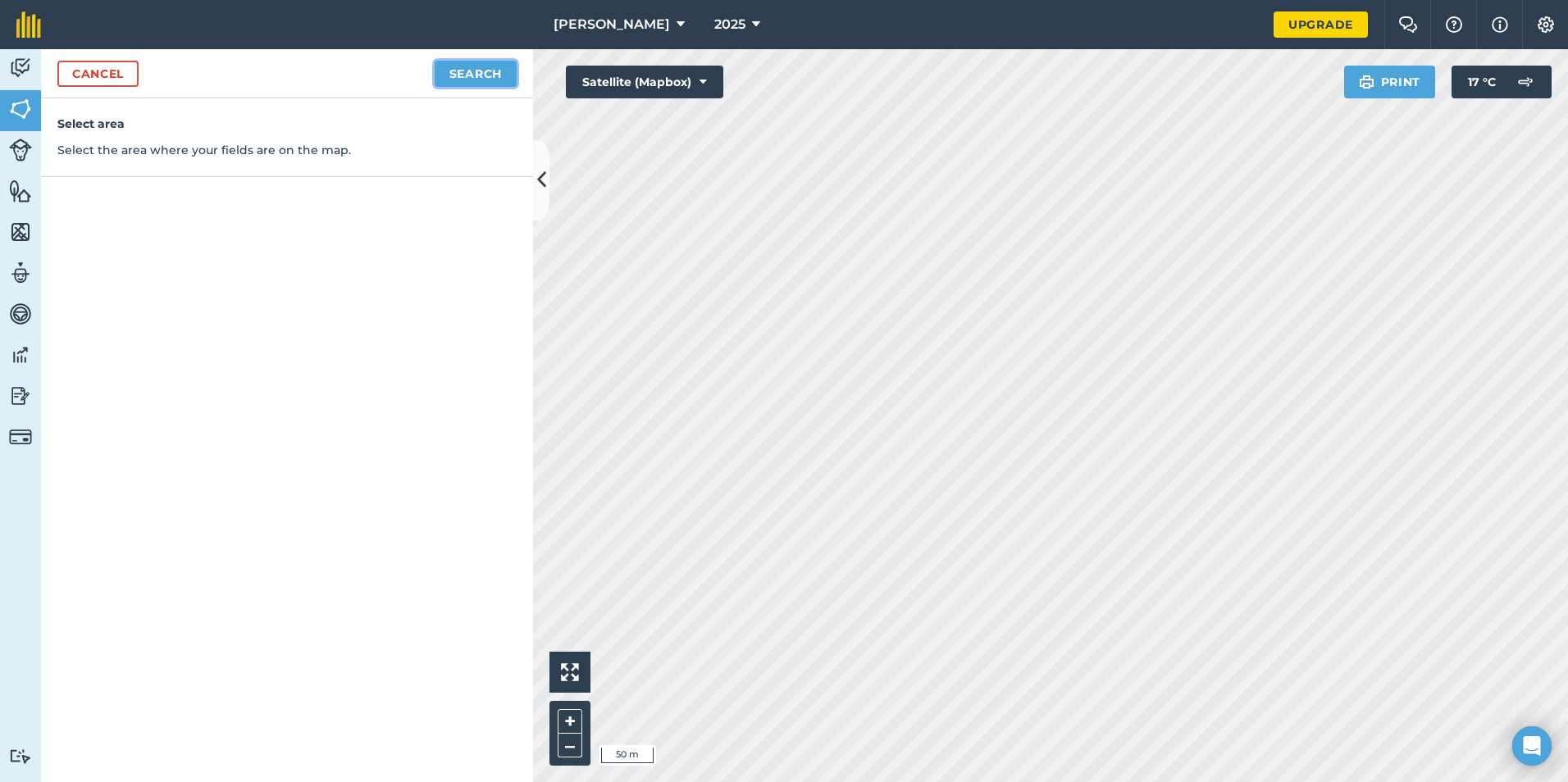
click at [494, 73] on button "Search" at bounding box center [476, 73] width 82 height 26
click at [330, 80] on button "Continue to edit boundaries" at bounding box center [392, 73] width 248 height 26
click at [334, 78] on button "Continue to name fields" at bounding box center [410, 73] width 213 height 26
type input "4"
click at [486, 81] on button "Save" at bounding box center [485, 73] width 63 height 26
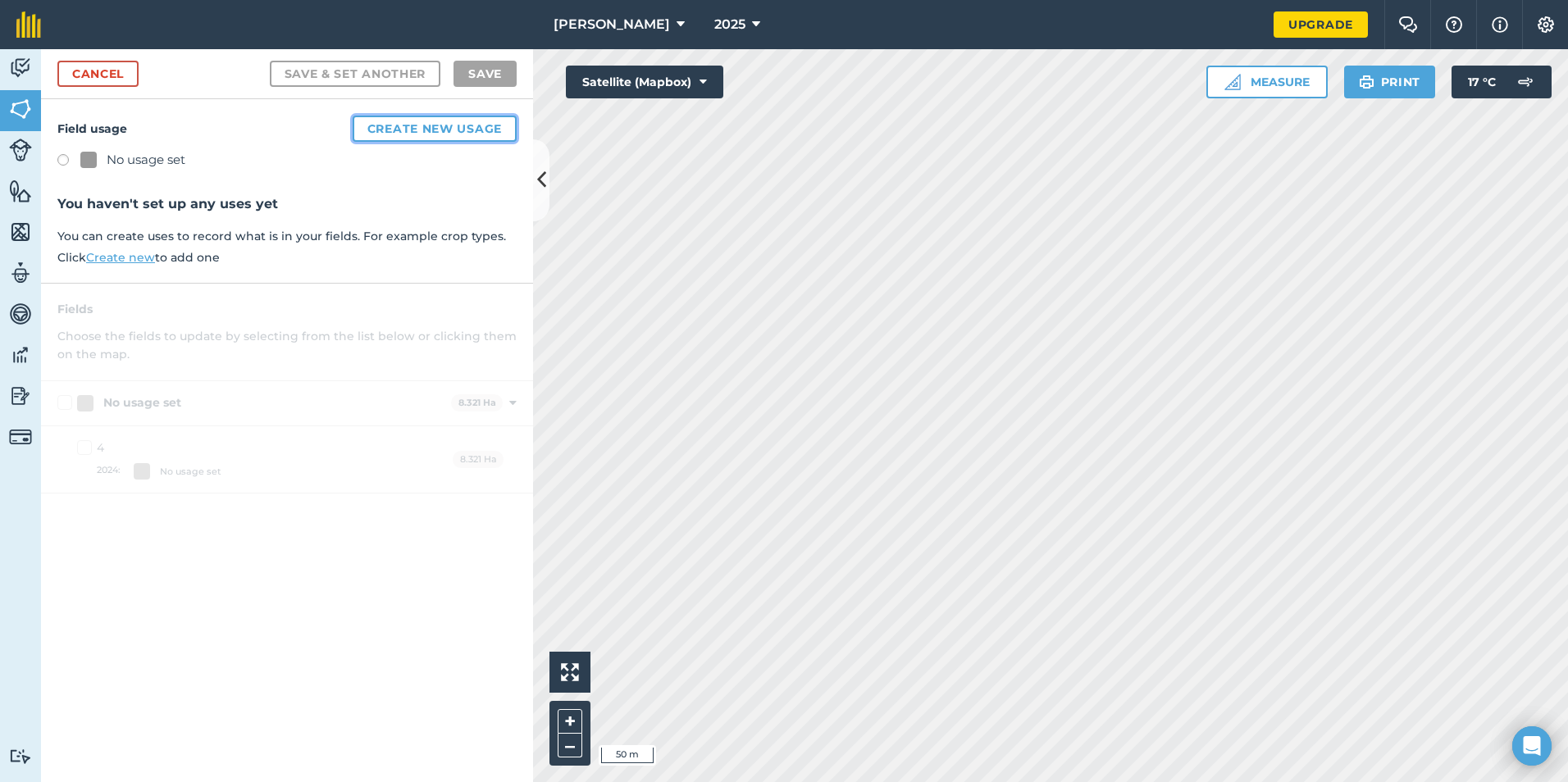
click at [421, 123] on button "Create new usage" at bounding box center [434, 129] width 164 height 26
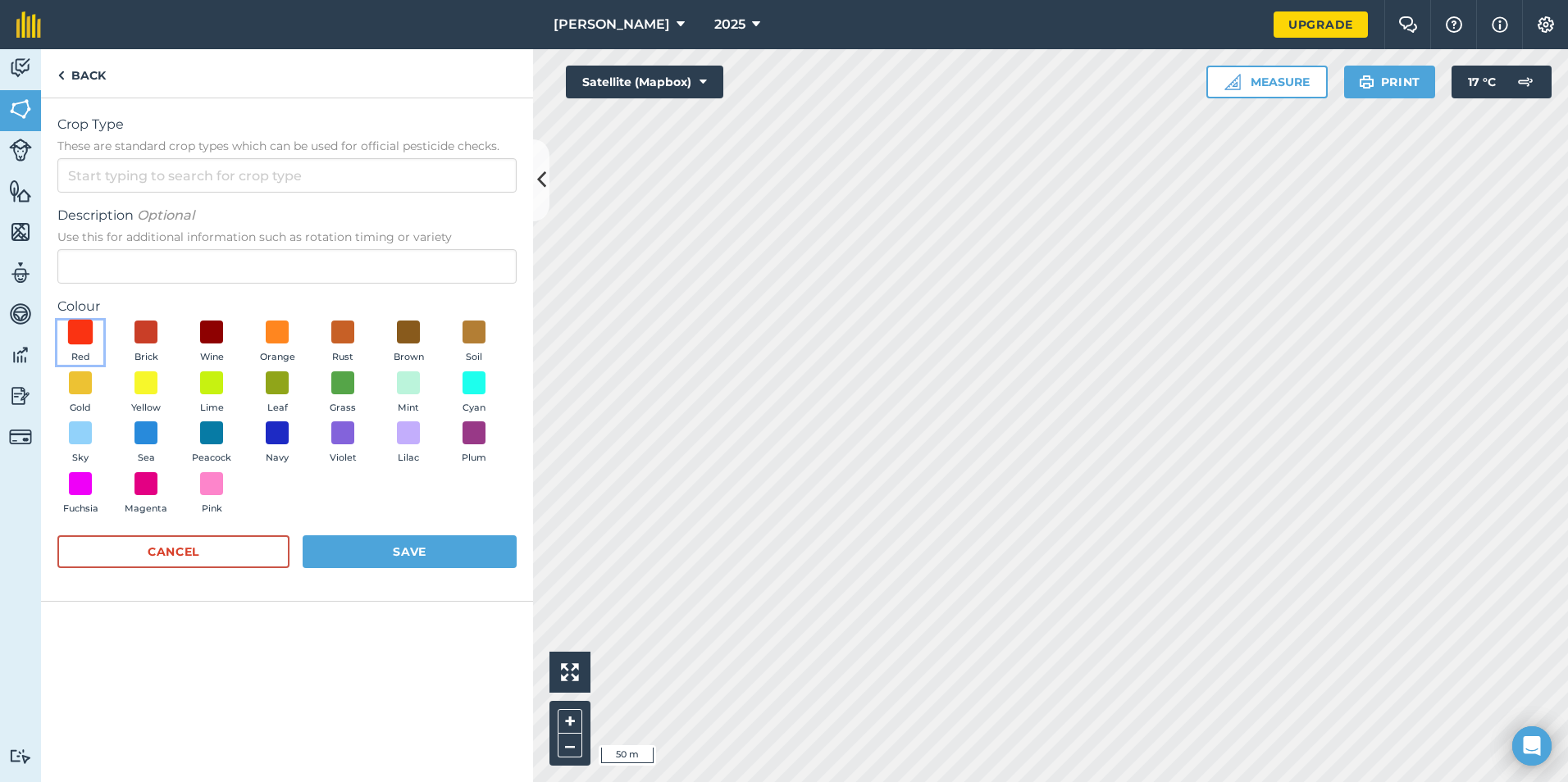
click at [82, 327] on span at bounding box center [80, 332] width 25 height 25
click at [183, 161] on input "Crop Type These are standard crop types which can be used for official pesticid…" at bounding box center [287, 175] width 459 height 34
click at [177, 219] on li "Other" at bounding box center [287, 213] width 458 height 38
type input "Other"
click at [341, 536] on button "Save" at bounding box center [410, 551] width 214 height 32
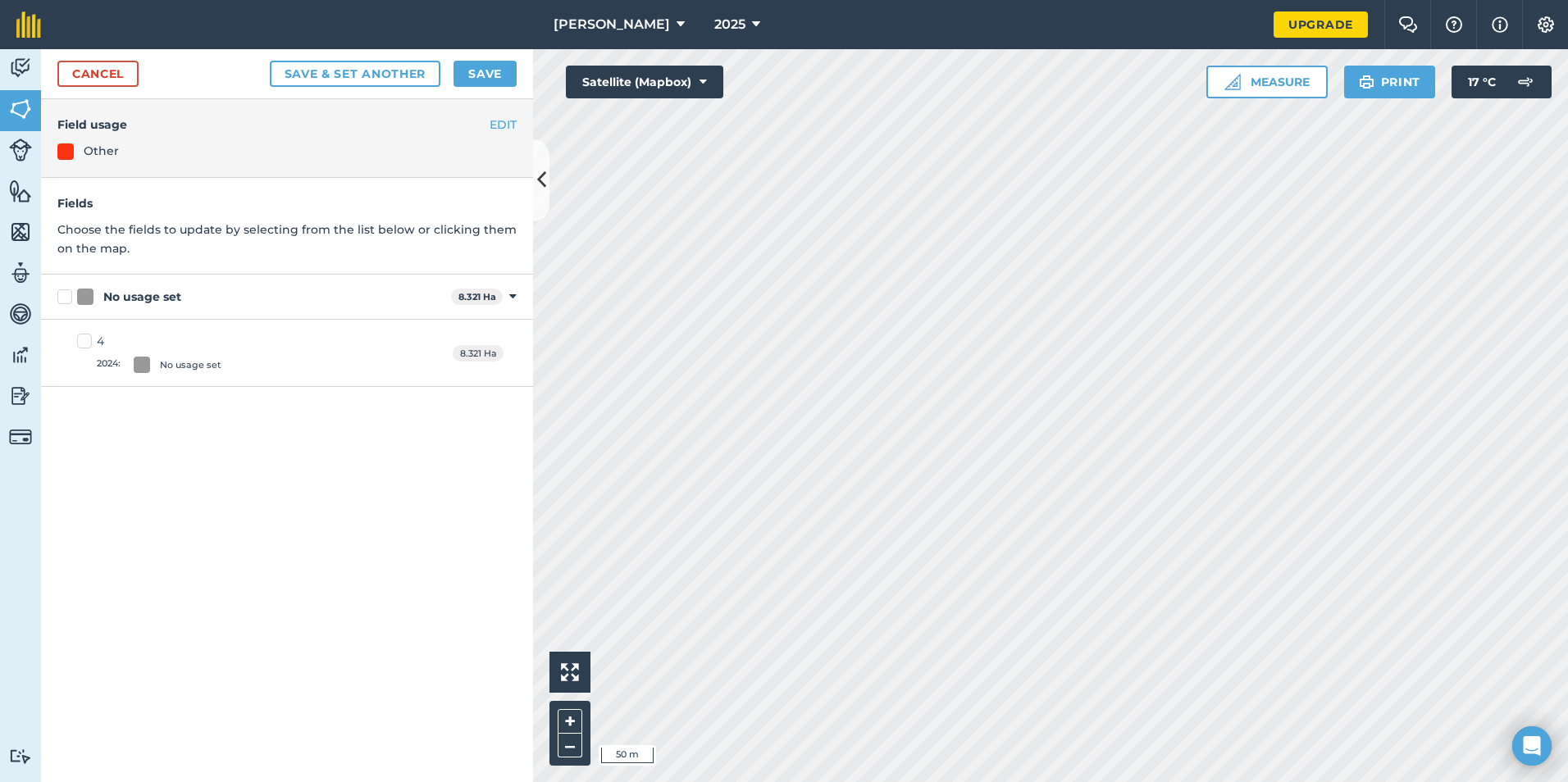
click at [199, 322] on div "4 2024 : No usage set 8.321 Ha" at bounding box center [287, 353] width 492 height 67
click at [190, 344] on div "4" at bounding box center [159, 342] width 124 height 17
click at [88, 344] on input "4 2024 : No usage set" at bounding box center [82, 339] width 10 height 10
checkbox input "true"
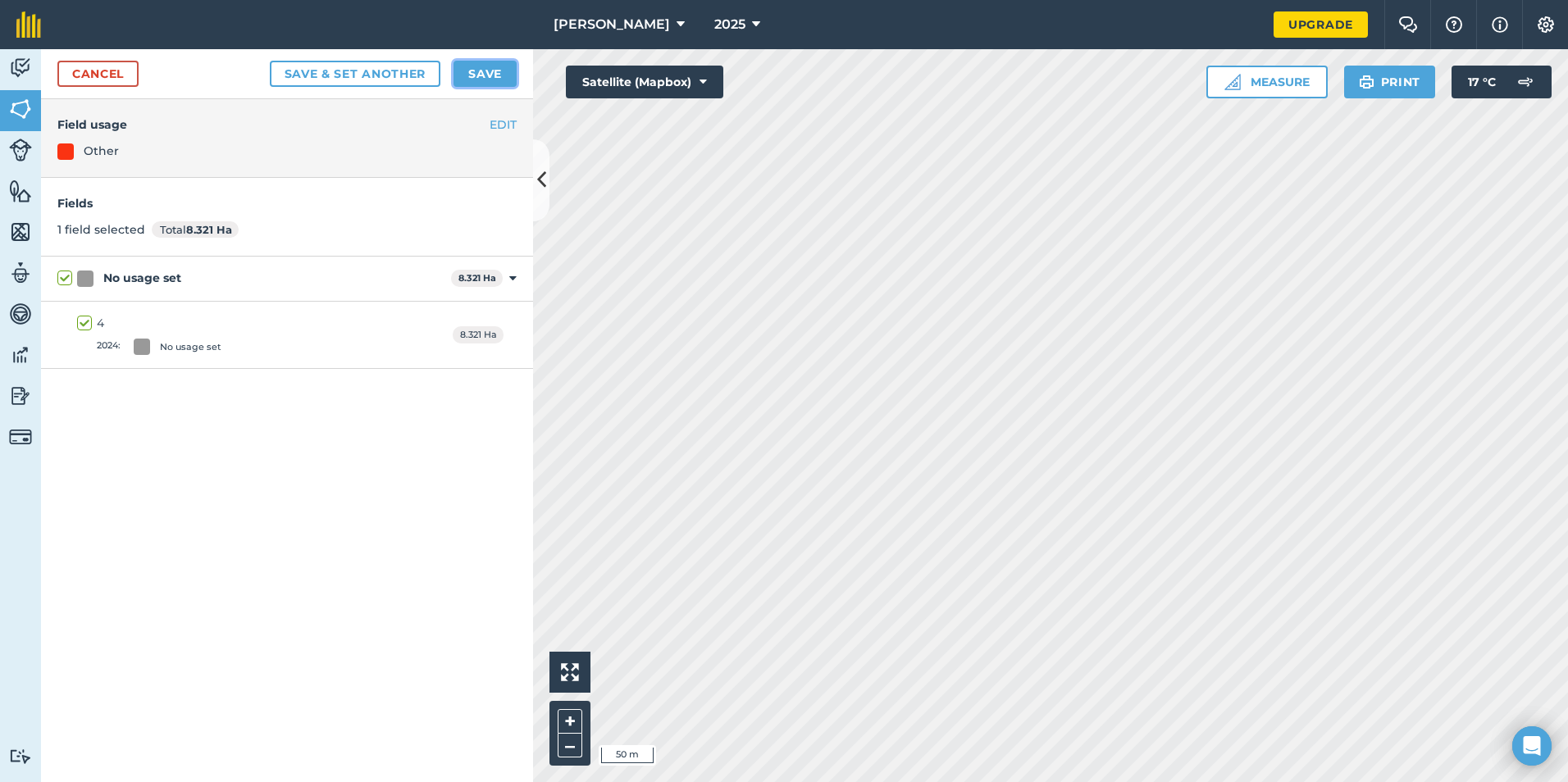
click at [492, 73] on button "Save" at bounding box center [485, 73] width 63 height 26
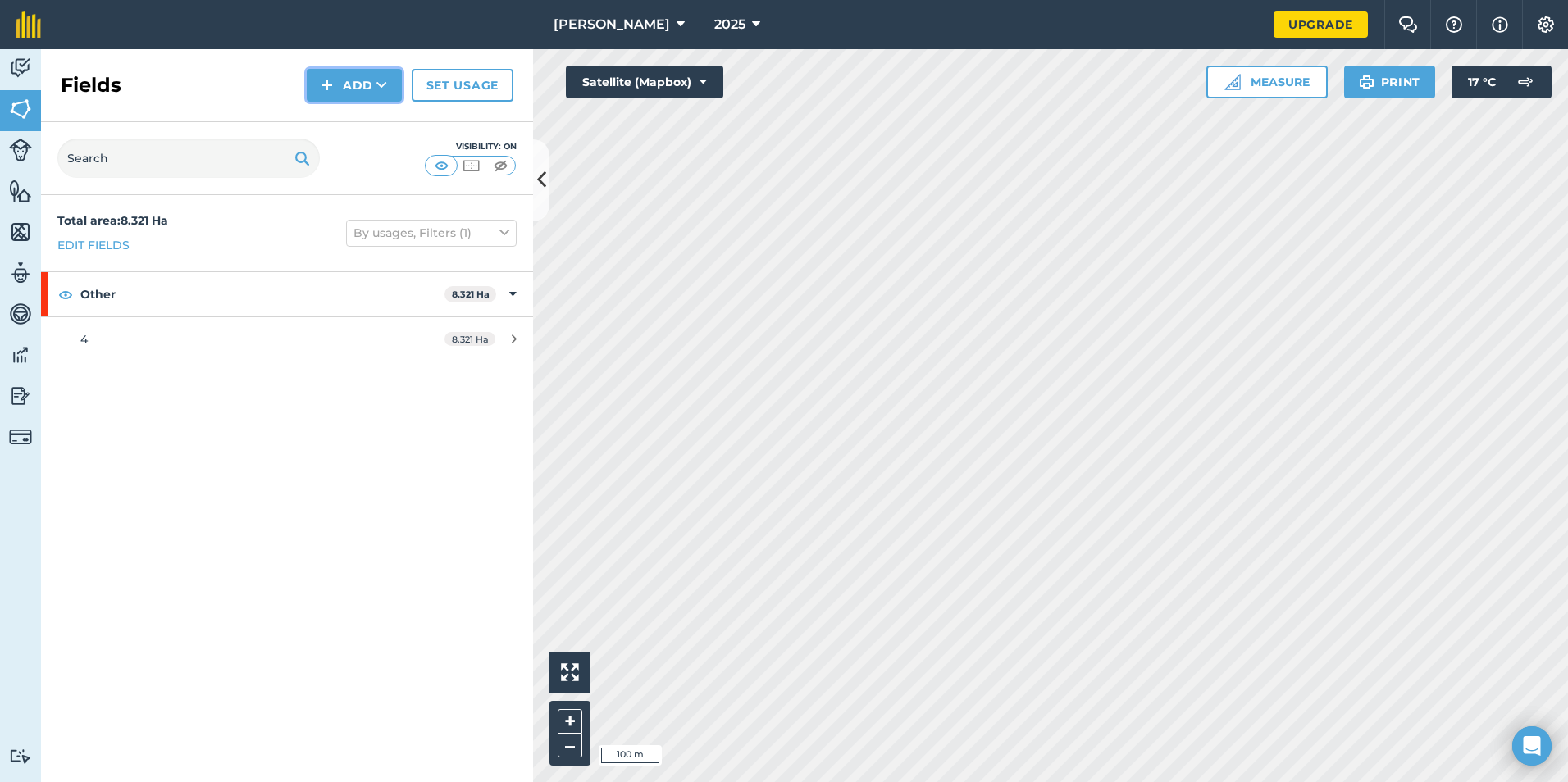
click at [386, 75] on button "Add" at bounding box center [354, 85] width 95 height 32
click at [368, 118] on link "Draw" at bounding box center [354, 122] width 90 height 36
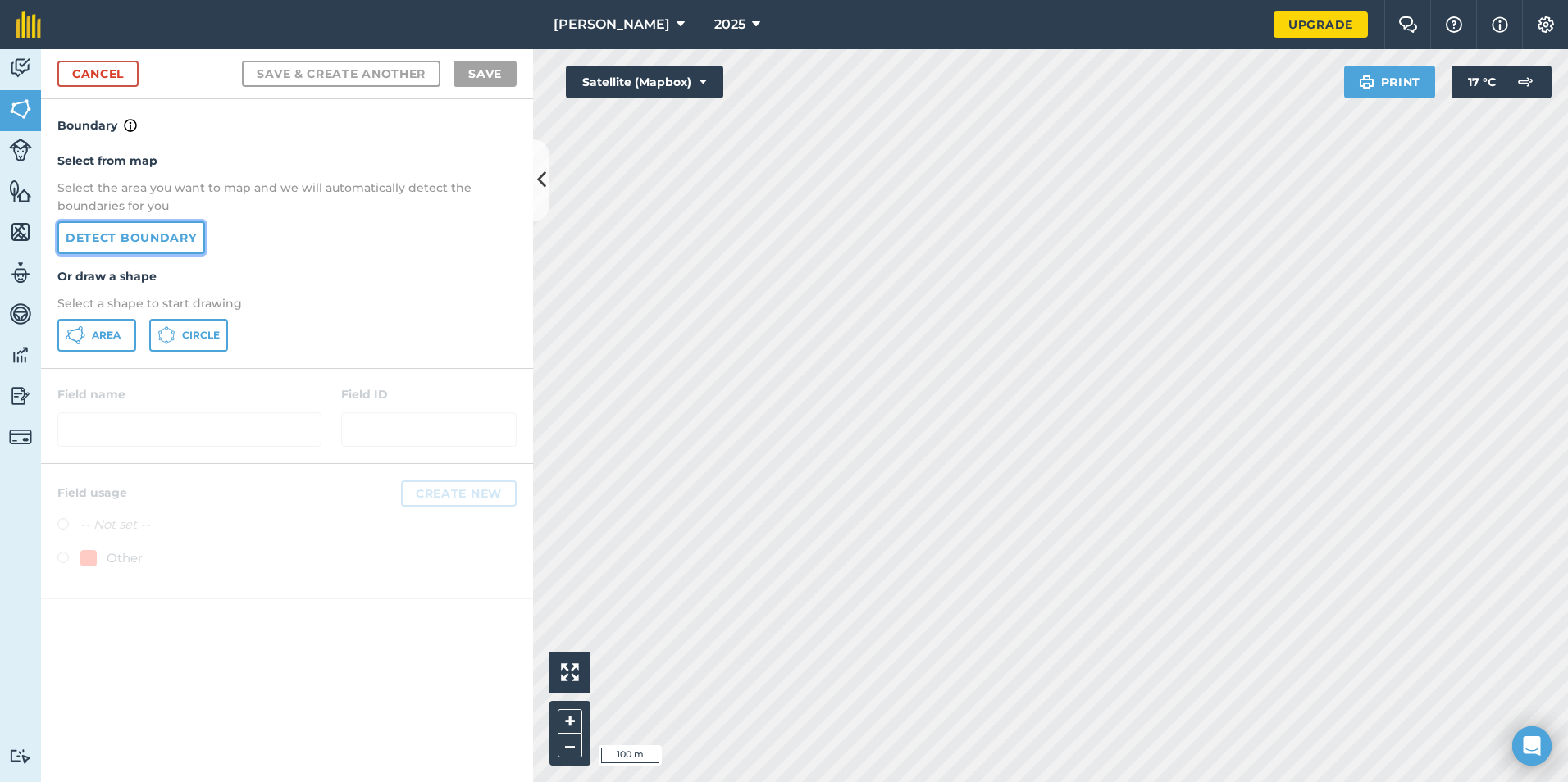
click at [136, 228] on link "Detect boundary" at bounding box center [131, 237] width 148 height 32
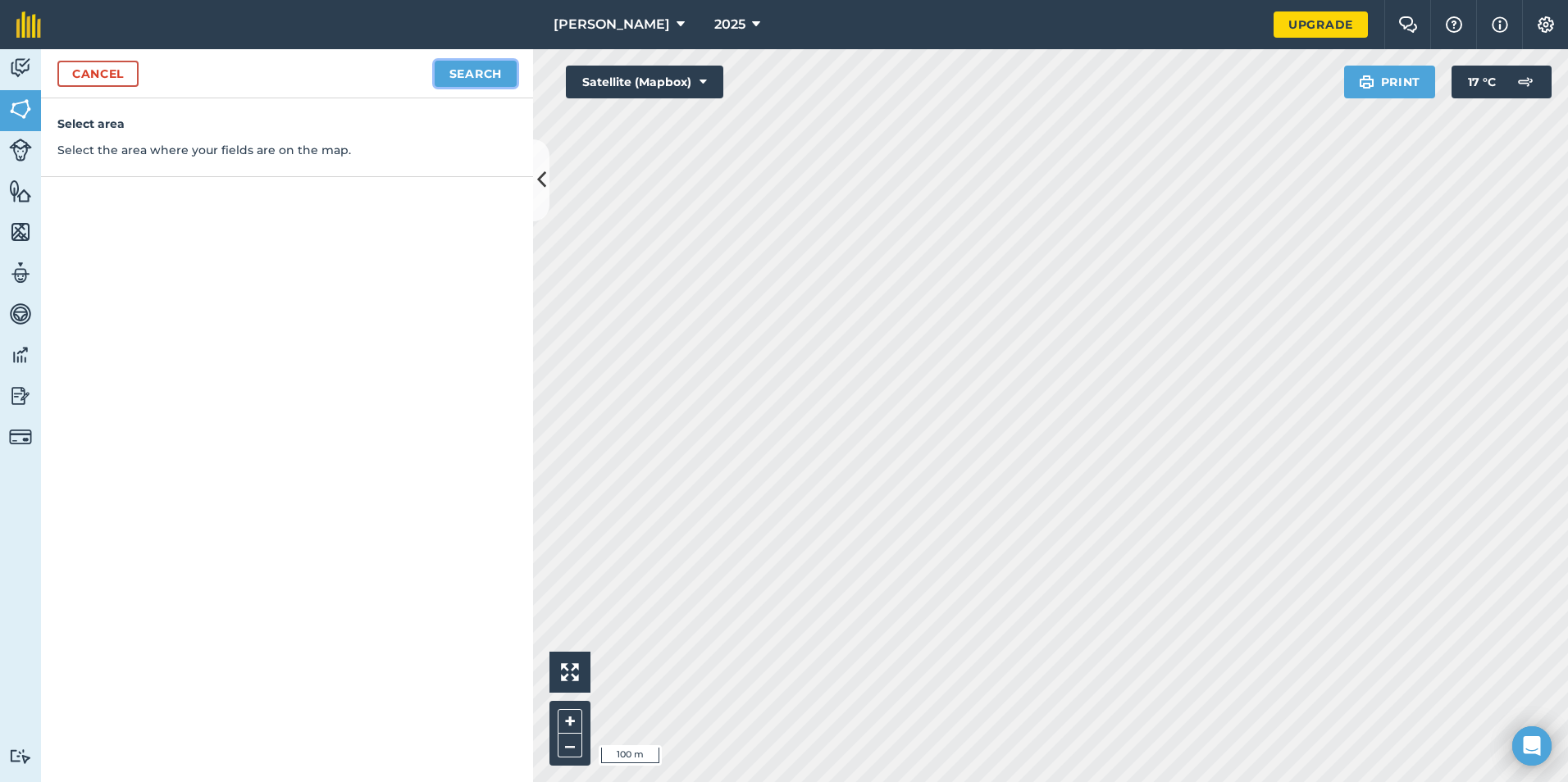
click at [476, 74] on button "Search" at bounding box center [476, 73] width 82 height 26
click at [364, 76] on button "Continue to edit boundaries" at bounding box center [392, 73] width 248 height 26
click at [343, 78] on button "Continue to name fields" at bounding box center [410, 73] width 213 height 26
click at [216, 171] on input "text" at bounding box center [216, 157] width 268 height 34
type input "5"
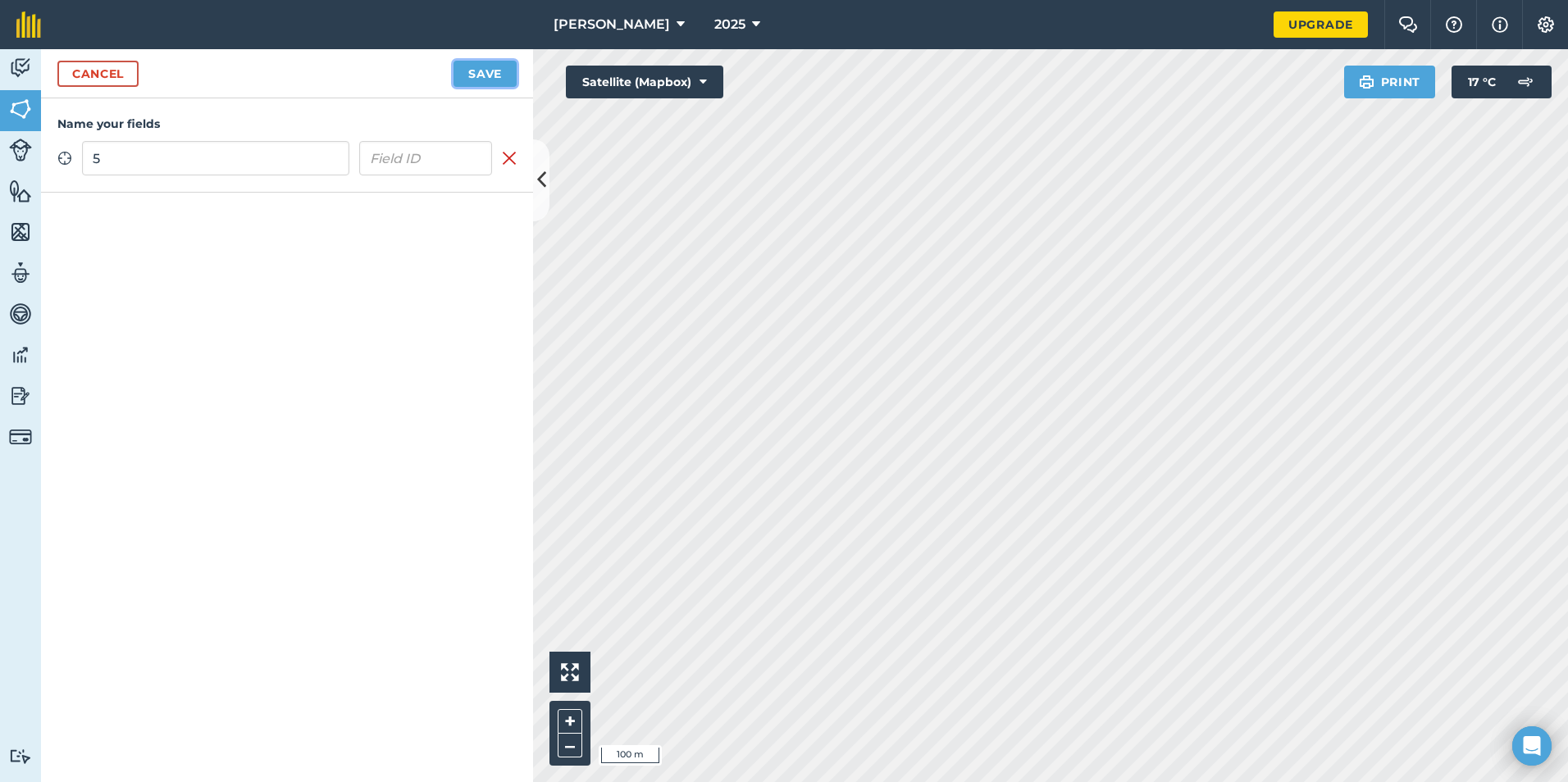
click at [474, 73] on button "Save" at bounding box center [485, 73] width 63 height 26
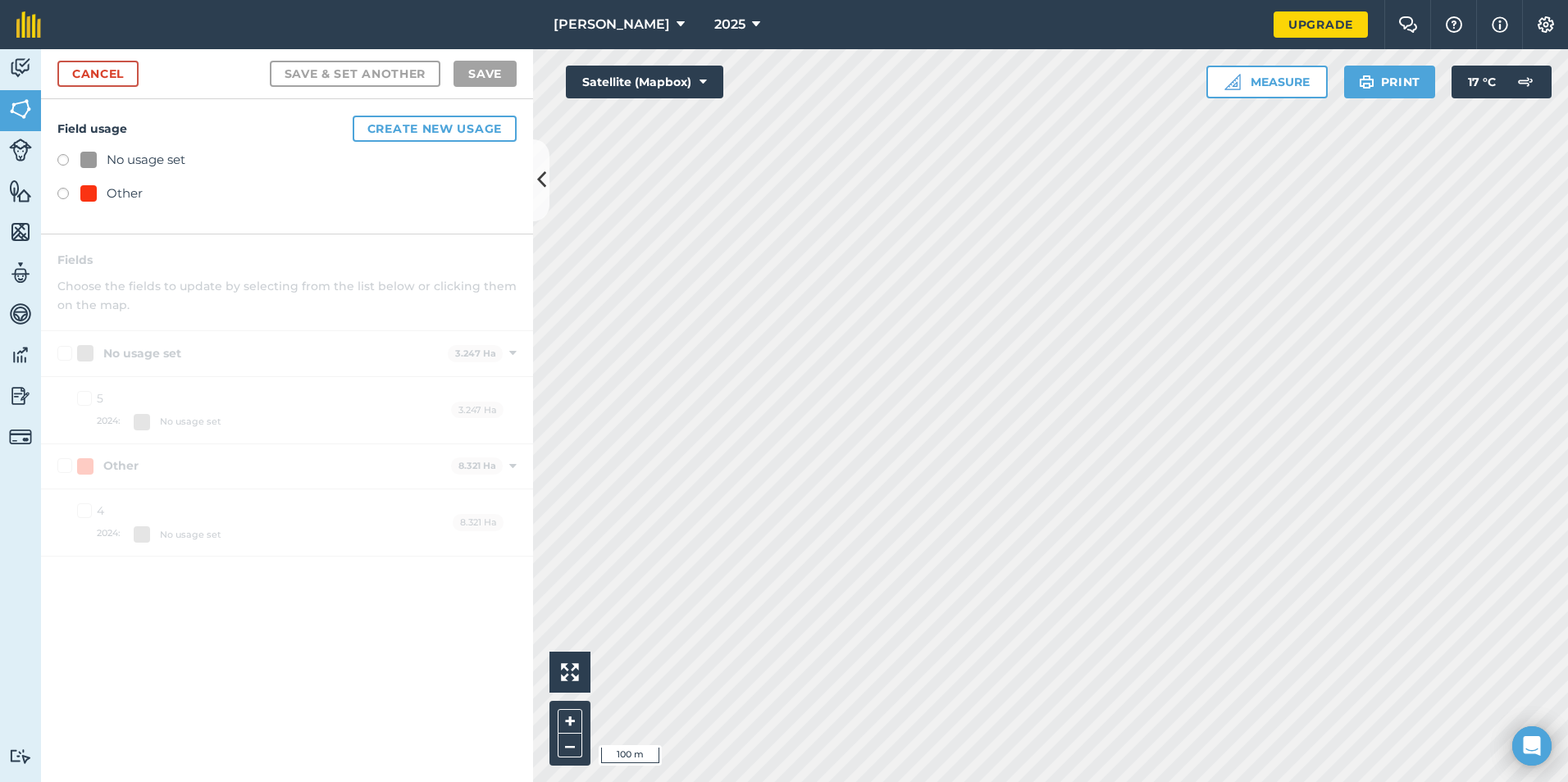
click at [104, 186] on div "Other" at bounding box center [111, 193] width 62 height 19
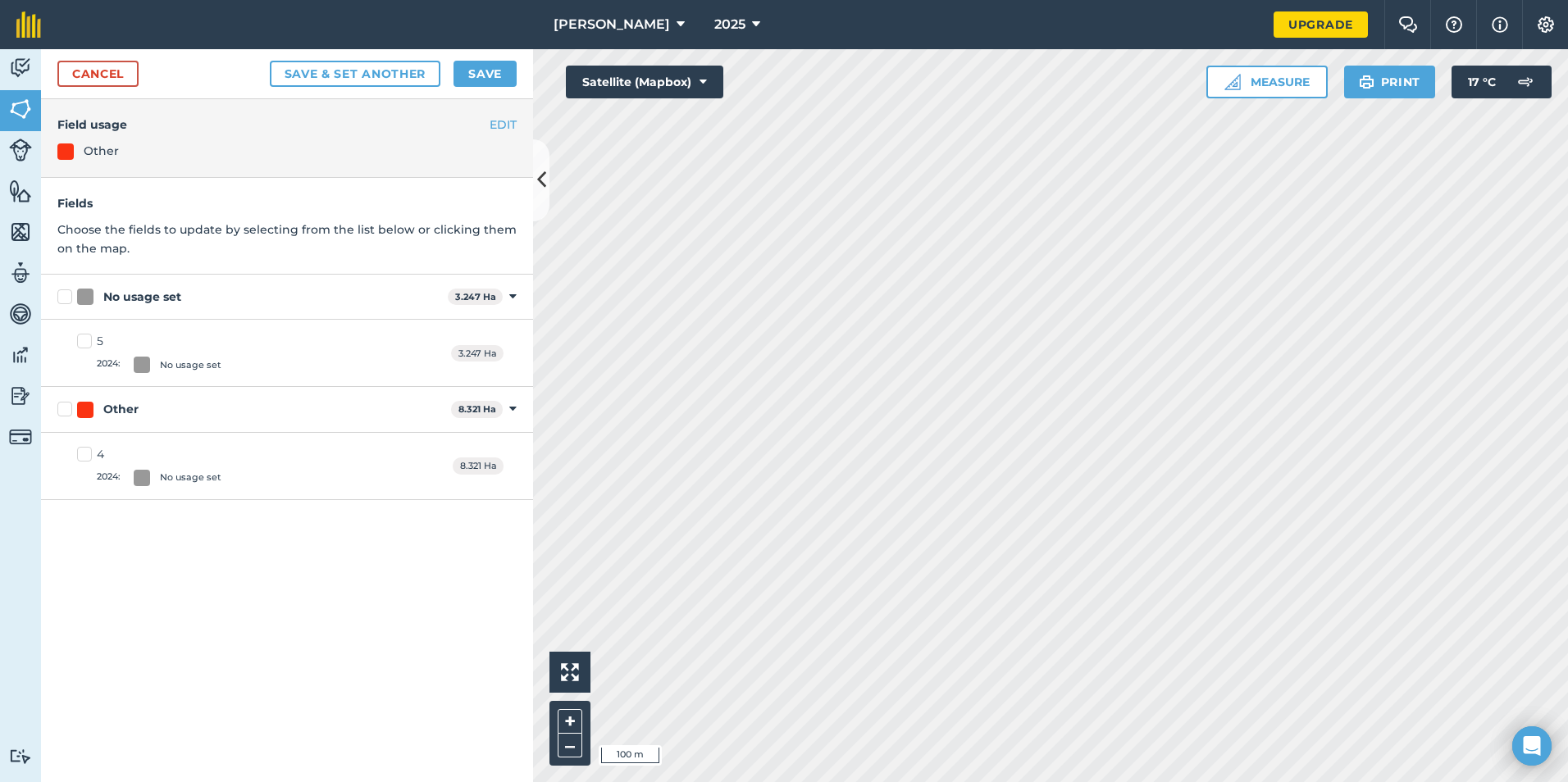
click at [162, 307] on div "No usage set 3.247 Ha Toggle showing No usage set fields" at bounding box center [287, 297] width 492 height 45
click at [172, 292] on div "No usage set" at bounding box center [142, 297] width 78 height 17
click at [68, 292] on input "No usage set" at bounding box center [63, 294] width 10 height 10
checkbox input "true"
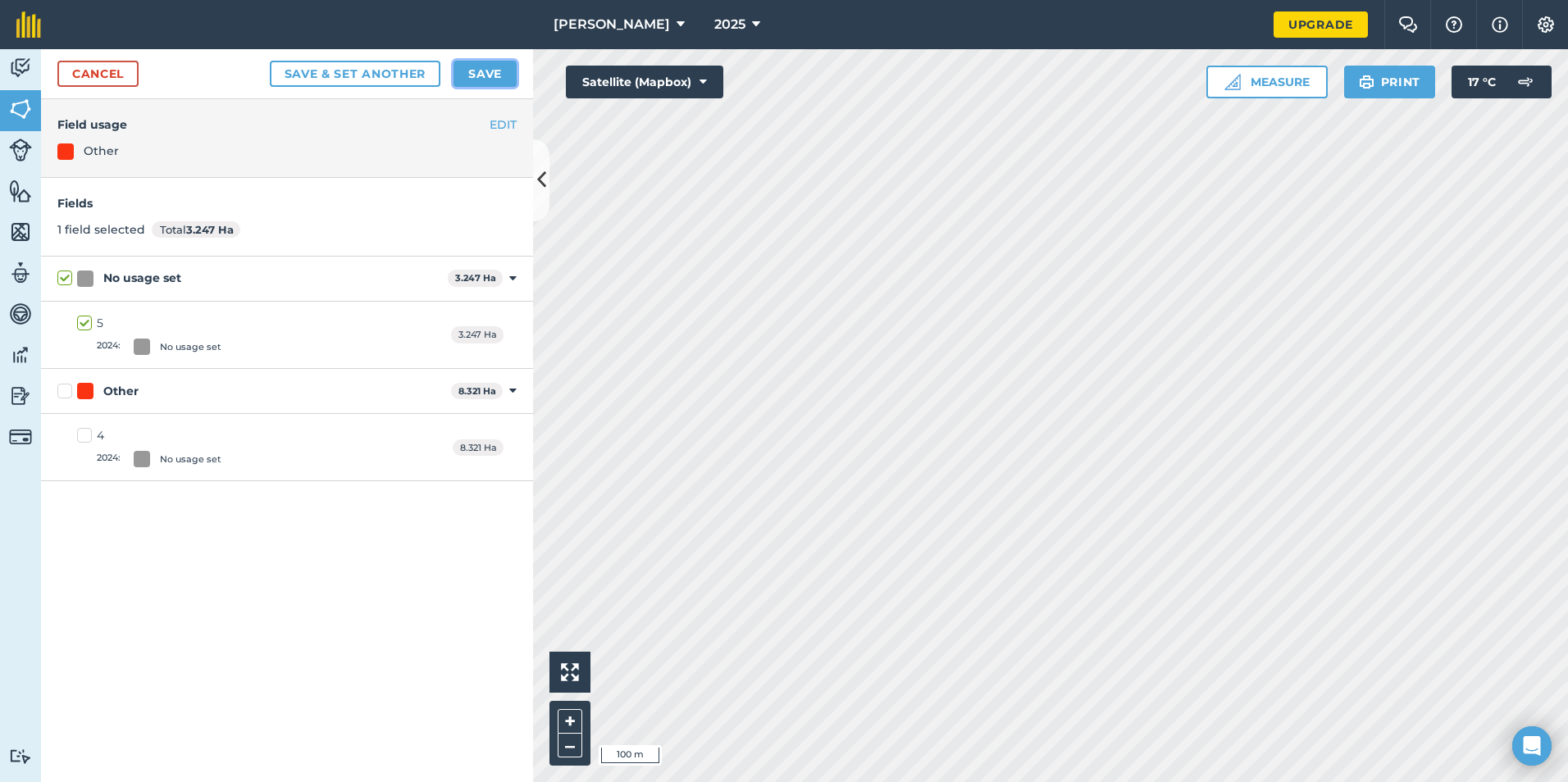
click at [487, 84] on button "Save" at bounding box center [485, 73] width 63 height 26
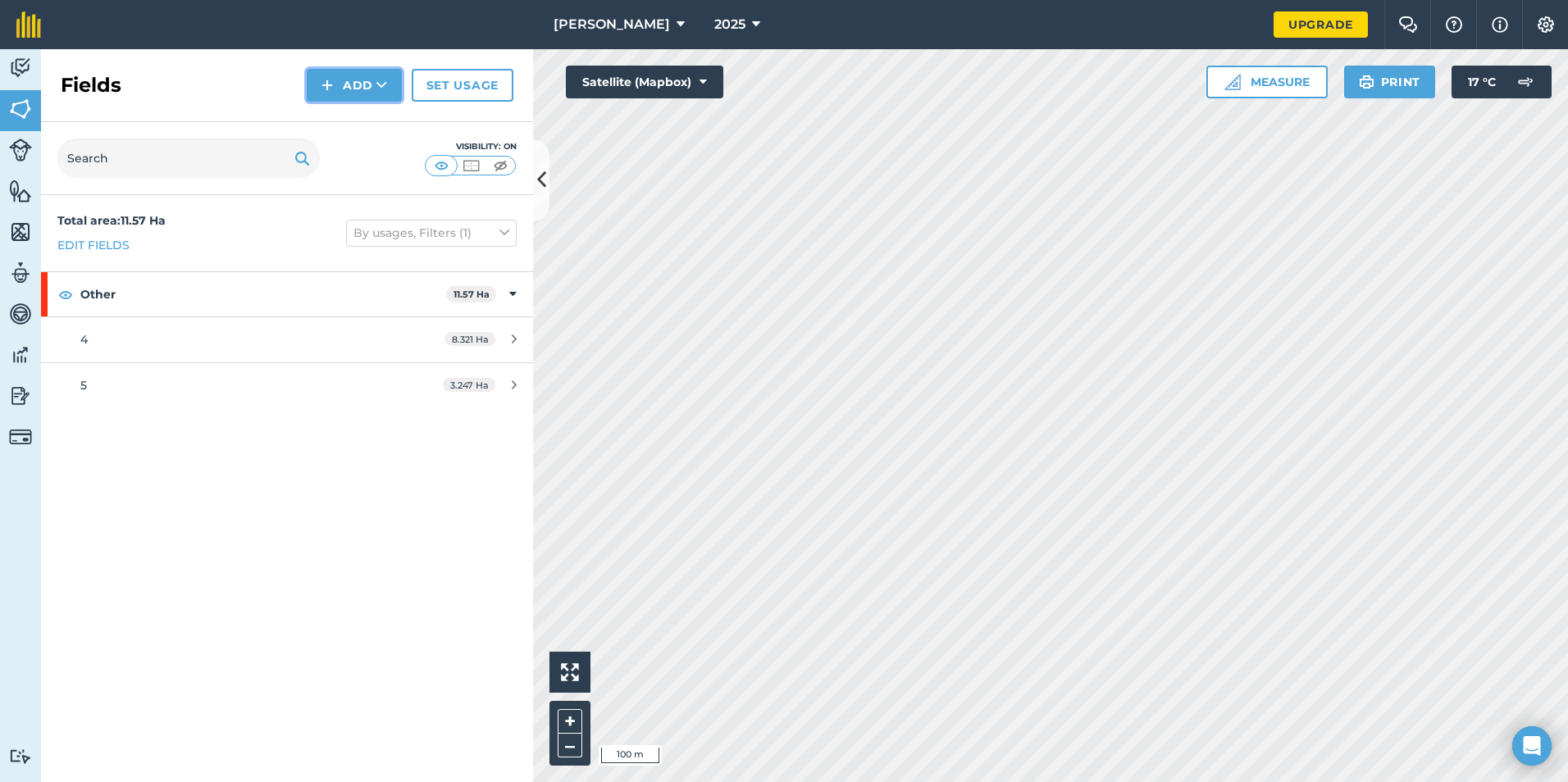
click at [393, 94] on button "Add" at bounding box center [354, 85] width 95 height 32
click at [372, 118] on link "Draw" at bounding box center [354, 122] width 90 height 36
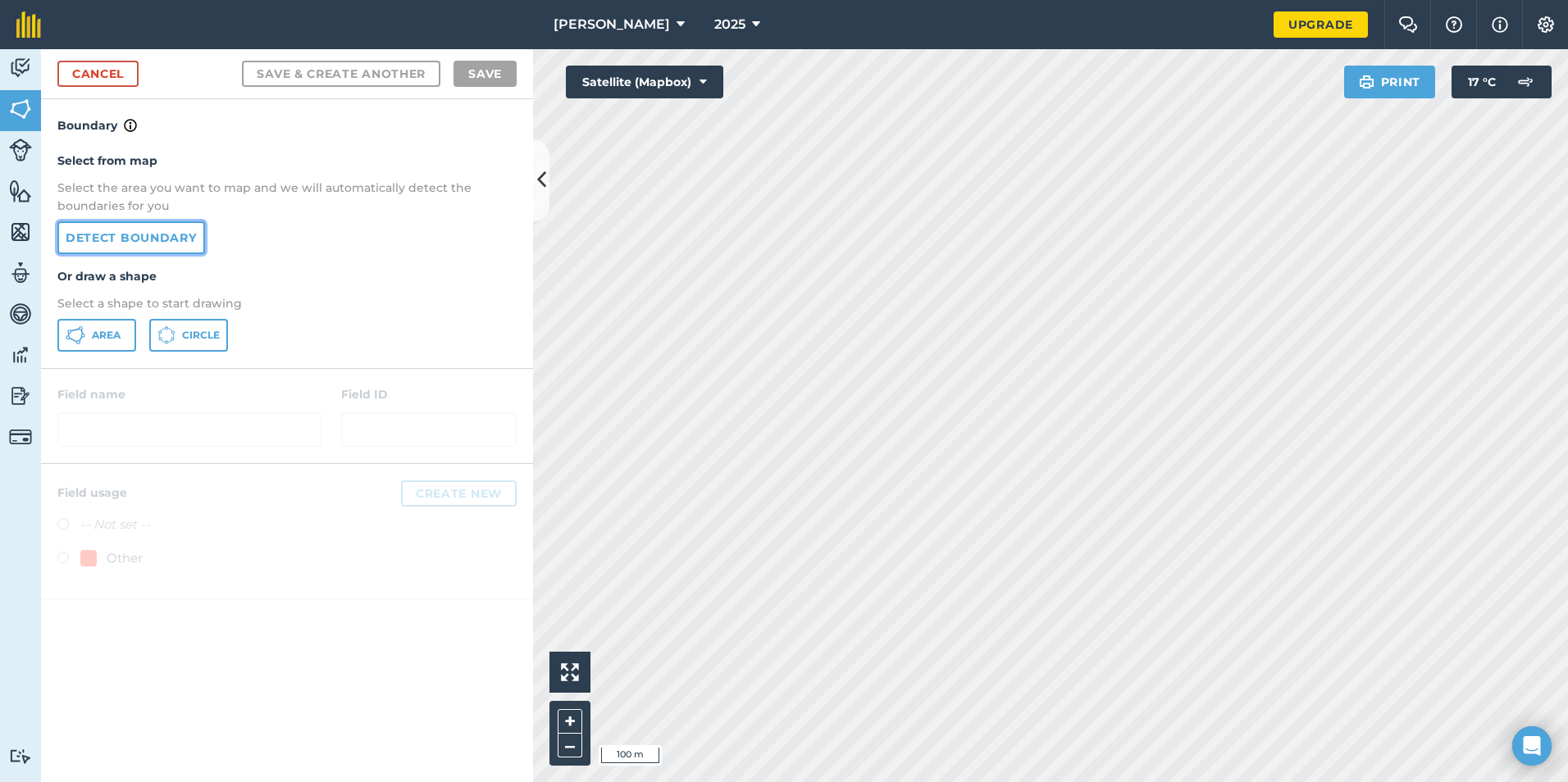
click at [148, 240] on link "Detect boundary" at bounding box center [131, 237] width 148 height 32
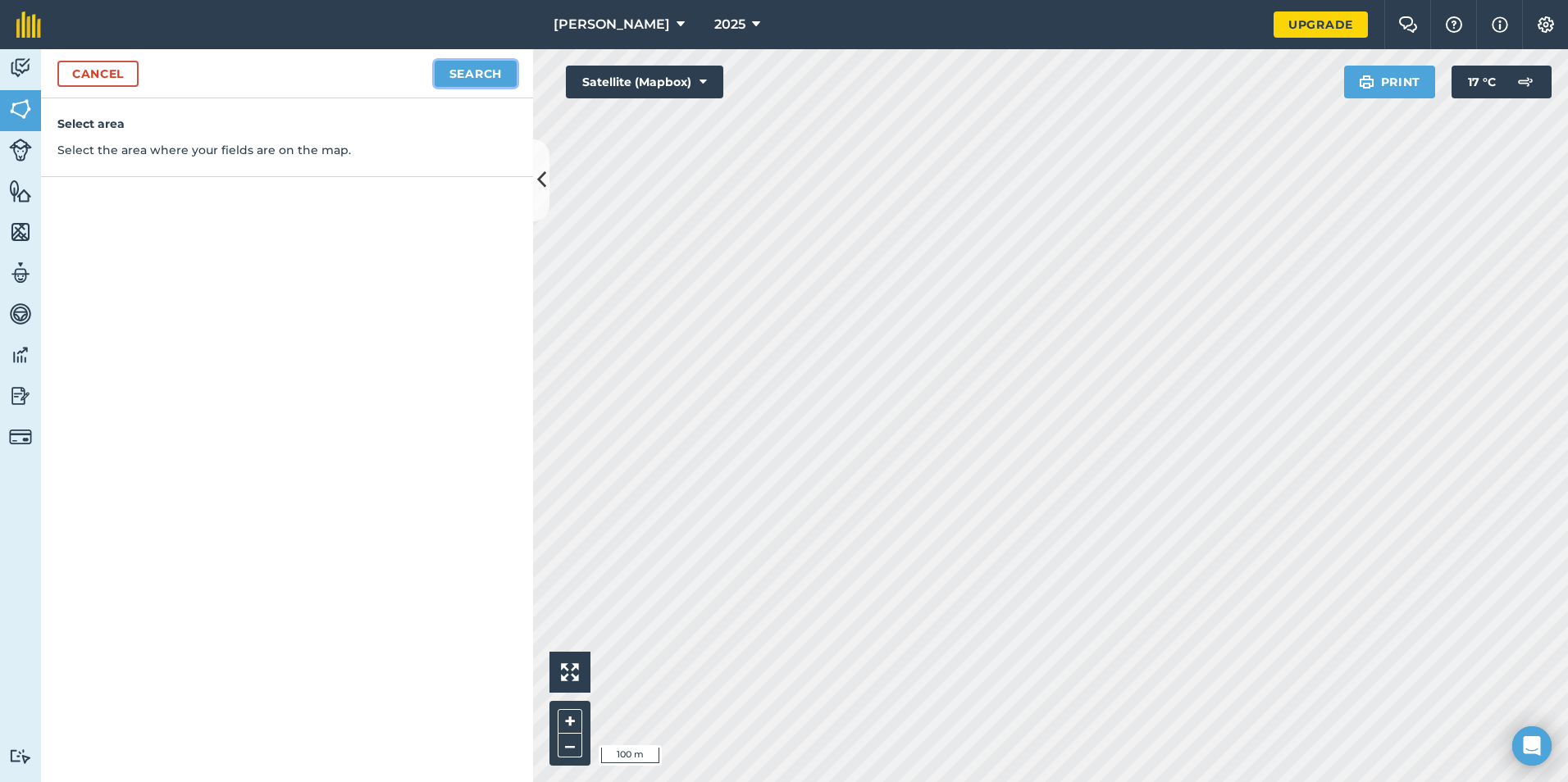
click at [497, 81] on button "Search" at bounding box center [476, 73] width 82 height 26
click at [492, 78] on button "Continue to edit boundaries" at bounding box center [392, 73] width 248 height 26
click at [491, 78] on button "Continue to name fields" at bounding box center [410, 73] width 213 height 26
click at [304, 146] on input "text" at bounding box center [216, 157] width 268 height 34
type input "6"
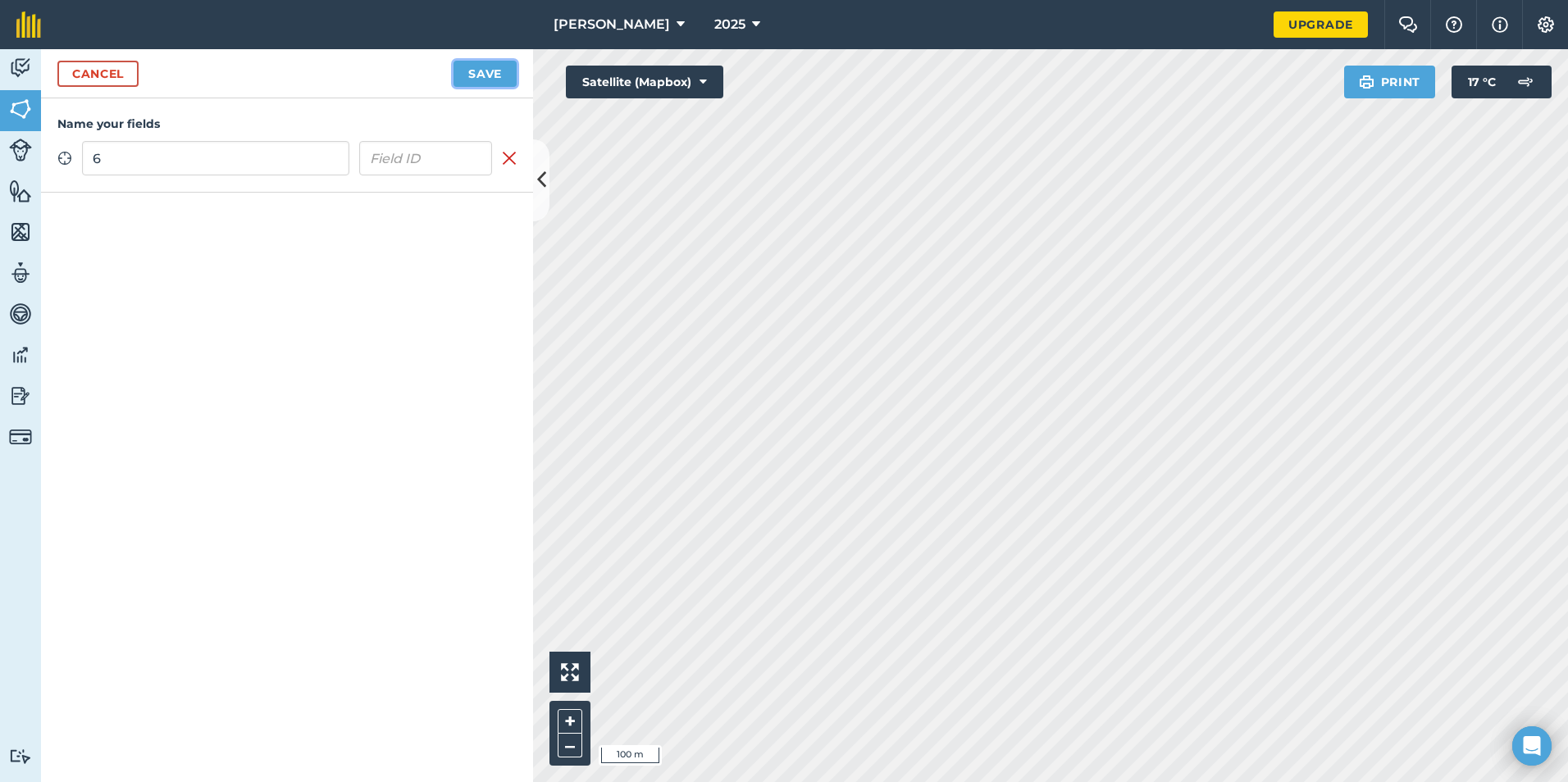
click at [479, 84] on button "Save" at bounding box center [485, 73] width 63 height 26
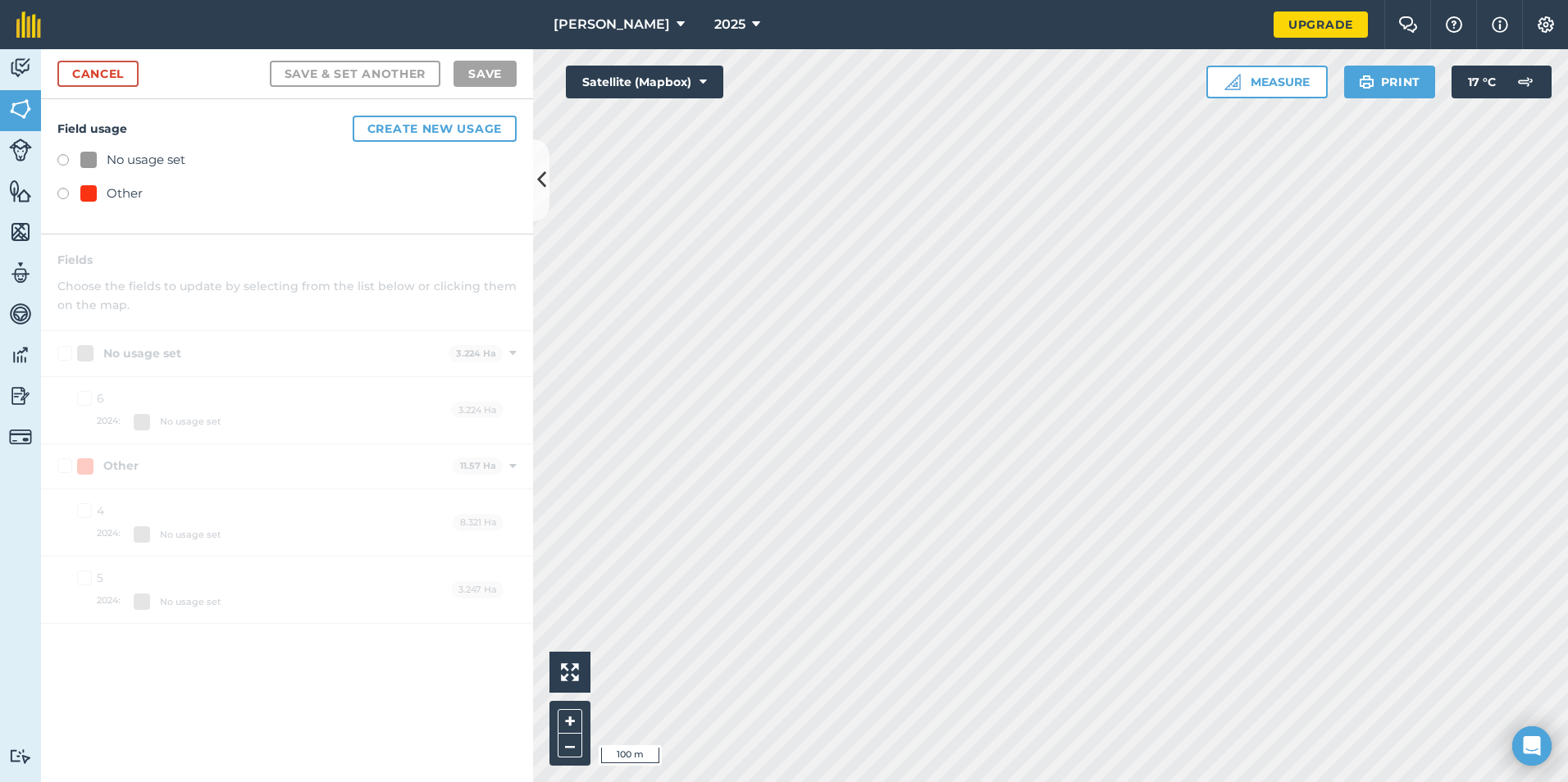
click at [111, 184] on div "Other" at bounding box center [124, 193] width 36 height 19
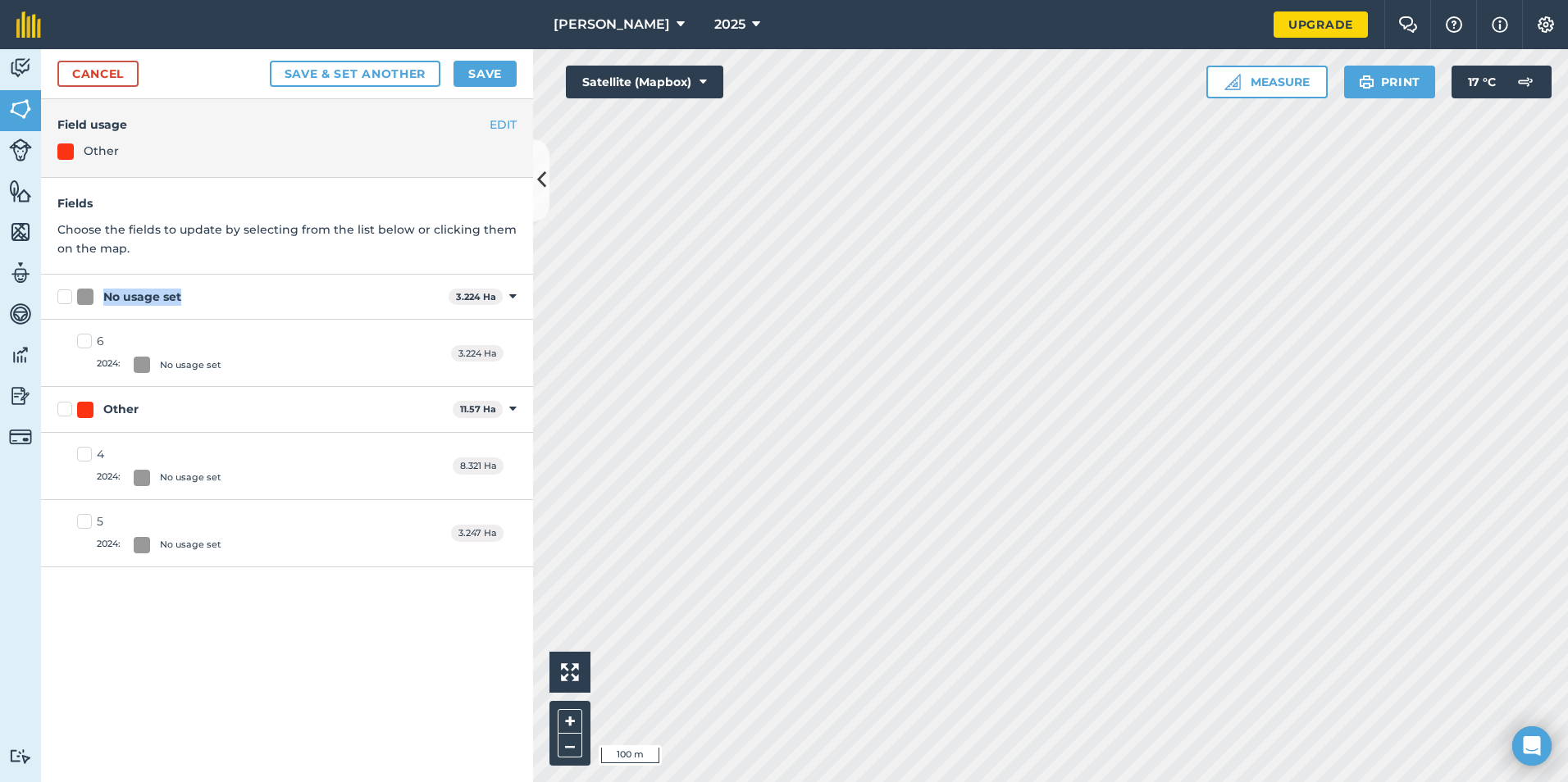
click at [75, 299] on label "No usage set" at bounding box center [250, 297] width 385 height 17
drag, startPoint x: 75, startPoint y: 299, endPoint x: 60, endPoint y: 297, distance: 15.1
click at [60, 297] on label "No usage set" at bounding box center [250, 297] width 385 height 17
click at [60, 297] on input "No usage set" at bounding box center [63, 294] width 10 height 10
checkbox input "true"
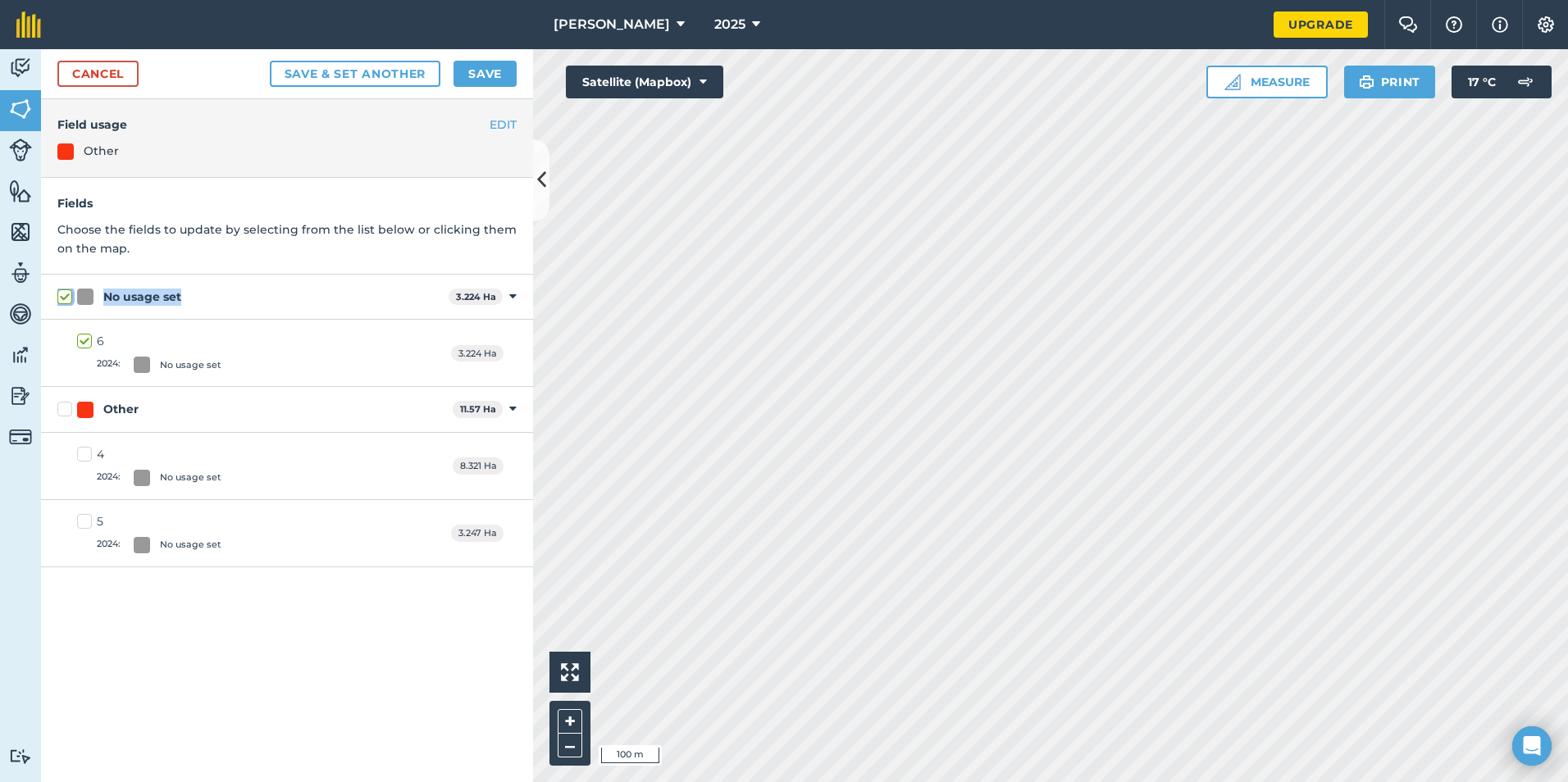
checkbox input "true"
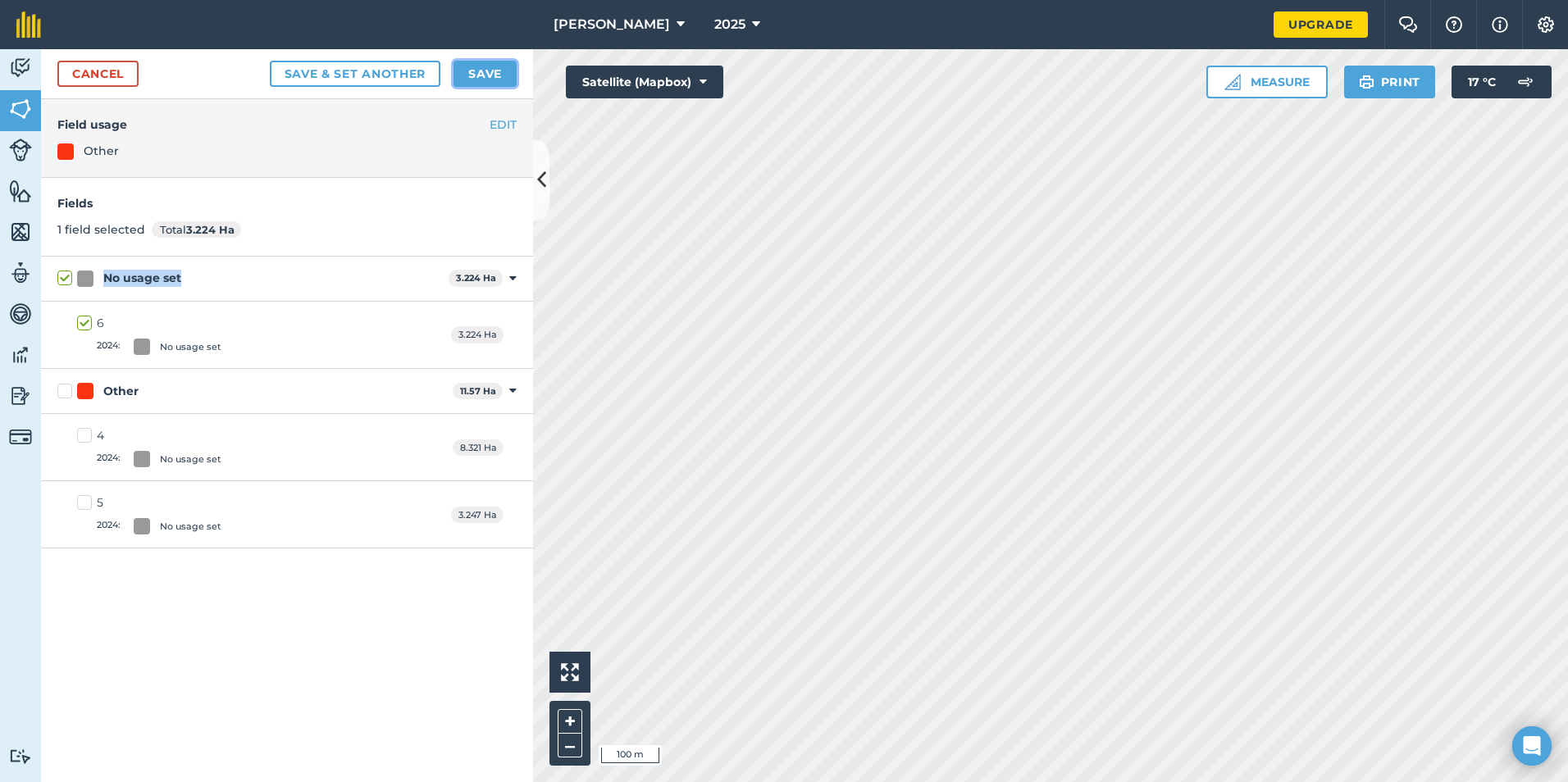
click at [468, 78] on button "Save" at bounding box center [485, 73] width 63 height 26
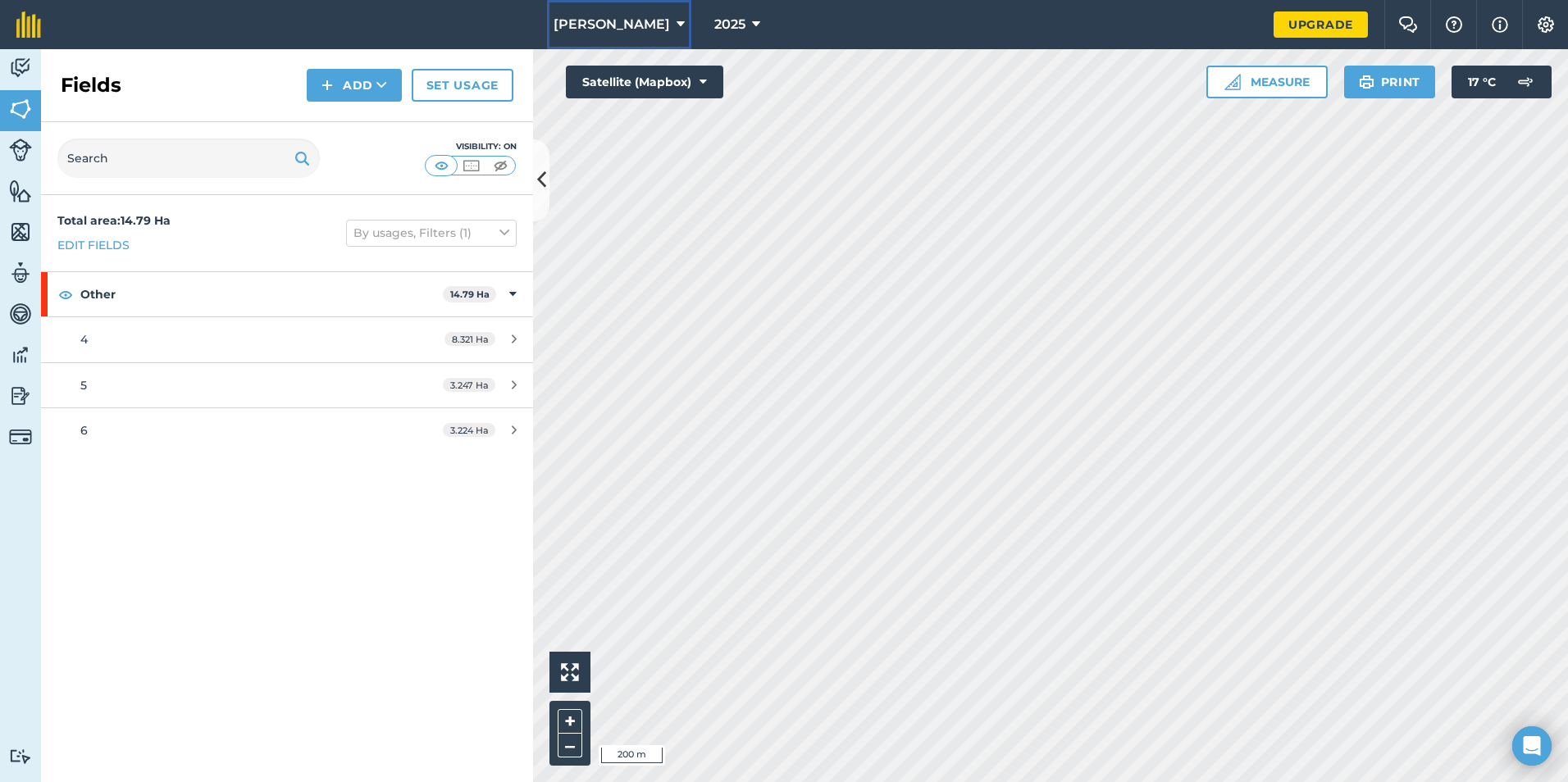
click at [676, 27] on button "[PERSON_NAME]" at bounding box center [619, 24] width 144 height 49
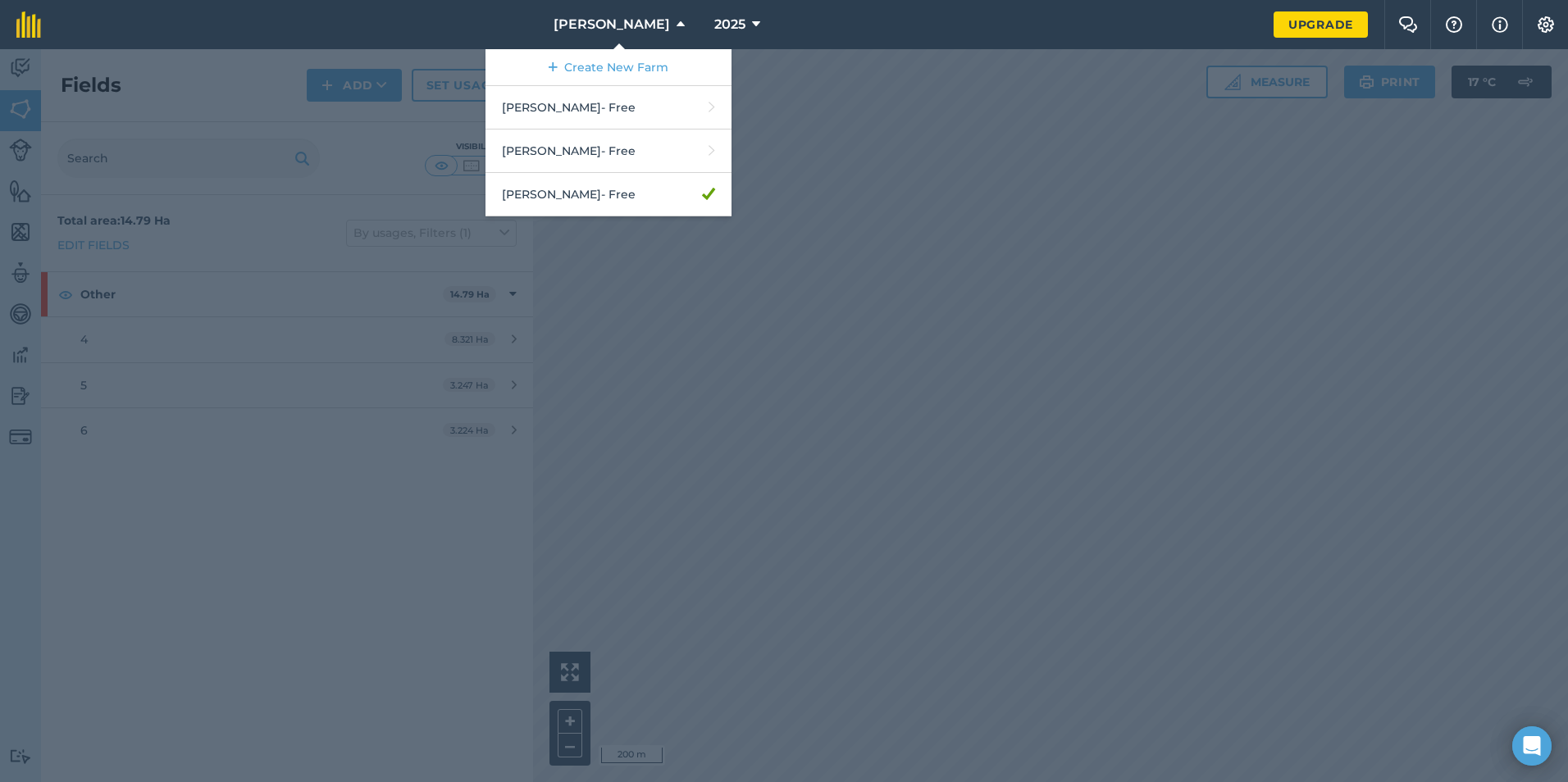
click at [1006, 429] on div at bounding box center [784, 415] width 1568 height 733
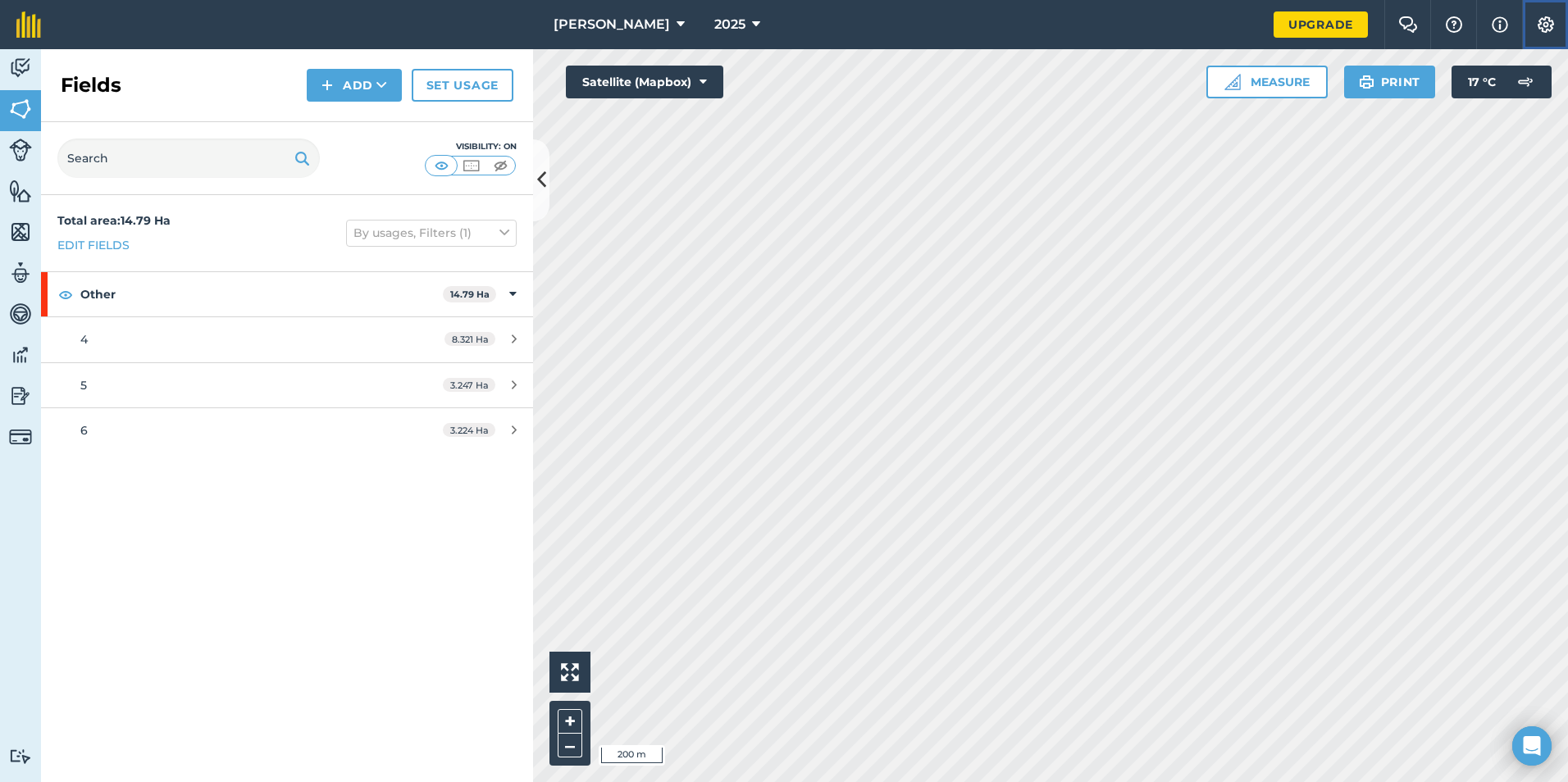
click at [1556, 31] on button "Settings" at bounding box center [1545, 24] width 46 height 49
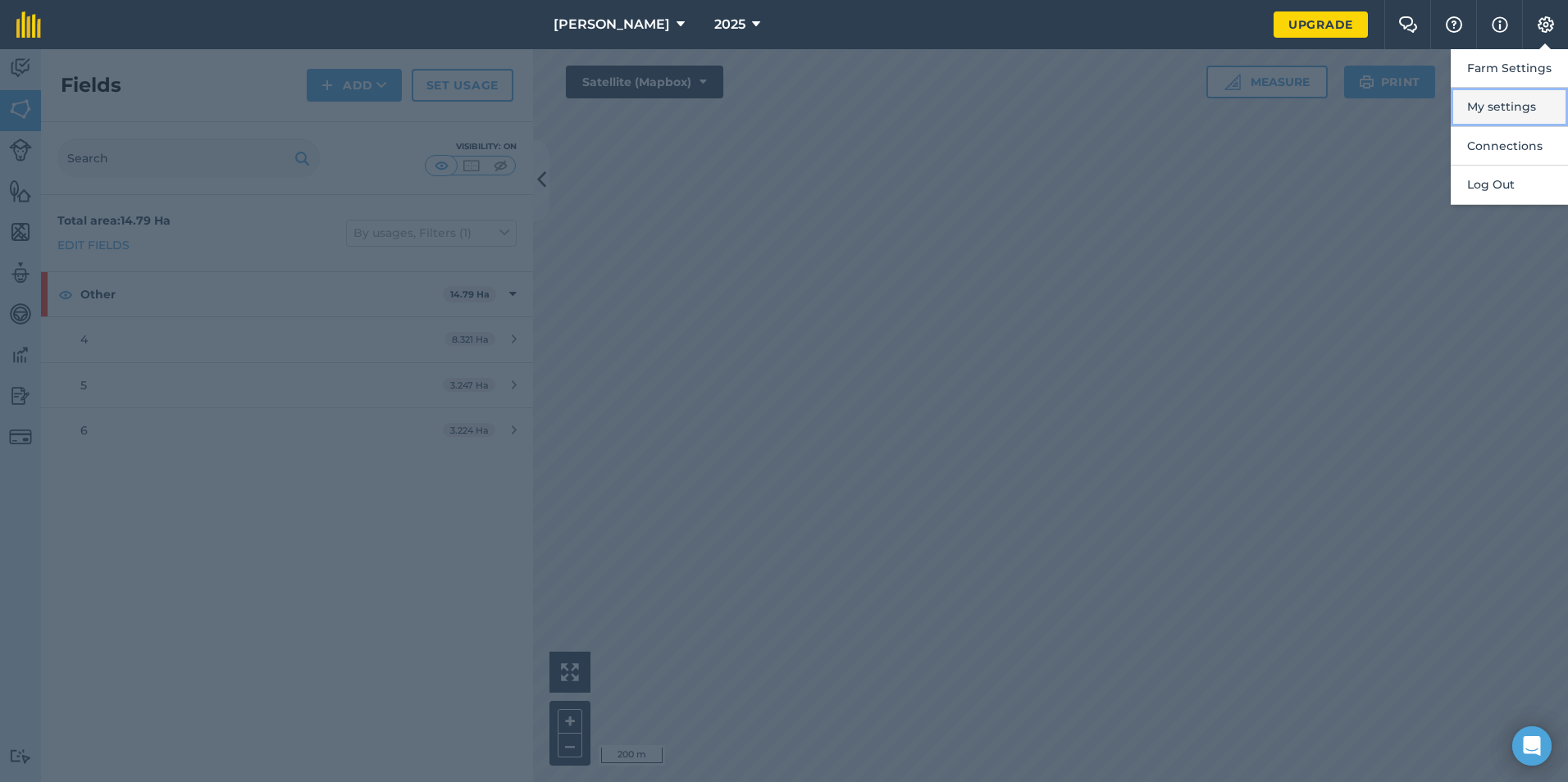
click at [1514, 111] on button "My settings" at bounding box center [1509, 107] width 117 height 38
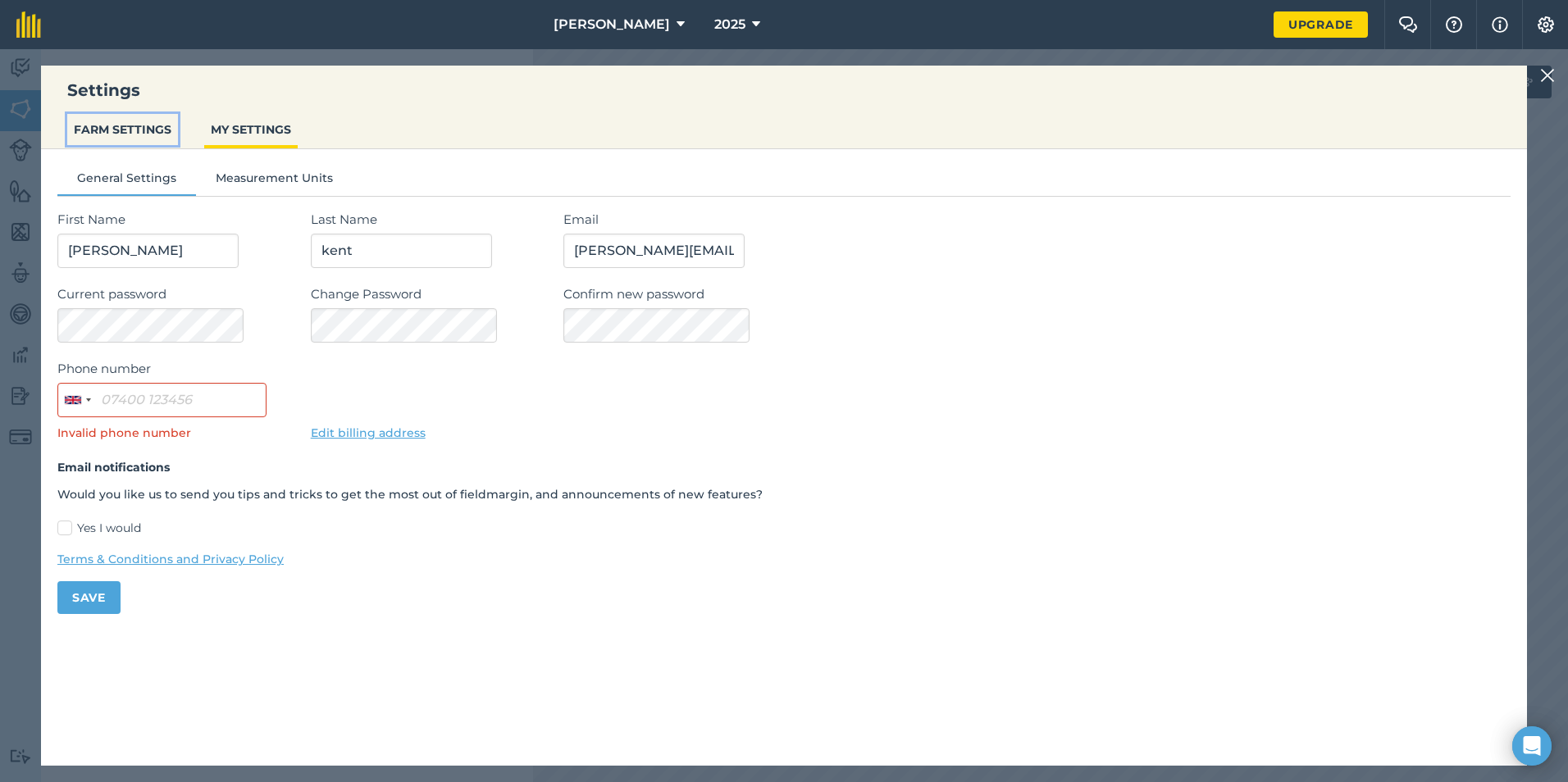
click at [157, 143] on button "FARM SETTINGS" at bounding box center [122, 129] width 111 height 31
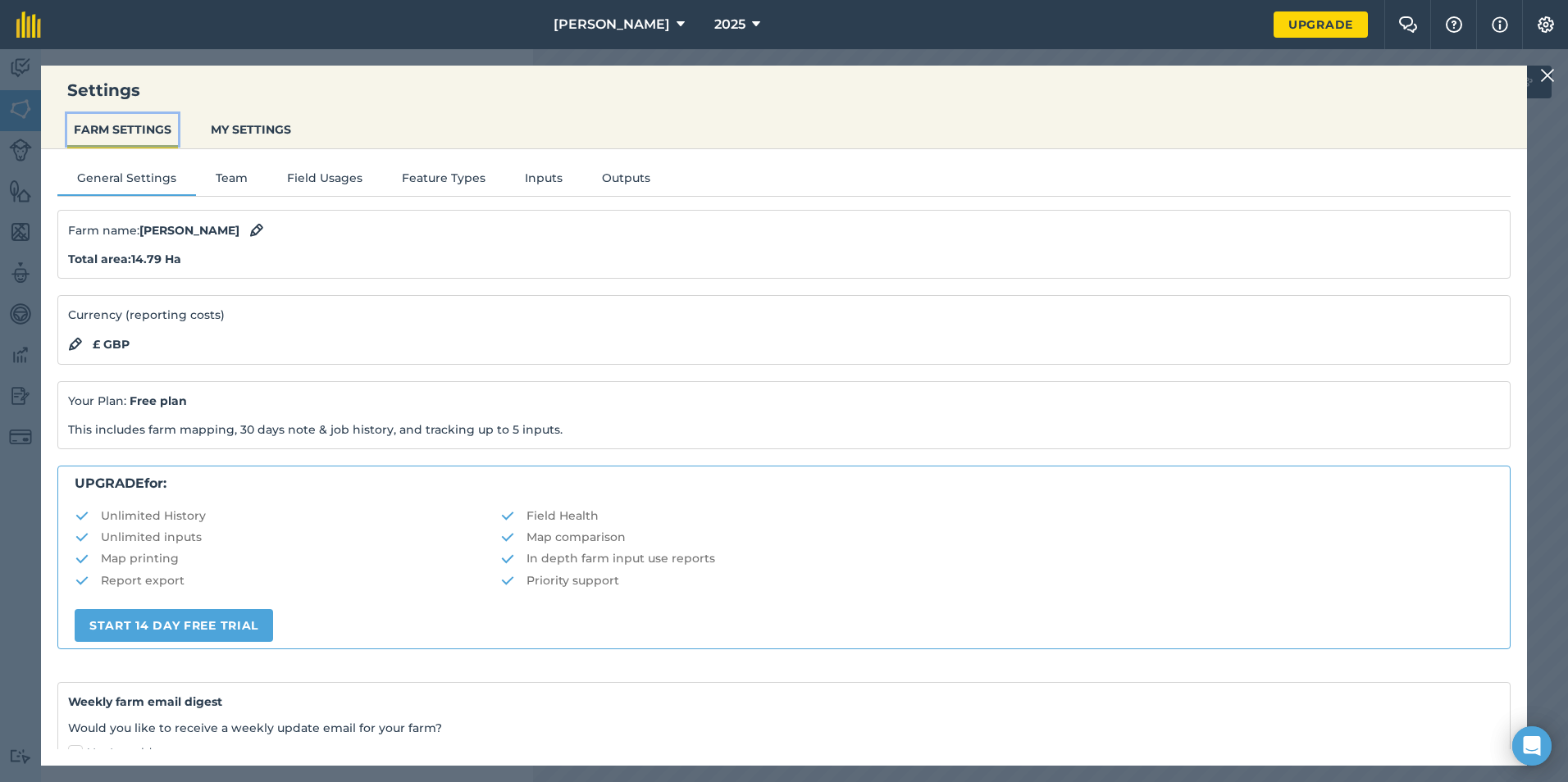
scroll to position [171, 0]
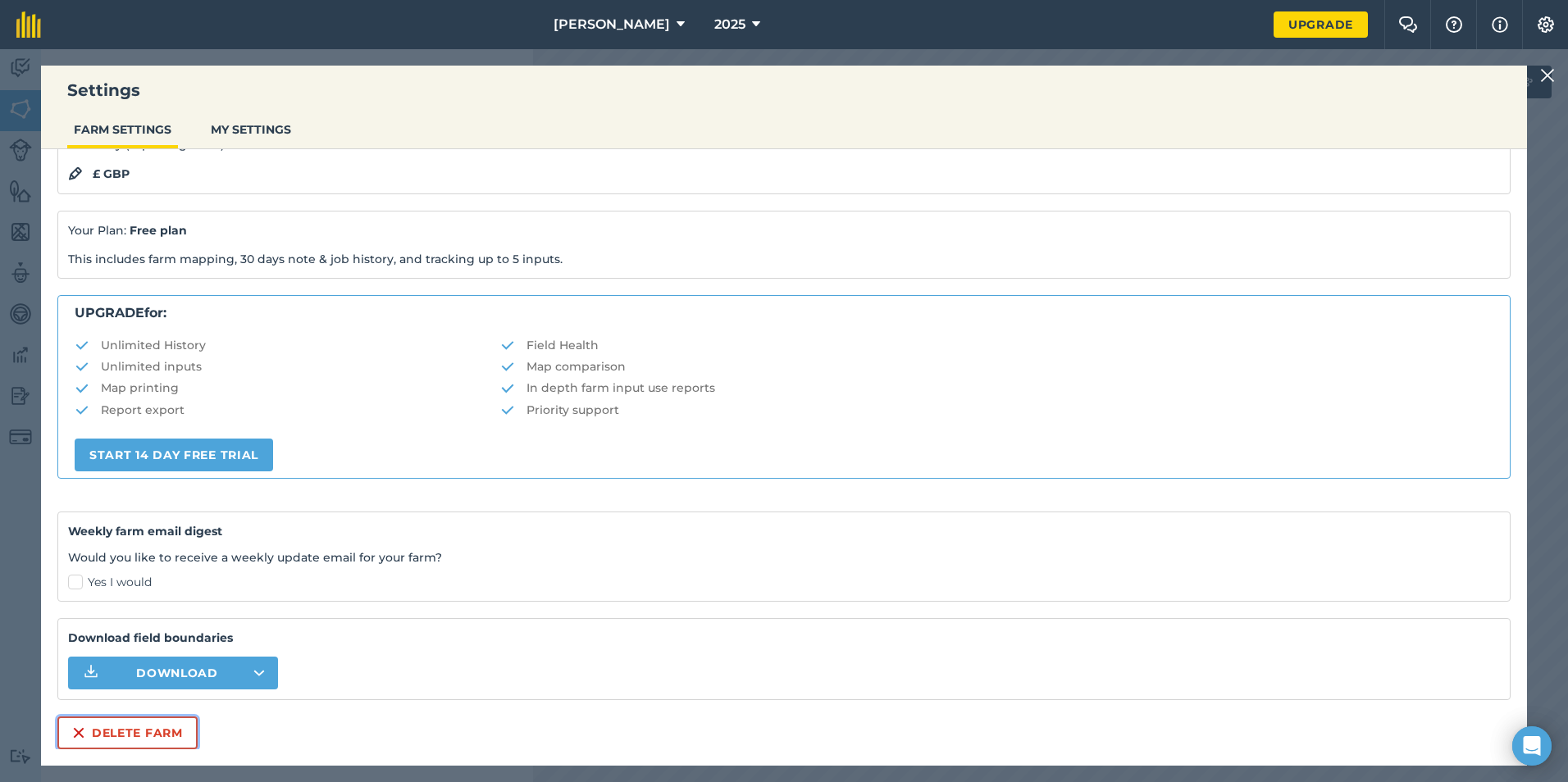
click at [150, 746] on button "Delete farm" at bounding box center [128, 732] width 140 height 32
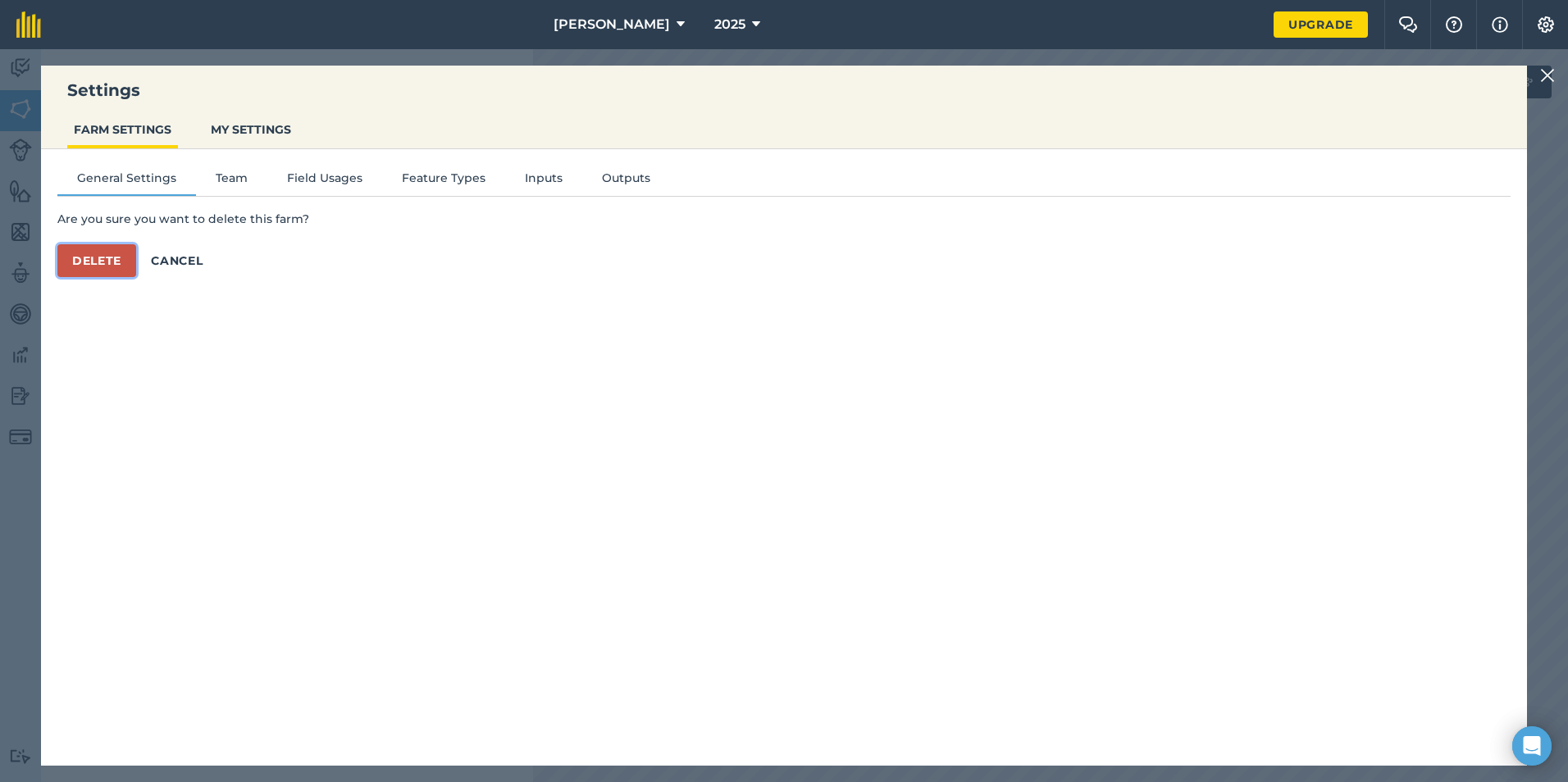
click at [121, 251] on button "Delete" at bounding box center [97, 260] width 79 height 32
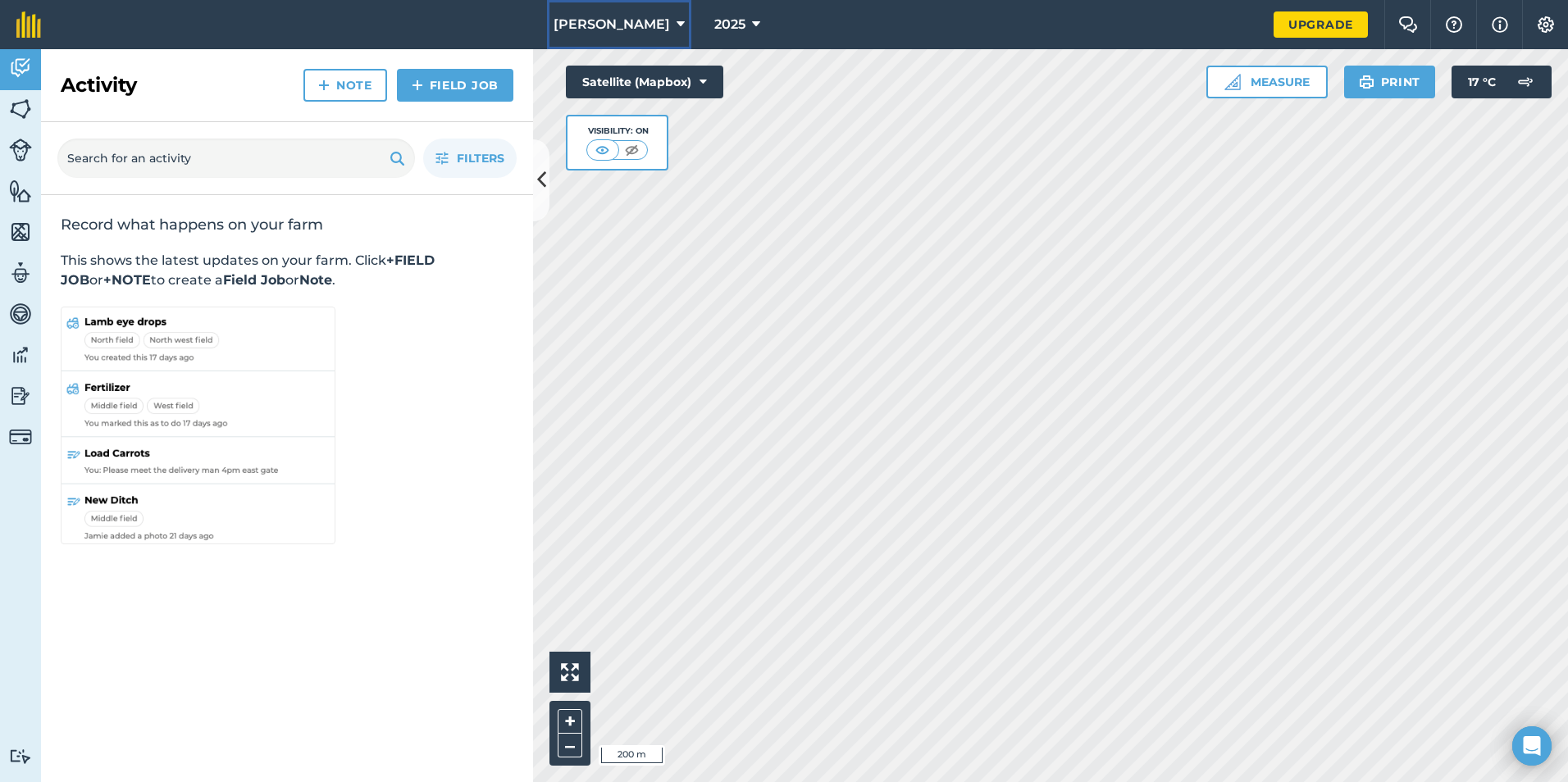
click at [666, 24] on button "[PERSON_NAME]" at bounding box center [619, 24] width 144 height 49
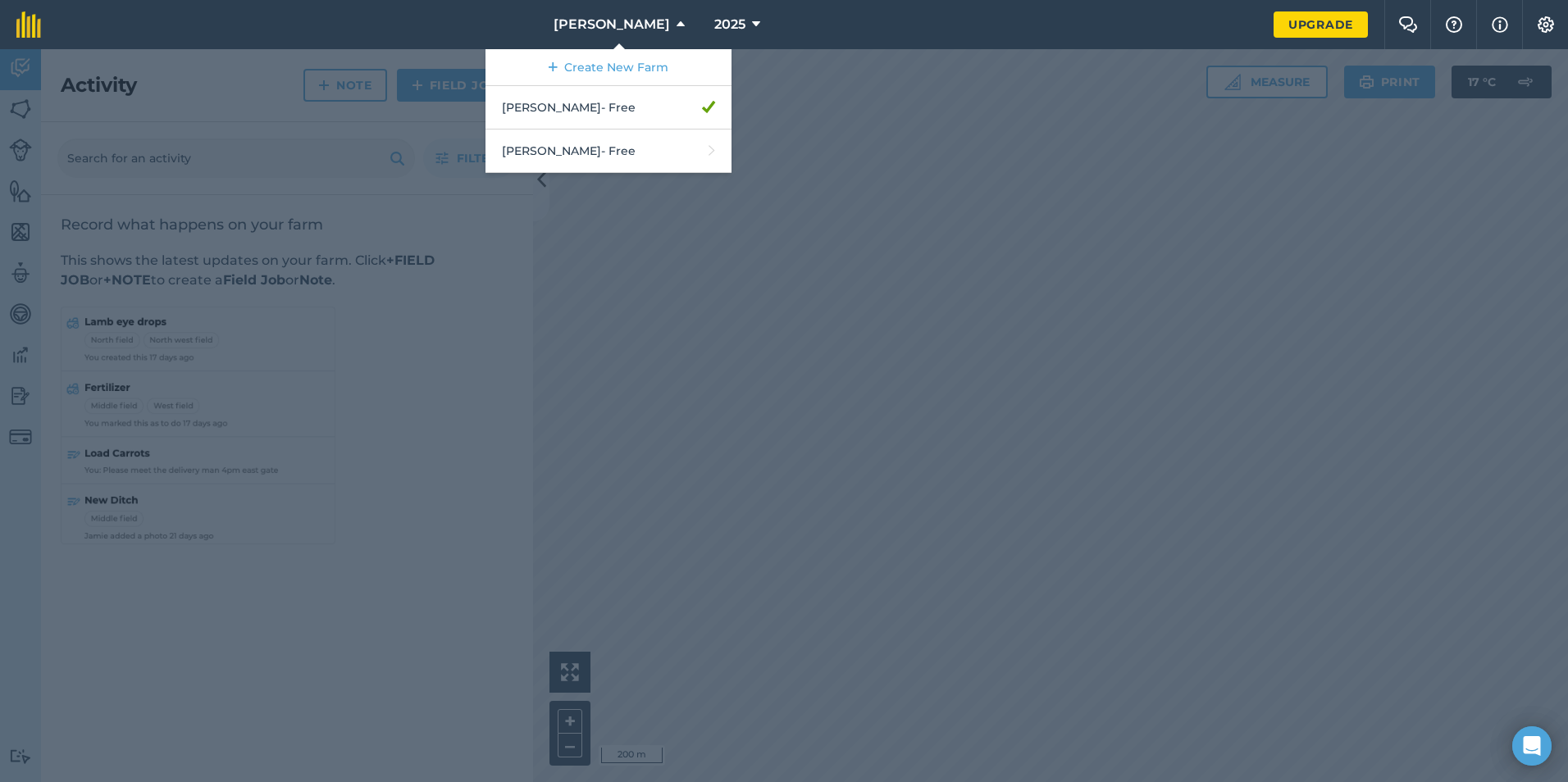
click at [1042, 384] on div at bounding box center [784, 415] width 1568 height 733
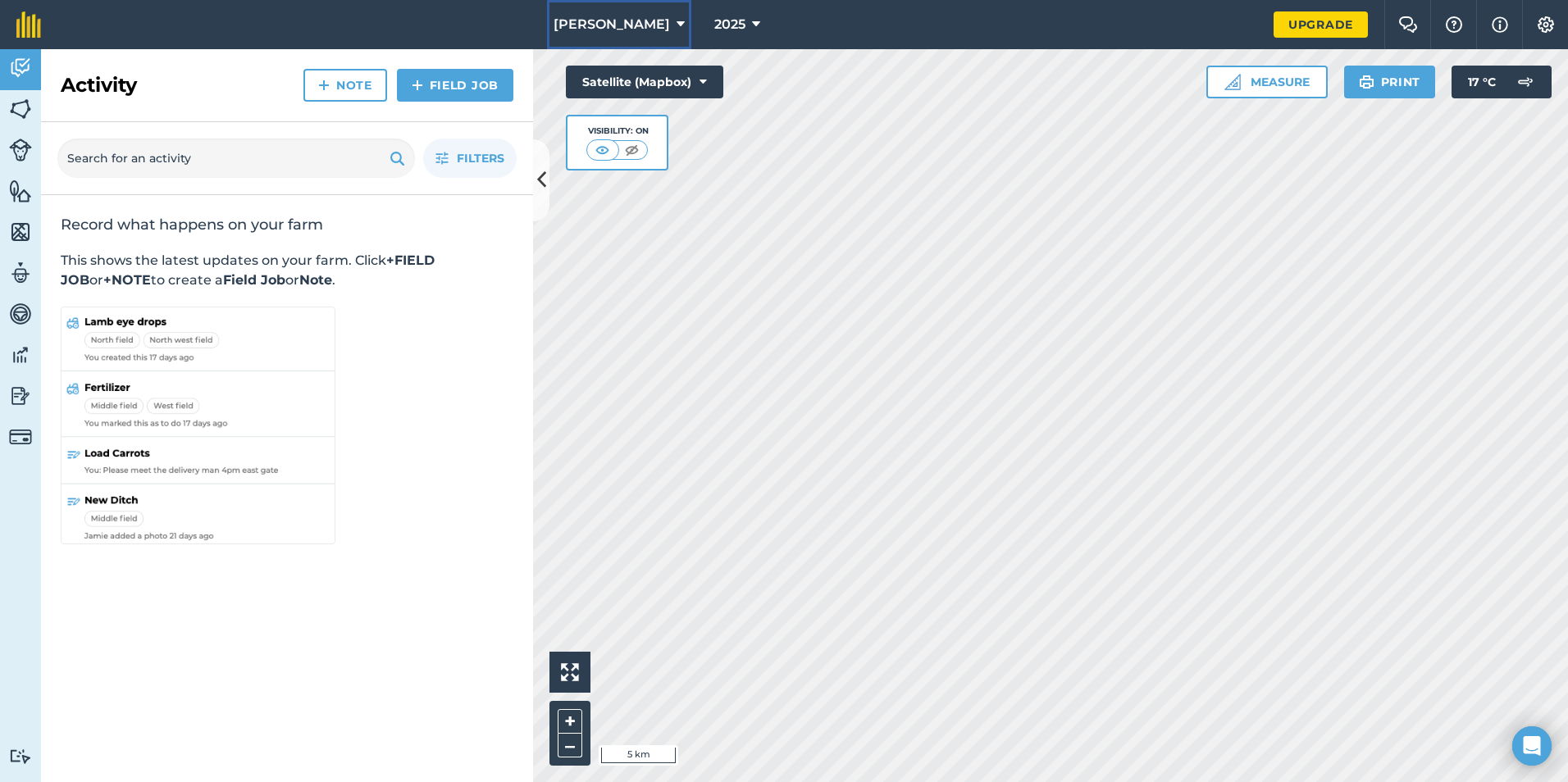
click at [676, 19] on icon at bounding box center [680, 24] width 8 height 19
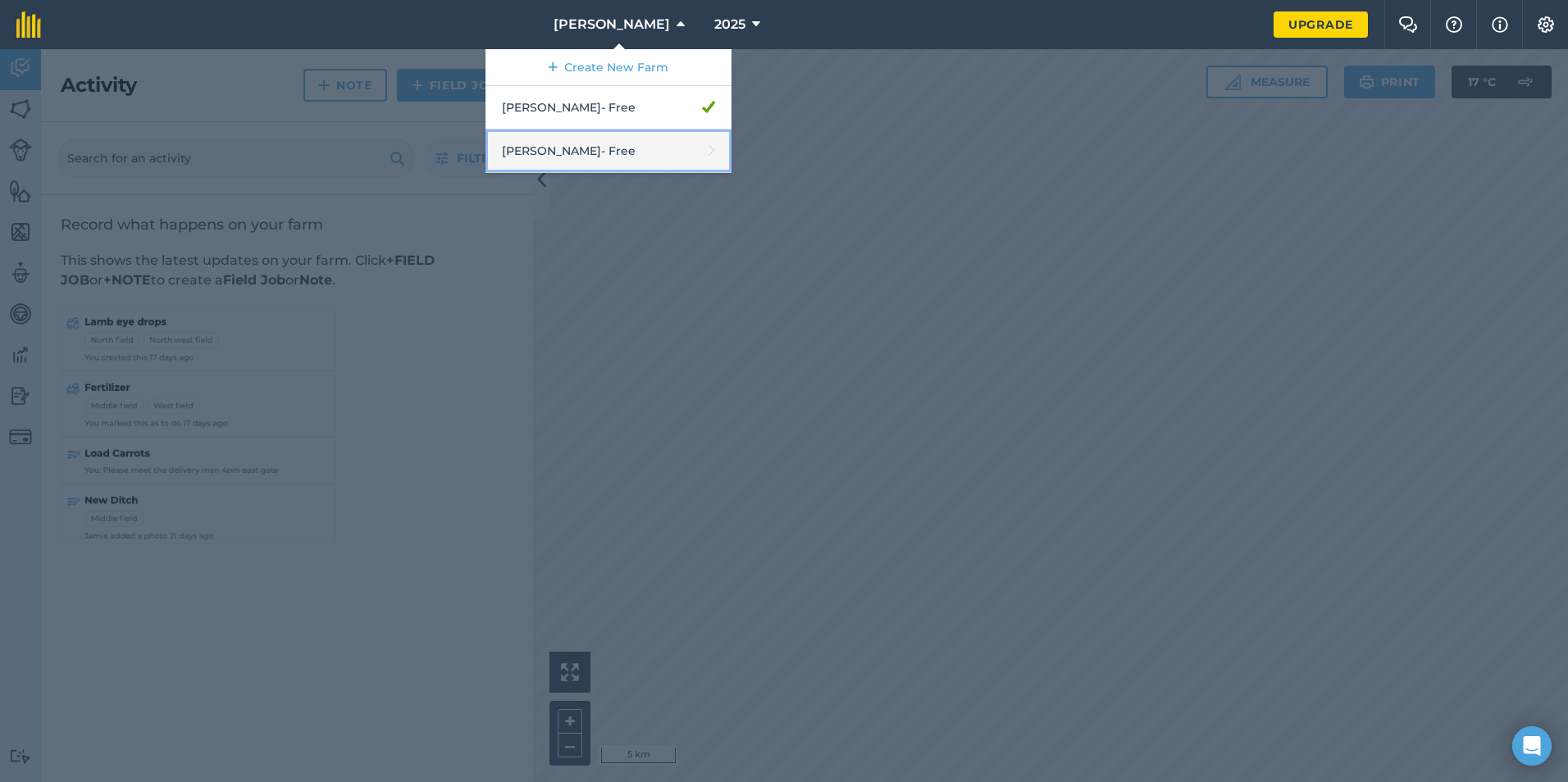
click at [638, 142] on link "[PERSON_NAME] - Free" at bounding box center [608, 151] width 246 height 44
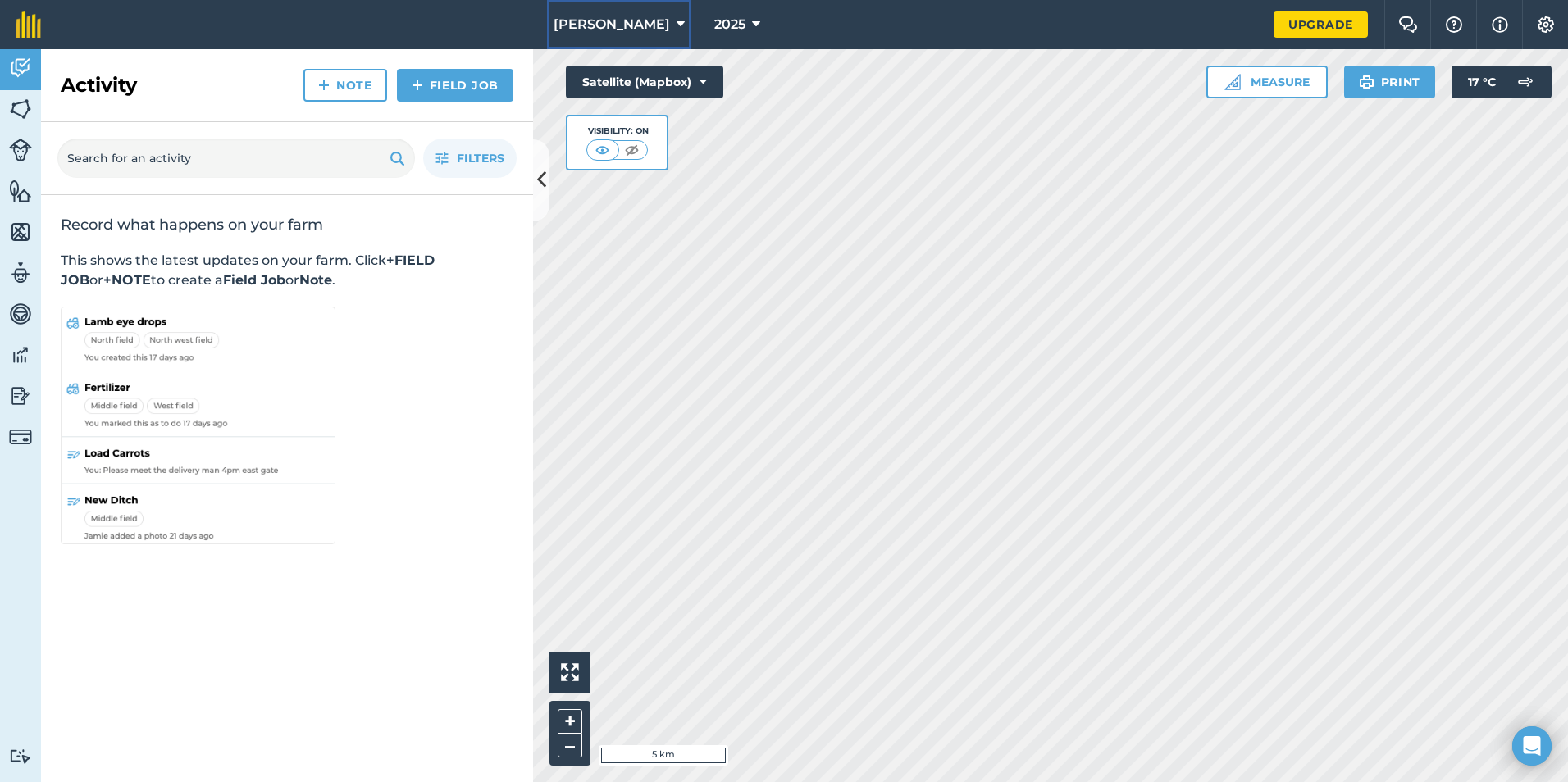
click at [662, 22] on button "[PERSON_NAME]" at bounding box center [619, 24] width 144 height 49
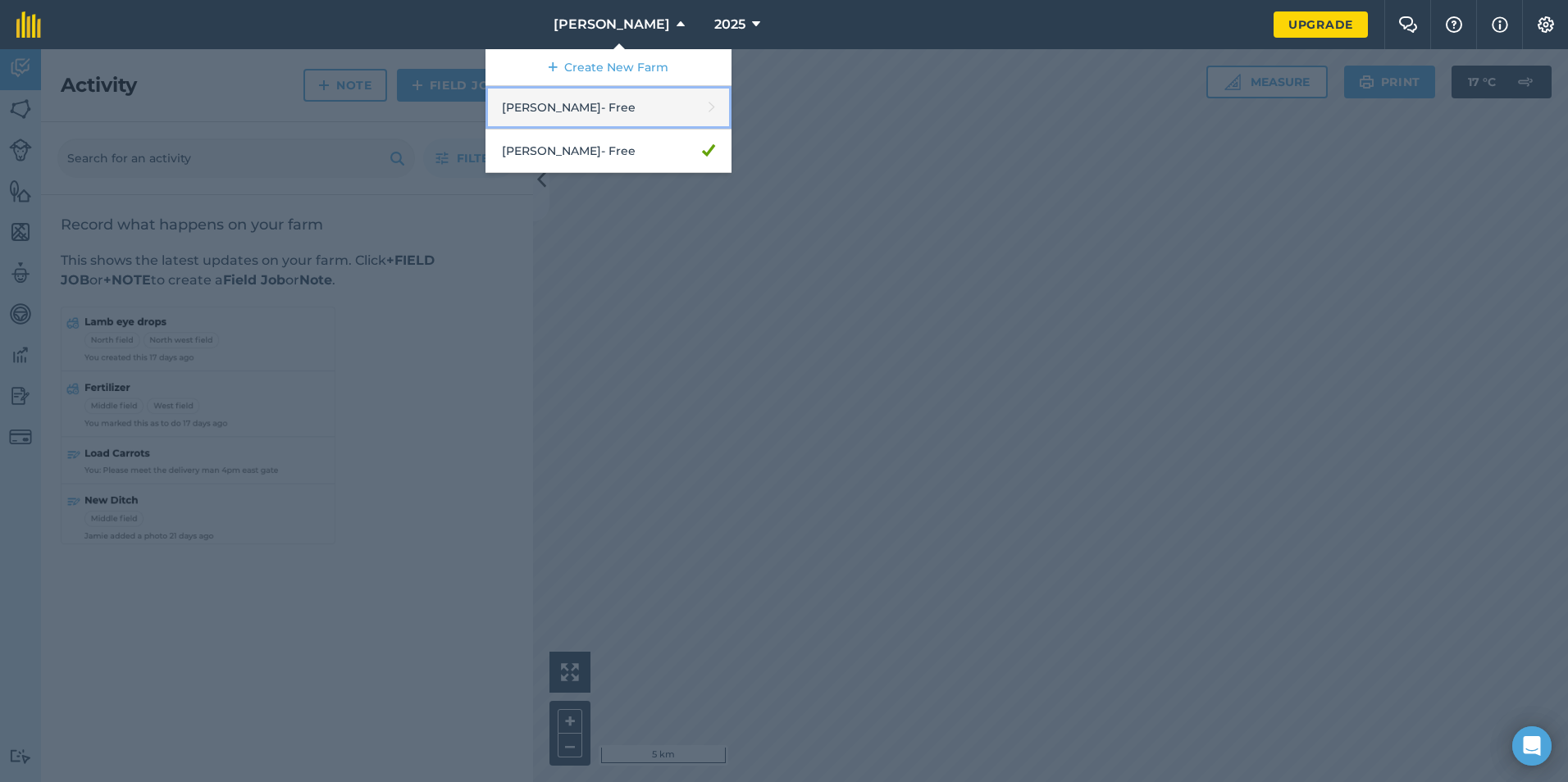
click at [674, 94] on link "[PERSON_NAME] - Free" at bounding box center [608, 108] width 246 height 44
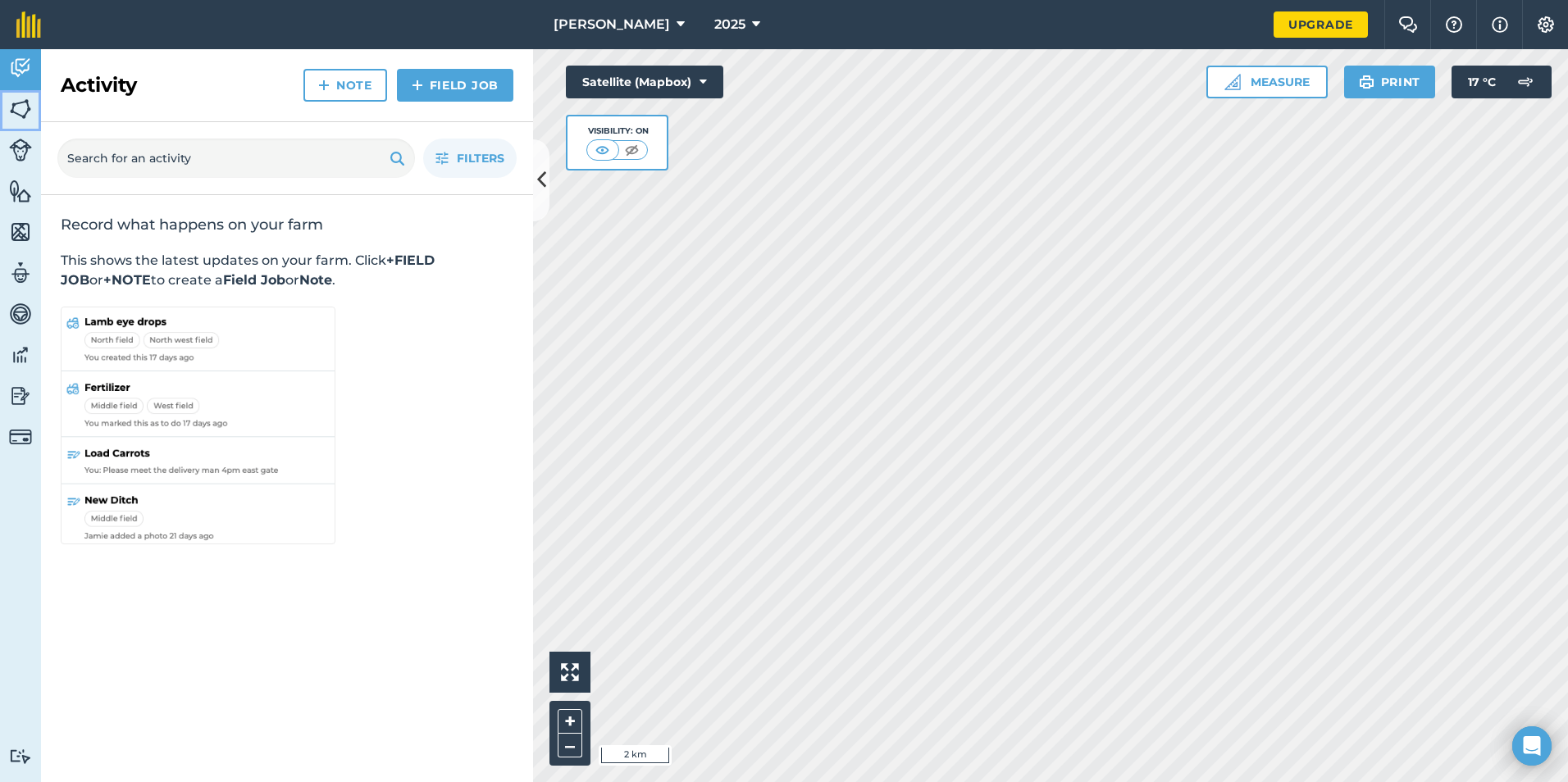
click at [16, 97] on img at bounding box center [20, 109] width 23 height 24
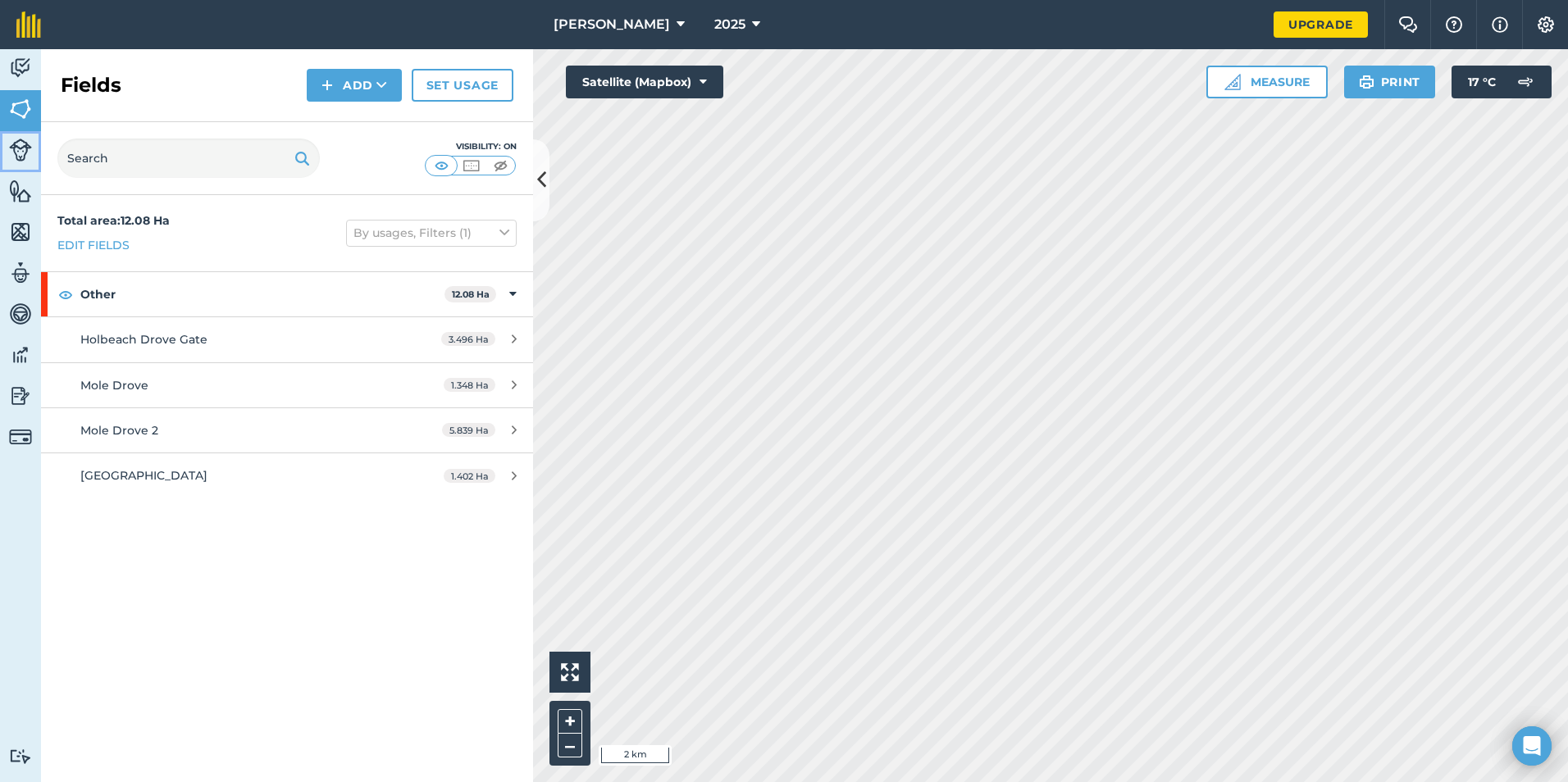
click at [22, 157] on img at bounding box center [20, 150] width 23 height 23
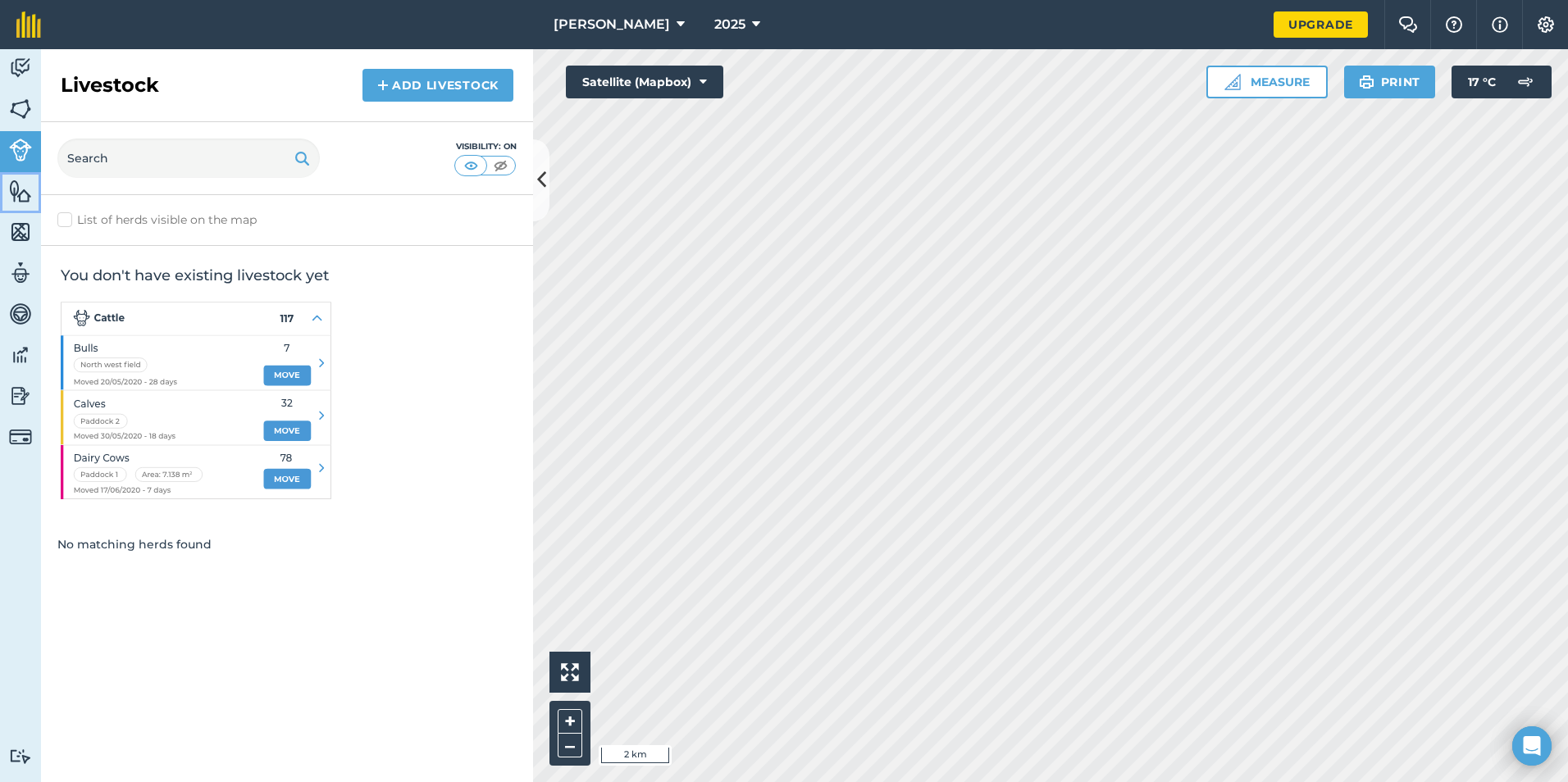
click at [19, 208] on link "Features" at bounding box center [20, 192] width 41 height 41
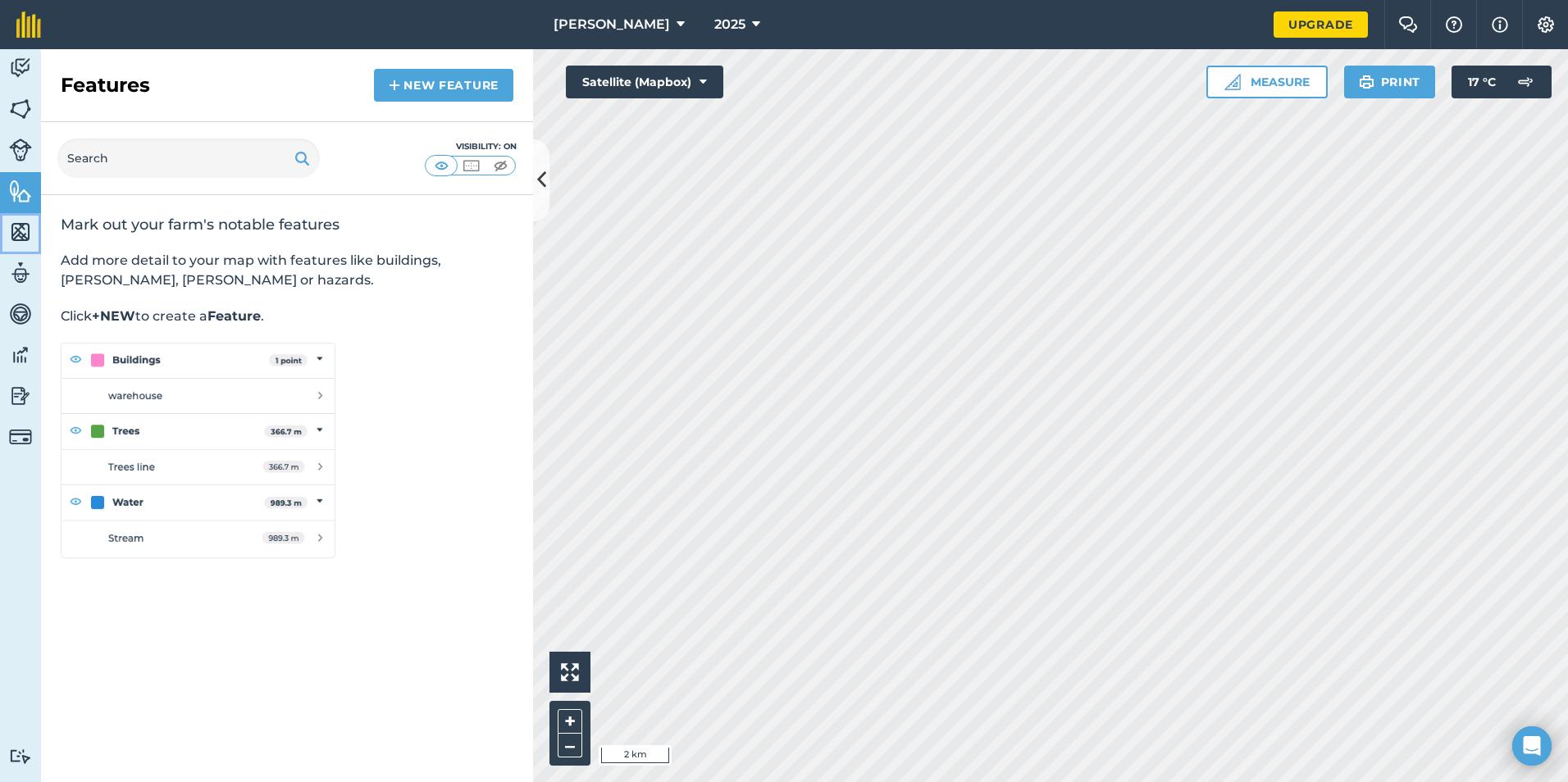
click at [19, 235] on img at bounding box center [20, 232] width 23 height 24
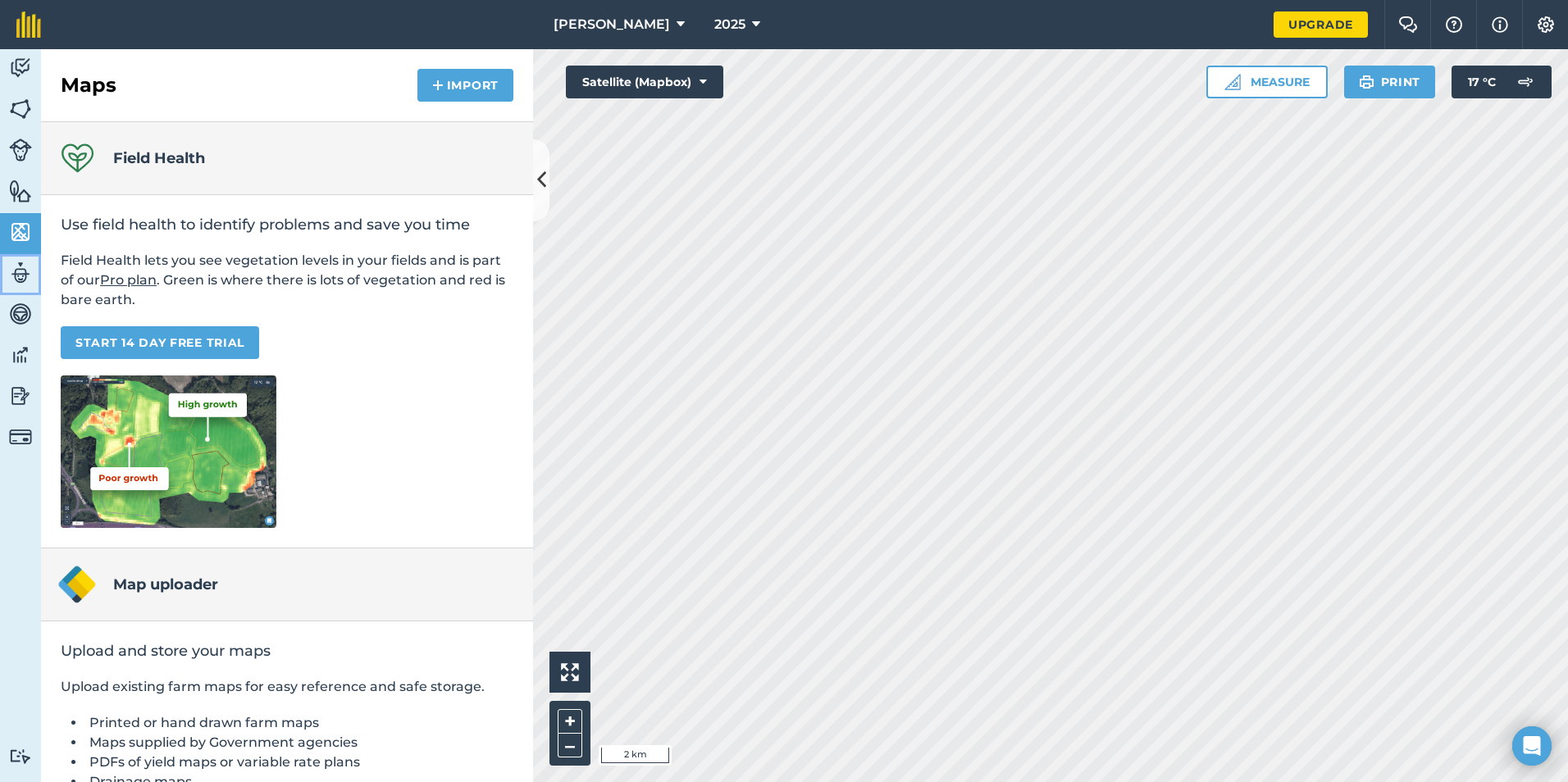
click at [19, 266] on img at bounding box center [20, 273] width 23 height 24
select select "MEMBER"
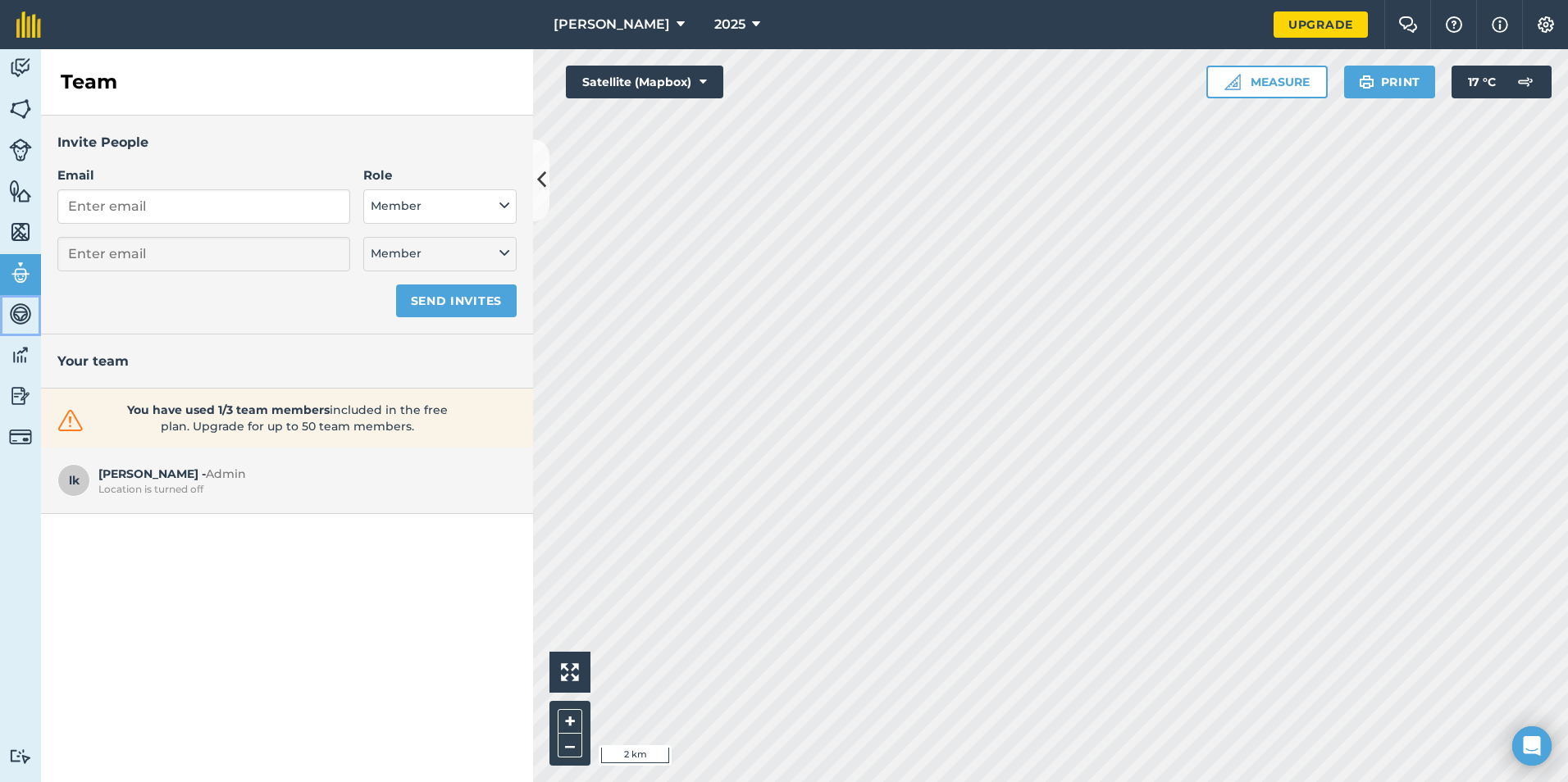
click at [24, 320] on img at bounding box center [20, 314] width 23 height 24
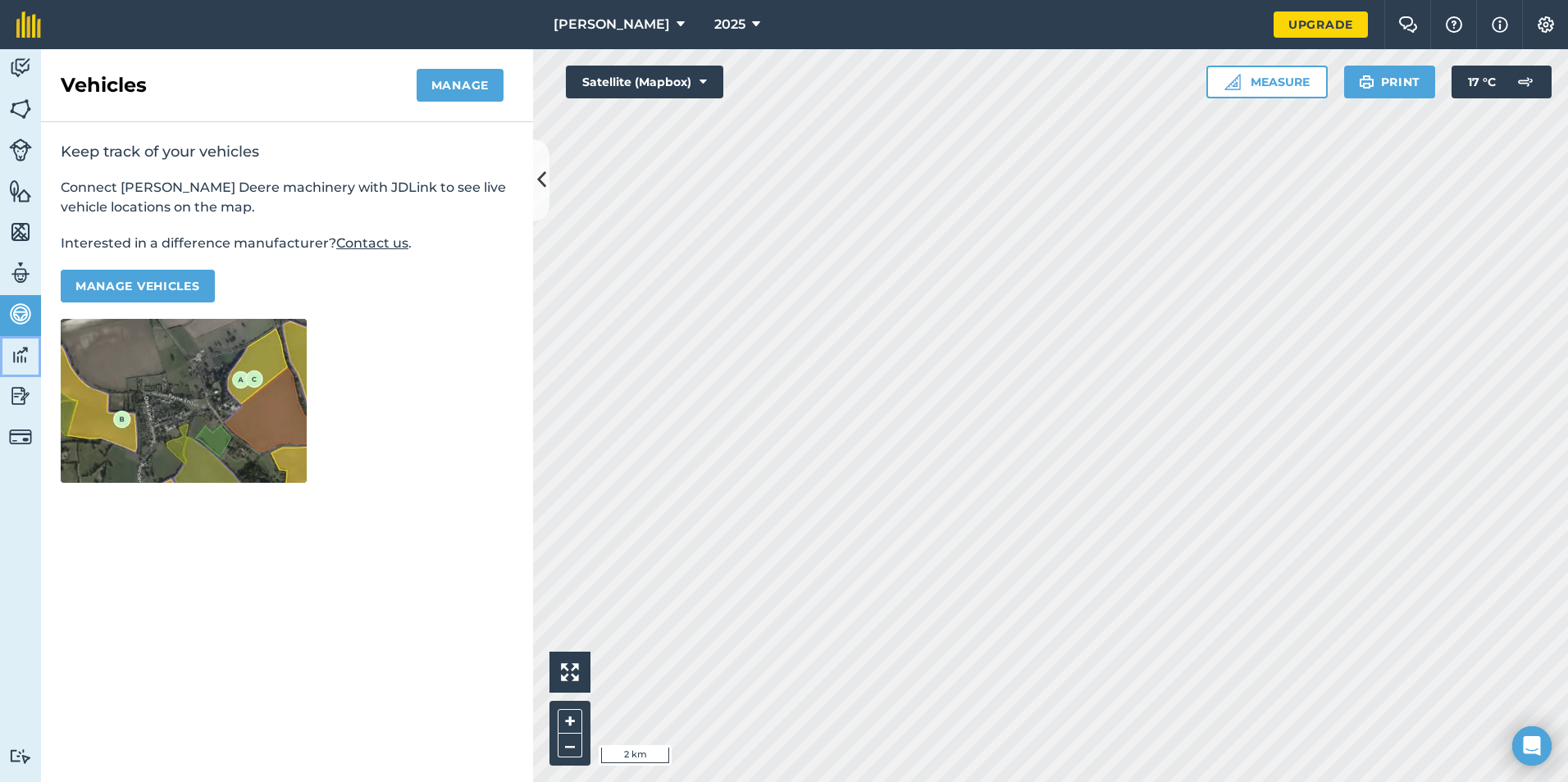
click at [13, 352] on img at bounding box center [20, 355] width 23 height 24
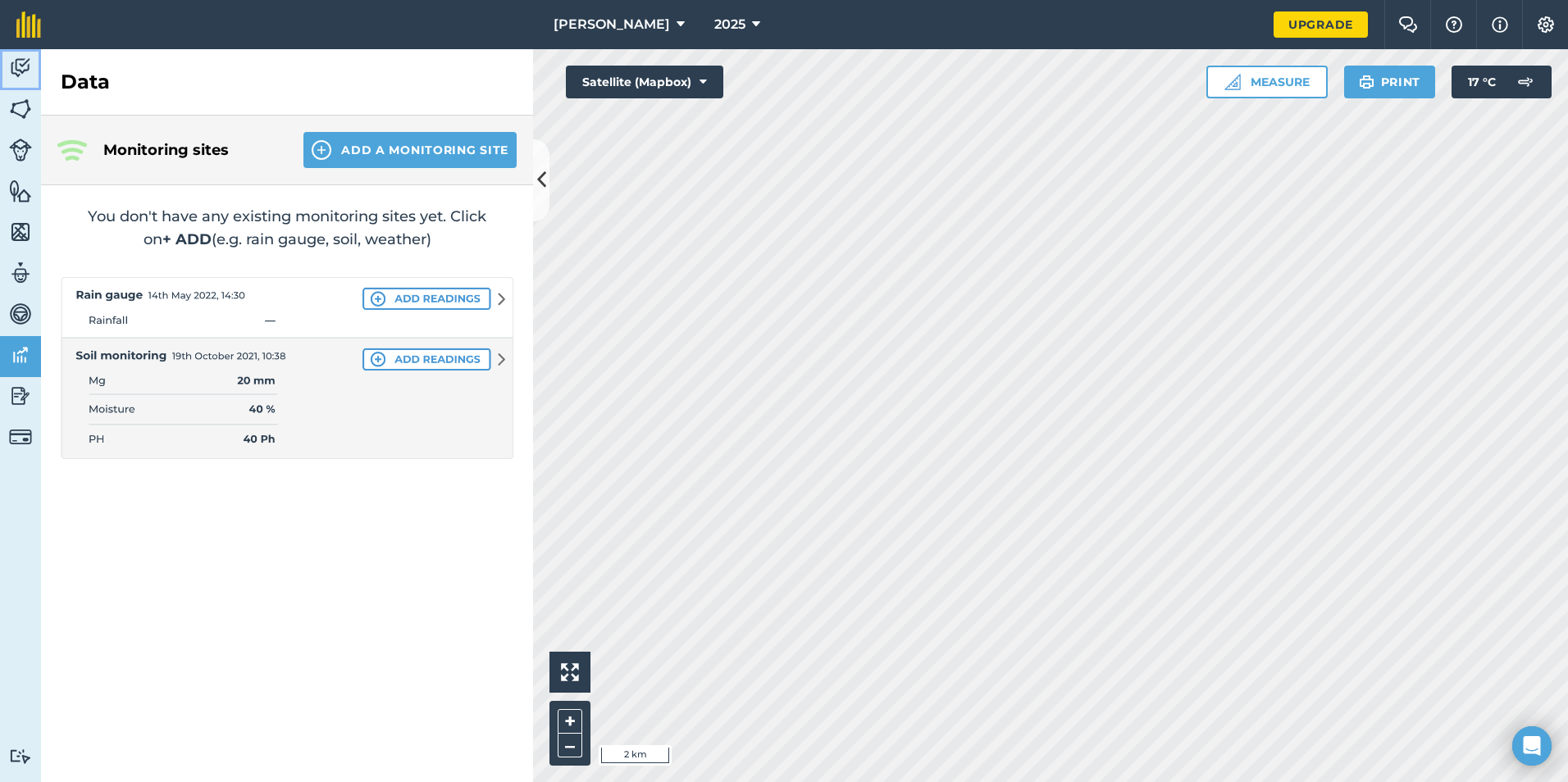
click at [23, 59] on img at bounding box center [20, 68] width 23 height 24
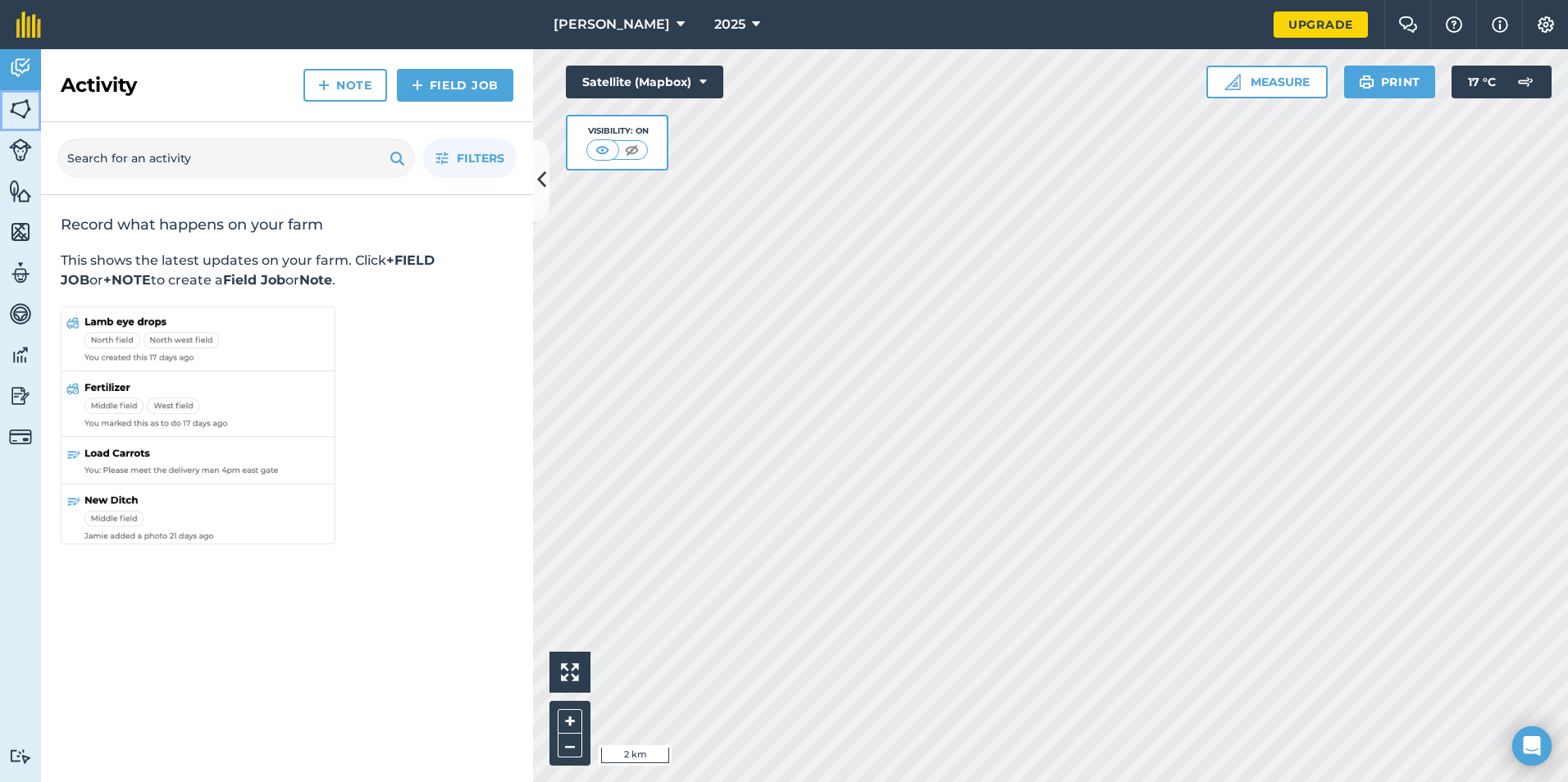
click at [25, 120] on img at bounding box center [20, 109] width 23 height 24
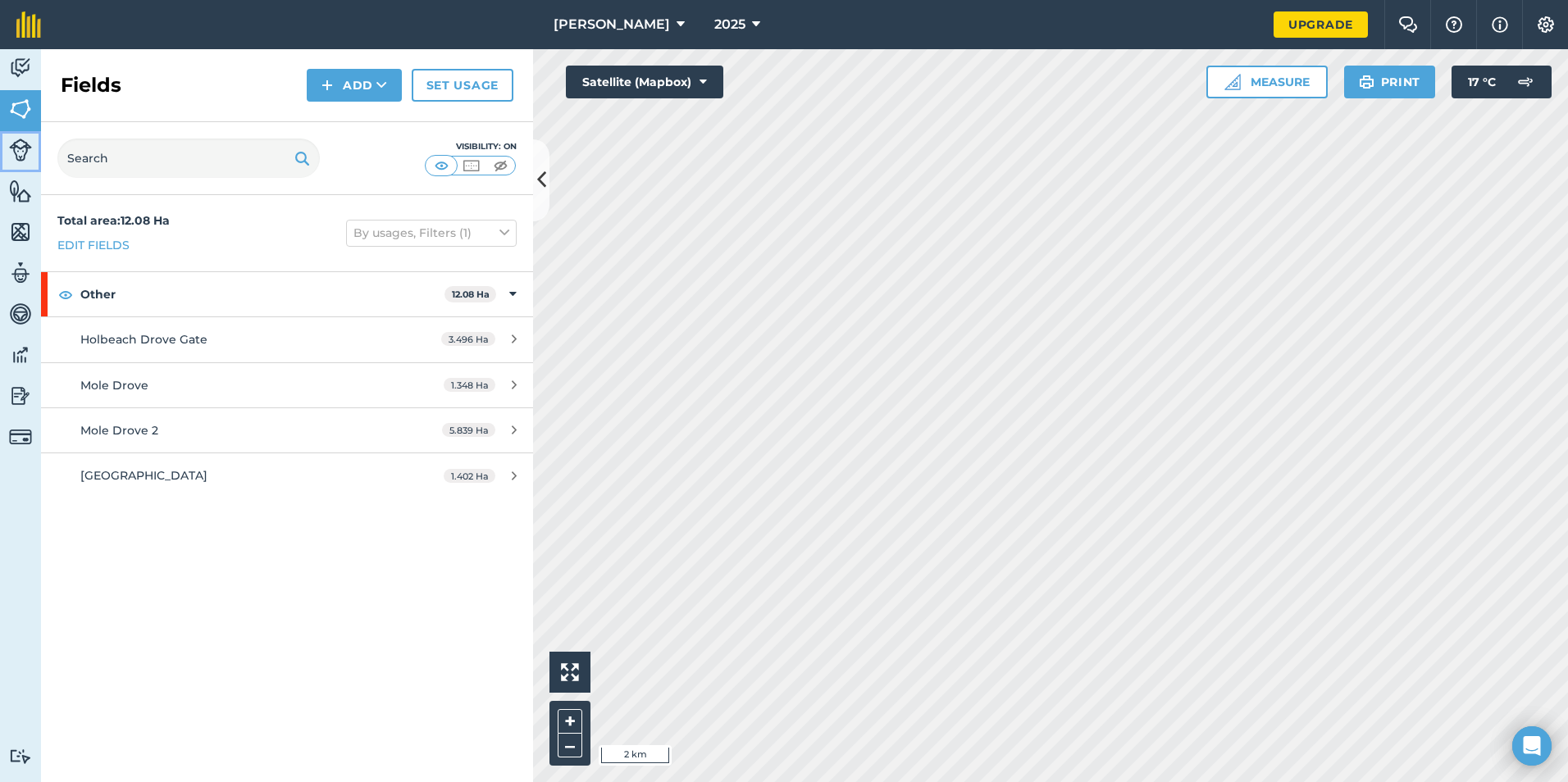
click at [26, 150] on img at bounding box center [20, 150] width 23 height 23
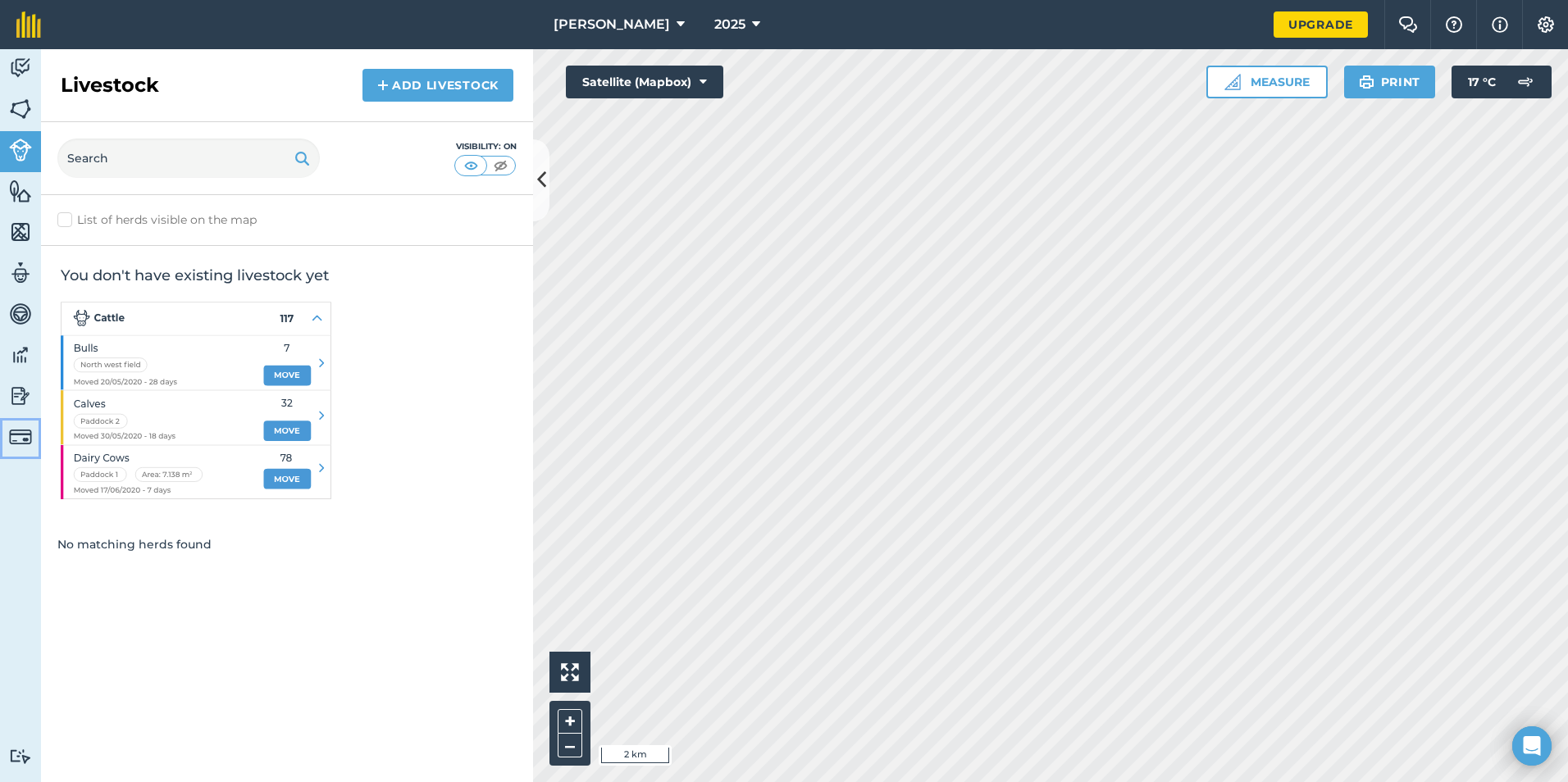
click at [30, 425] on img at bounding box center [20, 436] width 23 height 23
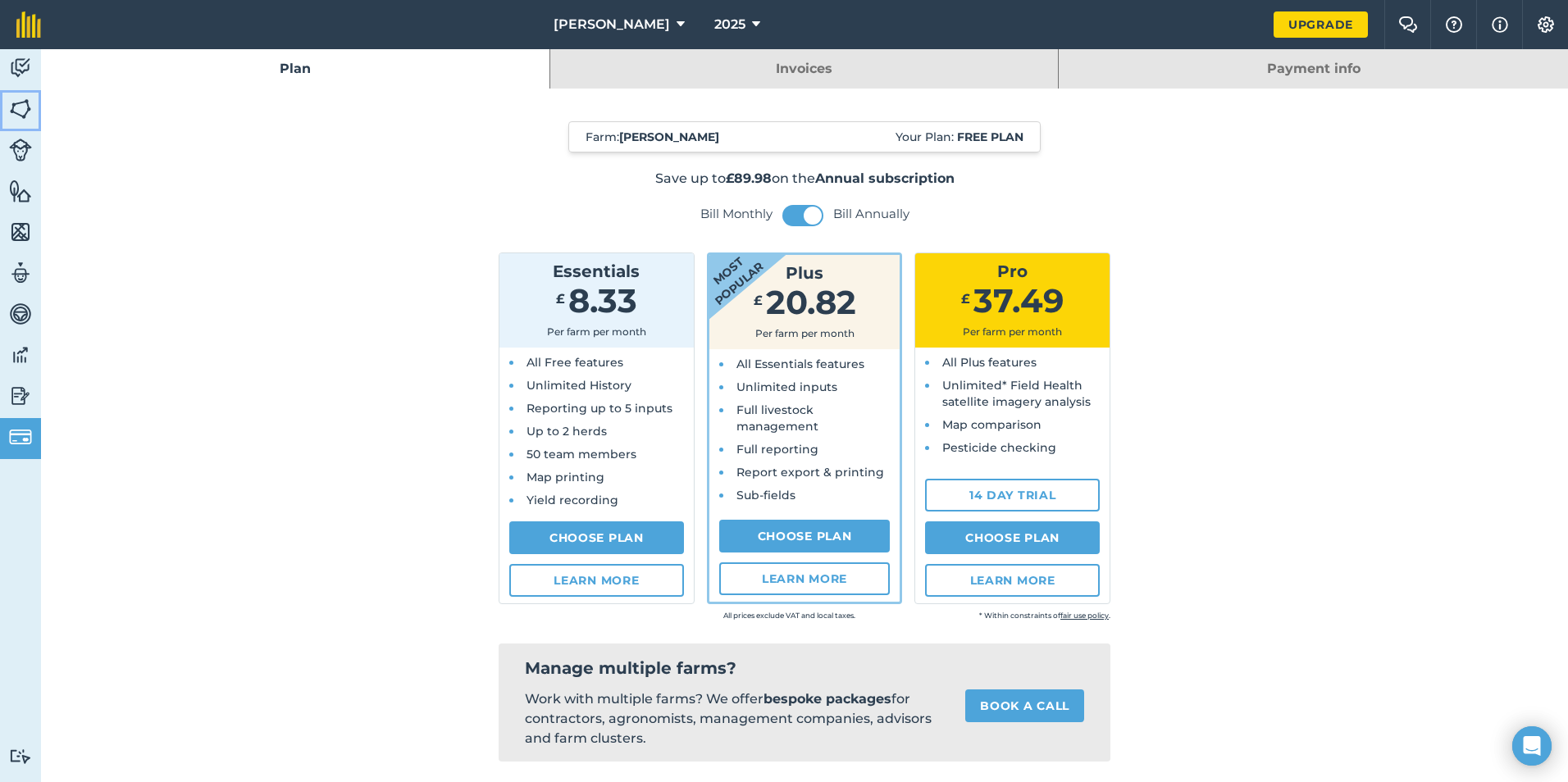
click at [28, 103] on img at bounding box center [20, 109] width 23 height 24
